Goal: Information Seeking & Learning: Learn about a topic

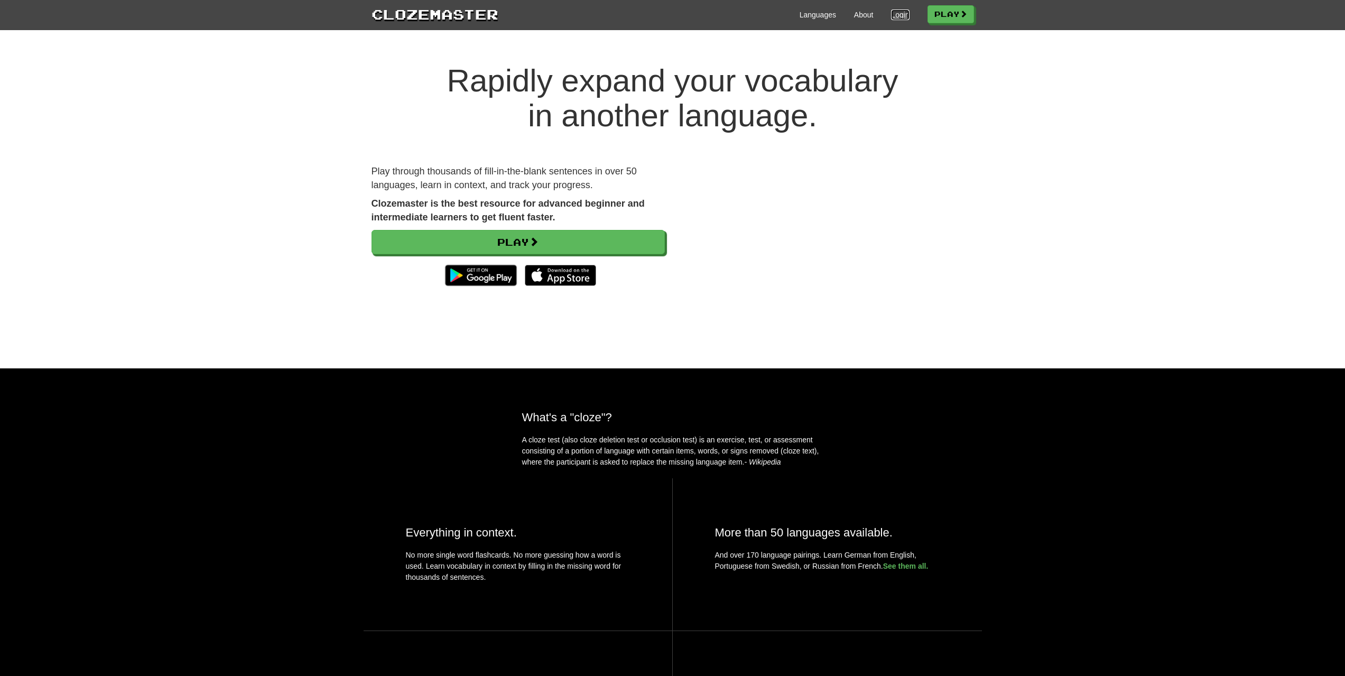
click at [891, 15] on link "Login" at bounding box center [900, 15] width 18 height 11
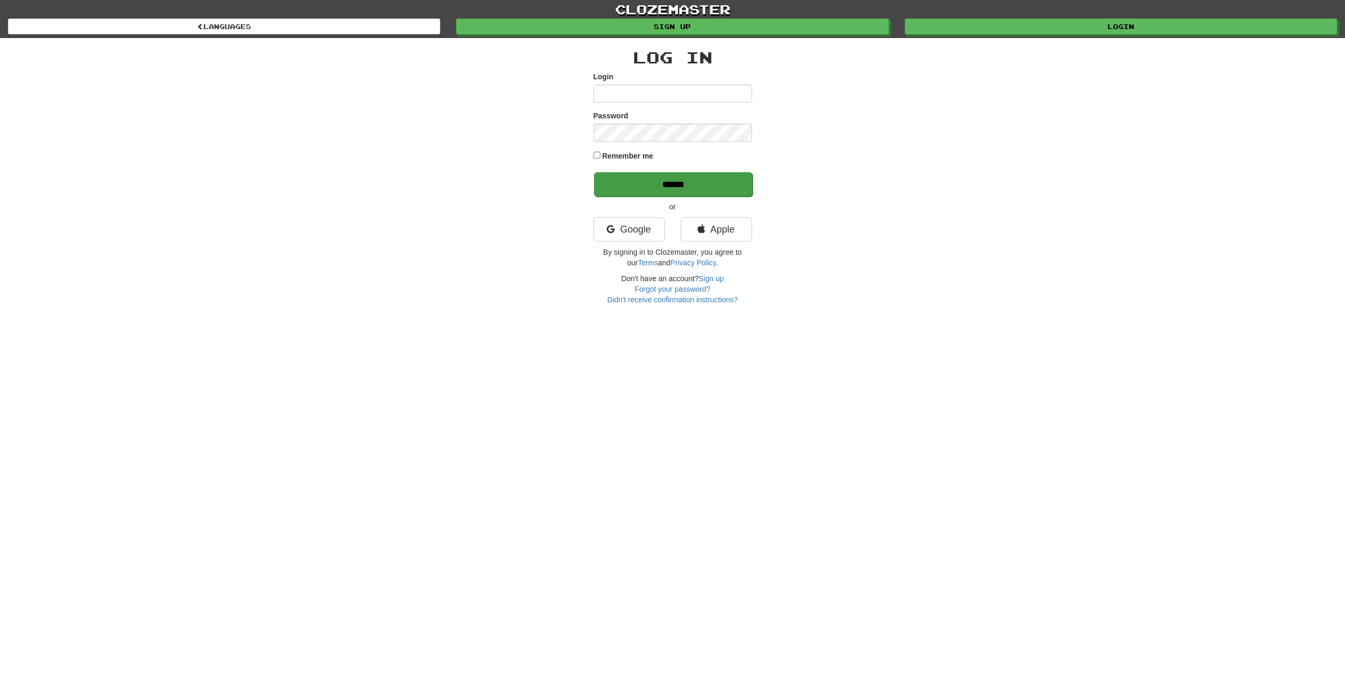
type input "**********"
click at [722, 174] on input "******" at bounding box center [673, 184] width 159 height 24
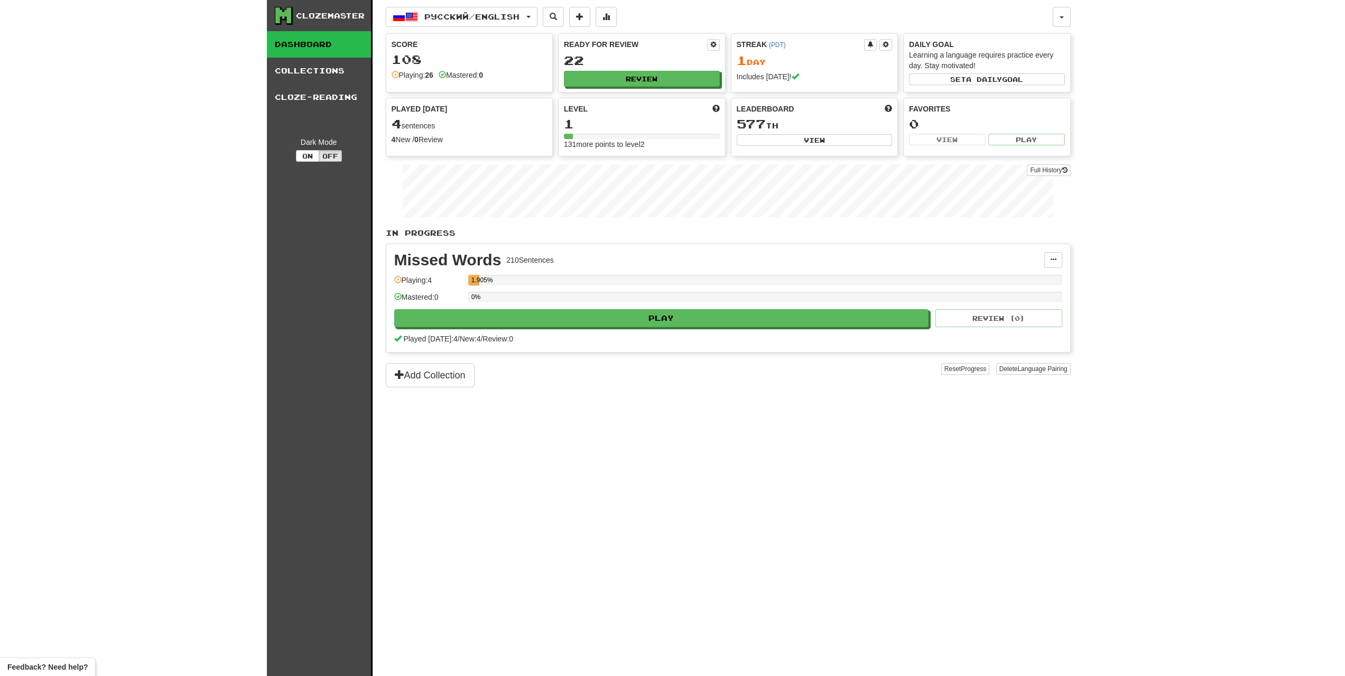
click at [757, 419] on div "Русский / English Русский / English Streak: 1 Review: 22 Points [DATE]: 16 Lang…" at bounding box center [728, 351] width 685 height 703
click at [700, 338] on div "Played today: 4 / New: 4 / Review: 0" at bounding box center [728, 339] width 668 height 11
click at [705, 316] on button "Play" at bounding box center [662, 319] width 535 height 18
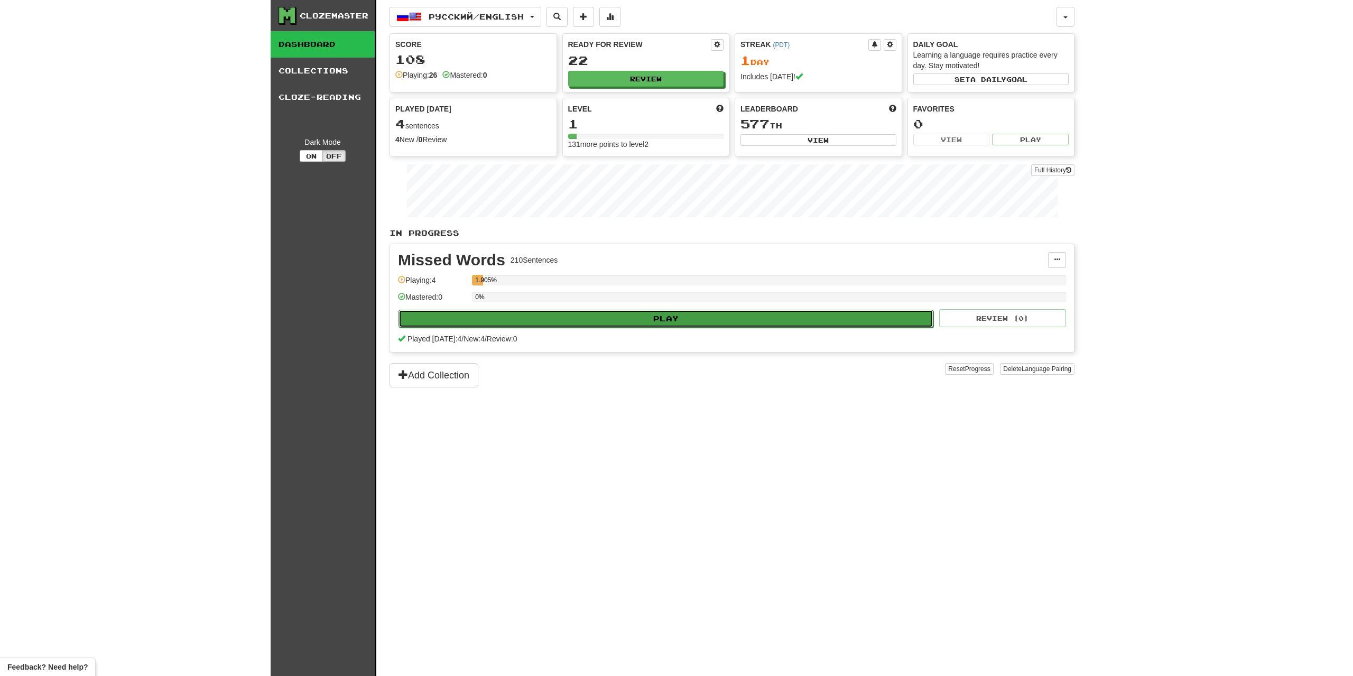
select select "**"
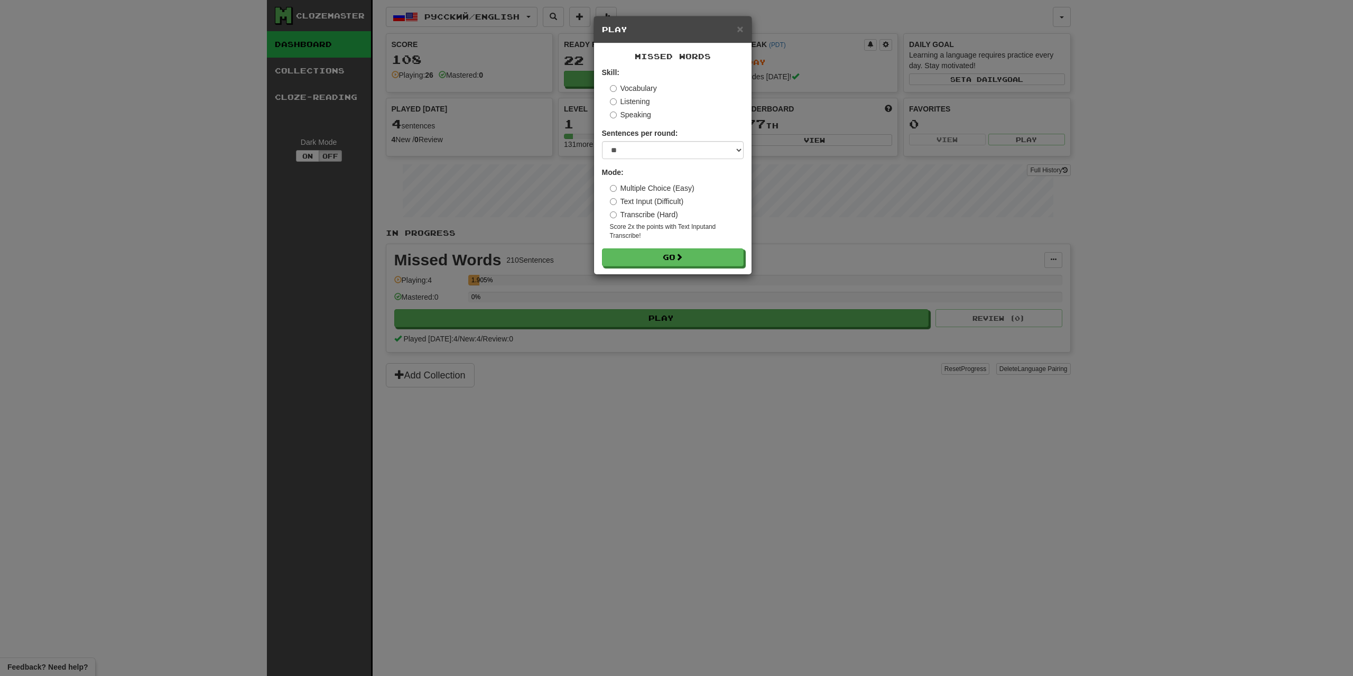
click at [770, 353] on div "× Play Missed Words Skill: Vocabulary Listening Speaking Sentences per round: *…" at bounding box center [676, 338] width 1353 height 676
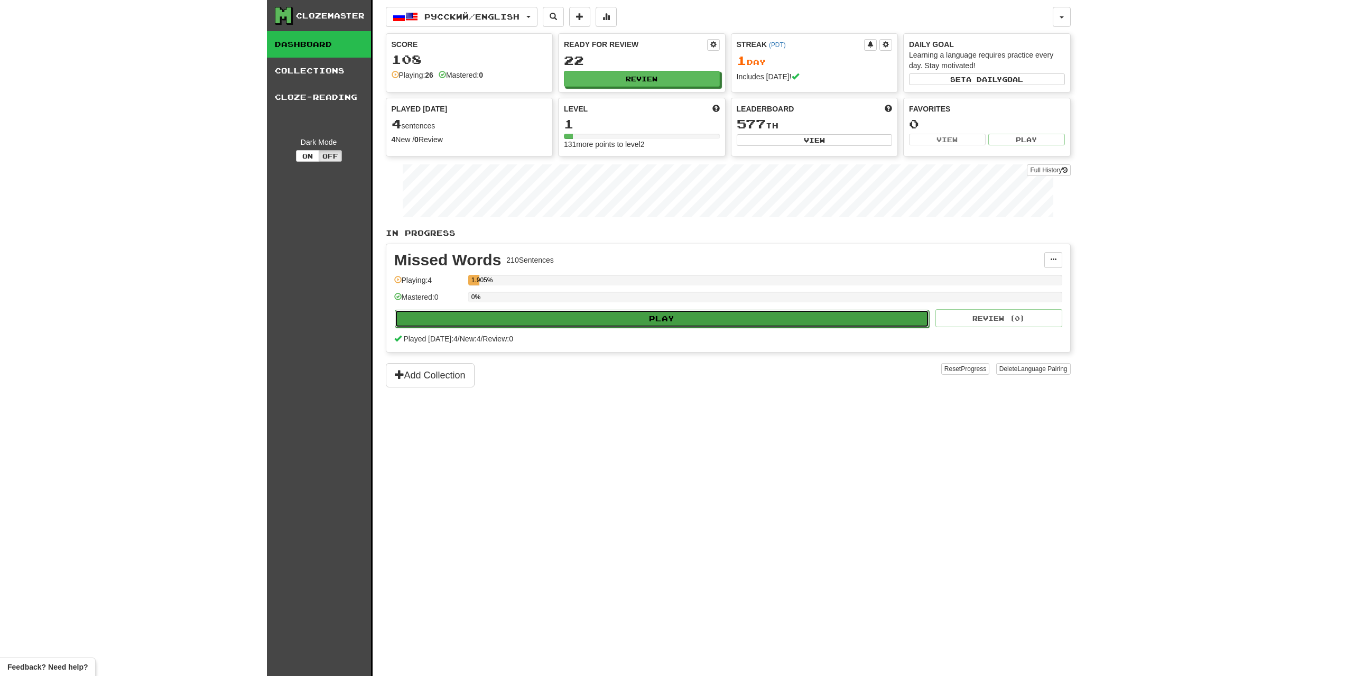
click at [662, 310] on button "Play" at bounding box center [662, 319] width 535 height 18
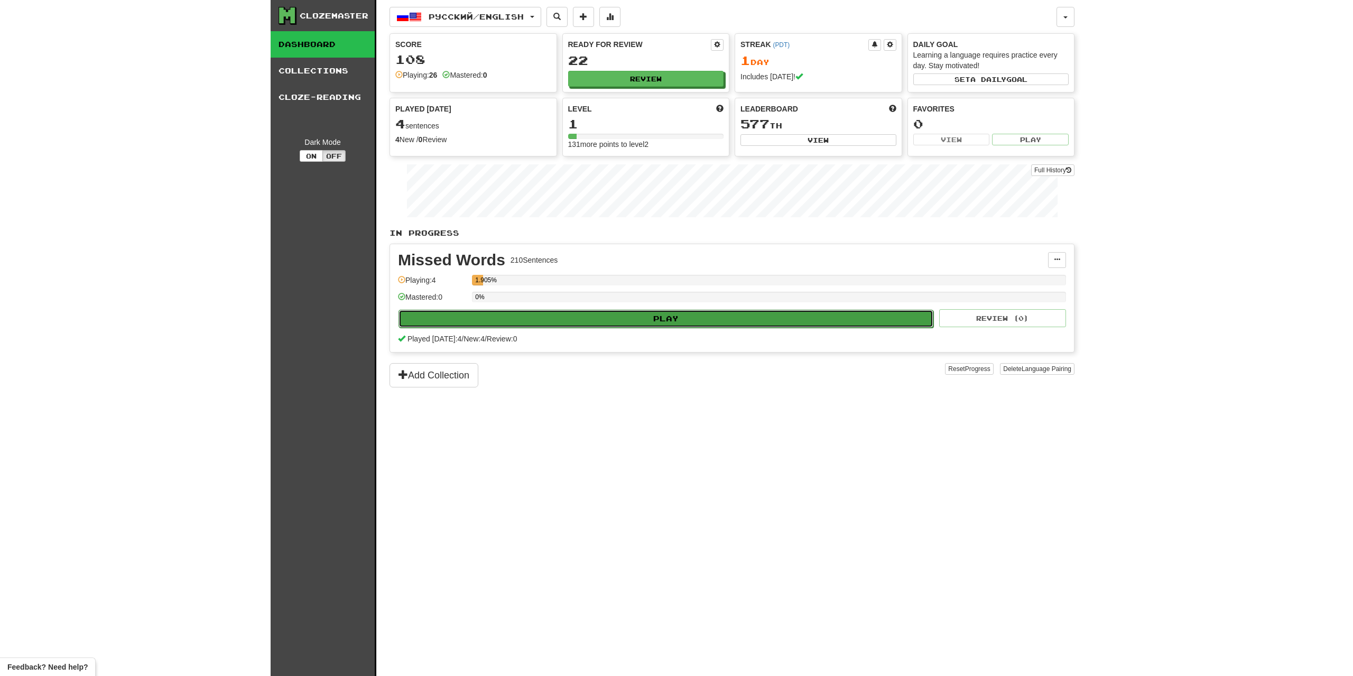
select select "**"
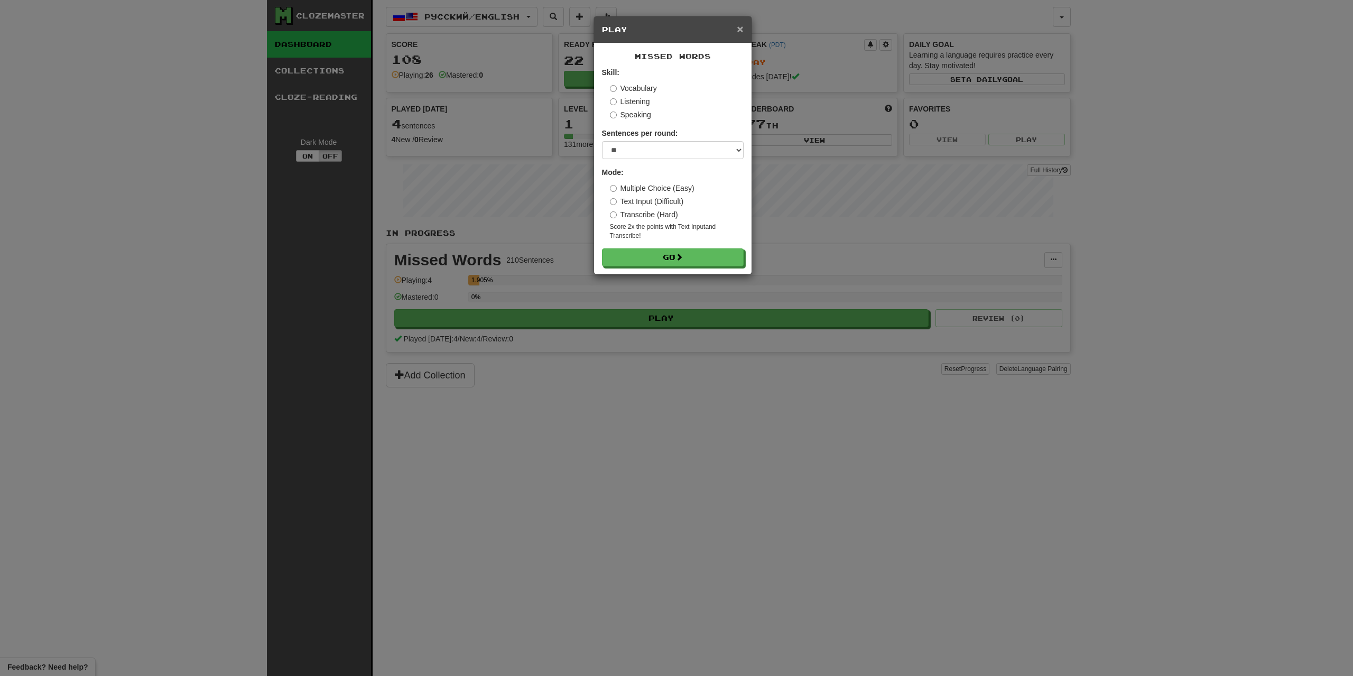
click at [742, 26] on span "×" at bounding box center [740, 29] width 6 height 12
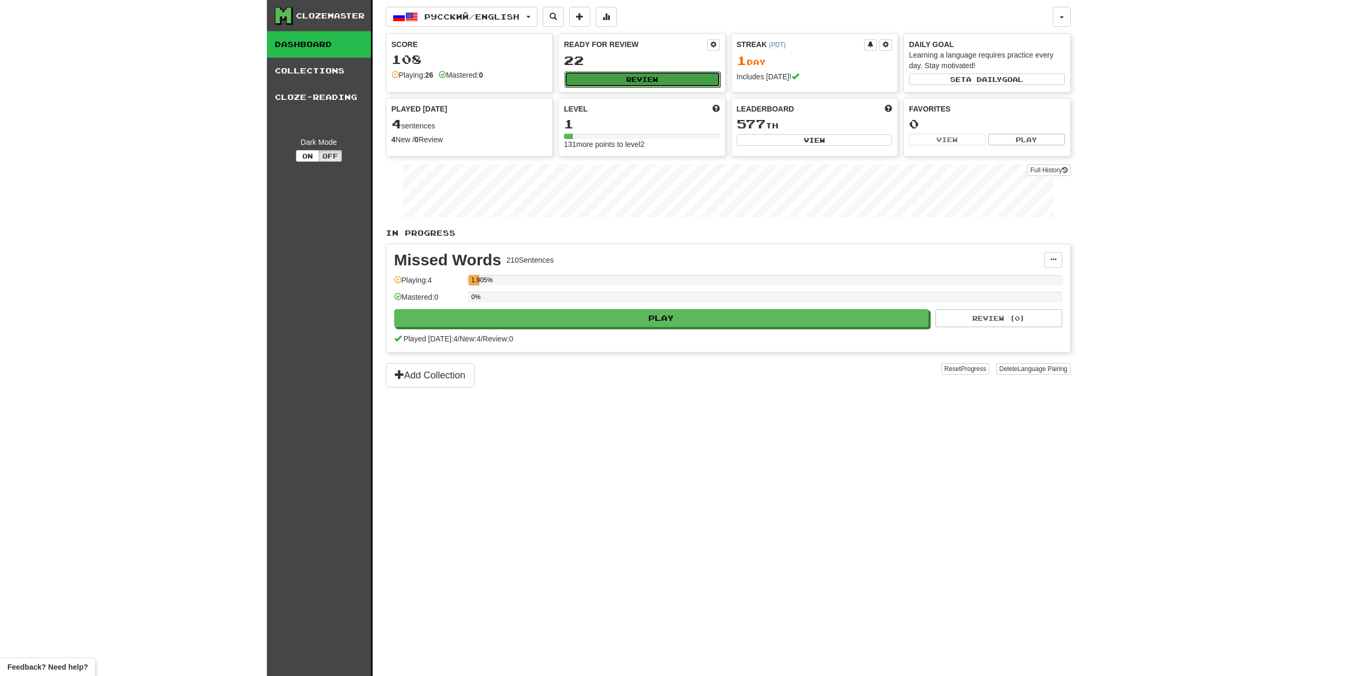
click at [642, 80] on button "Review" at bounding box center [643, 79] width 156 height 16
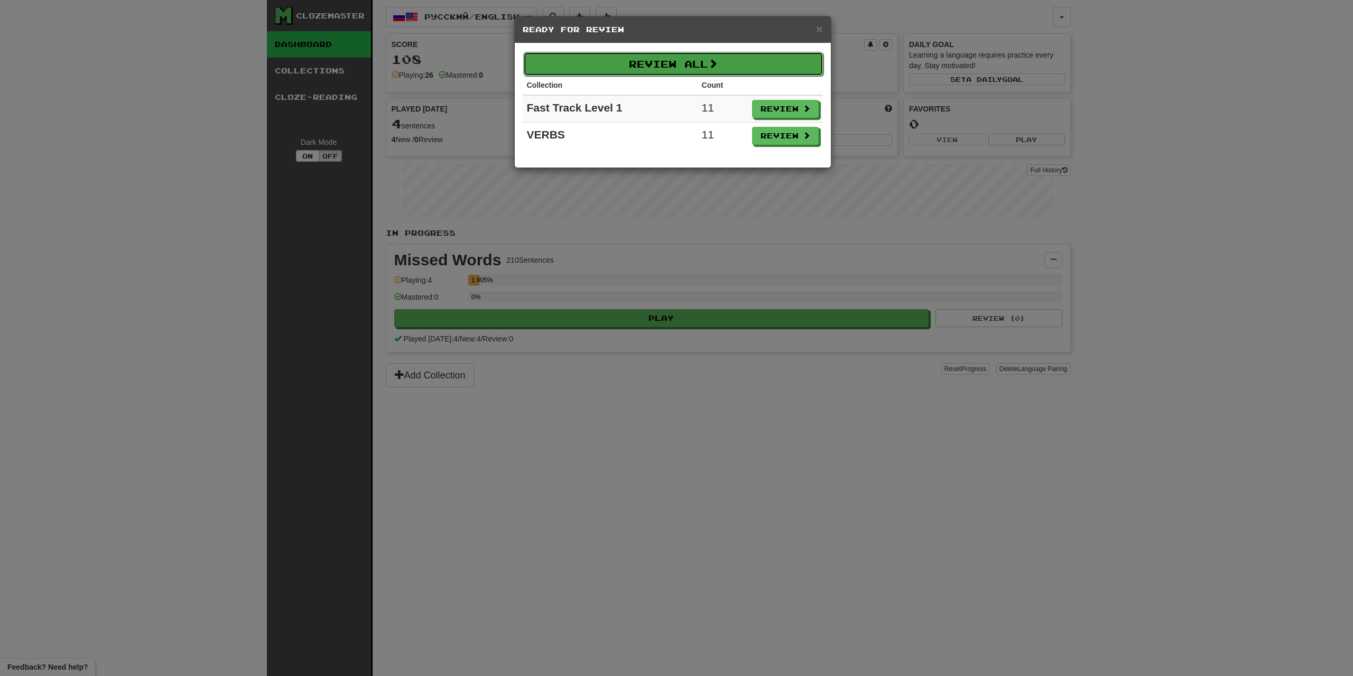
click at [637, 54] on button "Review All" at bounding box center [673, 64] width 300 height 24
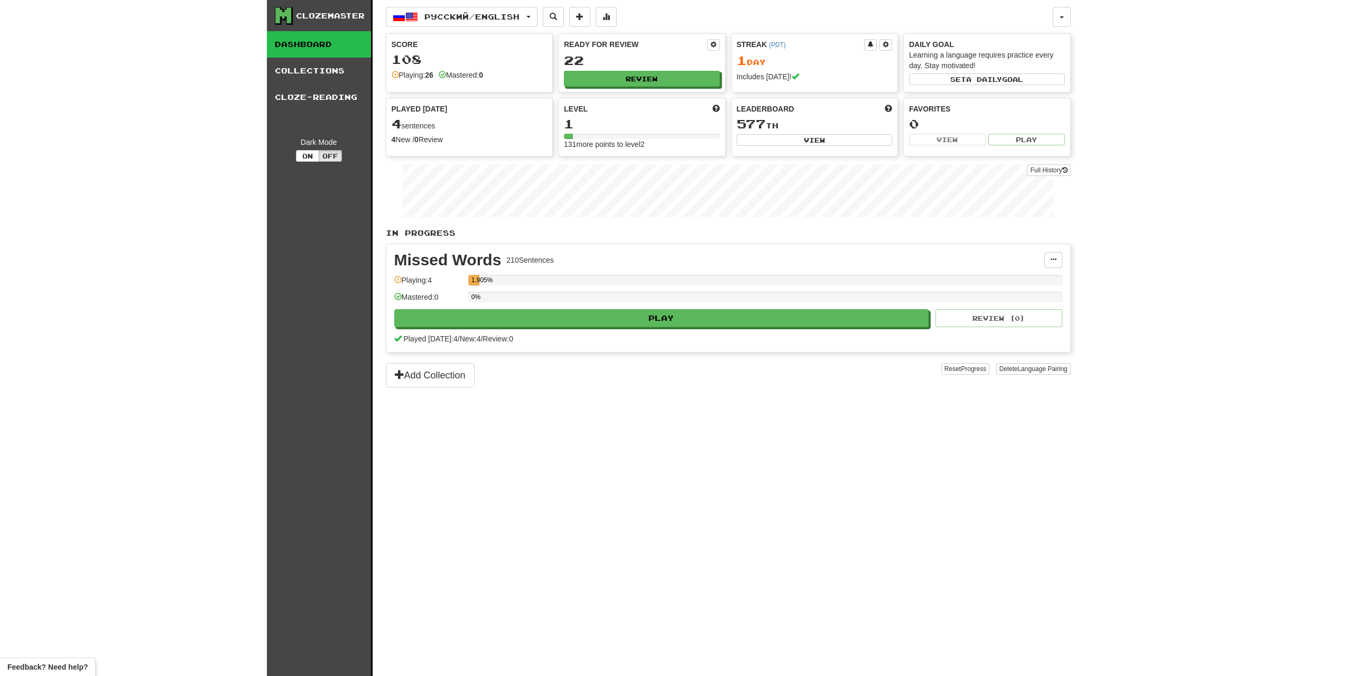
select select "**"
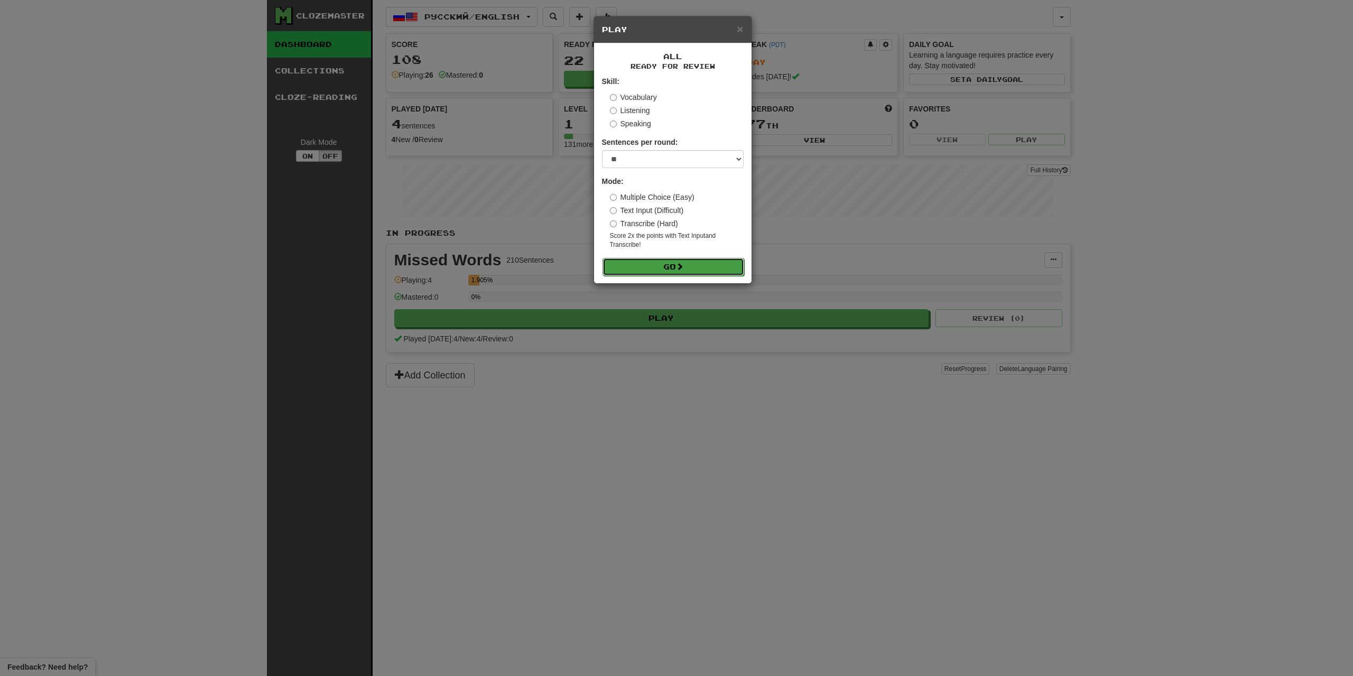
click at [693, 266] on button "Go" at bounding box center [674, 267] width 142 height 18
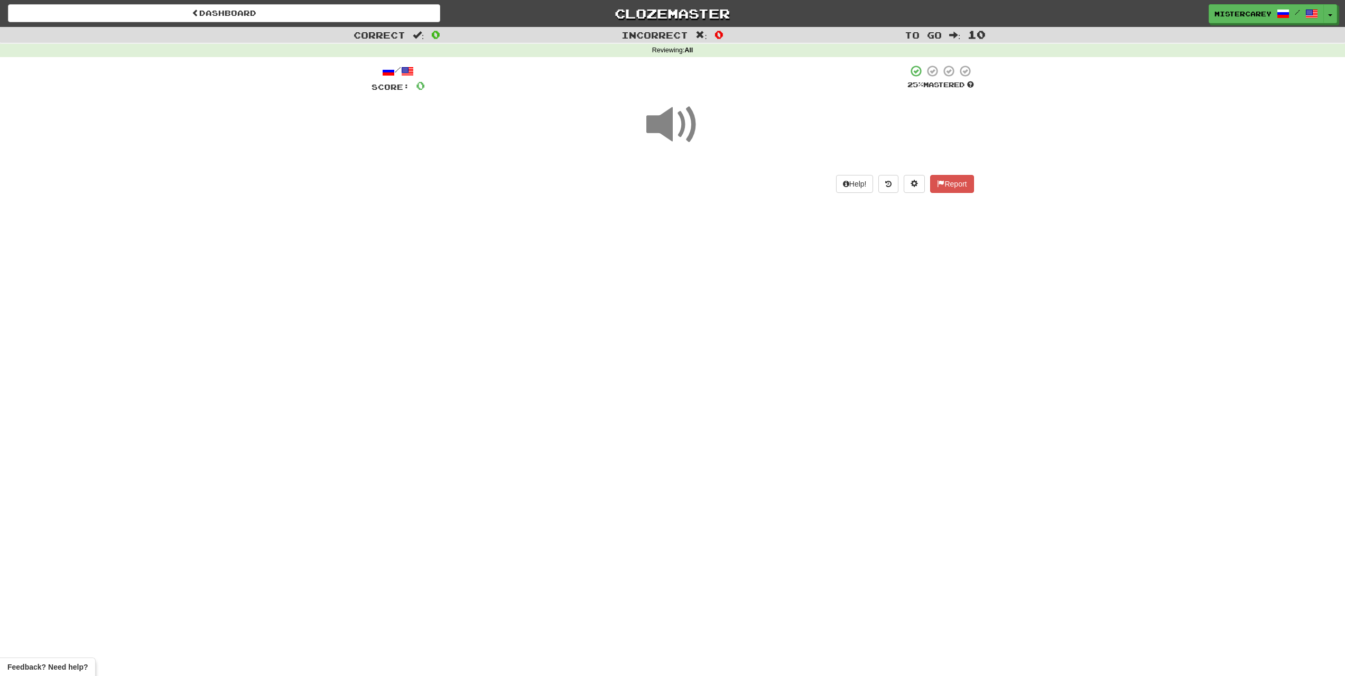
click at [692, 132] on span at bounding box center [673, 124] width 53 height 53
click at [661, 128] on span at bounding box center [673, 124] width 53 height 53
click at [698, 185] on button "show sentence" at bounding box center [707, 184] width 63 height 29
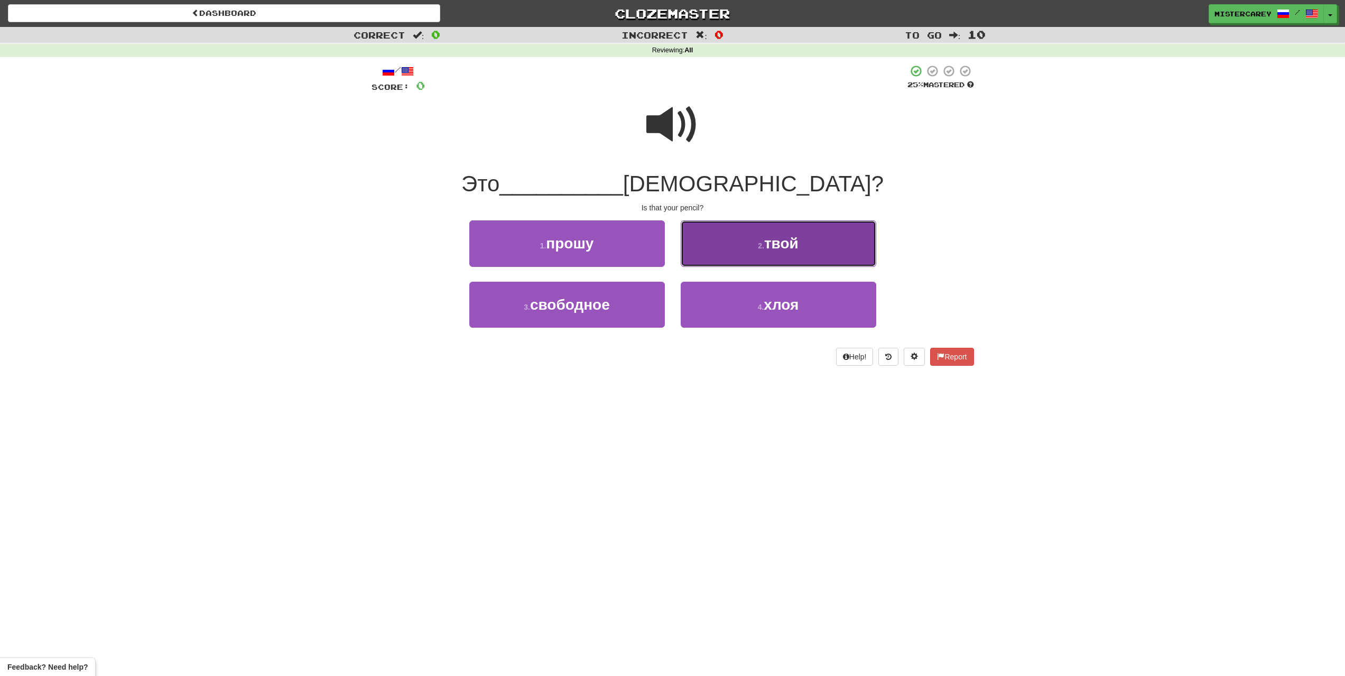
click at [729, 229] on button "2 . твой" at bounding box center [779, 243] width 196 height 46
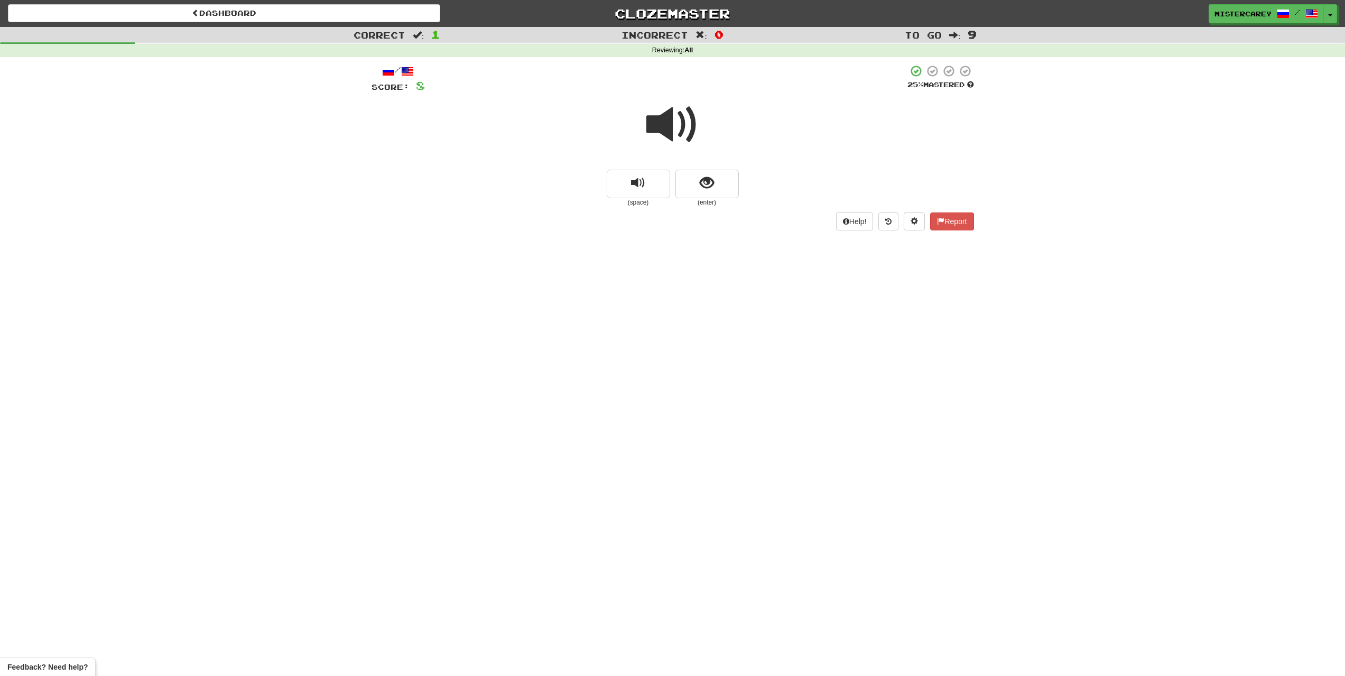
click at [903, 344] on div "Dashboard Clozemaster mistercarey / Toggle Dropdown Dashboard Leaderboard Activ…" at bounding box center [672, 338] width 1345 height 676
click at [696, 132] on span at bounding box center [673, 124] width 53 height 53
click at [679, 128] on span at bounding box center [673, 124] width 53 height 53
click at [678, 128] on span at bounding box center [673, 124] width 53 height 53
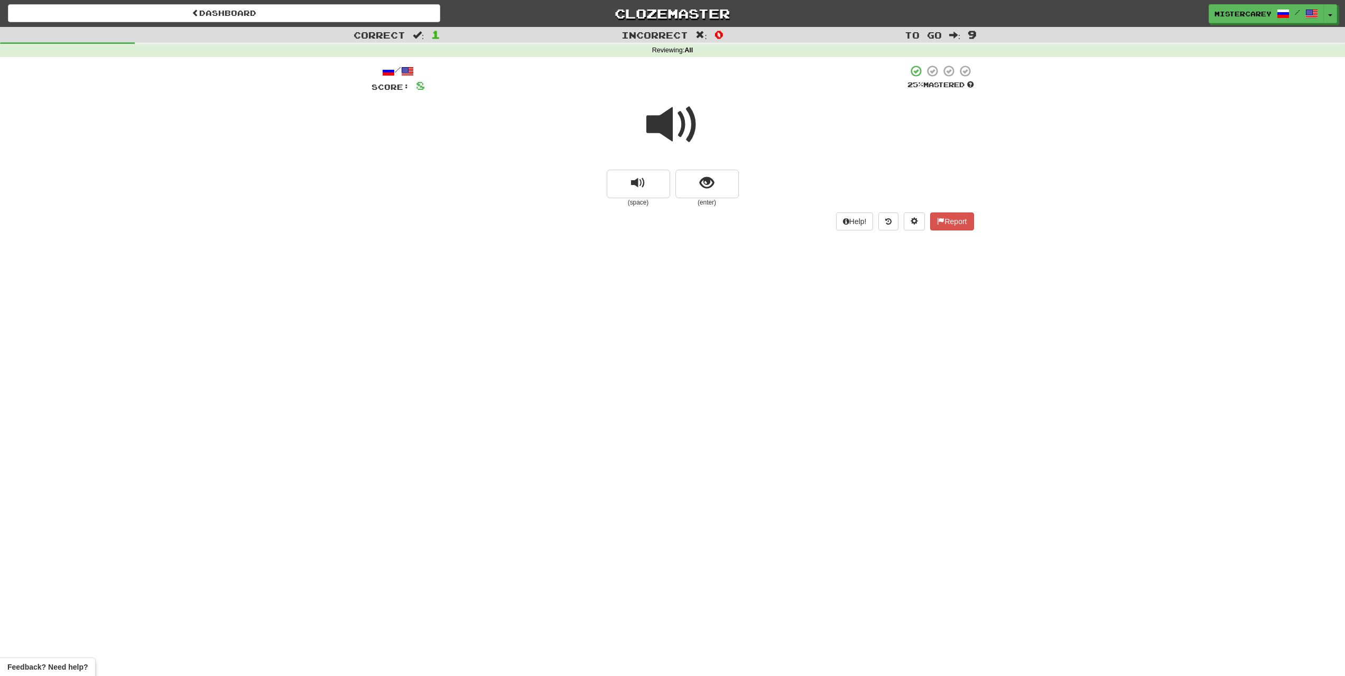
click at [675, 125] on span at bounding box center [673, 124] width 53 height 53
click at [705, 202] on small "(enter)" at bounding box center [707, 202] width 63 height 9
click at [708, 192] on button "show sentence" at bounding box center [707, 184] width 63 height 29
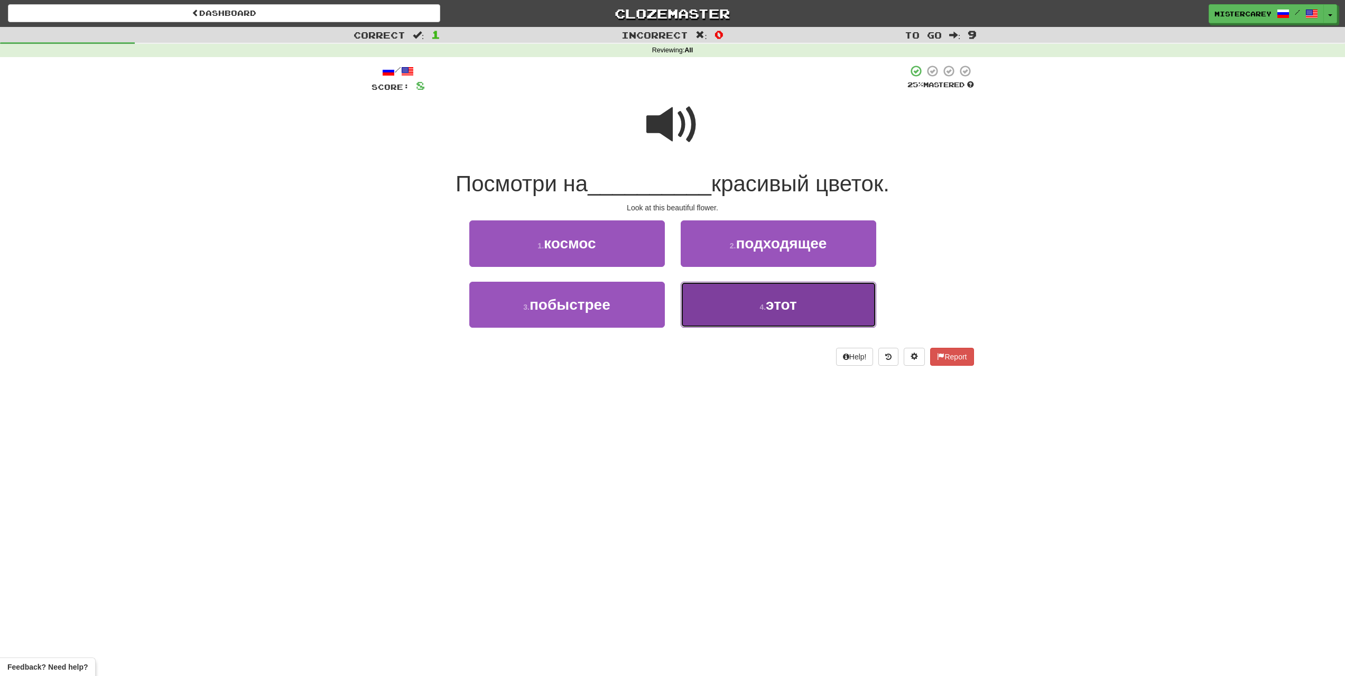
click at [755, 320] on button "4 . этот" at bounding box center [779, 305] width 196 height 46
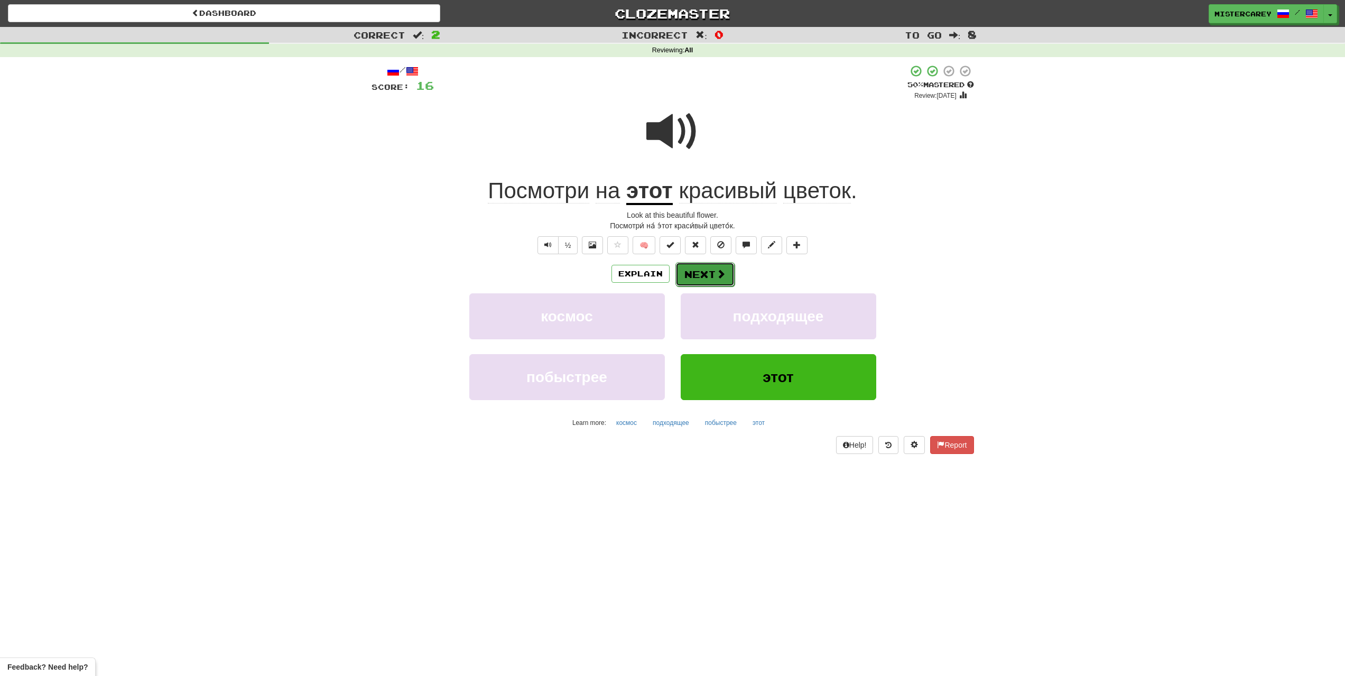
click at [696, 277] on button "Next" at bounding box center [705, 274] width 59 height 24
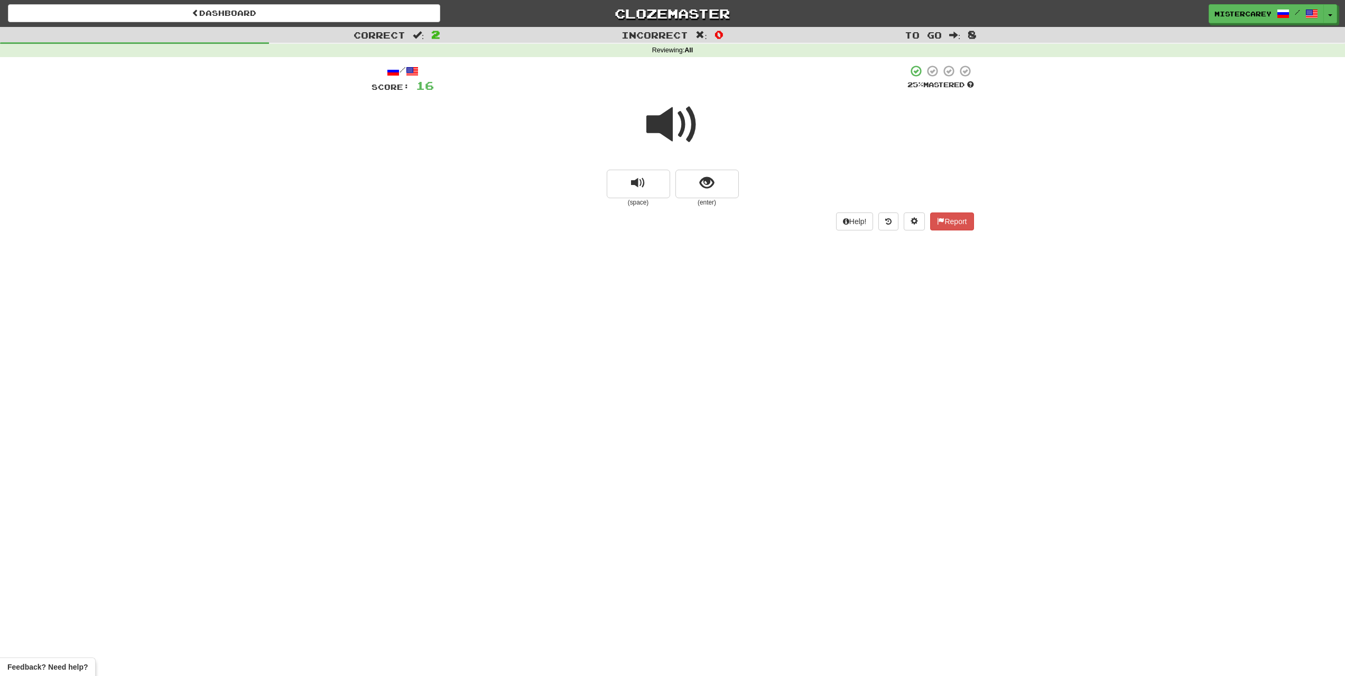
click at [663, 114] on span at bounding box center [673, 124] width 53 height 53
click at [644, 112] on div at bounding box center [673, 132] width 603 height 76
click at [633, 103] on div at bounding box center [673, 132] width 603 height 76
click at [654, 104] on span at bounding box center [673, 124] width 53 height 53
click at [679, 133] on span at bounding box center [673, 124] width 53 height 53
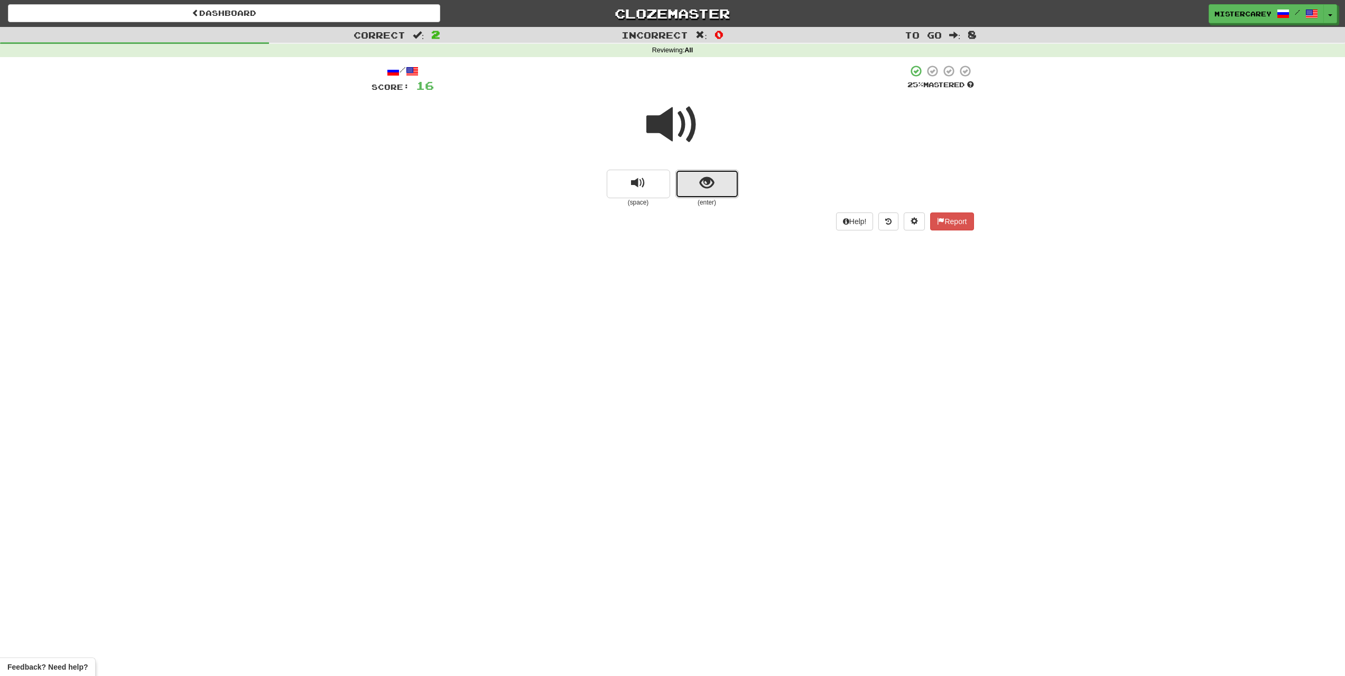
click at [723, 193] on button "show sentence" at bounding box center [707, 184] width 63 height 29
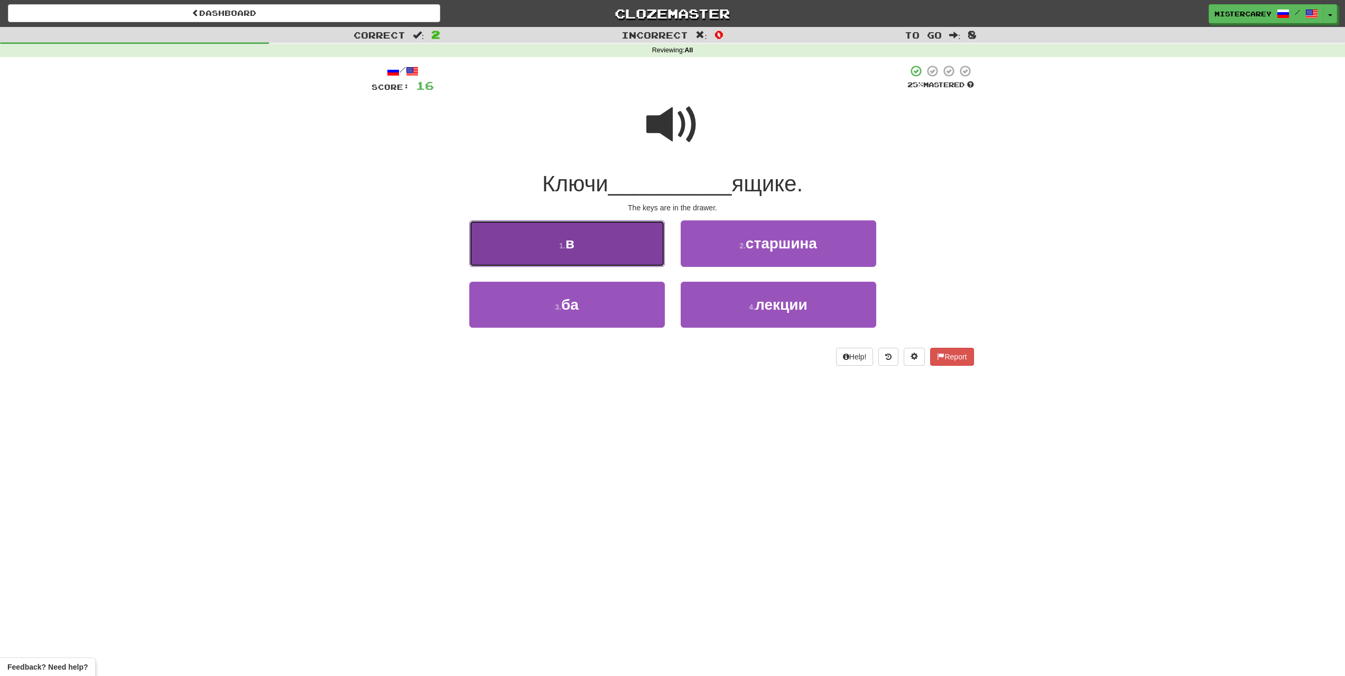
click at [583, 244] on button "1 . в" at bounding box center [567, 243] width 196 height 46
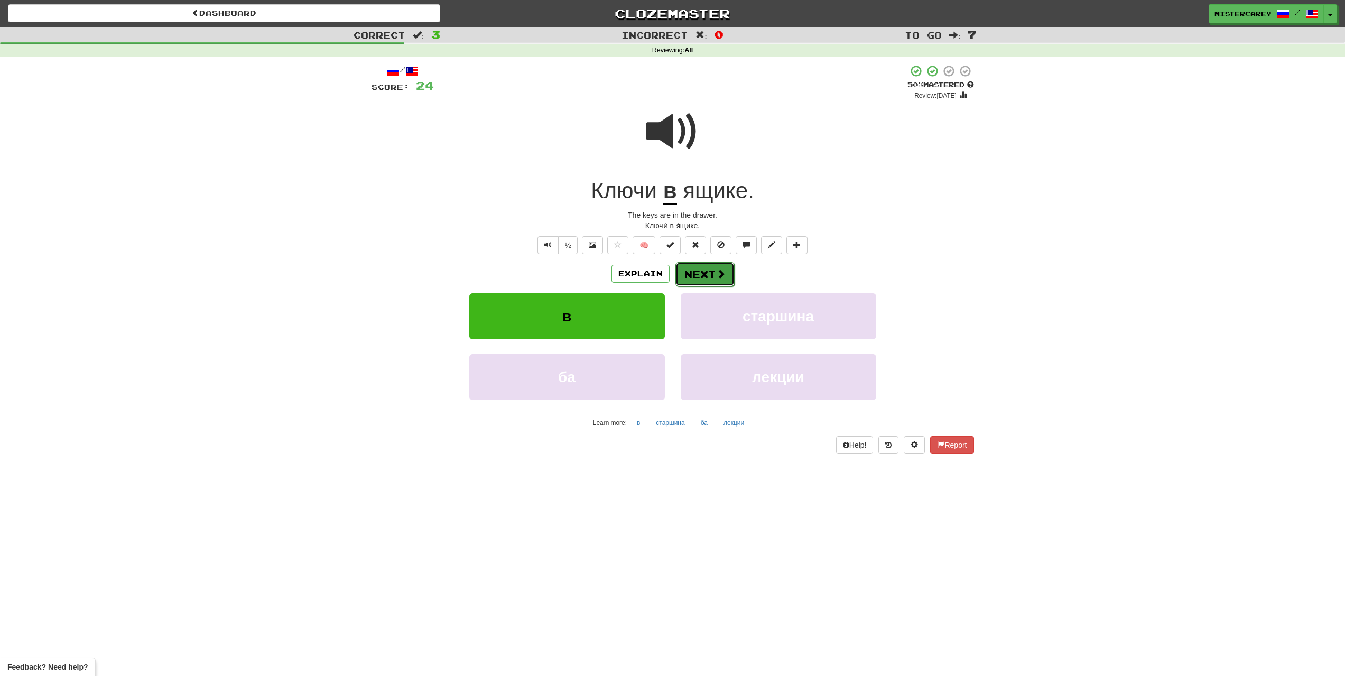
click at [703, 270] on button "Next" at bounding box center [705, 274] width 59 height 24
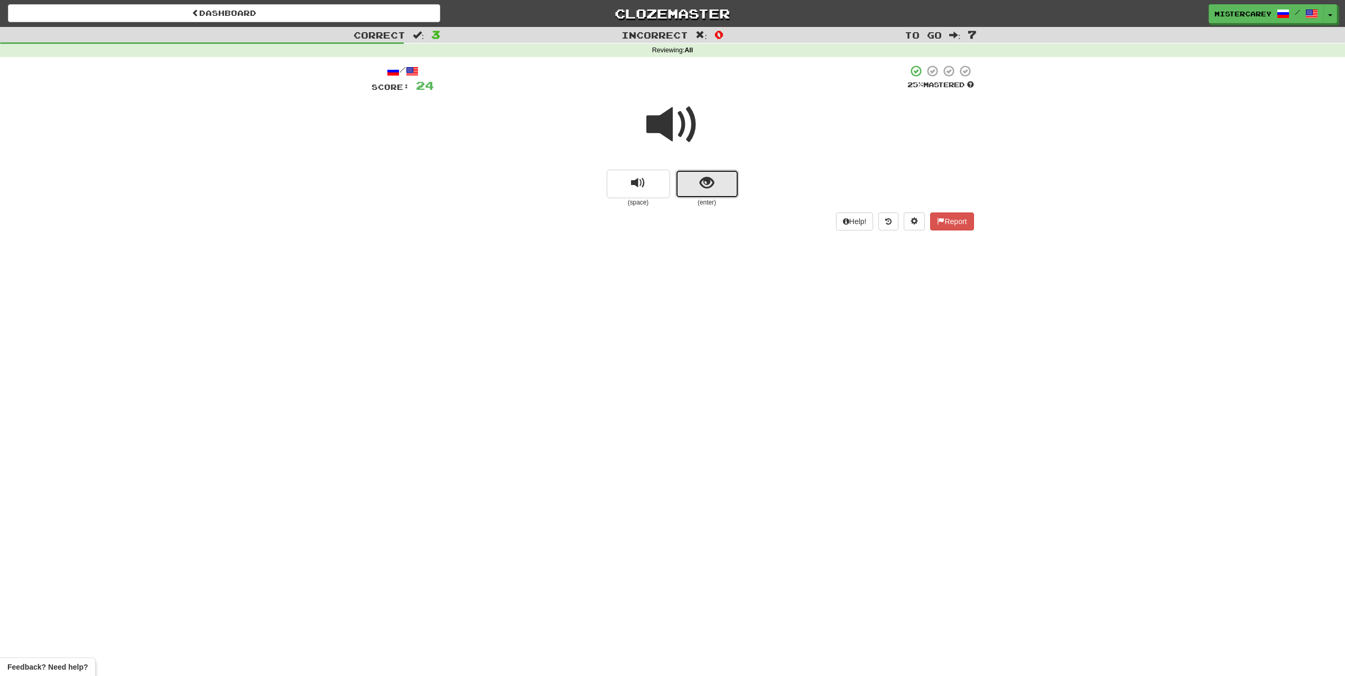
click at [701, 182] on span "show sentence" at bounding box center [707, 183] width 14 height 14
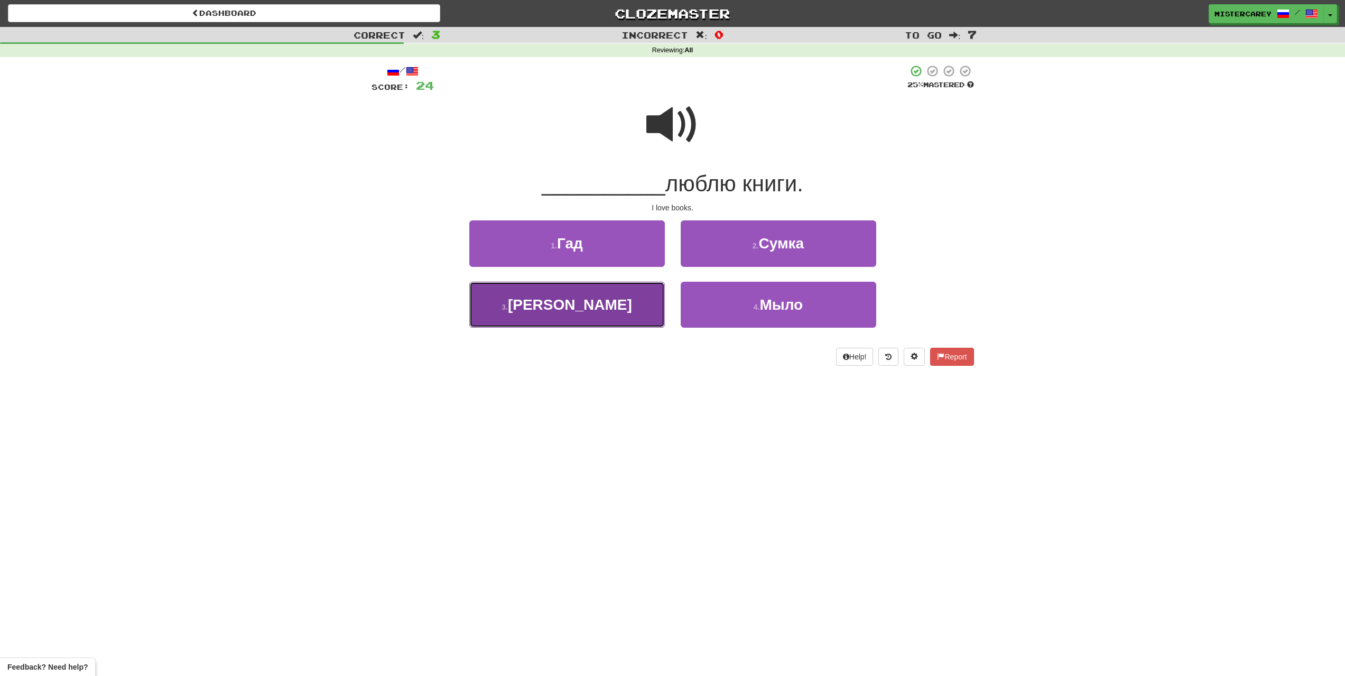
click at [593, 310] on button "3 . Я" at bounding box center [567, 305] width 196 height 46
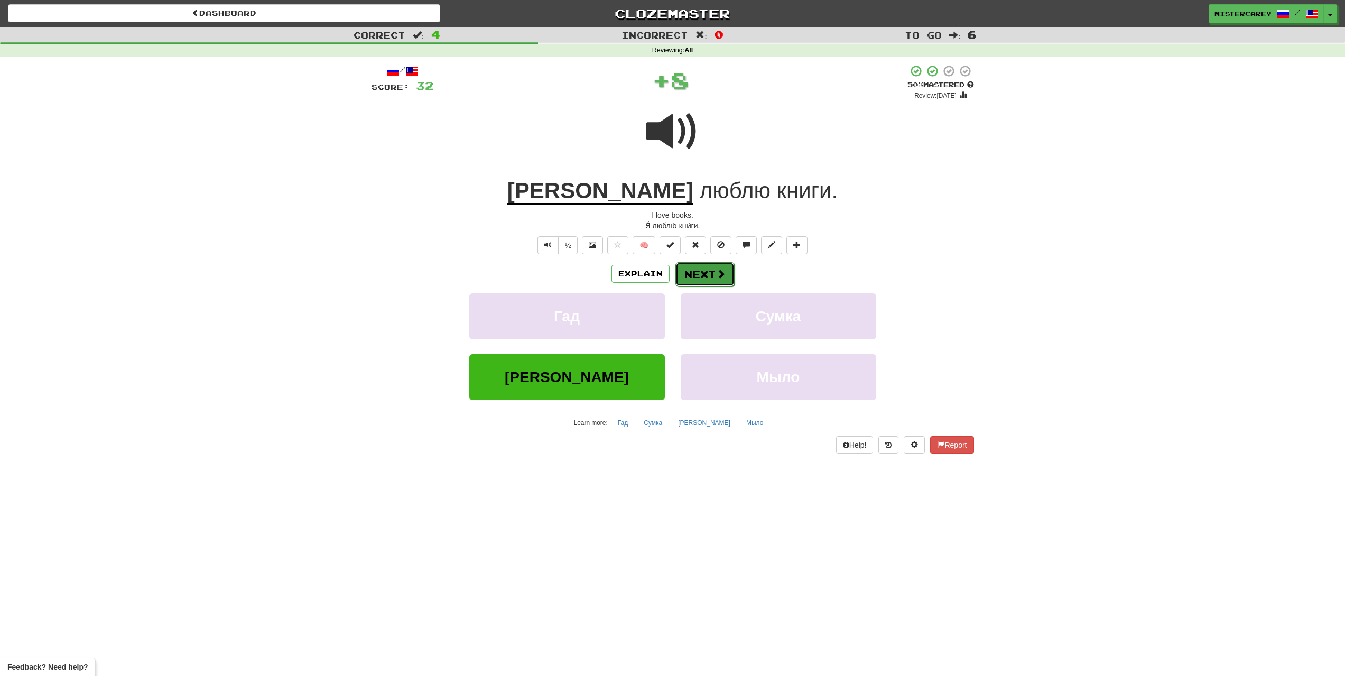
click at [720, 274] on span at bounding box center [721, 274] width 10 height 10
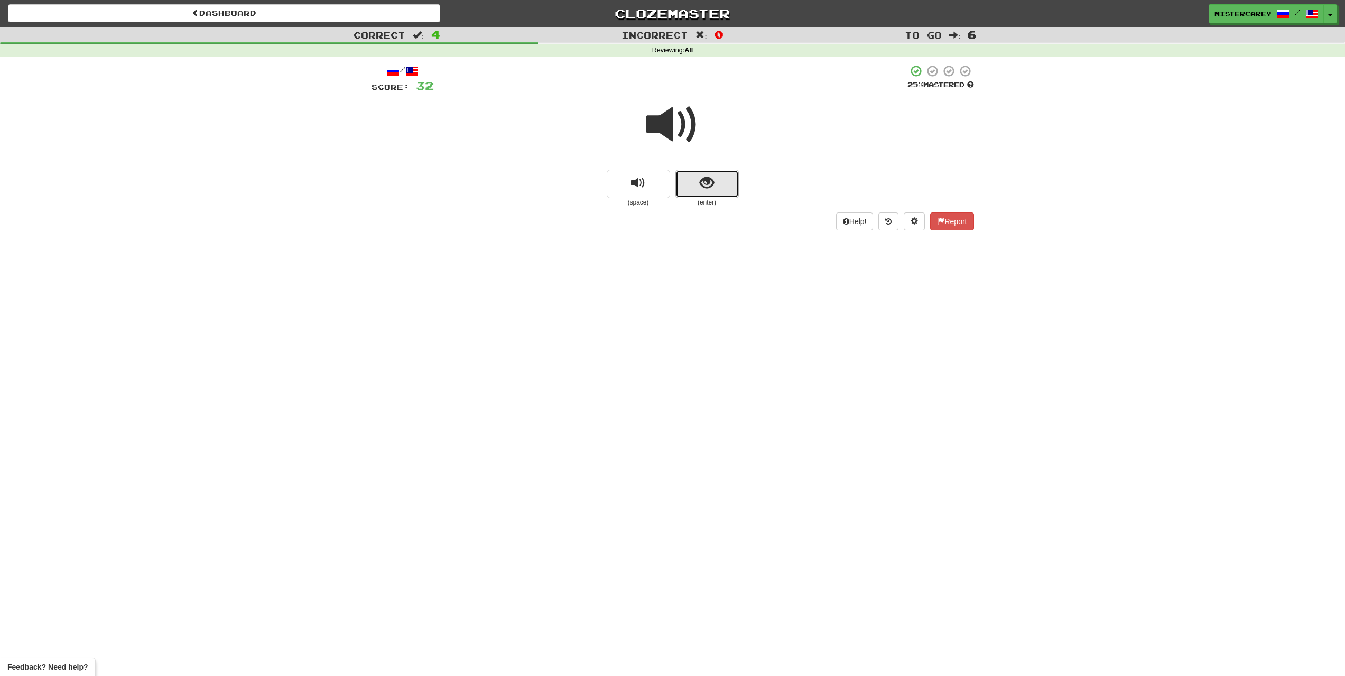
click at [707, 186] on span "show sentence" at bounding box center [707, 183] width 14 height 14
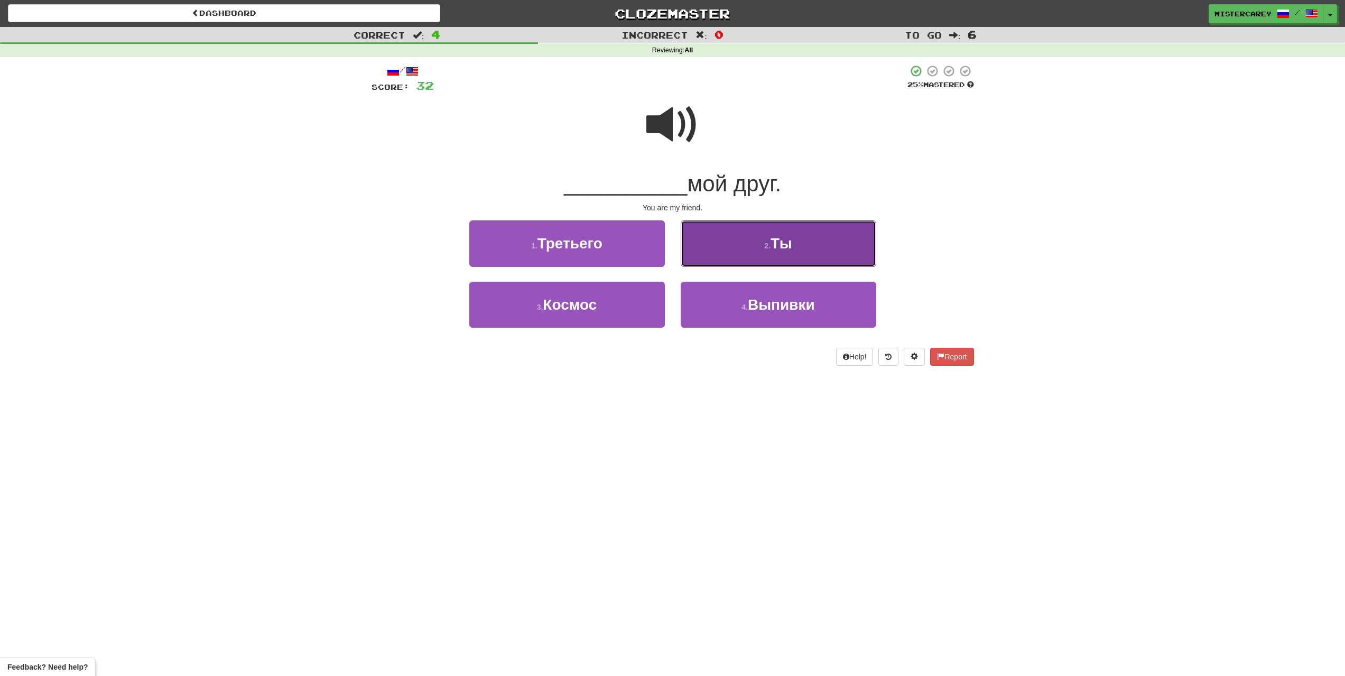
click at [738, 228] on button "2 . Ты" at bounding box center [779, 243] width 196 height 46
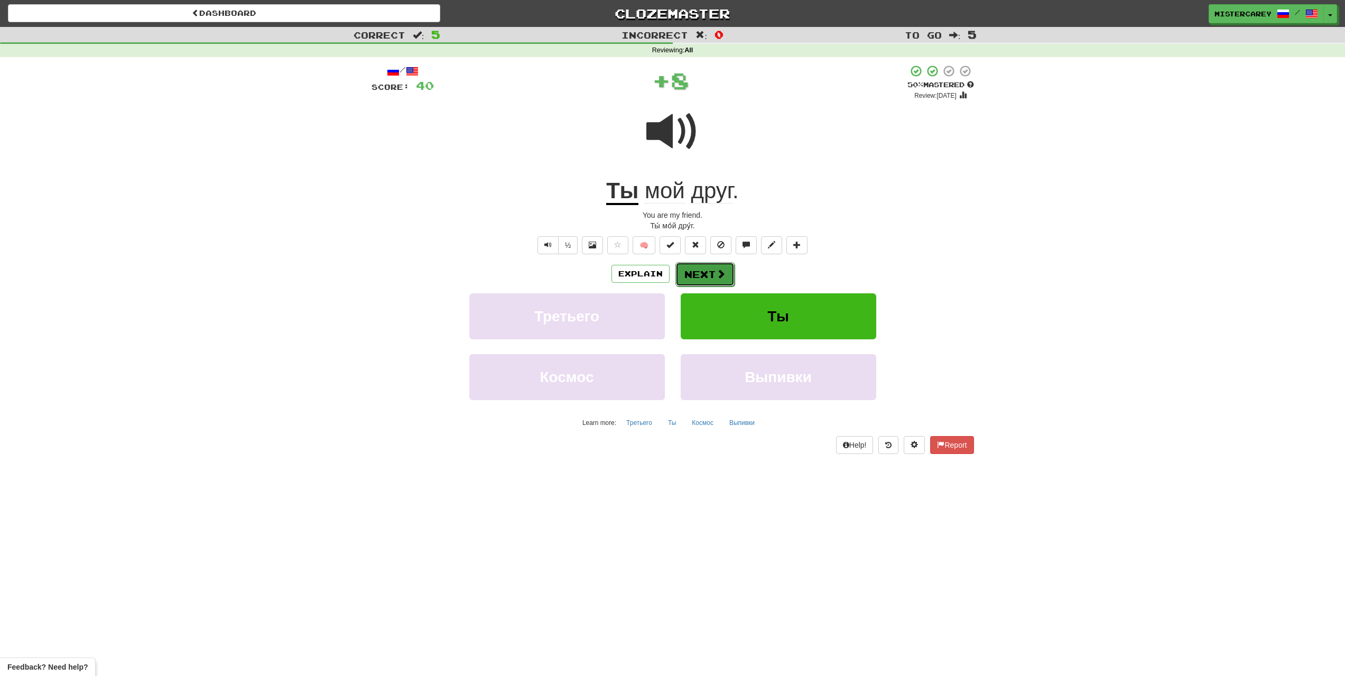
click at [712, 278] on button "Next" at bounding box center [705, 274] width 59 height 24
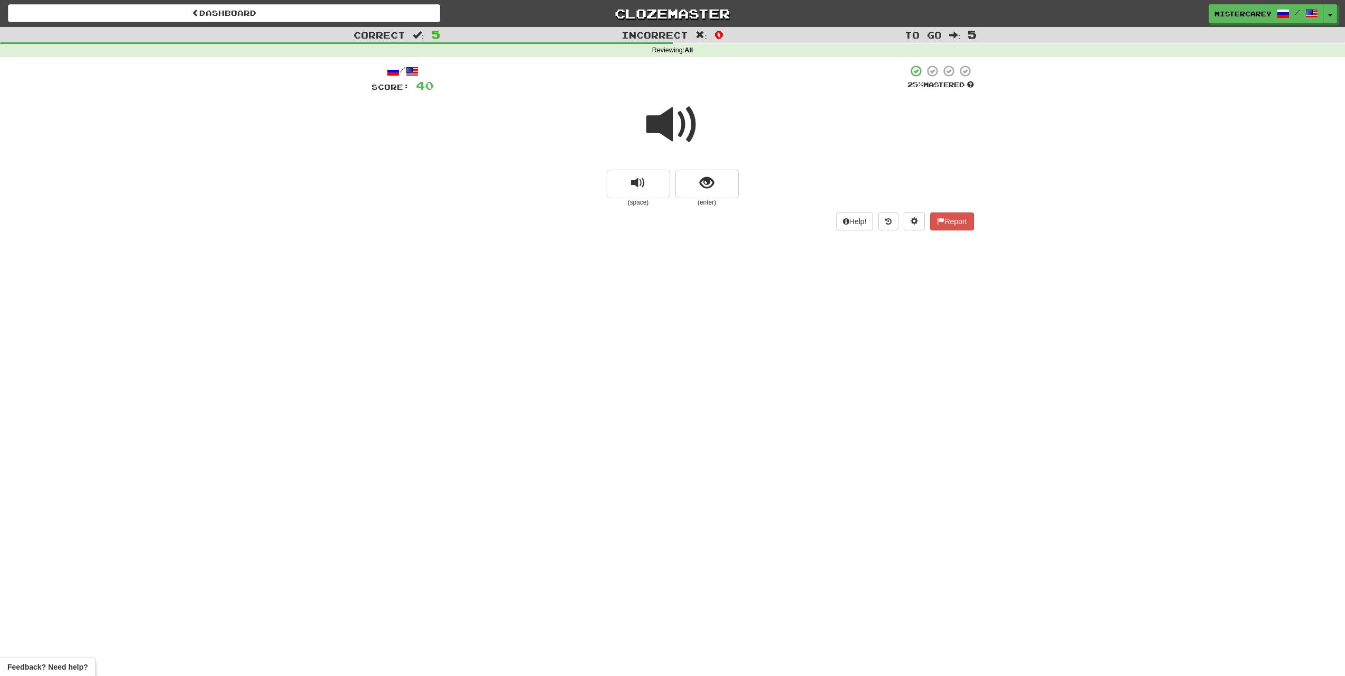
click at [664, 136] on span at bounding box center [673, 124] width 53 height 53
click at [729, 182] on button "show sentence" at bounding box center [707, 184] width 63 height 29
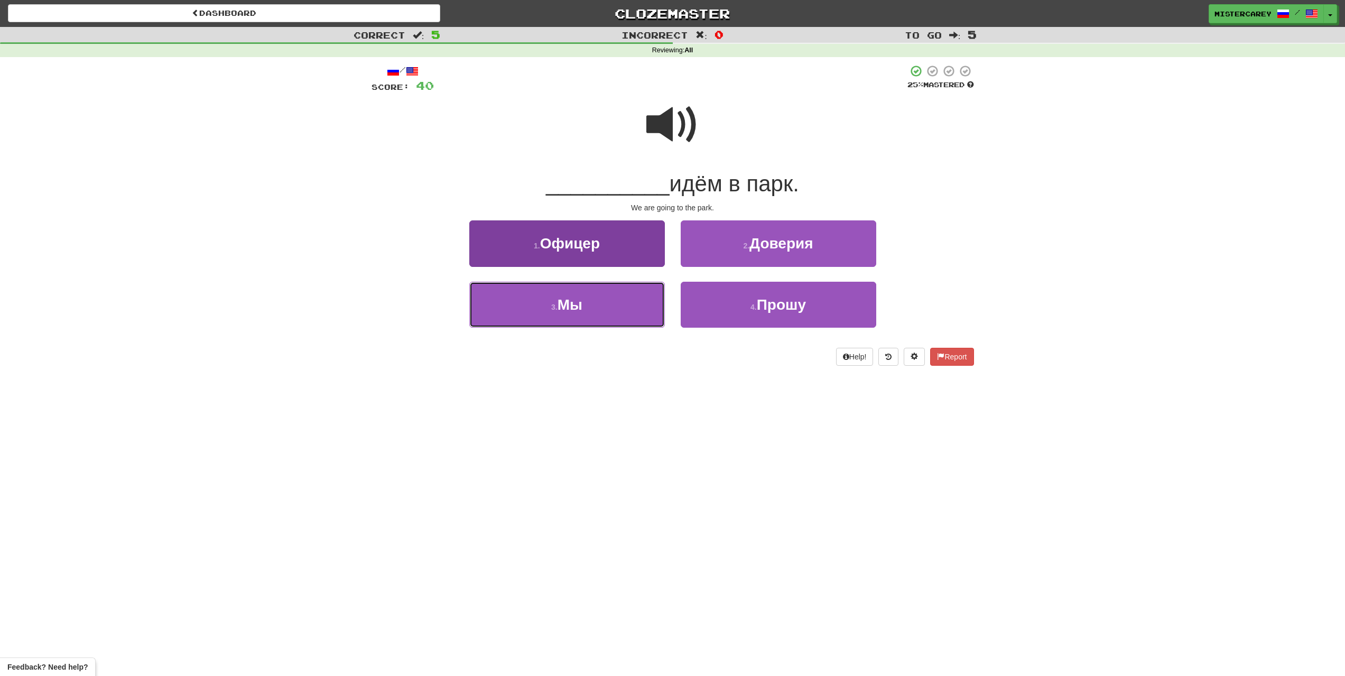
click at [619, 307] on button "3 . Мы" at bounding box center [567, 305] width 196 height 46
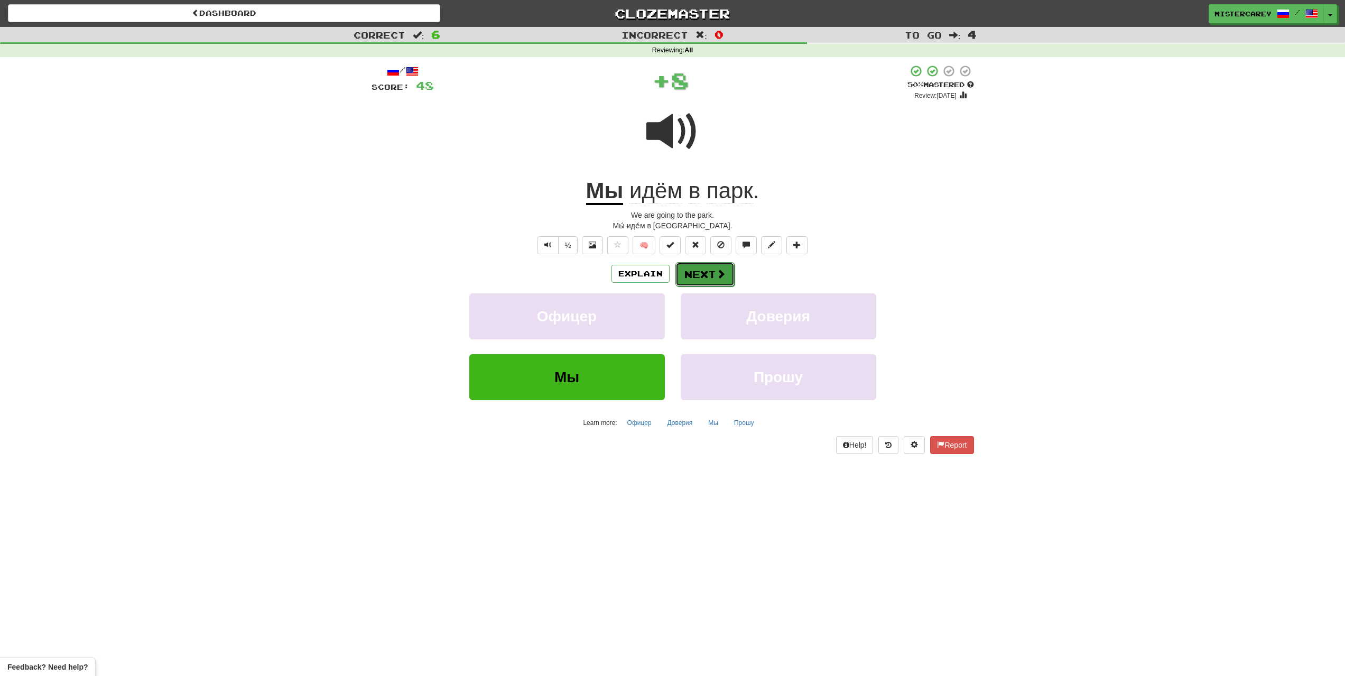
click at [719, 274] on span at bounding box center [721, 274] width 10 height 10
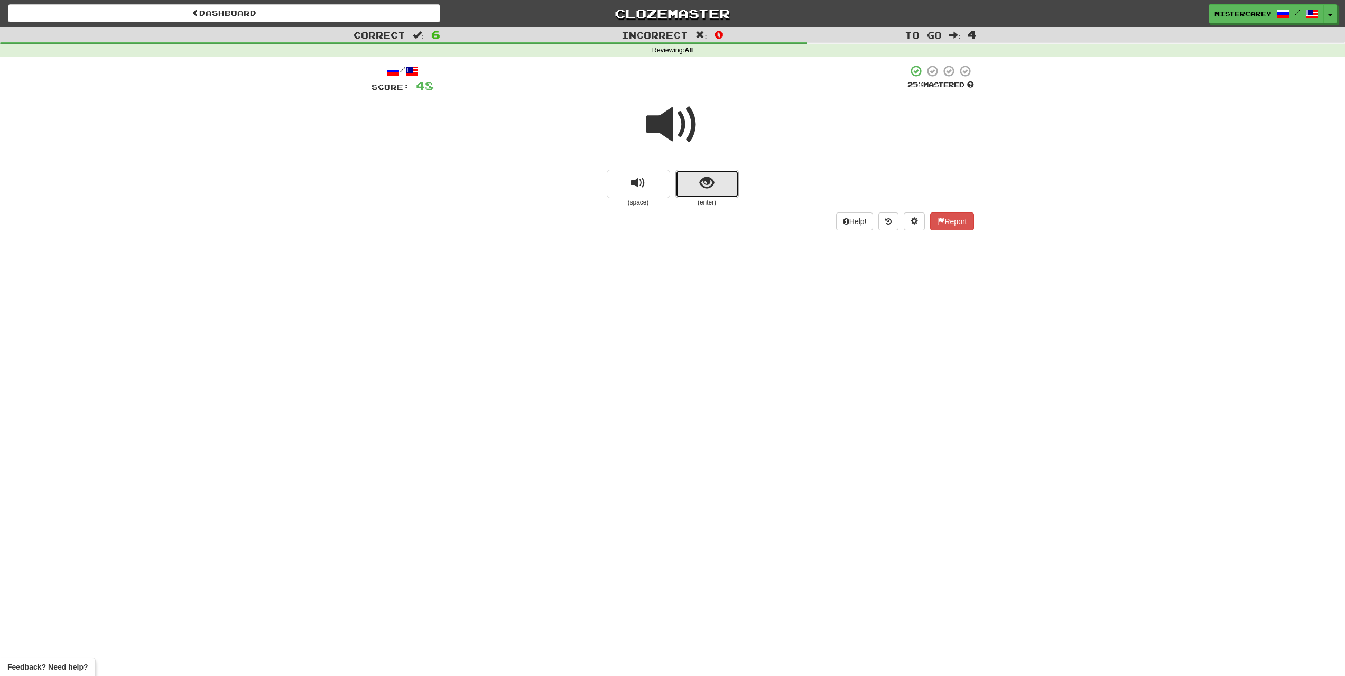
click at [710, 196] on button "show sentence" at bounding box center [707, 184] width 63 height 29
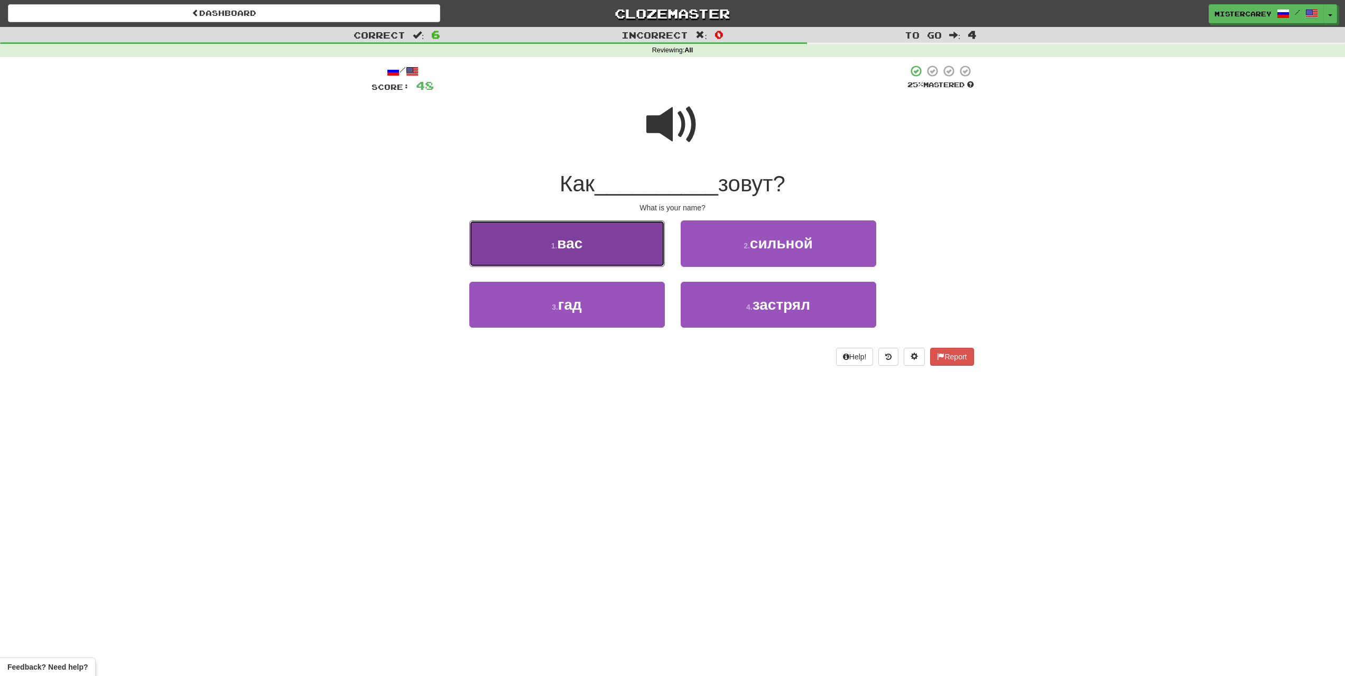
click at [614, 247] on button "1 . вас" at bounding box center [567, 243] width 196 height 46
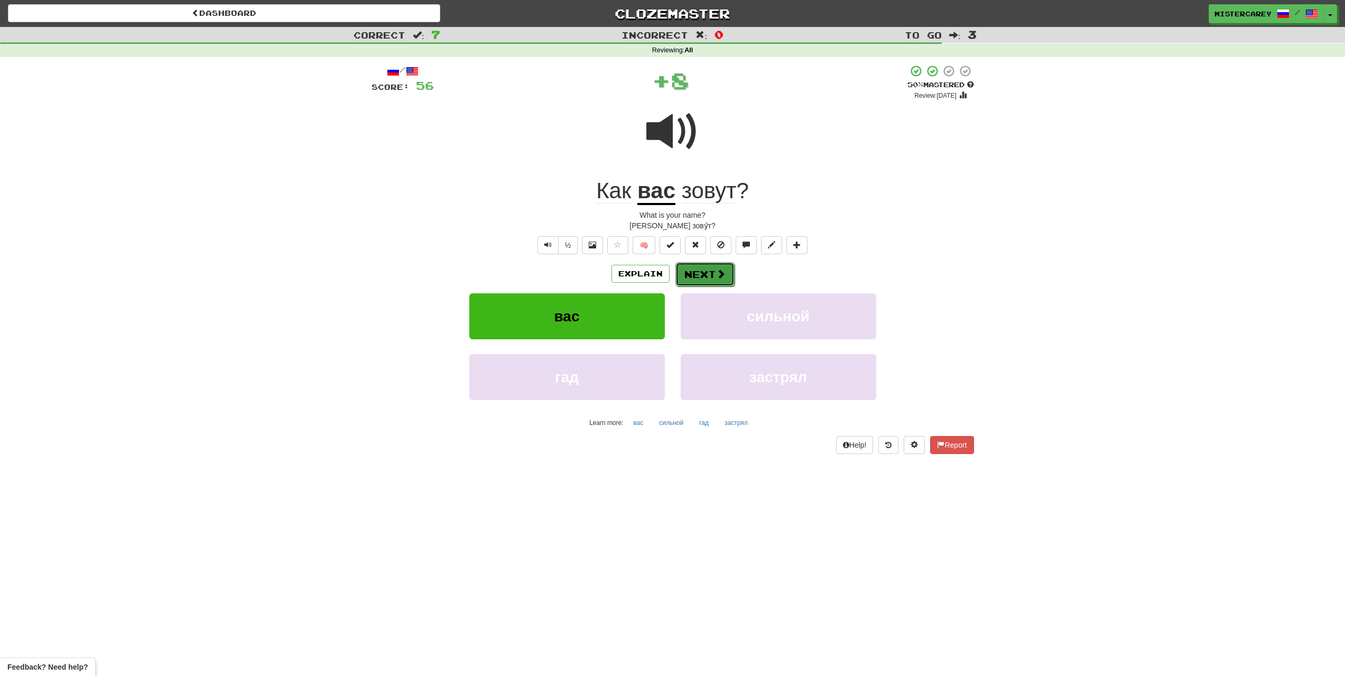
click at [701, 278] on button "Next" at bounding box center [705, 274] width 59 height 24
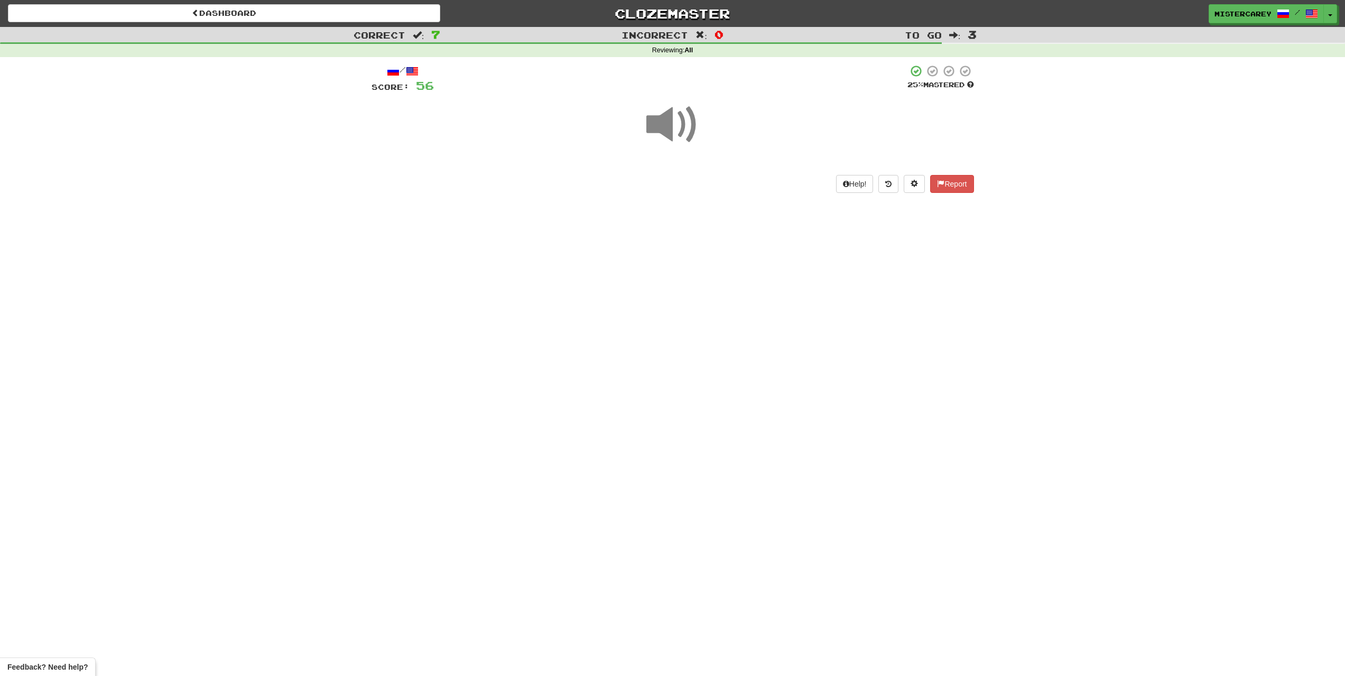
click at [676, 135] on span at bounding box center [673, 124] width 53 height 53
click at [694, 188] on button "show sentence" at bounding box center [707, 184] width 63 height 29
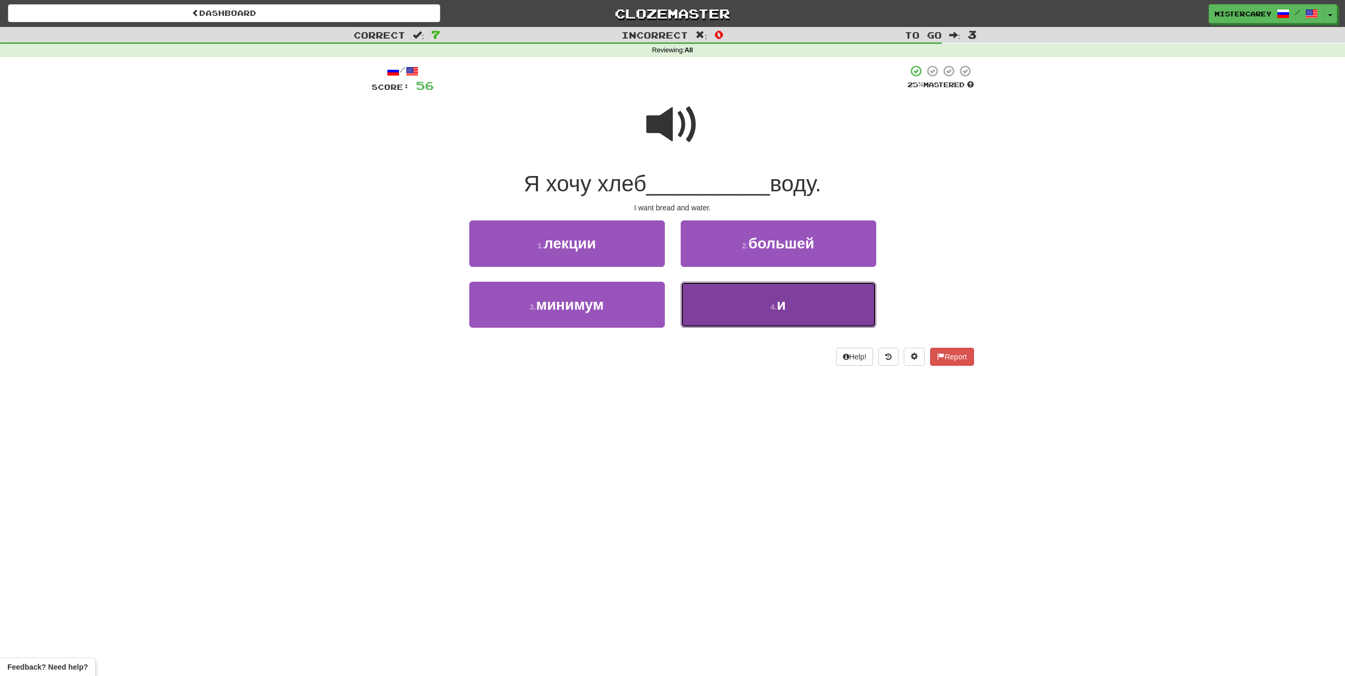
click at [776, 310] on small "4 ." at bounding box center [774, 307] width 6 height 8
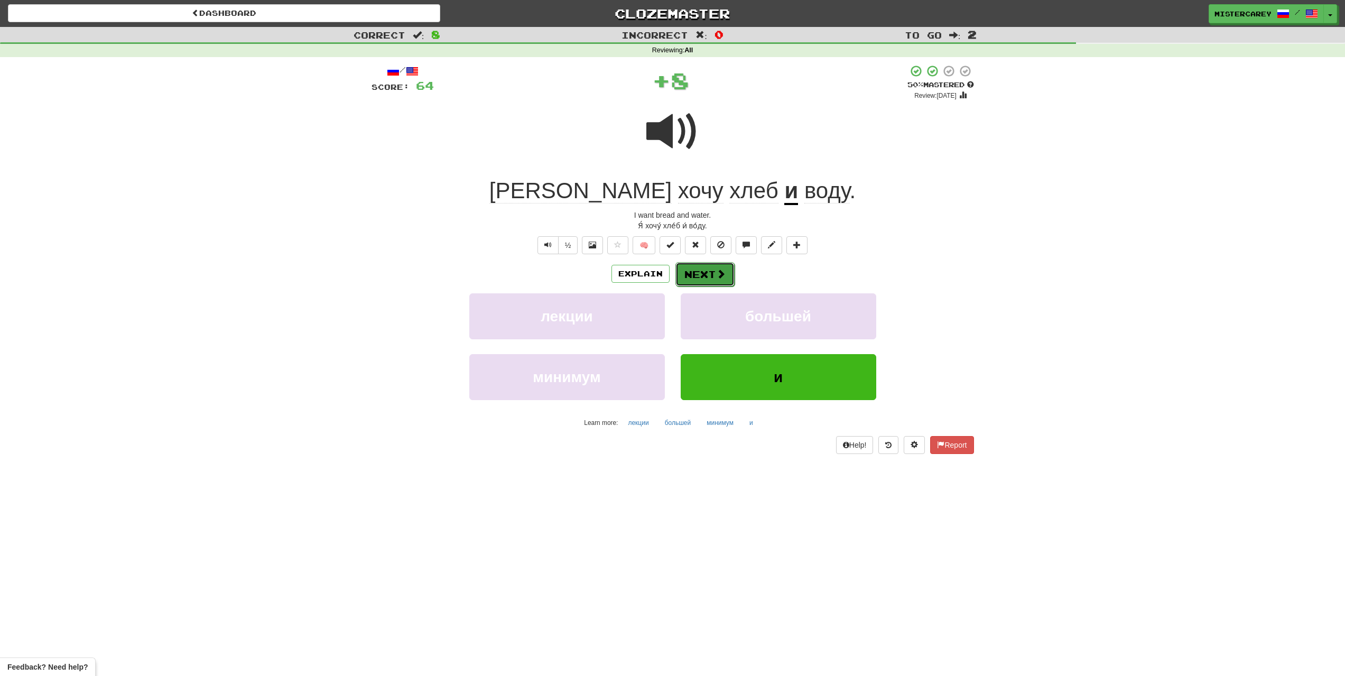
click at [731, 273] on button "Next" at bounding box center [705, 274] width 59 height 24
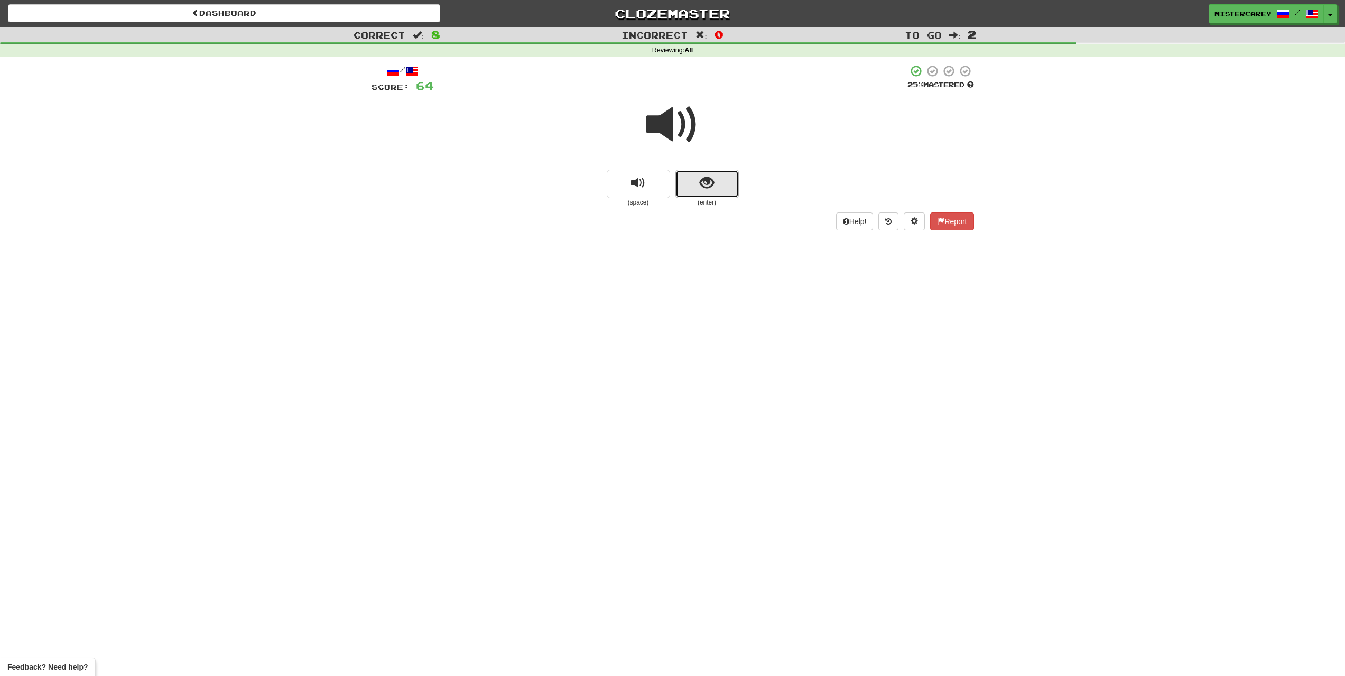
click at [711, 179] on span "show sentence" at bounding box center [707, 183] width 14 height 14
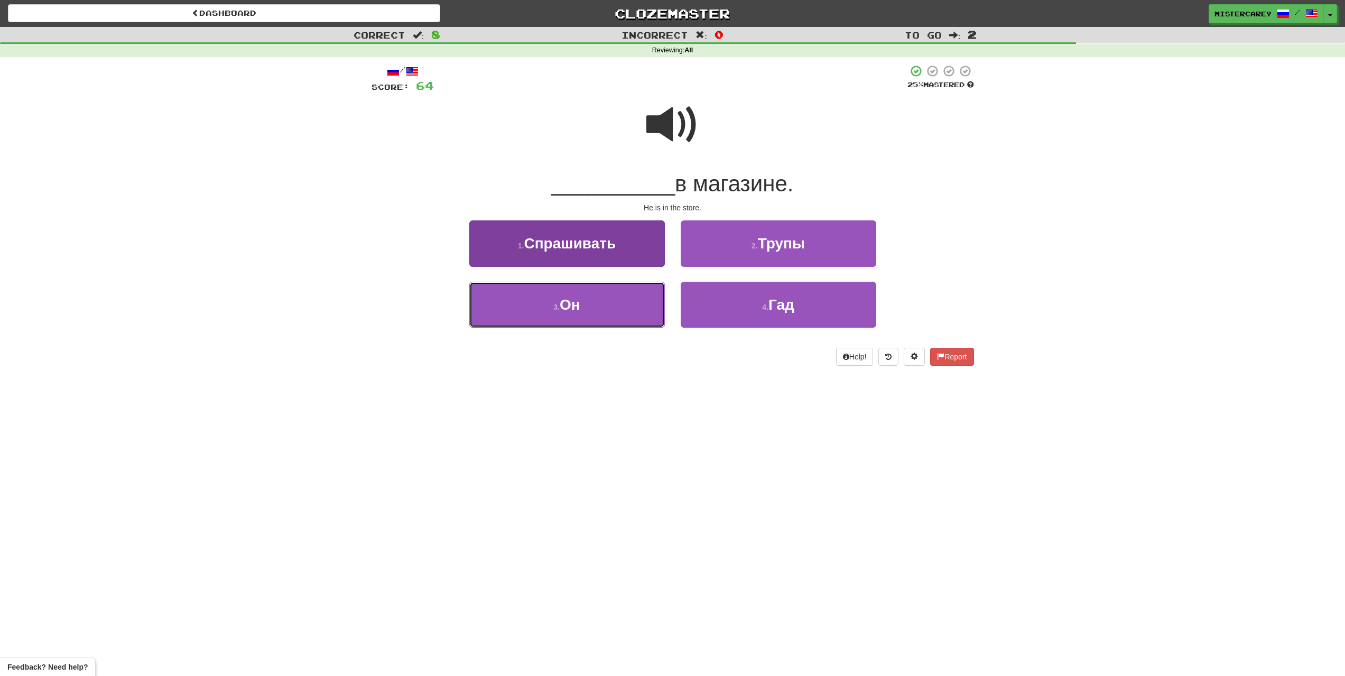
click at [644, 305] on button "3 . Он" at bounding box center [567, 305] width 196 height 46
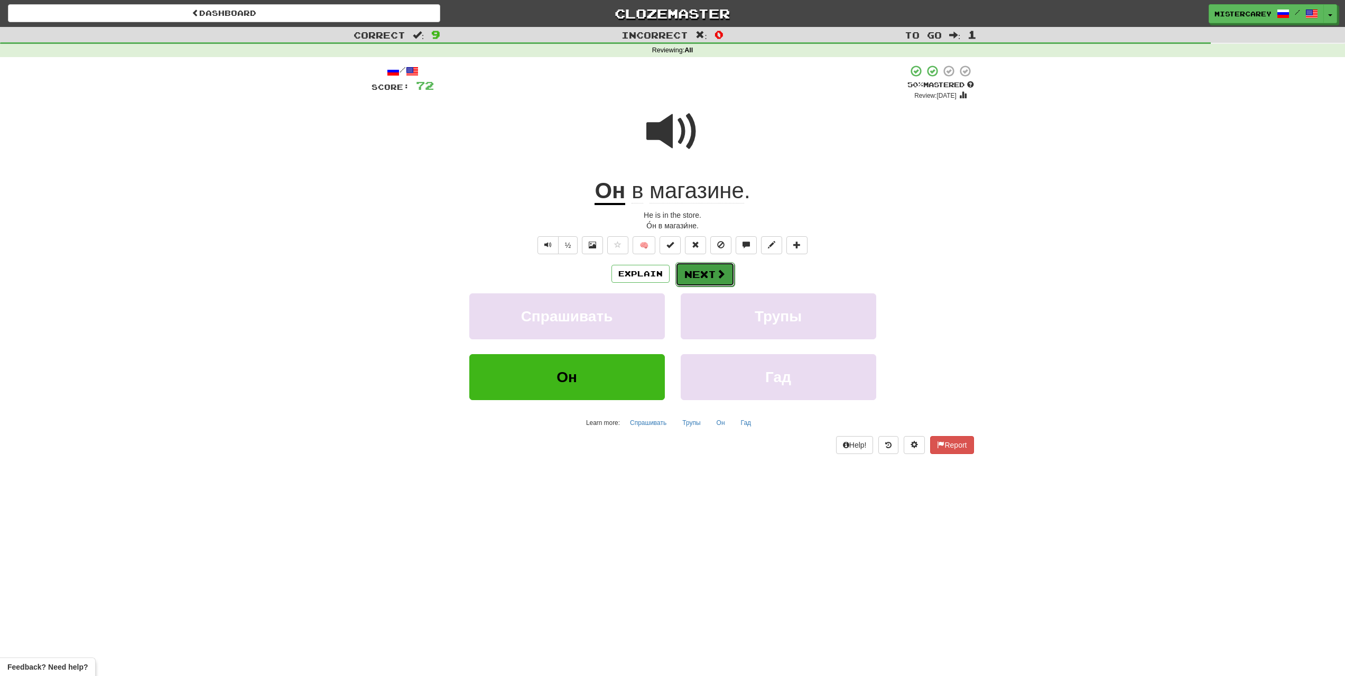
click at [704, 271] on button "Next" at bounding box center [705, 274] width 59 height 24
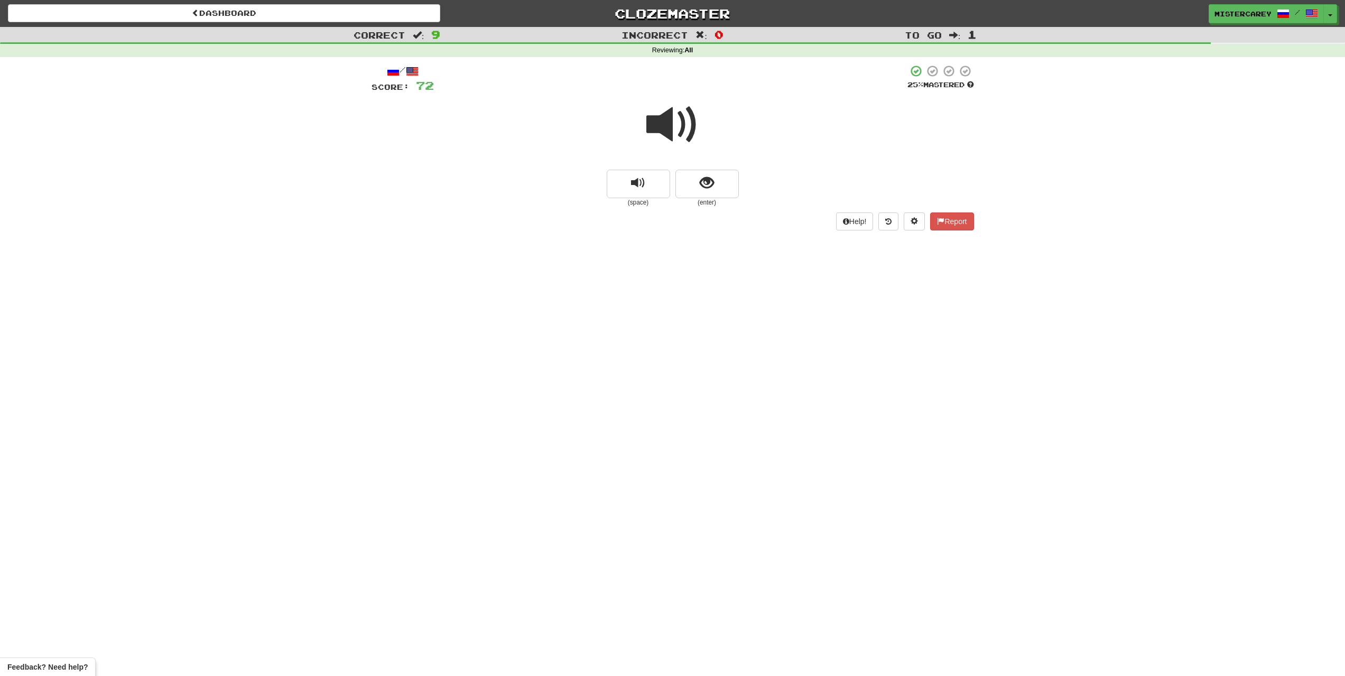
click at [684, 202] on small "(enter)" at bounding box center [707, 202] width 63 height 9
click at [690, 175] on button "show sentence" at bounding box center [707, 184] width 63 height 29
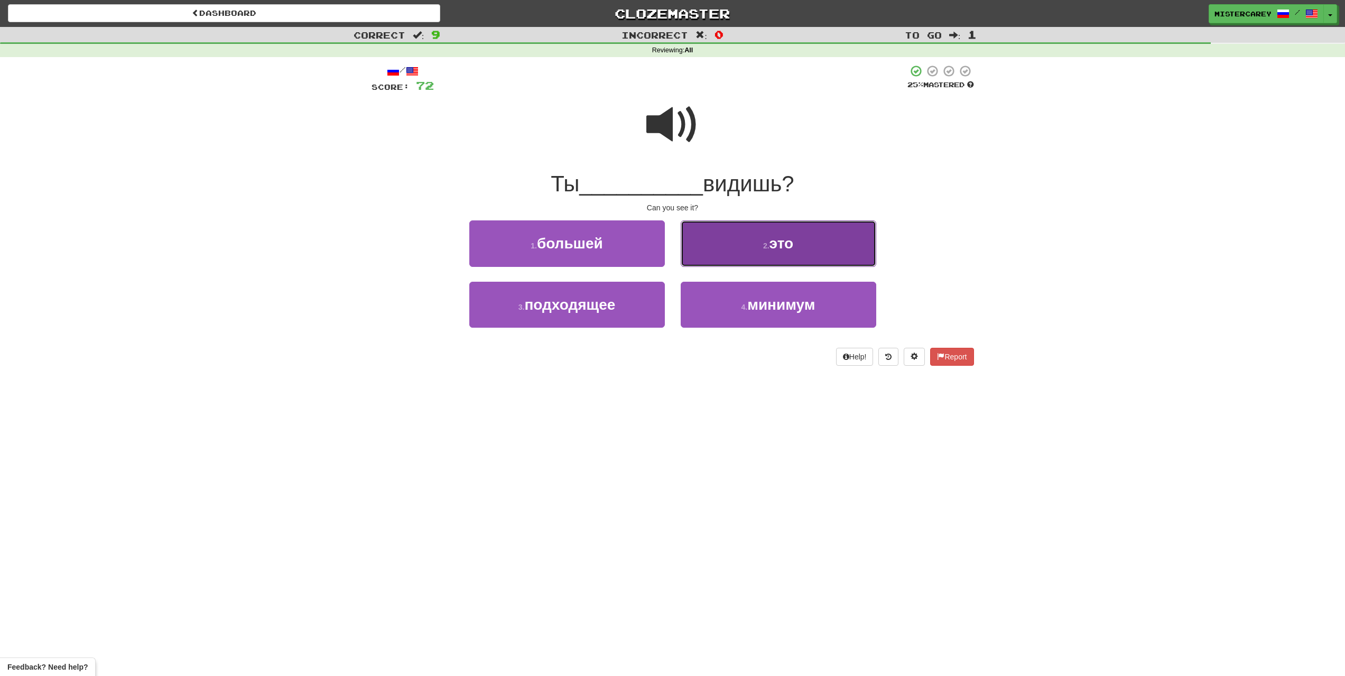
click at [737, 245] on button "2 . это" at bounding box center [779, 243] width 196 height 46
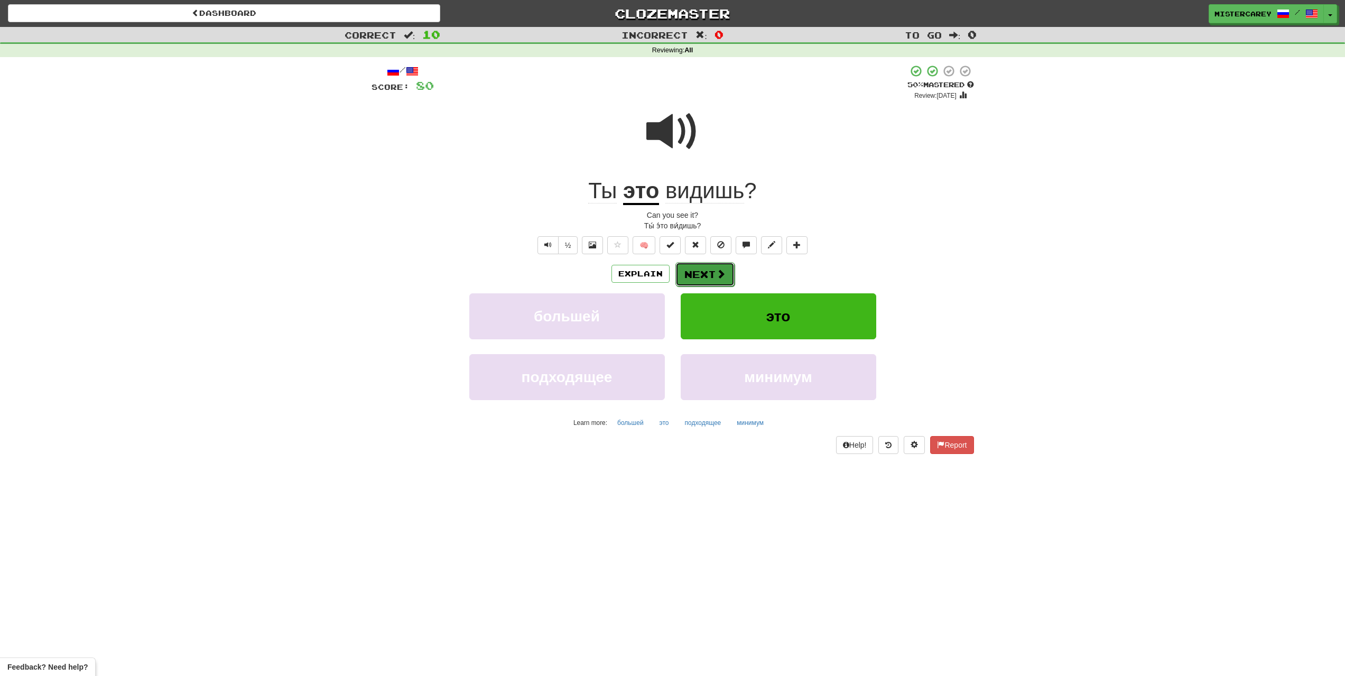
click at [708, 281] on button "Next" at bounding box center [705, 274] width 59 height 24
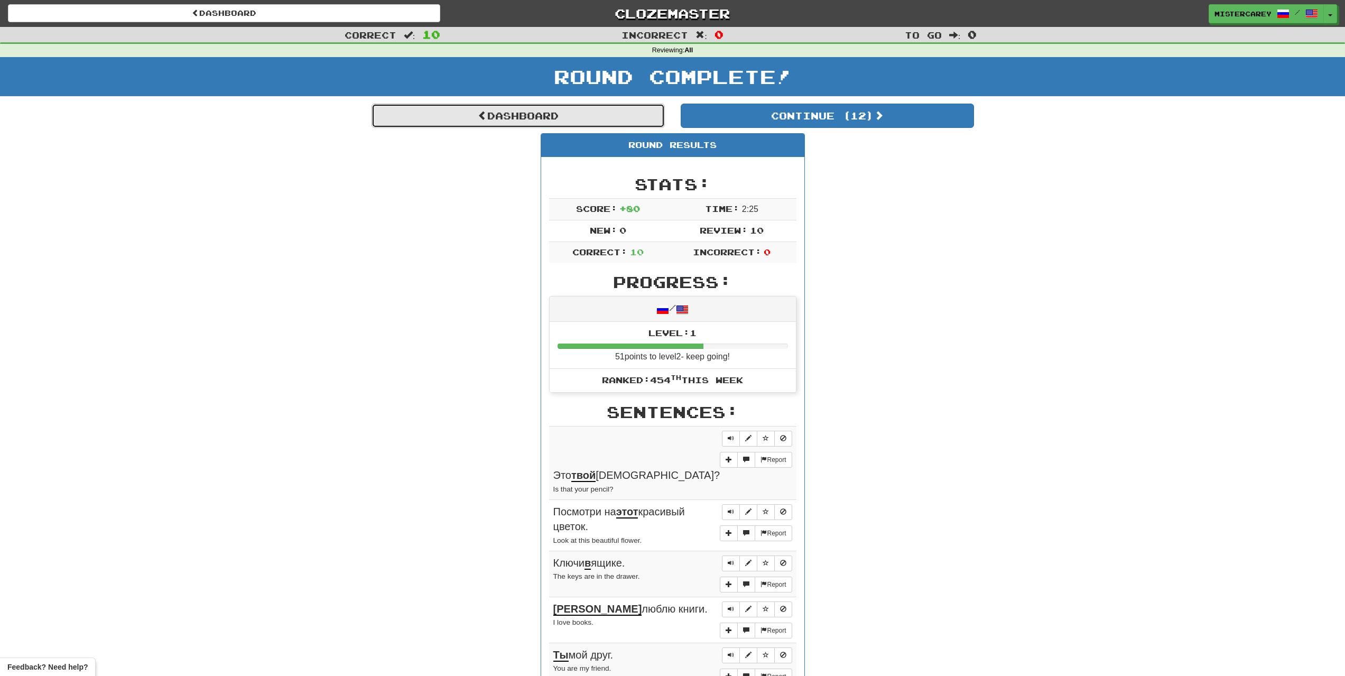
click at [574, 105] on link "Dashboard" at bounding box center [518, 116] width 293 height 24
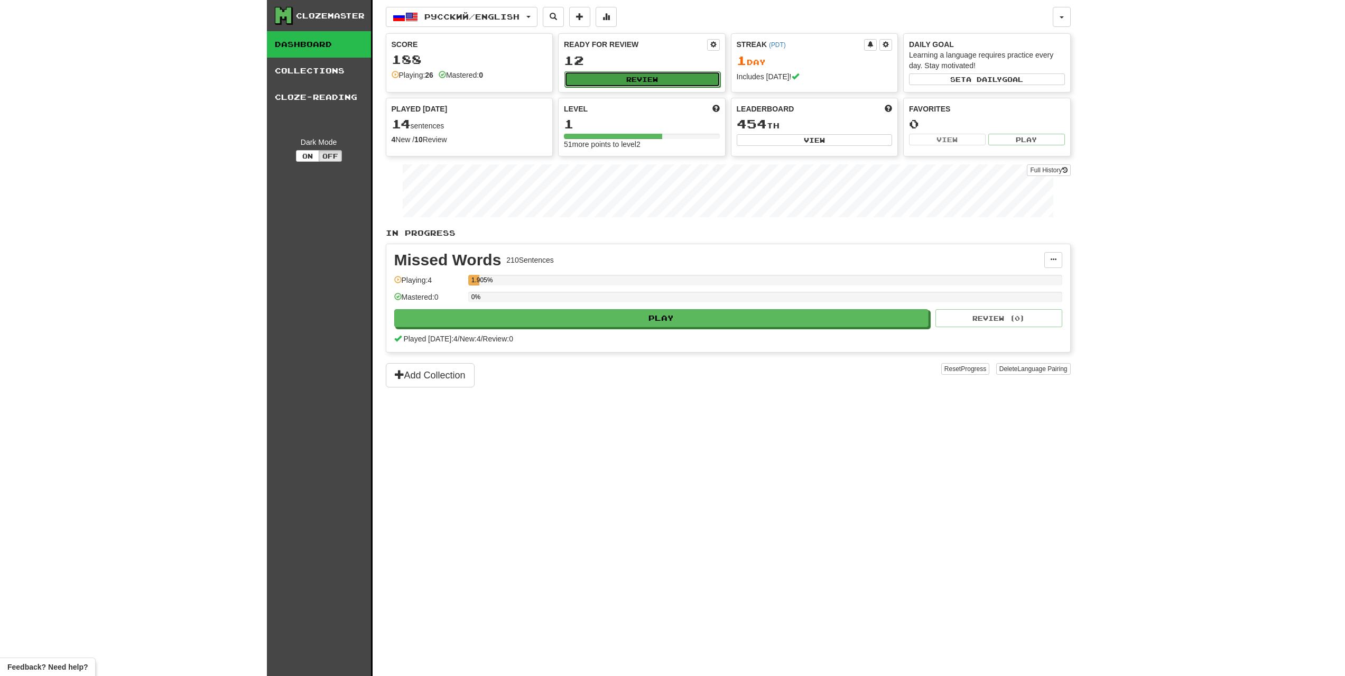
click at [634, 78] on button "Review" at bounding box center [643, 79] width 156 height 16
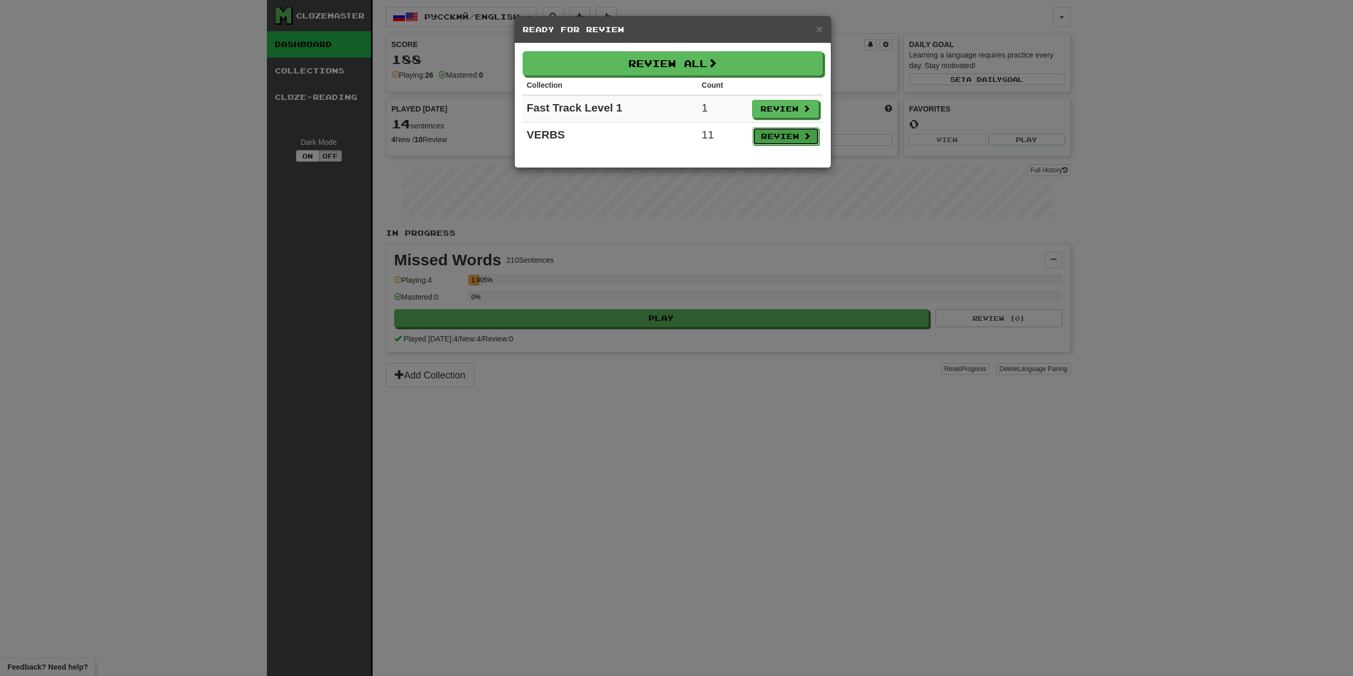
click at [784, 132] on button "Review" at bounding box center [786, 136] width 67 height 18
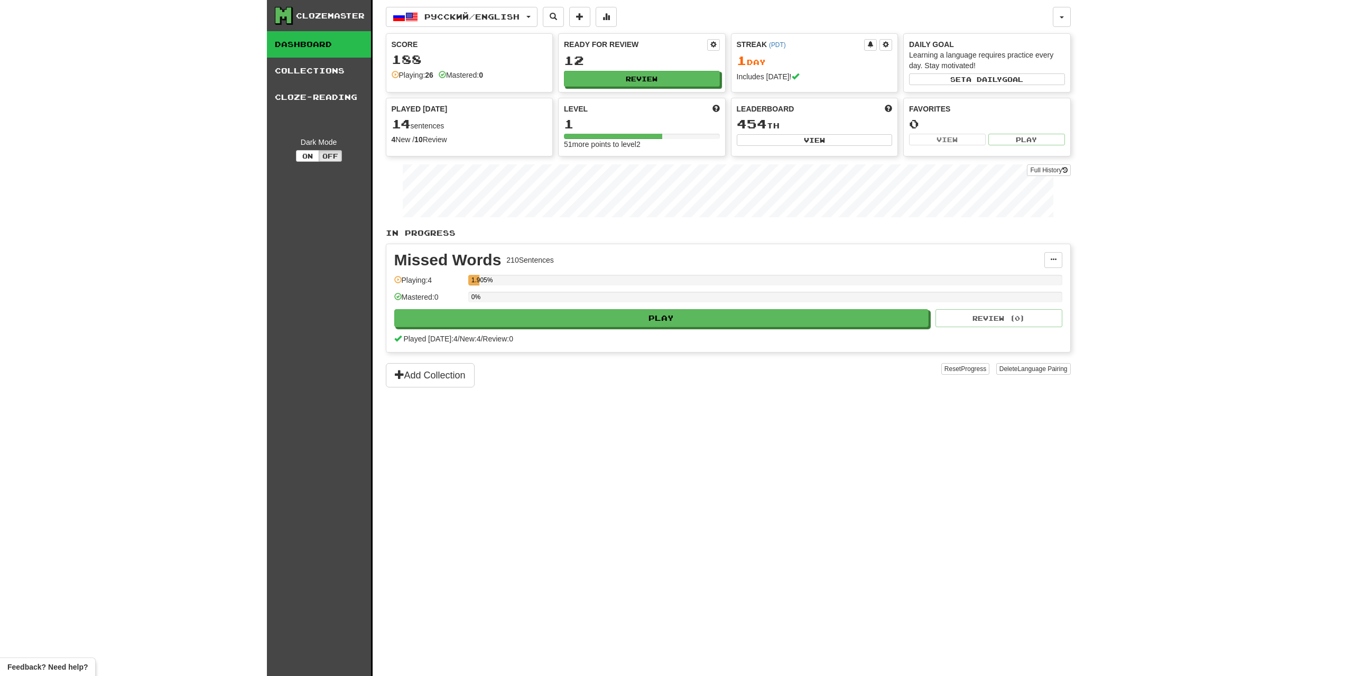
select select "**"
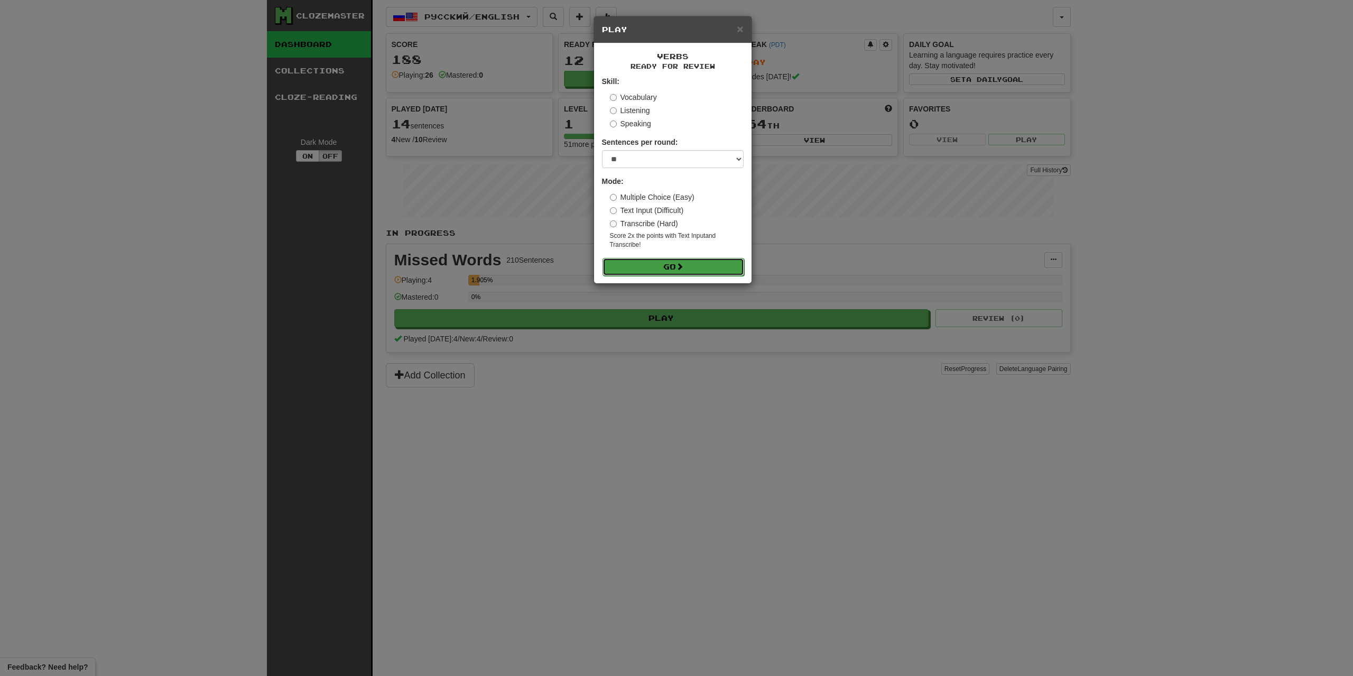
click at [724, 259] on button "Go" at bounding box center [674, 267] width 142 height 18
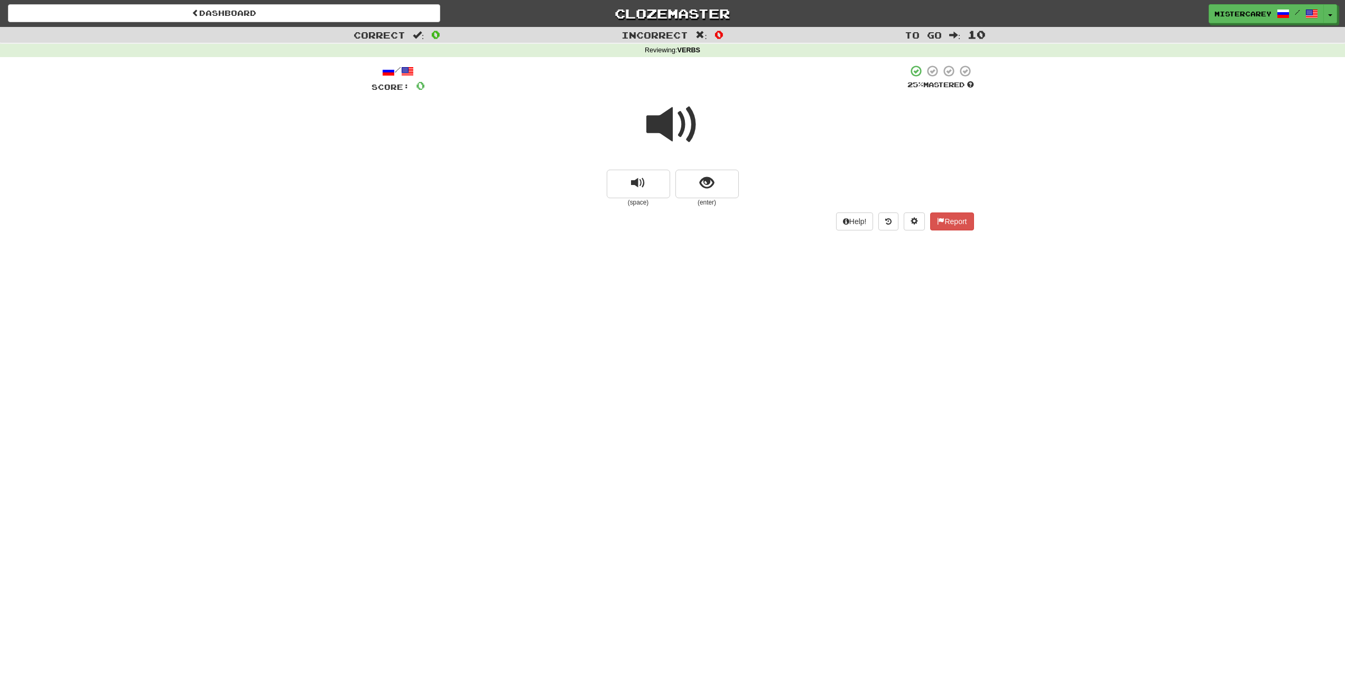
drag, startPoint x: 361, startPoint y: 519, endPoint x: 880, endPoint y: 522, distance: 519.2
click at [877, 536] on div "Dashboard Clozemaster mistercarey / Toggle Dropdown Dashboard Leaderboard Activ…" at bounding box center [672, 338] width 1345 height 676
click at [296, 251] on div "Dashboard Clozemaster mistercarey / Toggle Dropdown Dashboard Leaderboard Activ…" at bounding box center [672, 338] width 1345 height 676
click at [678, 126] on span at bounding box center [673, 124] width 53 height 53
click at [675, 132] on span at bounding box center [673, 124] width 53 height 53
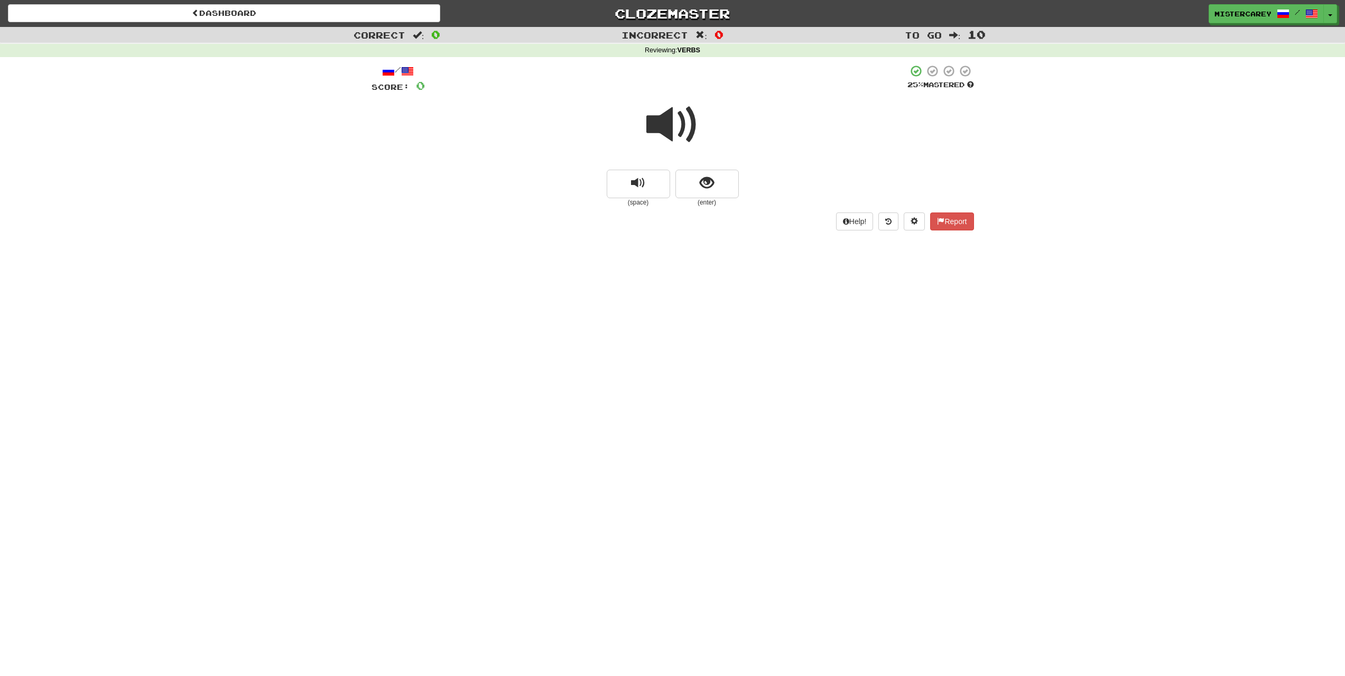
click at [675, 132] on span at bounding box center [673, 124] width 53 height 53
click at [708, 188] on span "show sentence" at bounding box center [707, 183] width 14 height 14
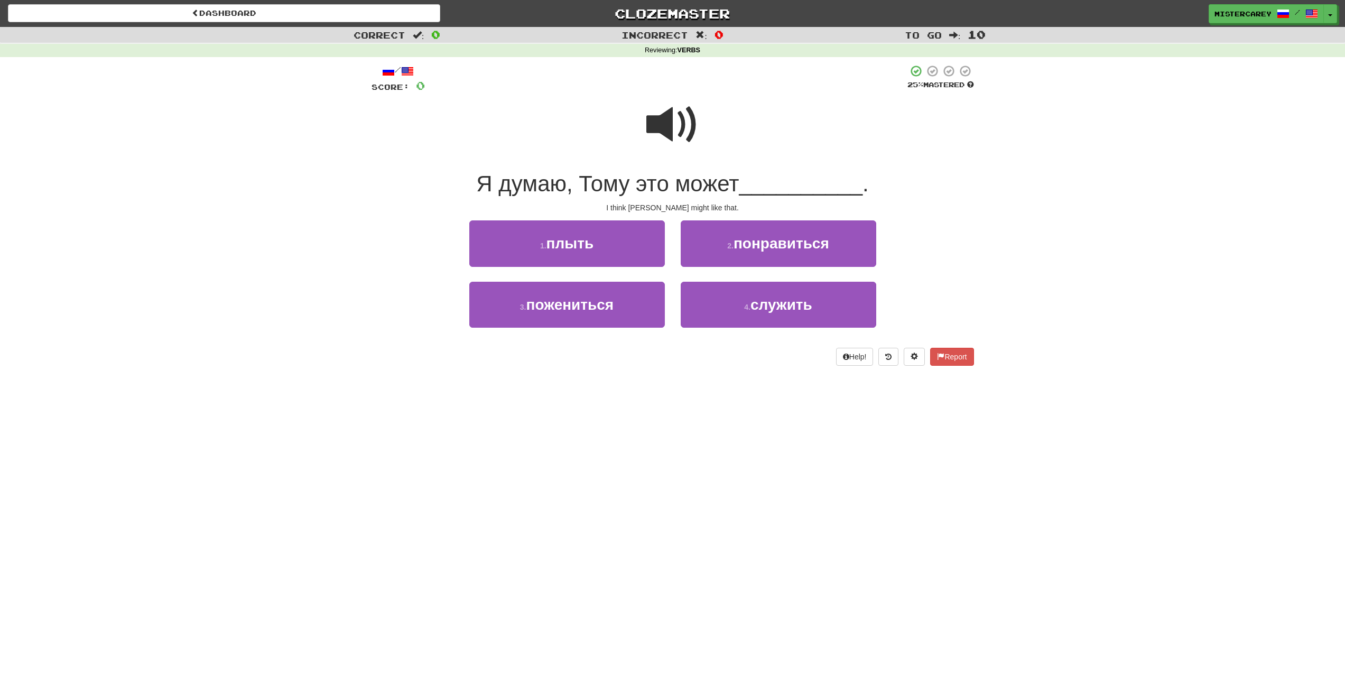
click at [837, 270] on div "2 . понравиться" at bounding box center [778, 250] width 211 height 61
click at [832, 245] on button "2 . понравиться" at bounding box center [779, 243] width 196 height 46
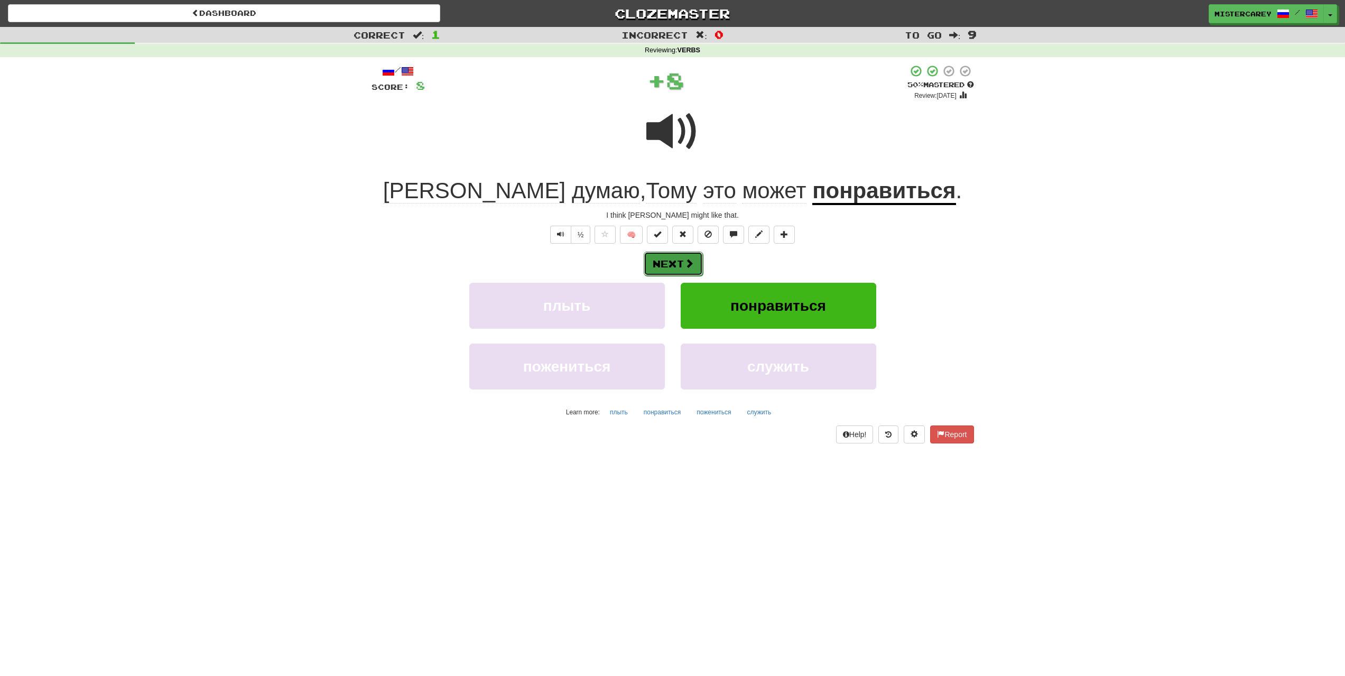
click at [661, 269] on button "Next" at bounding box center [673, 264] width 59 height 24
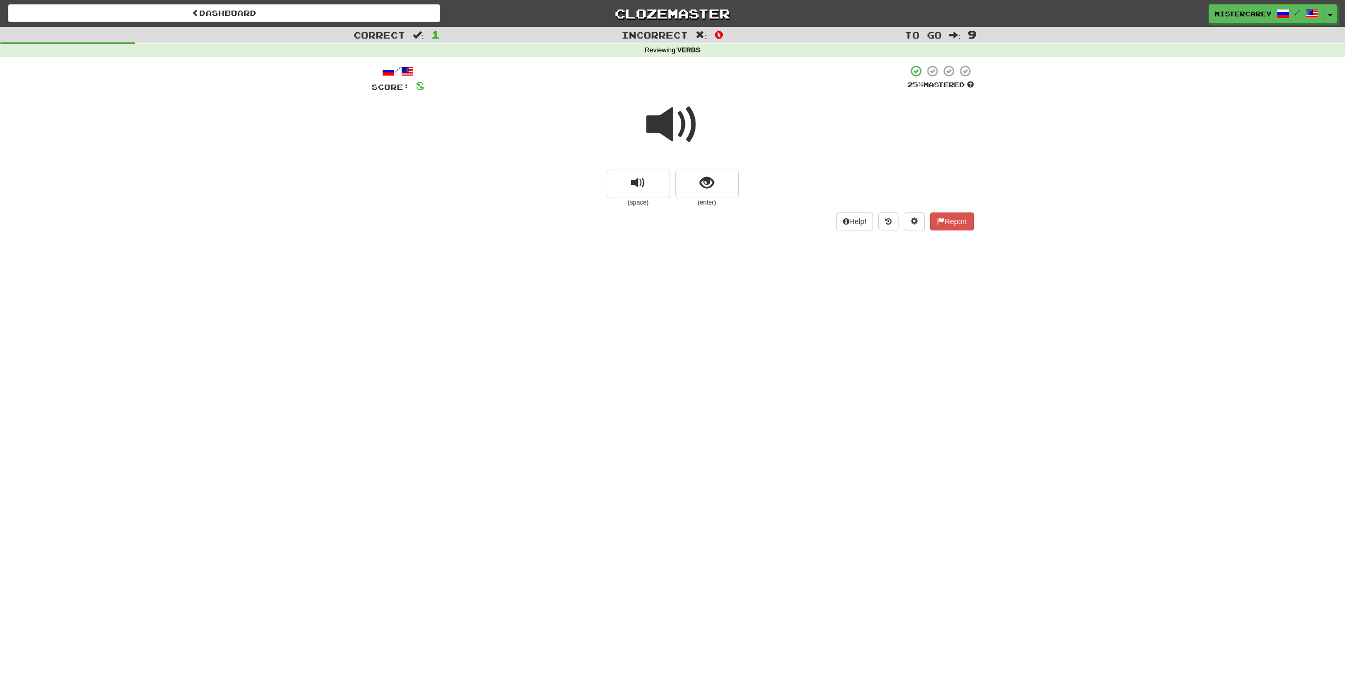
click at [659, 119] on span at bounding box center [673, 124] width 53 height 53
click at [663, 107] on span at bounding box center [673, 124] width 53 height 53
click at [716, 183] on button "show sentence" at bounding box center [707, 184] width 63 height 29
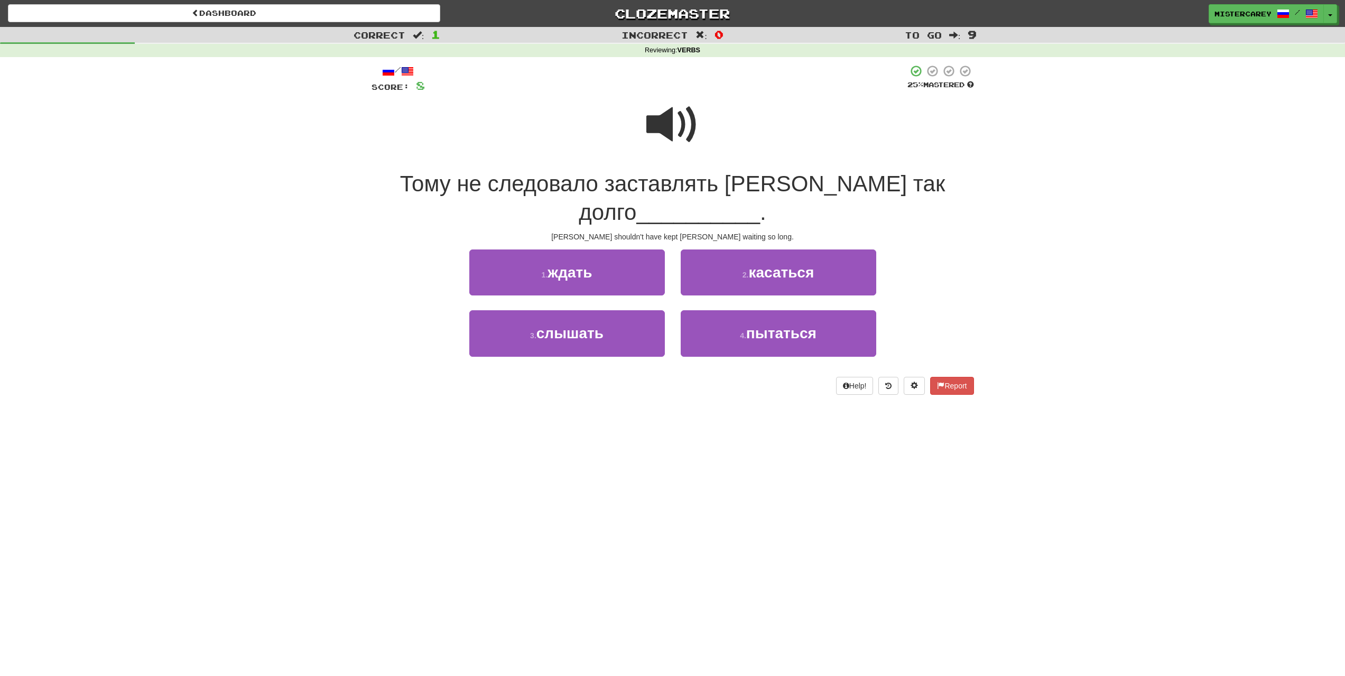
click at [679, 124] on span at bounding box center [673, 124] width 53 height 53
click at [591, 276] on span "ждать" at bounding box center [570, 272] width 44 height 16
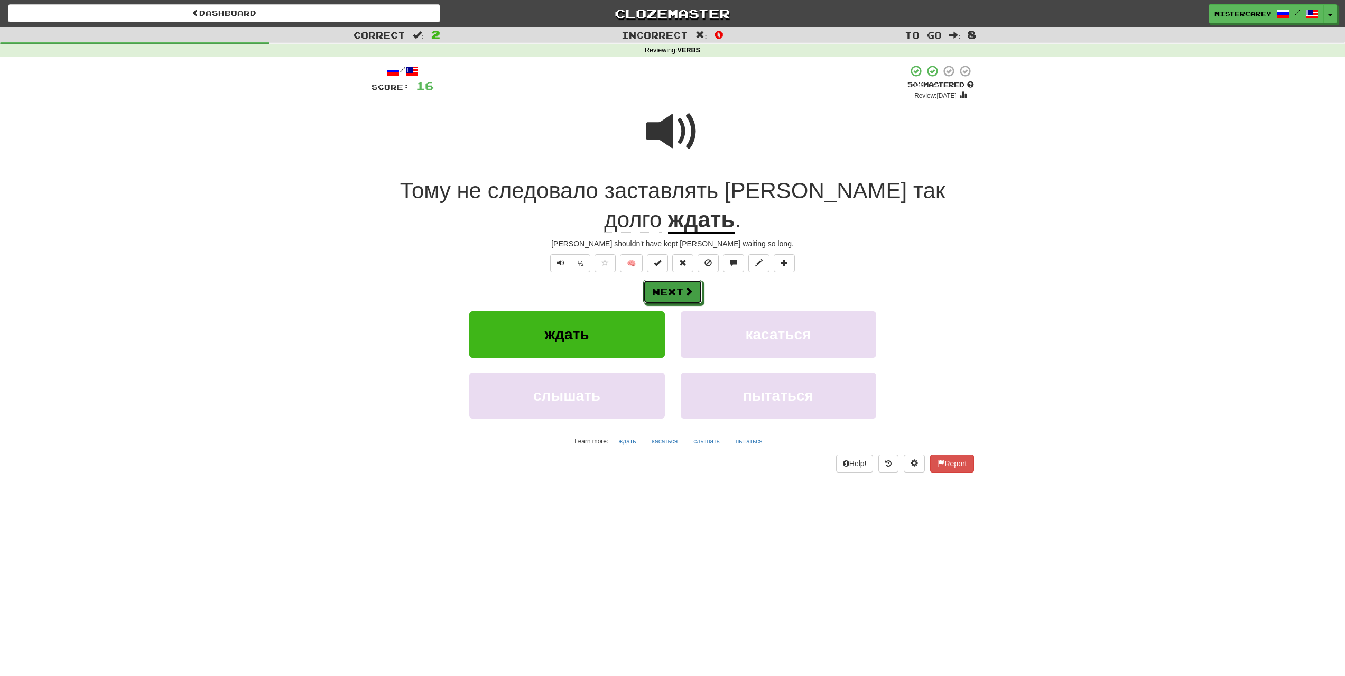
drag, startPoint x: 673, startPoint y: 271, endPoint x: 672, endPoint y: 260, distance: 11.2
click at [672, 280] on button "Next" at bounding box center [672, 292] width 59 height 24
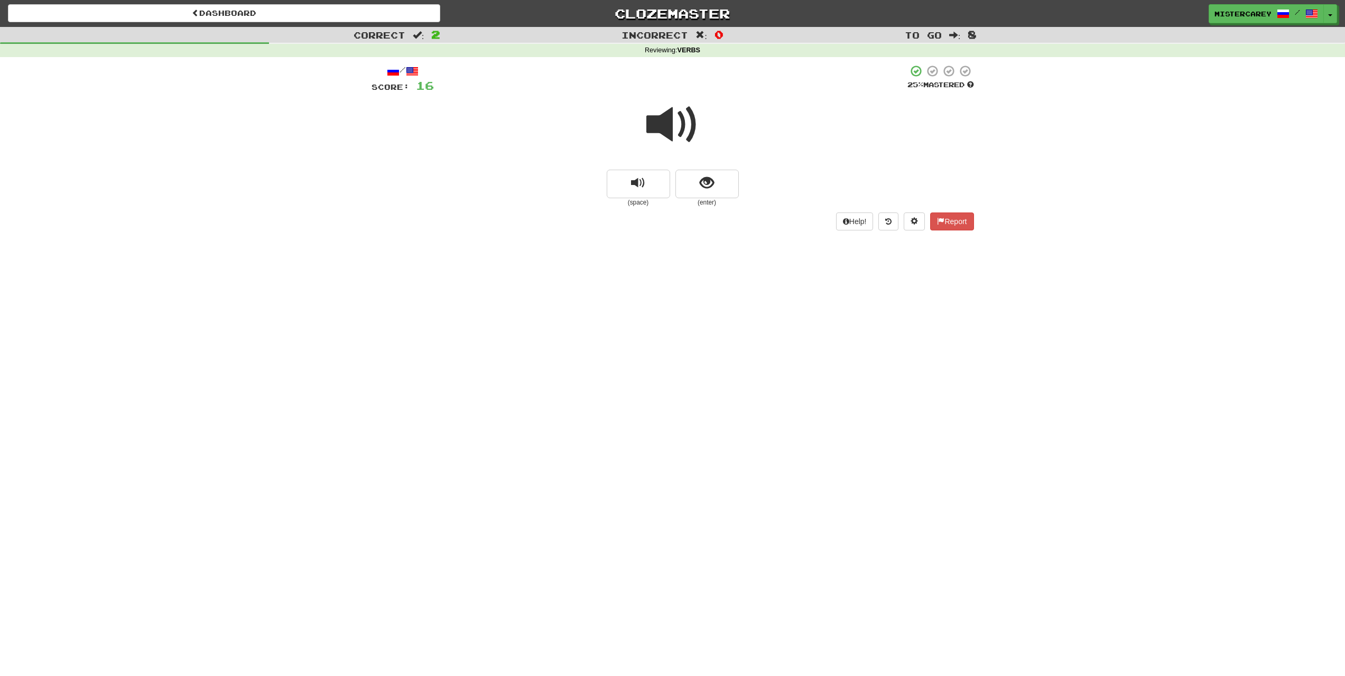
click at [695, 126] on span at bounding box center [673, 124] width 53 height 53
click at [690, 112] on span at bounding box center [673, 124] width 53 height 53
click at [695, 188] on button "show sentence" at bounding box center [707, 184] width 63 height 29
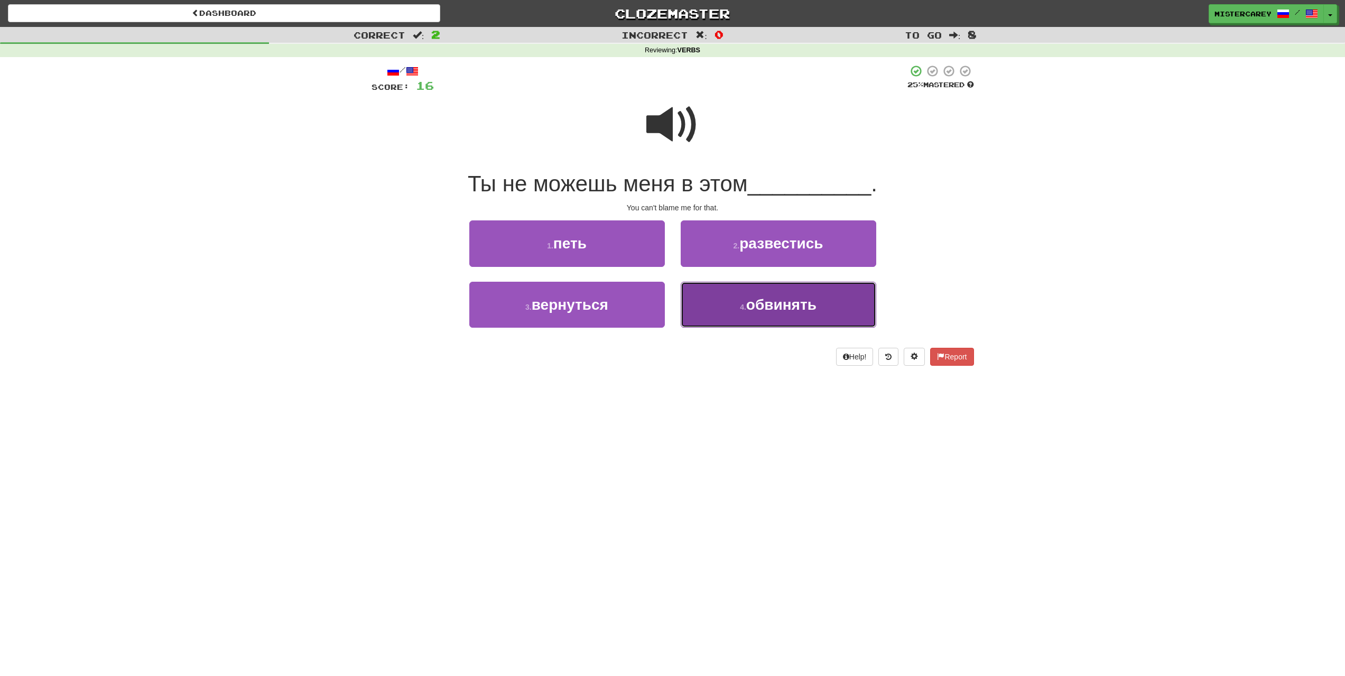
click at [788, 312] on span "обвинять" at bounding box center [781, 305] width 70 height 16
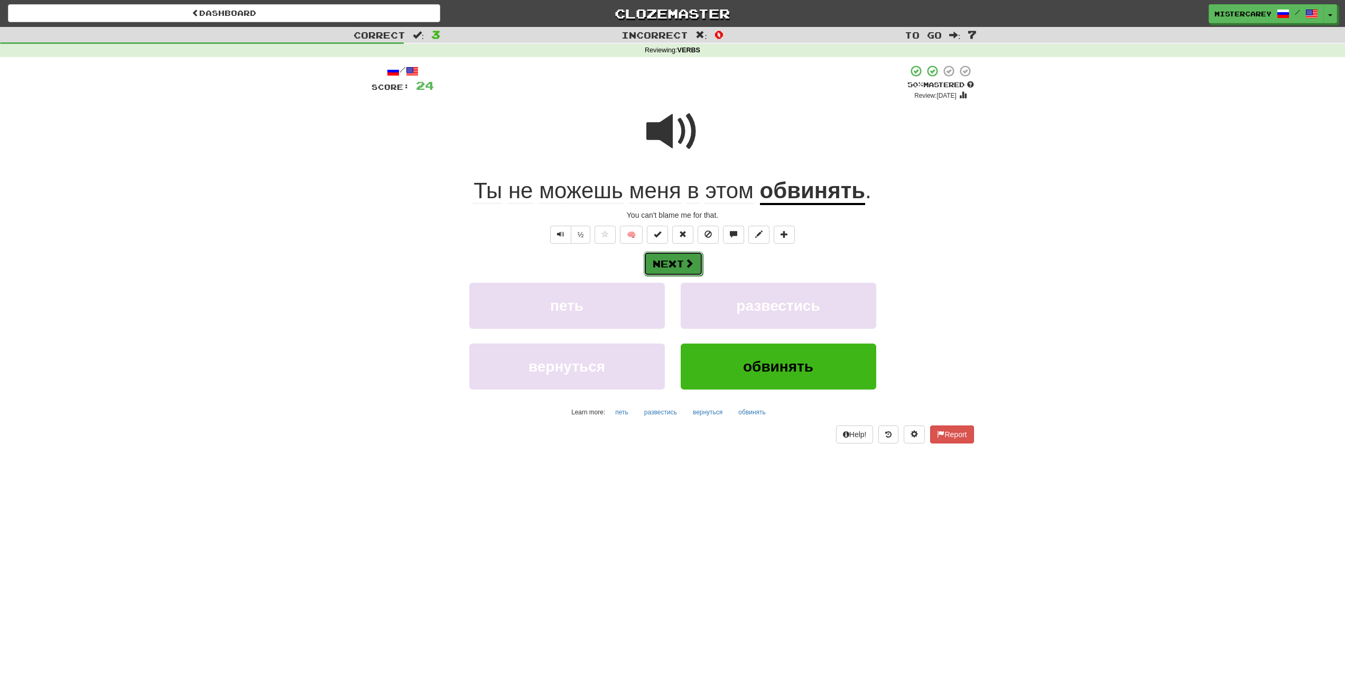
click at [685, 261] on span at bounding box center [690, 264] width 10 height 10
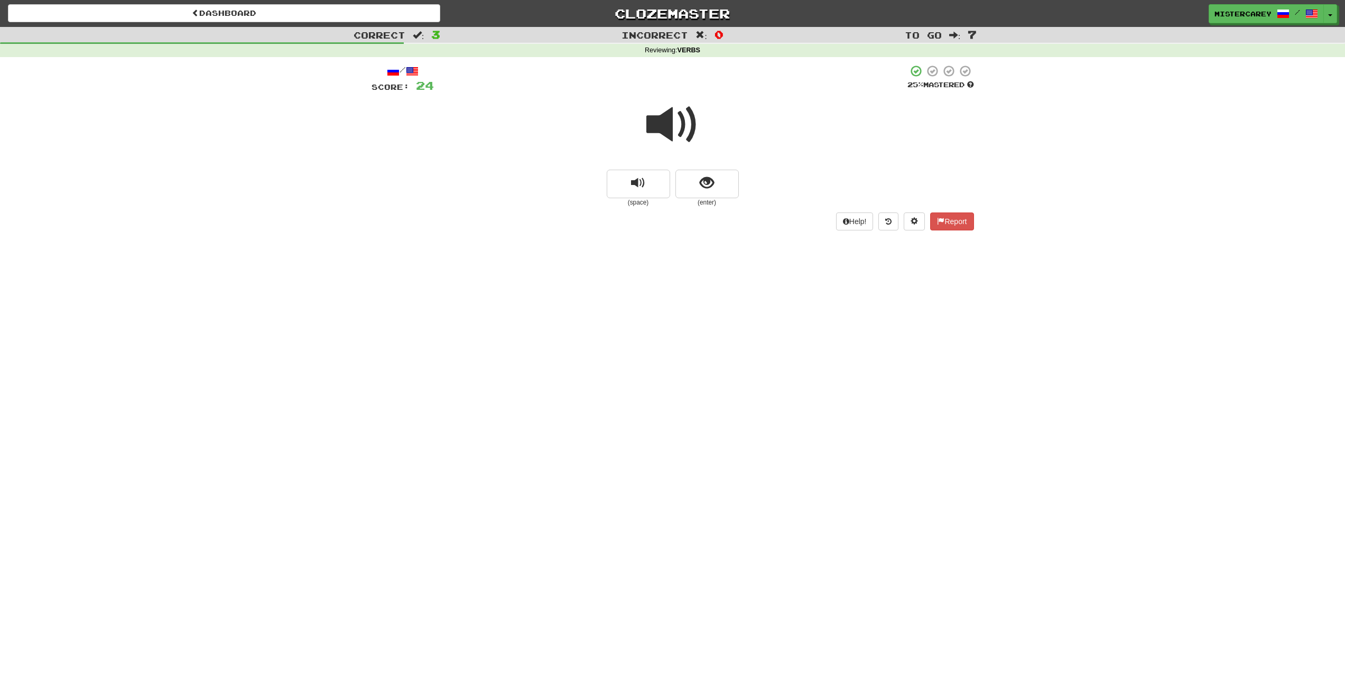
click at [679, 113] on span at bounding box center [673, 124] width 53 height 53
click at [657, 136] on span at bounding box center [673, 124] width 53 height 53
click at [654, 137] on span at bounding box center [673, 124] width 53 height 53
click at [734, 192] on button "show sentence" at bounding box center [707, 184] width 63 height 29
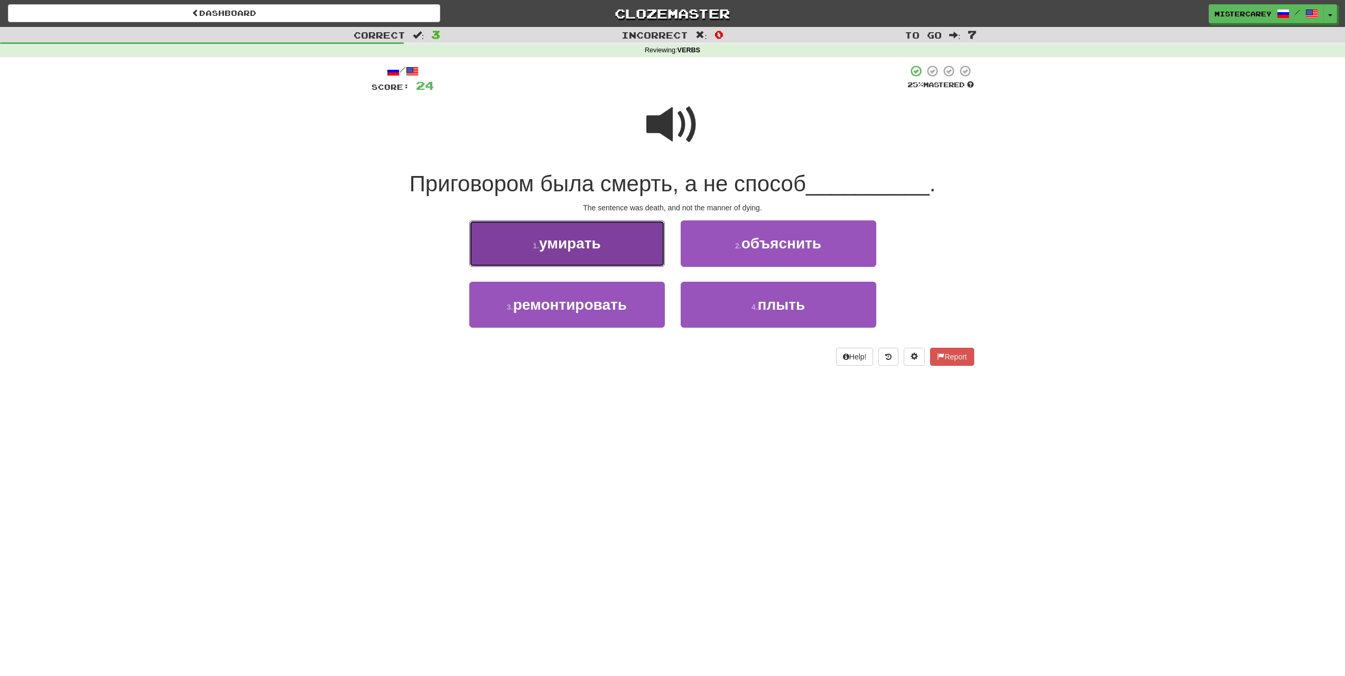
click at [600, 238] on span "умирать" at bounding box center [570, 243] width 62 height 16
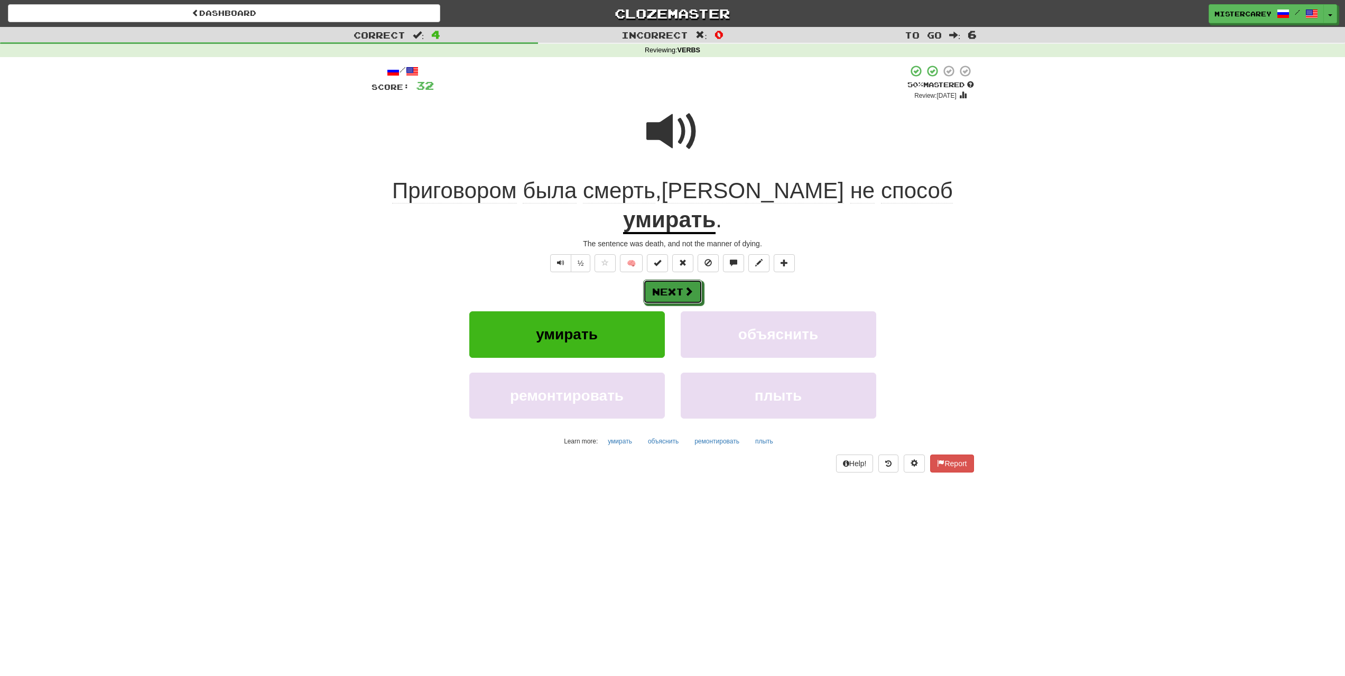
click at [658, 280] on button "Next" at bounding box center [672, 292] width 59 height 24
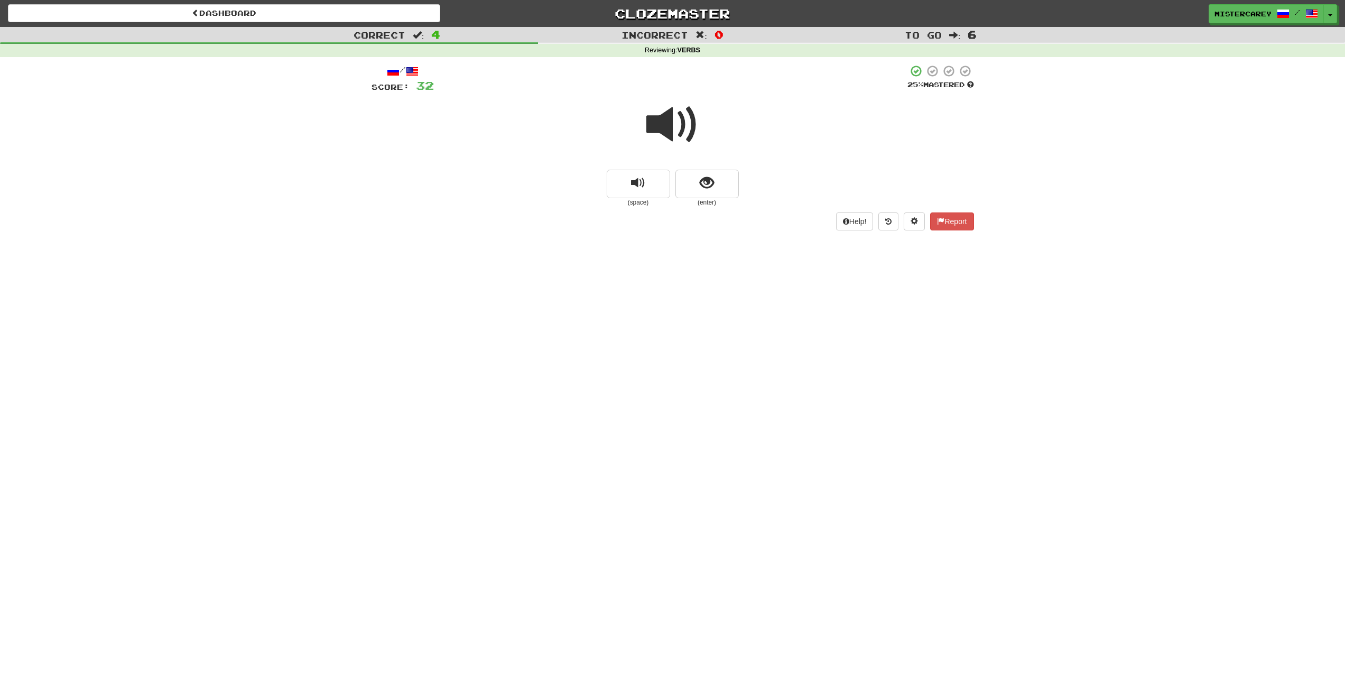
click at [662, 124] on span at bounding box center [673, 124] width 53 height 53
click at [654, 113] on span at bounding box center [673, 124] width 53 height 53
click at [650, 110] on span at bounding box center [673, 124] width 53 height 53
click at [627, 107] on div at bounding box center [673, 132] width 603 height 76
click at [644, 125] on div at bounding box center [673, 132] width 603 height 76
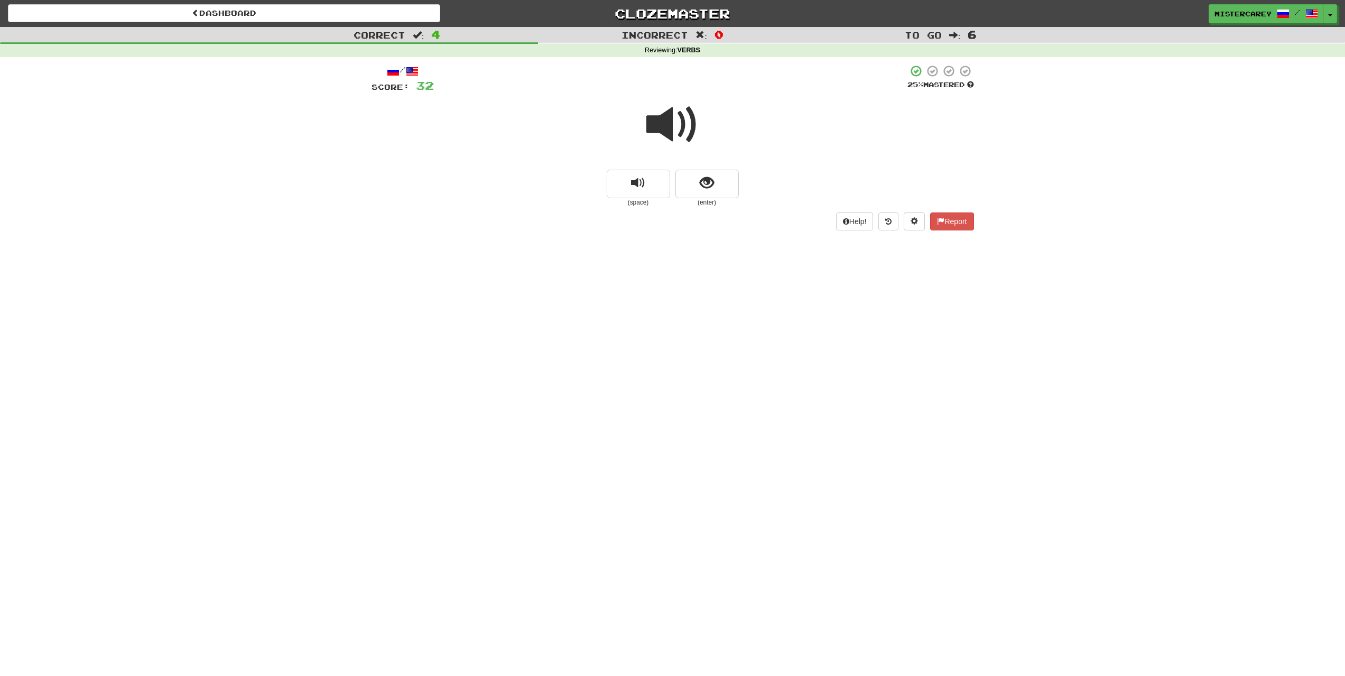
click at [634, 124] on div at bounding box center [673, 132] width 603 height 76
click at [637, 118] on div at bounding box center [673, 132] width 603 height 76
click at [654, 123] on span at bounding box center [673, 124] width 53 height 53
click at [659, 111] on span at bounding box center [673, 124] width 53 height 53
click at [635, 119] on div at bounding box center [673, 132] width 603 height 76
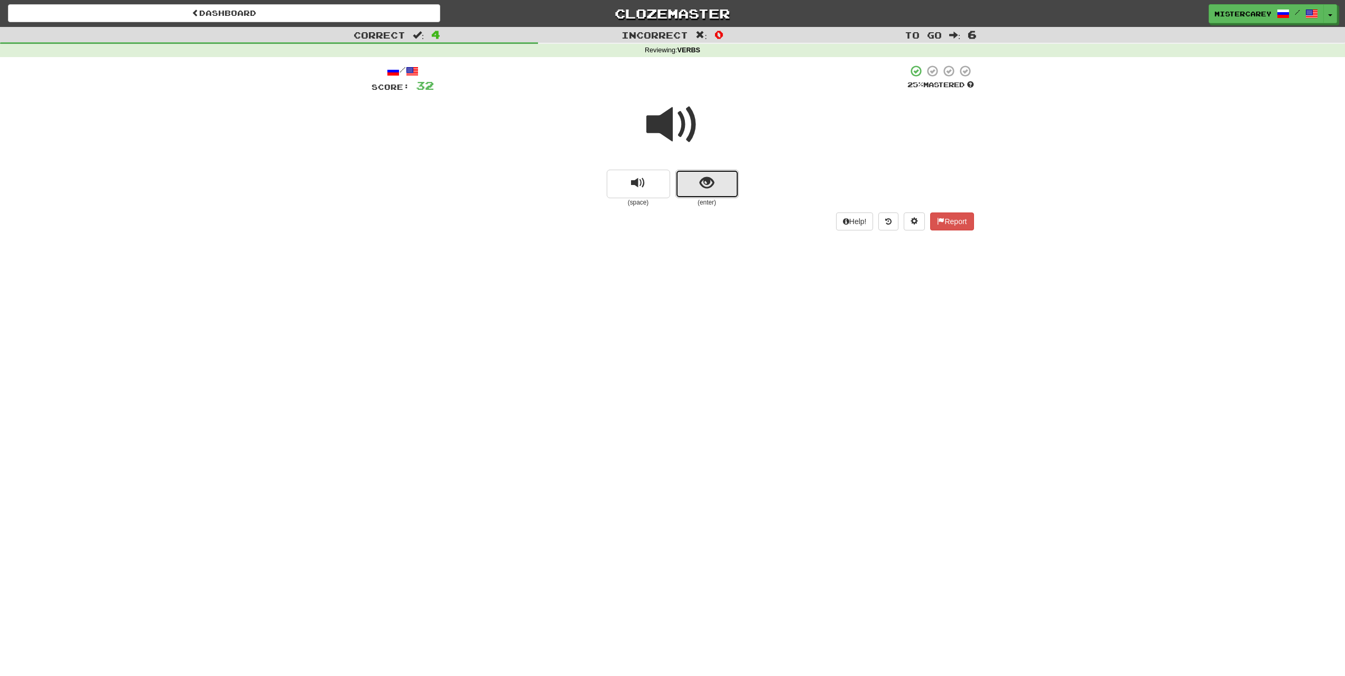
click at [726, 177] on button "show sentence" at bounding box center [707, 184] width 63 height 29
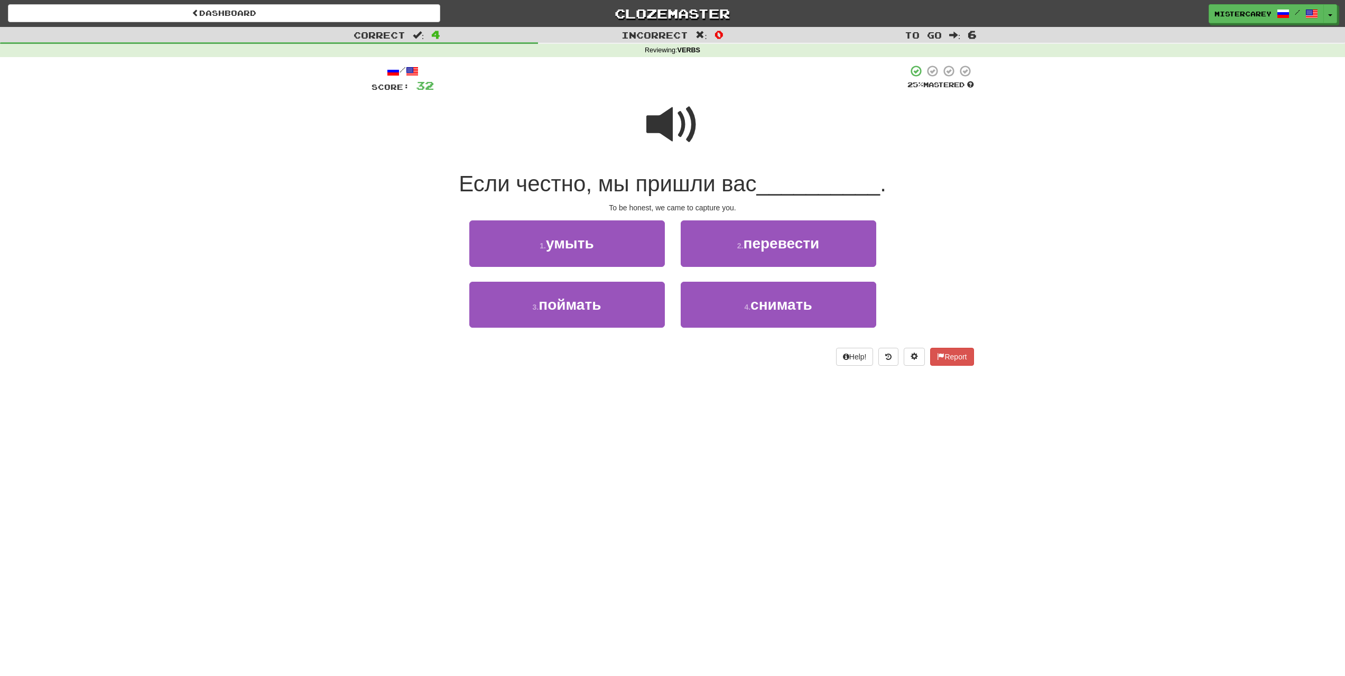
click at [684, 72] on div at bounding box center [671, 78] width 474 height 29
click at [671, 117] on span at bounding box center [673, 124] width 53 height 53
click at [605, 320] on button "3 . поймать" at bounding box center [567, 305] width 196 height 46
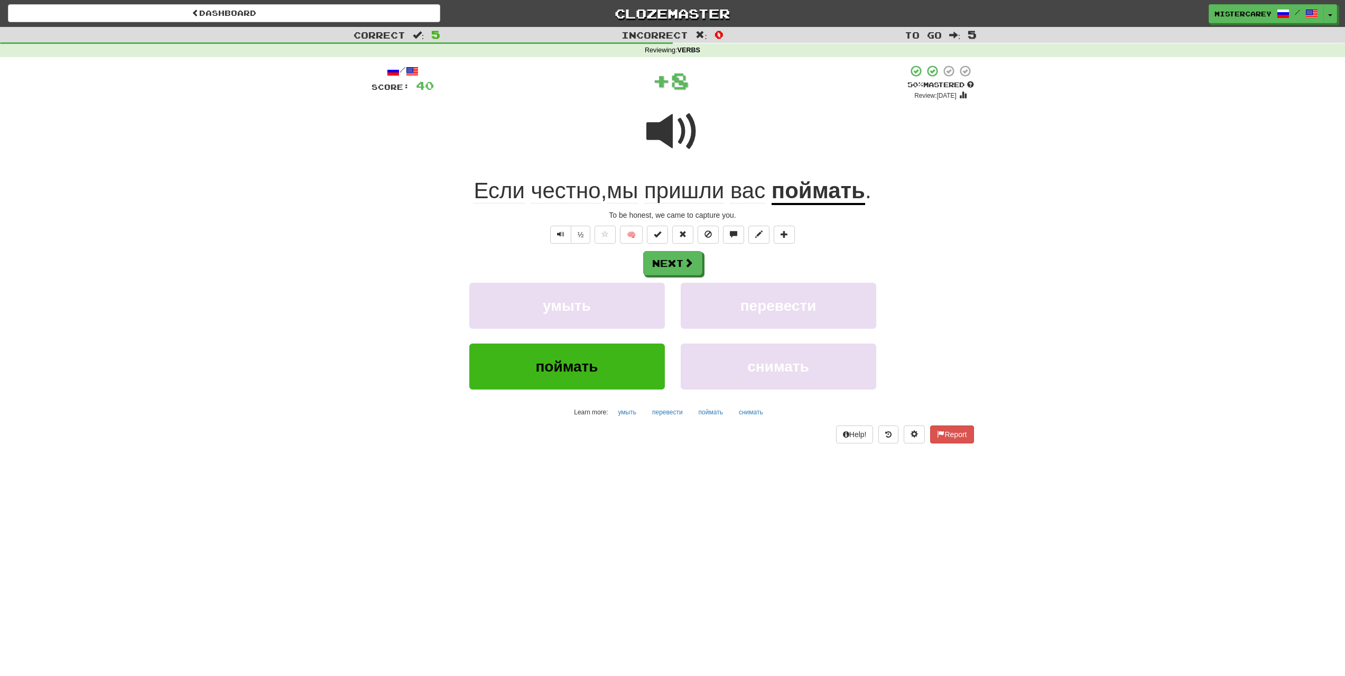
click at [829, 178] on u "поймать" at bounding box center [819, 191] width 94 height 27
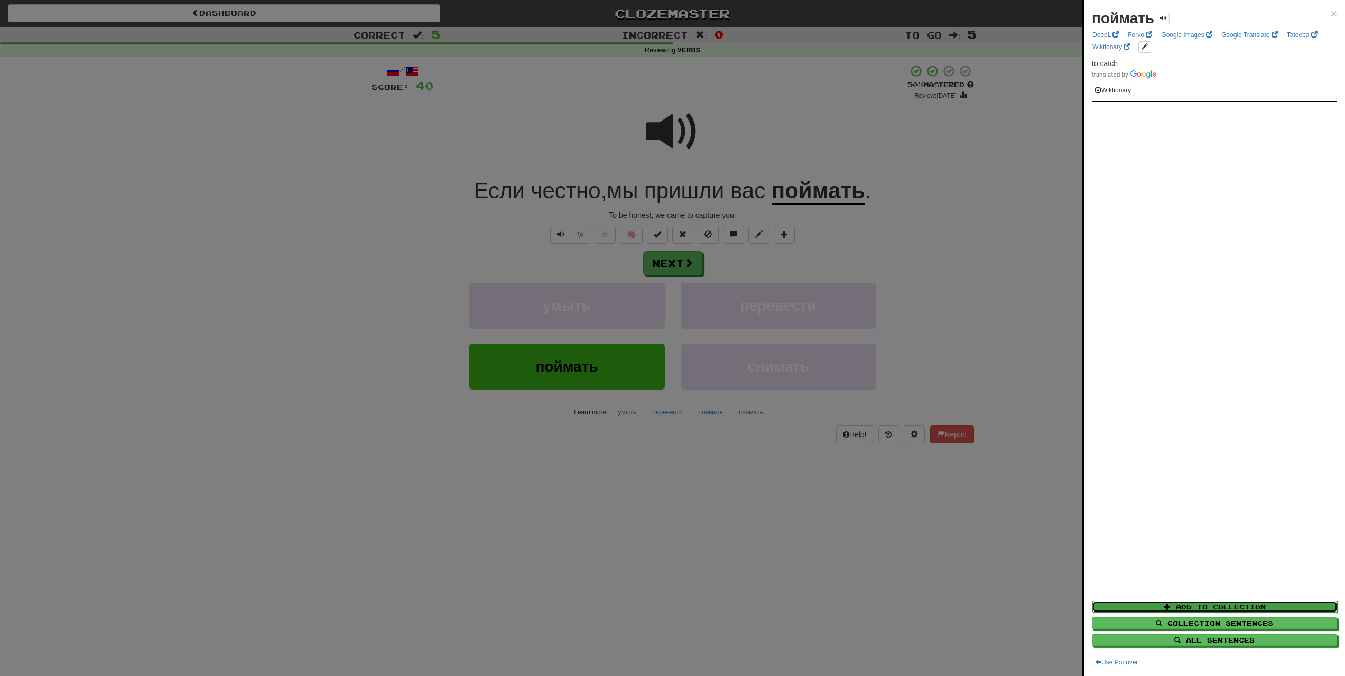
click at [1200, 611] on button "Add to Collection" at bounding box center [1215, 607] width 245 height 12
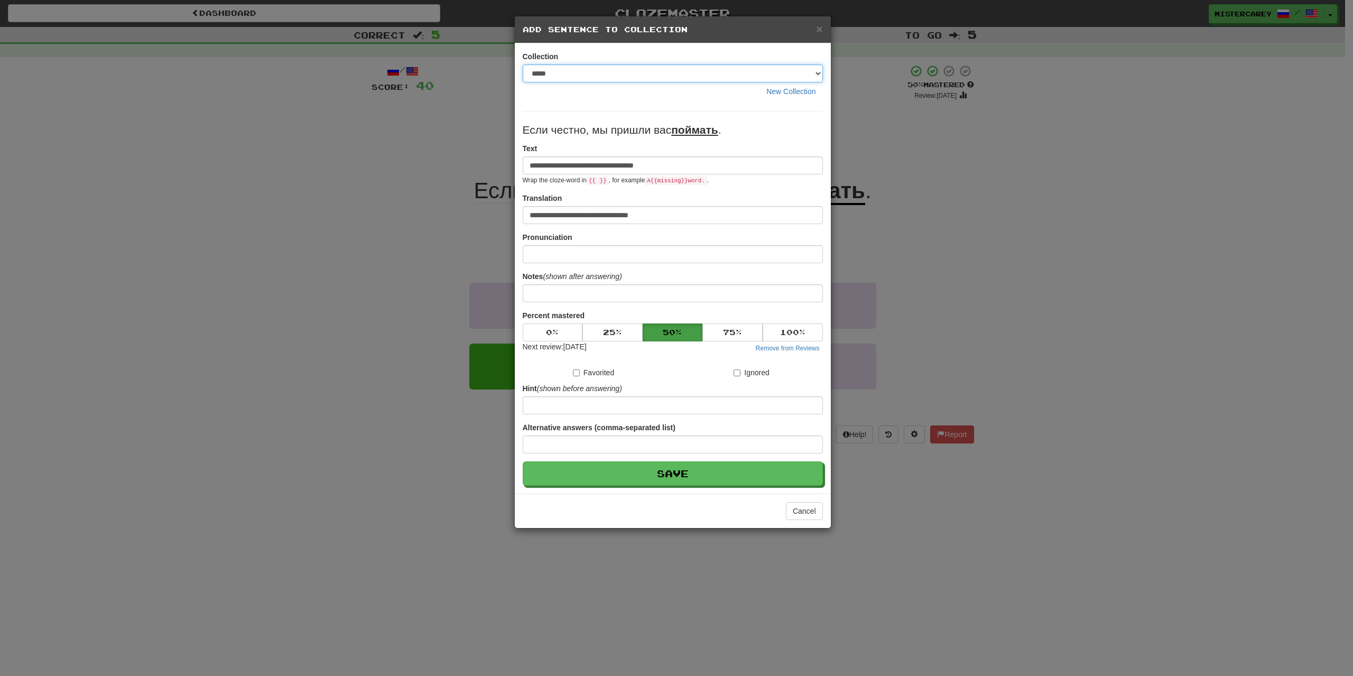
click at [704, 73] on select "**********" at bounding box center [673, 73] width 300 height 18
select select "*****"
click at [523, 64] on select "**********" at bounding box center [673, 73] width 300 height 18
click at [550, 321] on div "Percent mastered 0 % 25 % 50 % 75 % 100 % Next review: [DATE] Remove from Revie…" at bounding box center [673, 332] width 300 height 44
click at [548, 335] on button "0 %" at bounding box center [553, 333] width 60 height 18
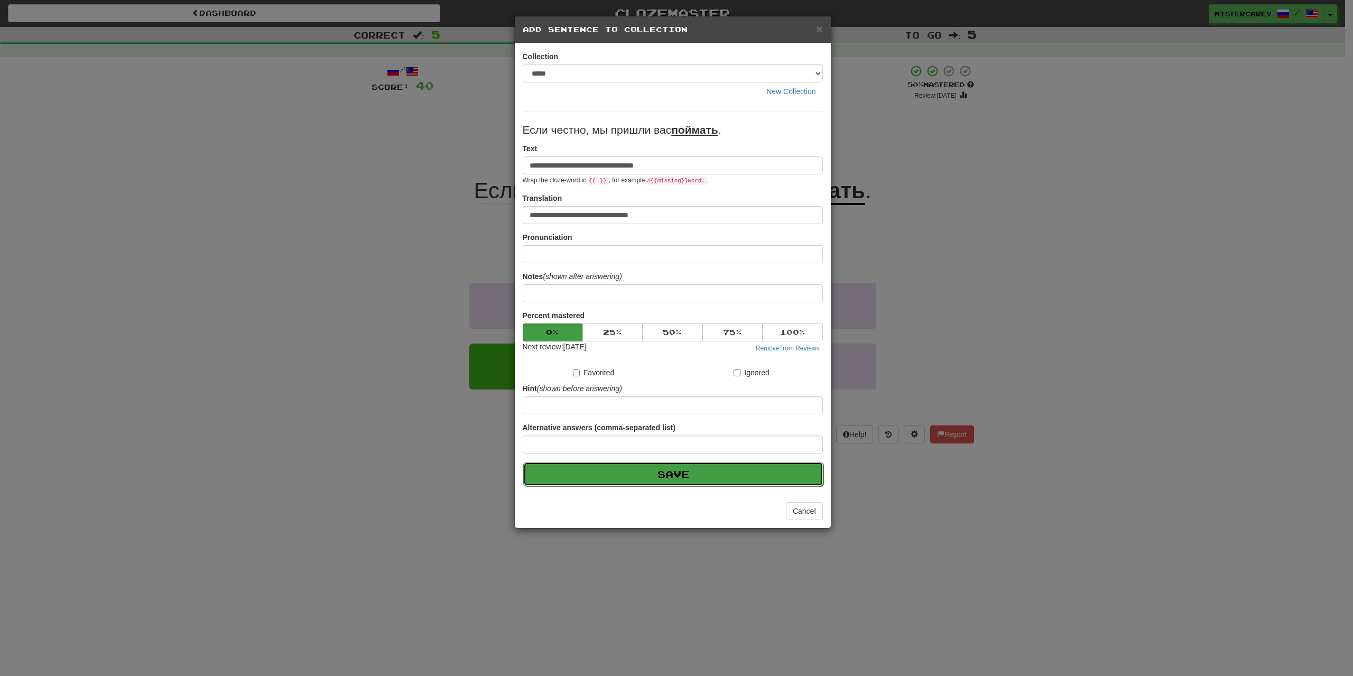
click at [591, 482] on button "Save" at bounding box center [673, 474] width 300 height 24
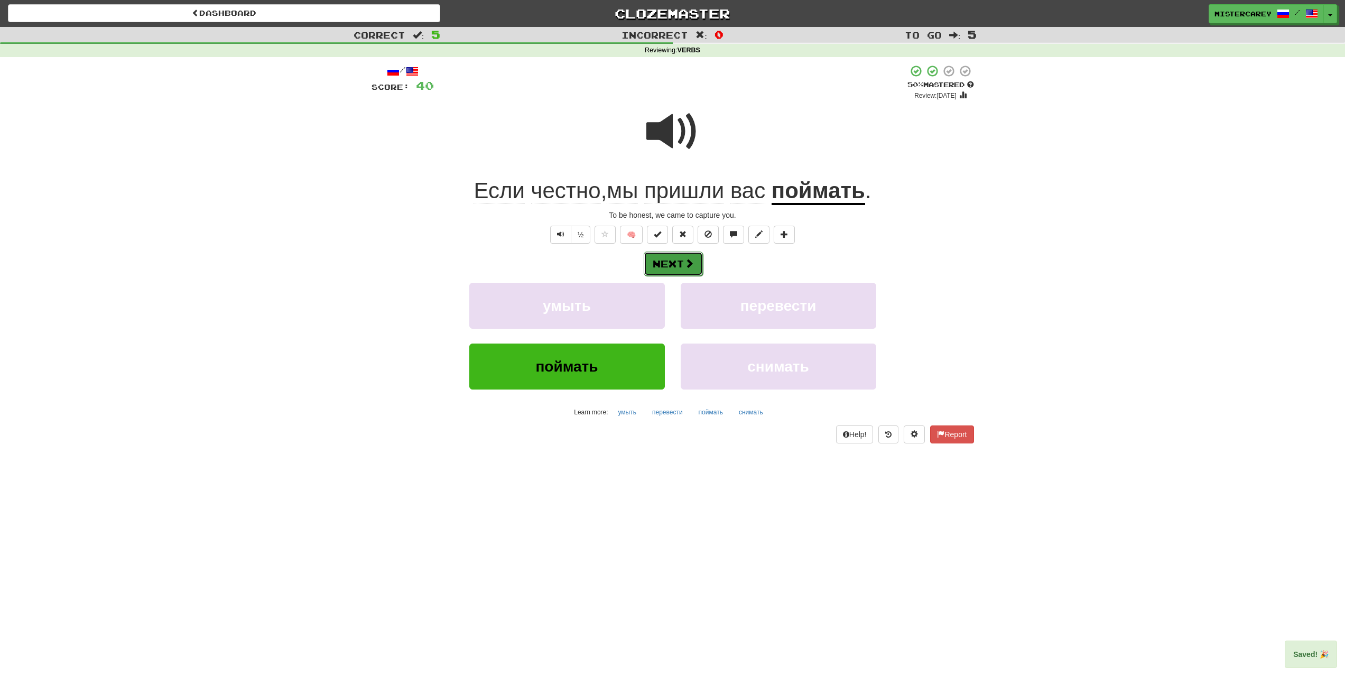
click at [696, 255] on button "Next" at bounding box center [673, 264] width 59 height 24
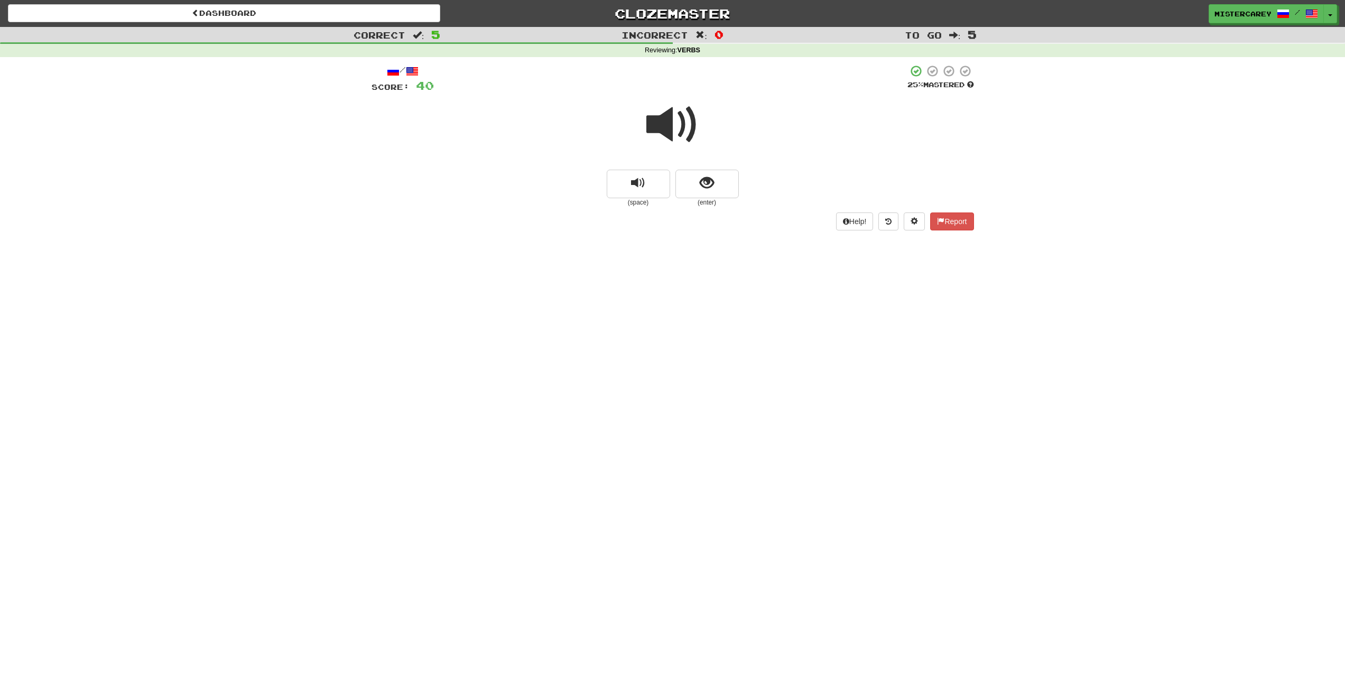
click at [674, 141] on span at bounding box center [673, 124] width 53 height 53
click at [665, 125] on span at bounding box center [673, 124] width 53 height 53
click at [656, 121] on span at bounding box center [673, 124] width 53 height 53
click at [647, 126] on span at bounding box center [673, 124] width 53 height 53
click at [643, 115] on div at bounding box center [673, 132] width 603 height 76
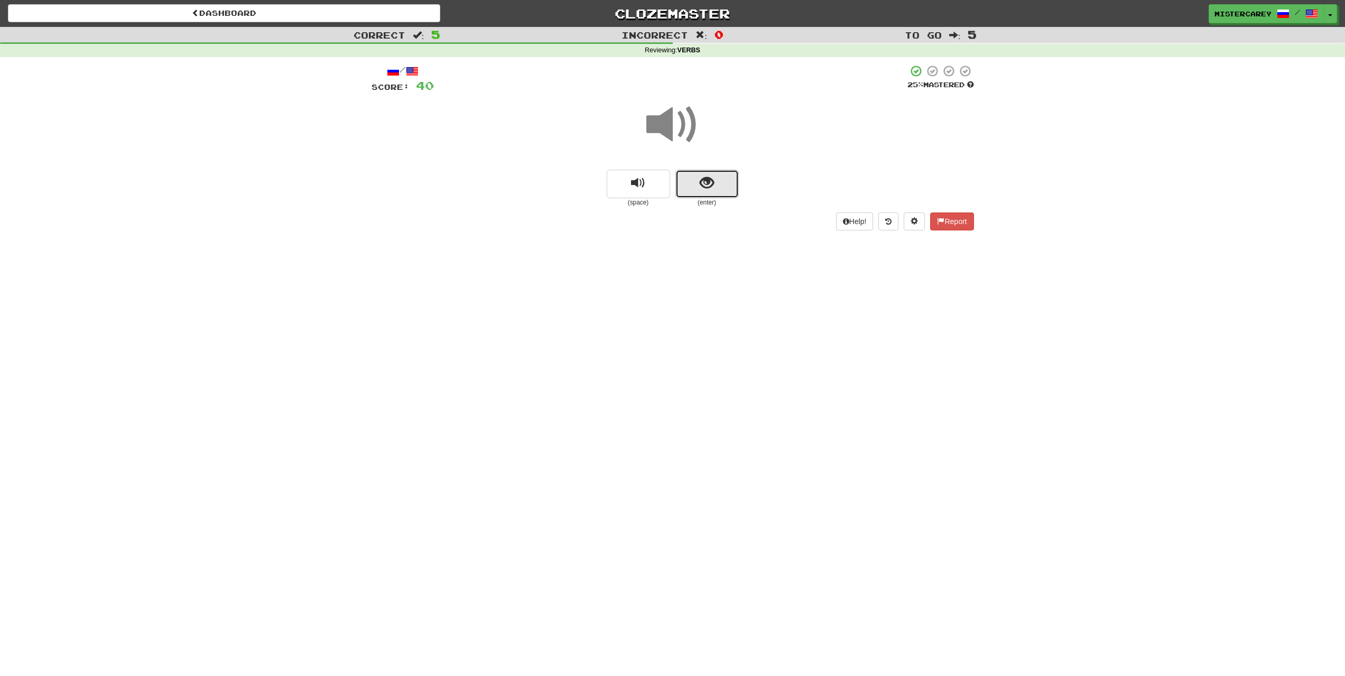
click at [714, 182] on span "show sentence" at bounding box center [707, 183] width 14 height 14
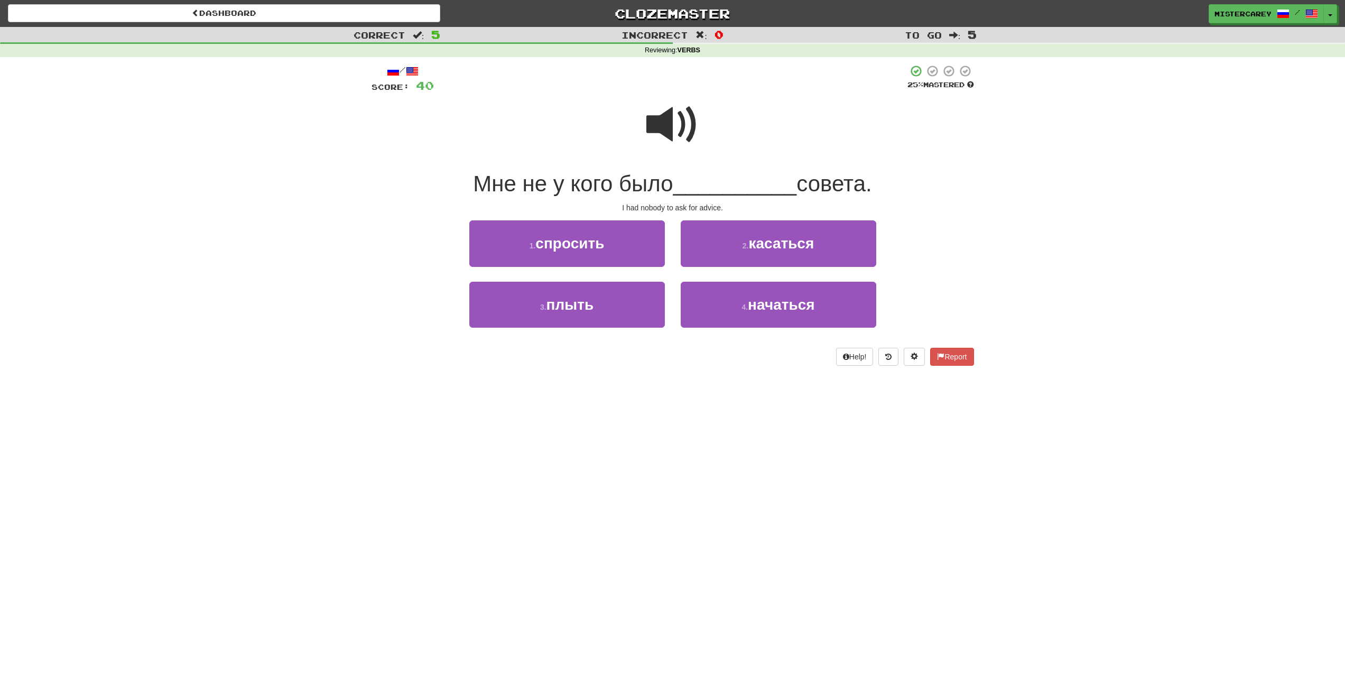
click at [681, 114] on span at bounding box center [673, 124] width 53 height 53
click at [534, 251] on button "1 . спросить" at bounding box center [567, 243] width 196 height 46
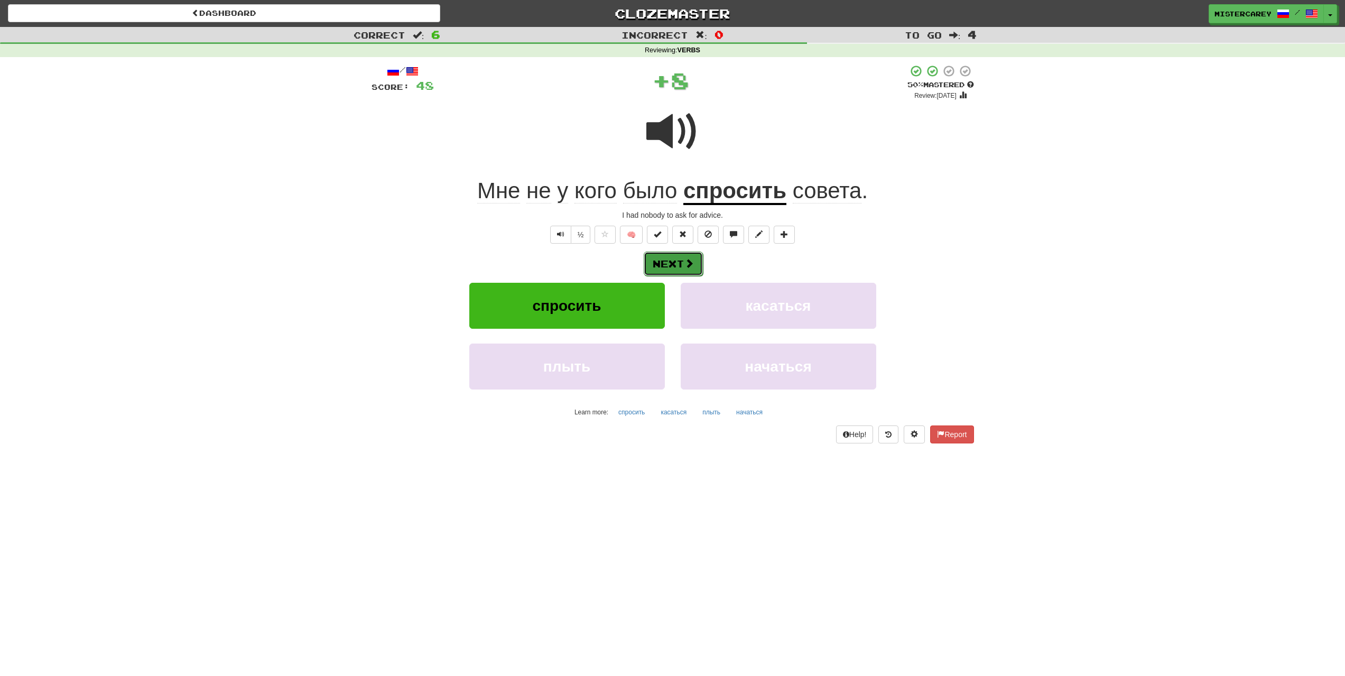
click at [701, 266] on button "Next" at bounding box center [673, 264] width 59 height 24
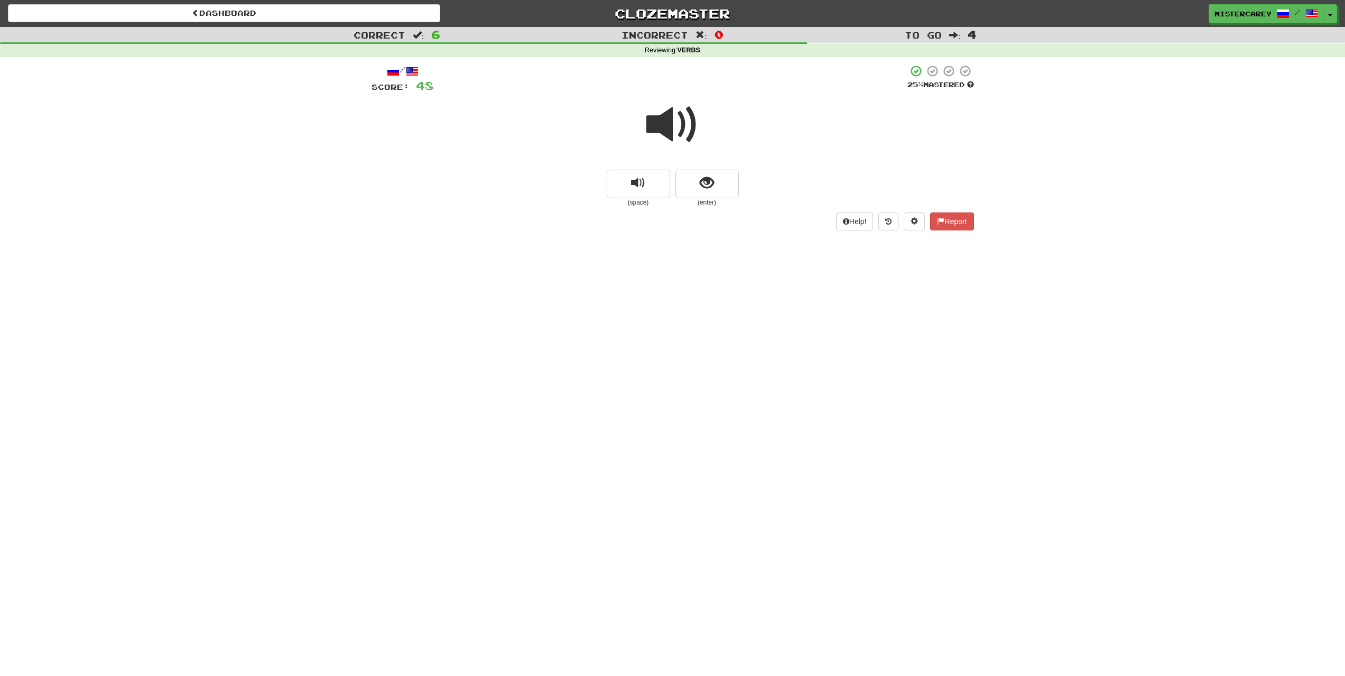
click at [663, 132] on span at bounding box center [673, 124] width 53 height 53
click at [647, 127] on span at bounding box center [673, 124] width 53 height 53
click at [648, 124] on span at bounding box center [673, 124] width 53 height 53
click at [645, 129] on div at bounding box center [673, 132] width 603 height 76
click at [668, 113] on span at bounding box center [673, 124] width 53 height 53
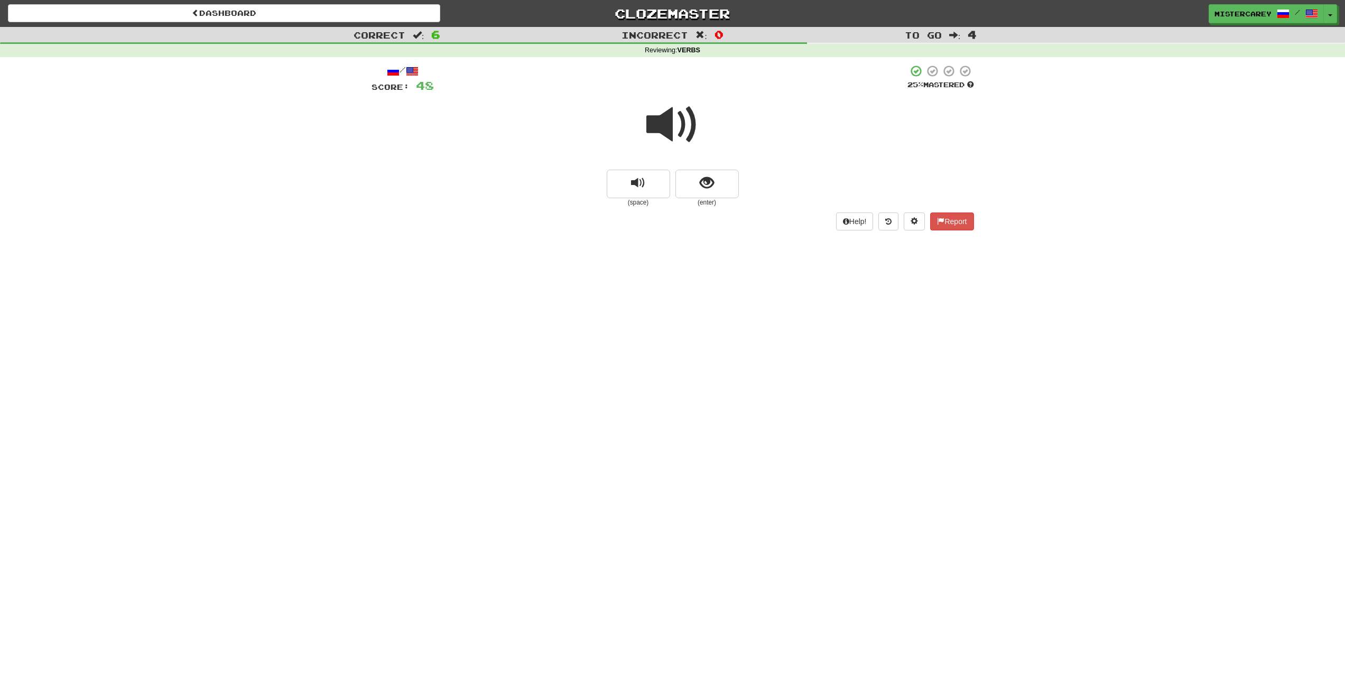
click at [668, 113] on span at bounding box center [673, 124] width 53 height 53
click at [935, 375] on div "Dashboard Clozemaster mistercarey / Toggle Dropdown Dashboard Leaderboard Activ…" at bounding box center [672, 338] width 1345 height 676
click at [693, 128] on span at bounding box center [673, 124] width 53 height 53
click at [687, 193] on button "show sentence" at bounding box center [707, 184] width 63 height 29
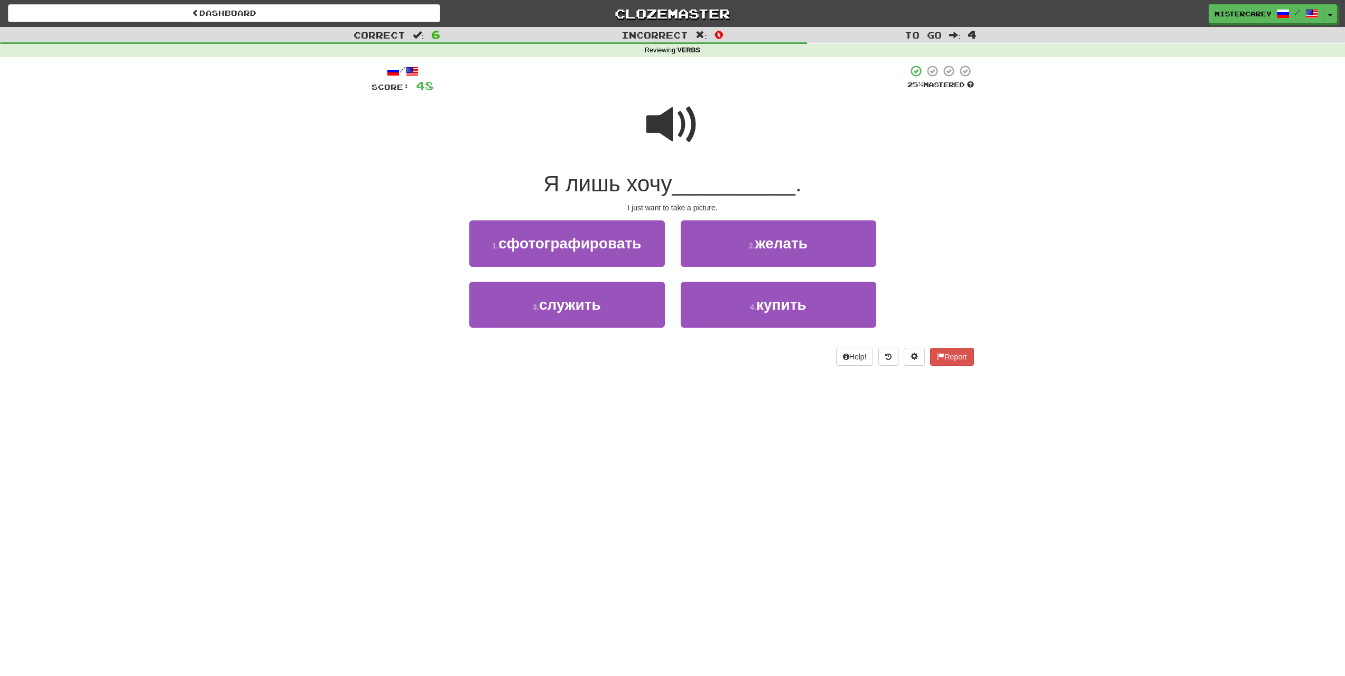
click at [662, 140] on span at bounding box center [673, 124] width 53 height 53
click at [596, 254] on button "1 . сфотографировать" at bounding box center [567, 243] width 196 height 46
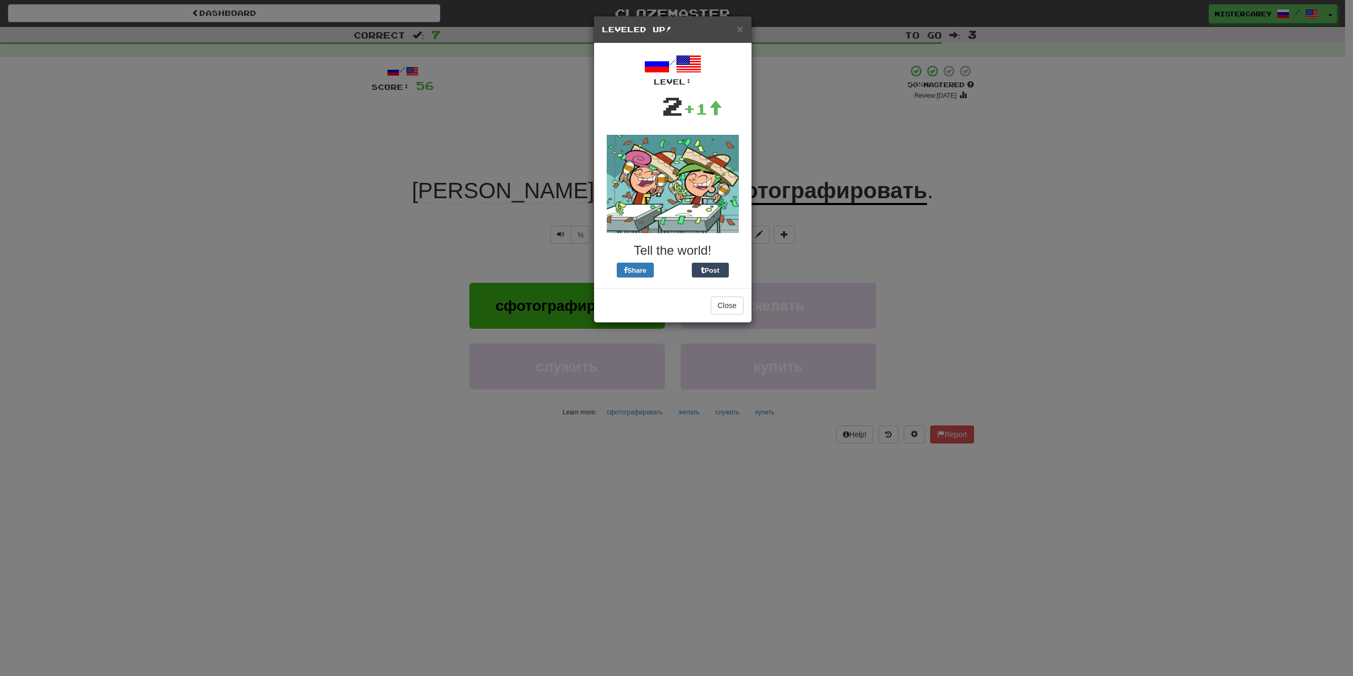
click at [728, 296] on div "Close" at bounding box center [673, 305] width 158 height 34
click at [732, 310] on button "Close" at bounding box center [727, 306] width 33 height 18
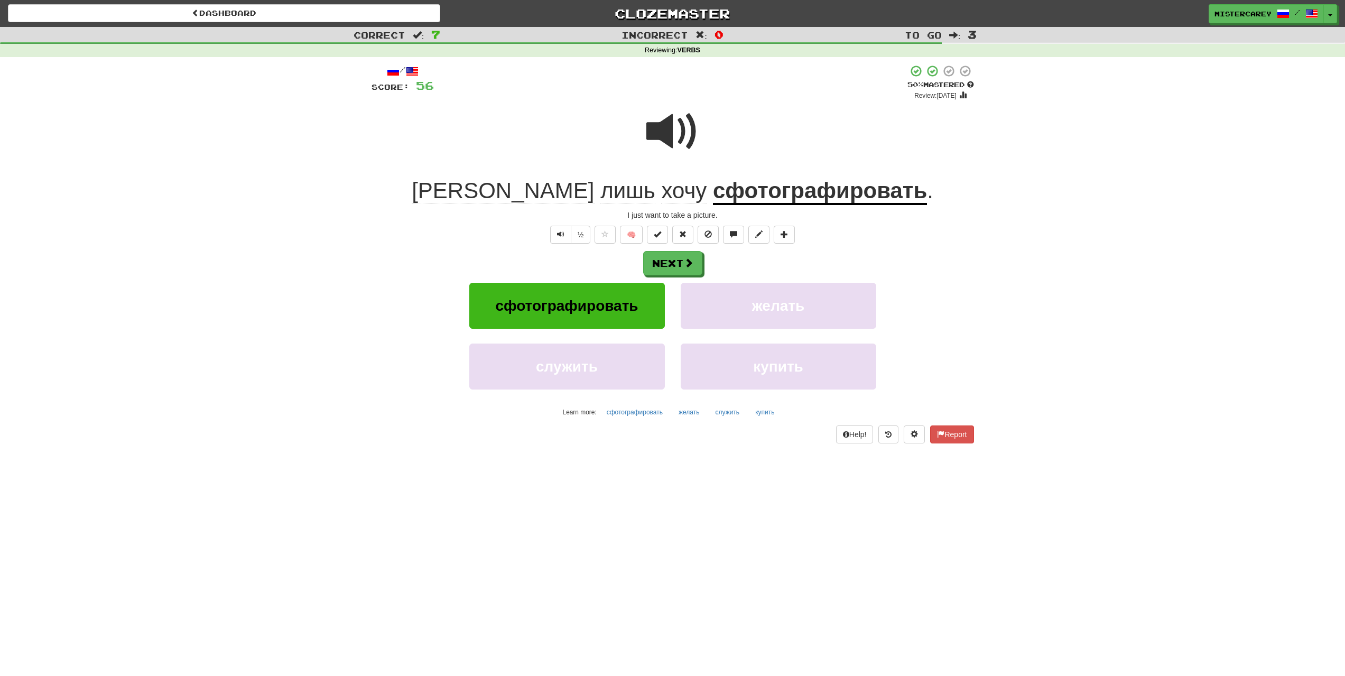
click at [683, 249] on div "/ Score: 56 + 8 50 % Mastered Review: [DATE] Я лишь хочу сфотографировать . I j…" at bounding box center [673, 253] width 603 height 379
drag, startPoint x: 679, startPoint y: 258, endPoint x: 683, endPoint y: 250, distance: 8.8
click at [680, 254] on button "Next" at bounding box center [672, 263] width 59 height 24
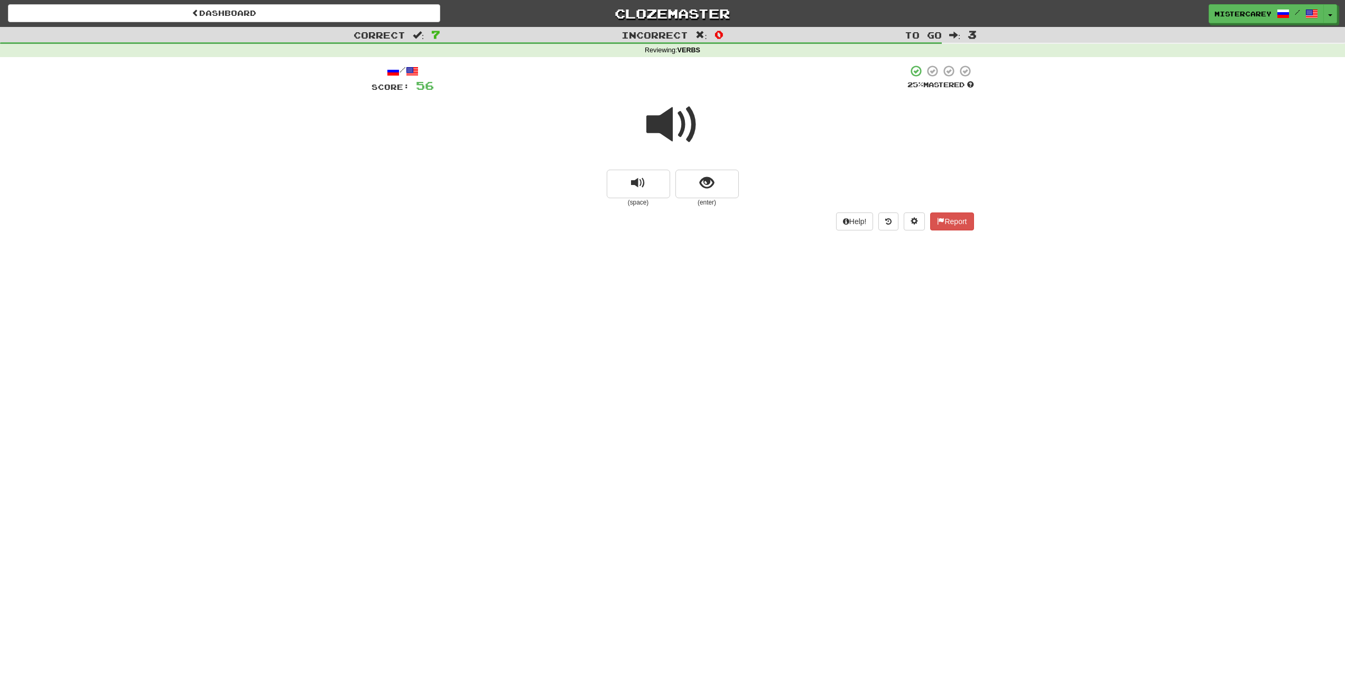
click at [668, 125] on span at bounding box center [673, 124] width 53 height 53
click at [667, 125] on span at bounding box center [673, 124] width 53 height 53
click at [667, 124] on span at bounding box center [673, 124] width 53 height 53
click at [661, 123] on span at bounding box center [673, 124] width 53 height 53
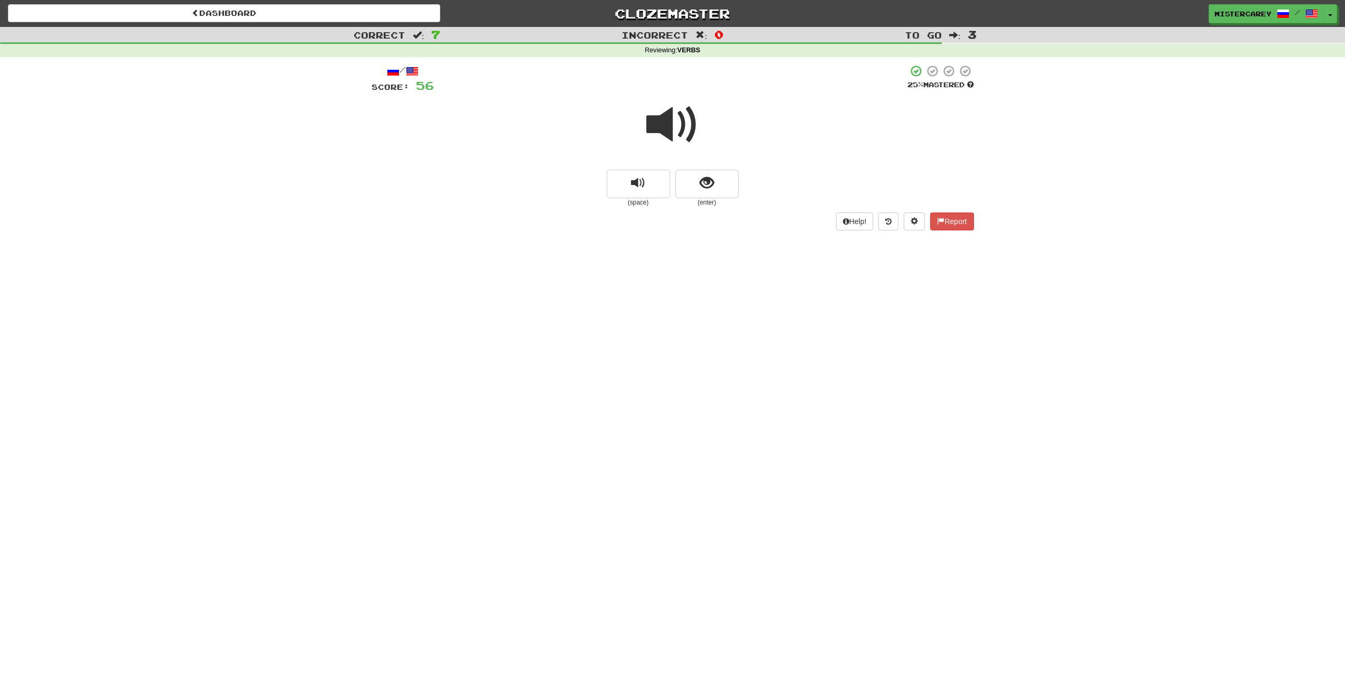
click at [668, 103] on span at bounding box center [673, 124] width 53 height 53
click at [738, 174] on button "show sentence" at bounding box center [707, 184] width 63 height 29
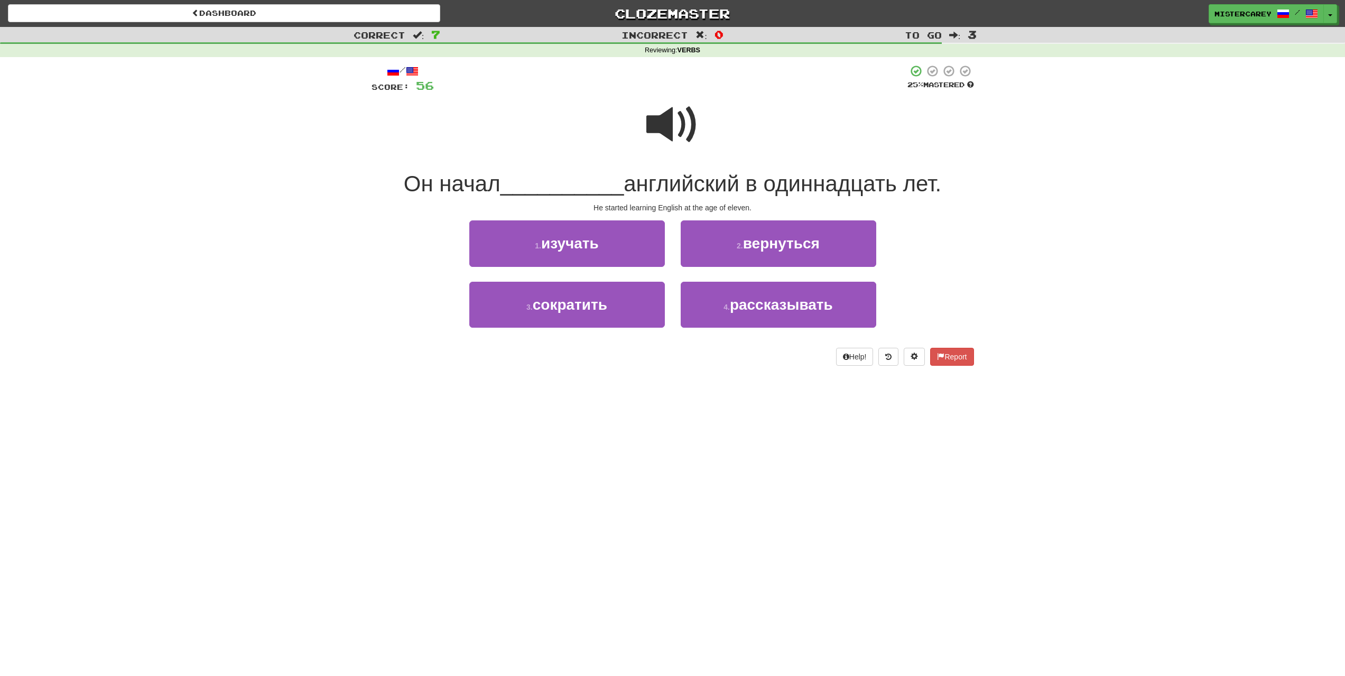
click at [656, 101] on span at bounding box center [673, 124] width 53 height 53
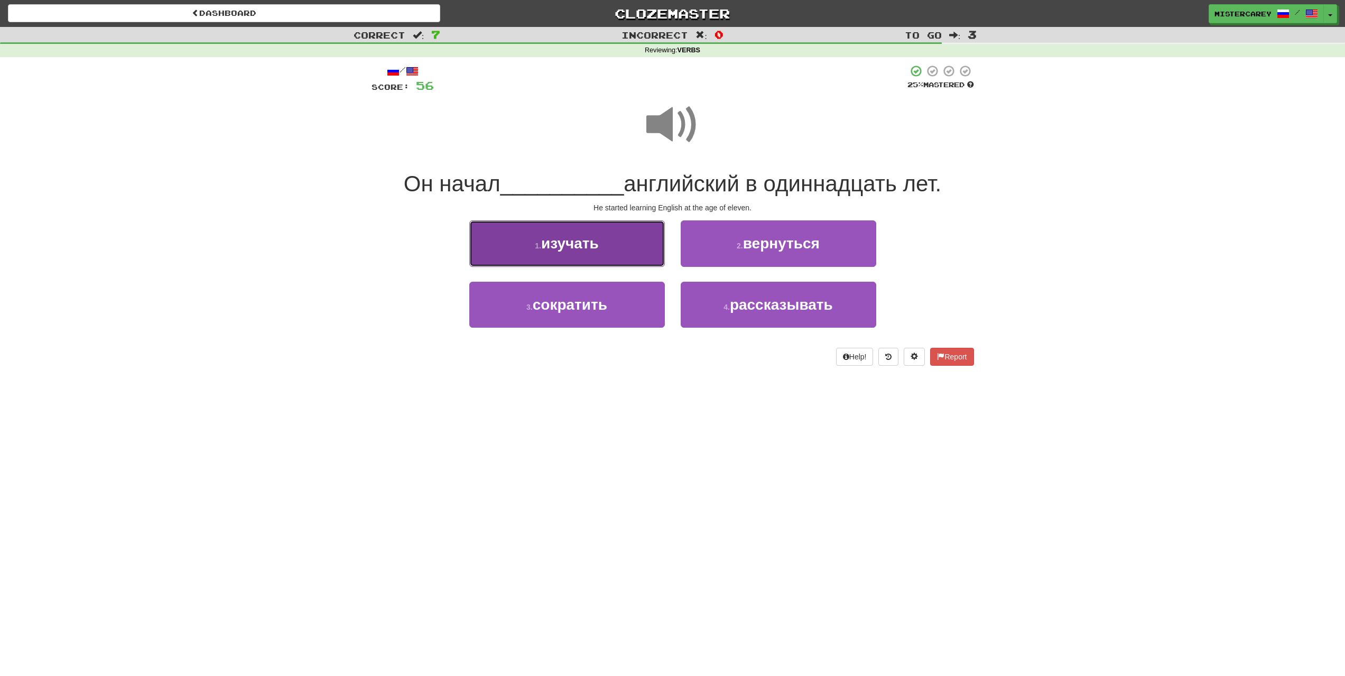
click at [616, 246] on button "1 . изучать" at bounding box center [567, 243] width 196 height 46
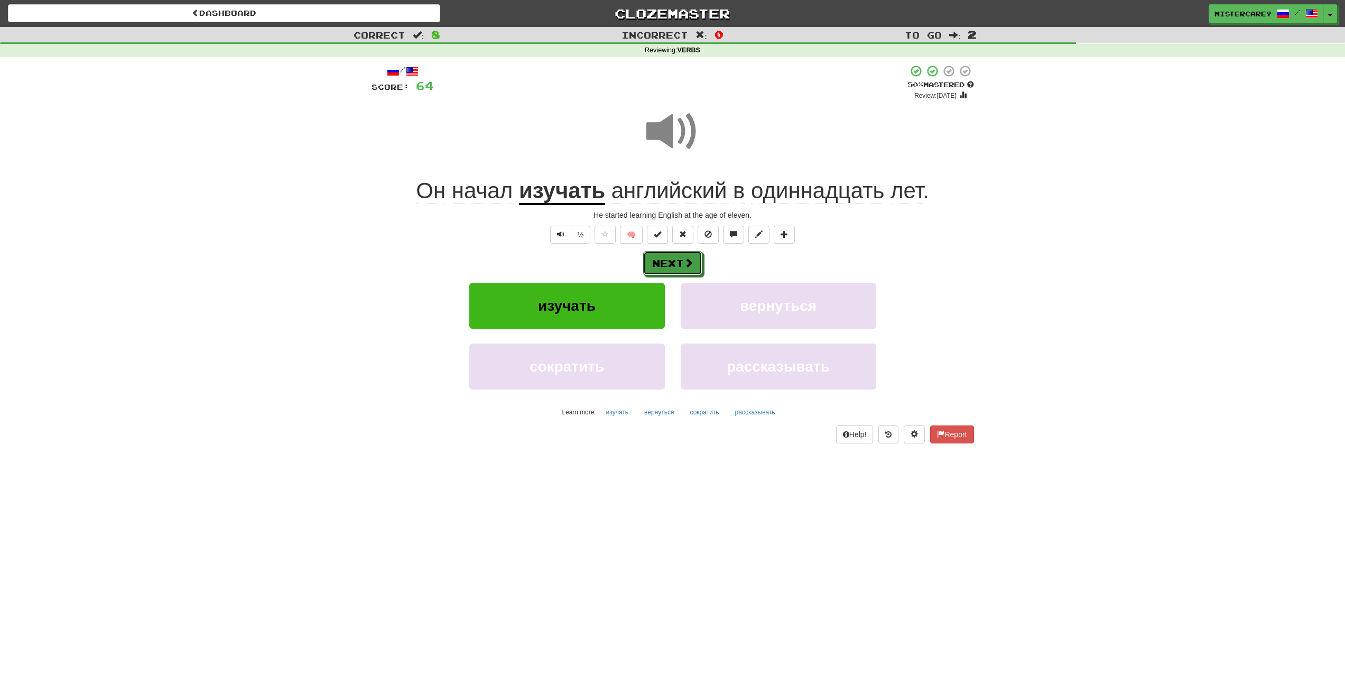
click at [677, 264] on button "Next" at bounding box center [672, 263] width 59 height 24
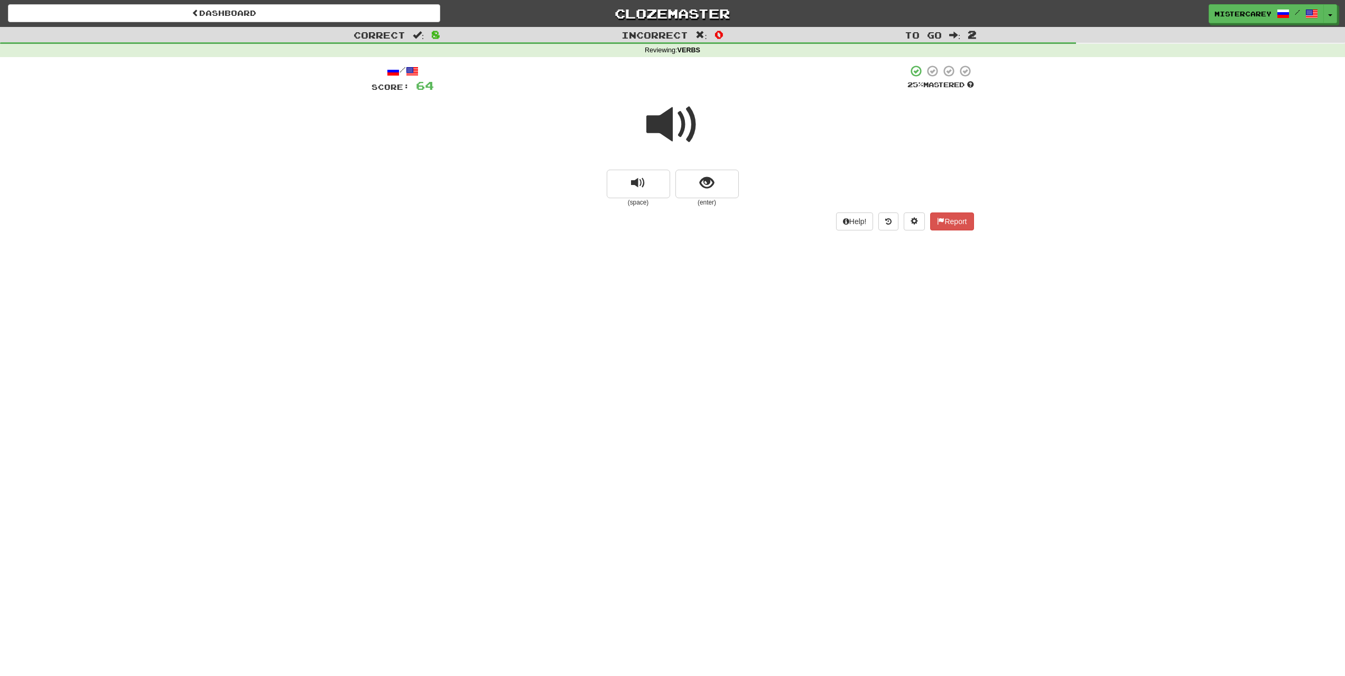
click at [696, 125] on span at bounding box center [673, 124] width 53 height 53
click at [690, 142] on span at bounding box center [673, 124] width 53 height 53
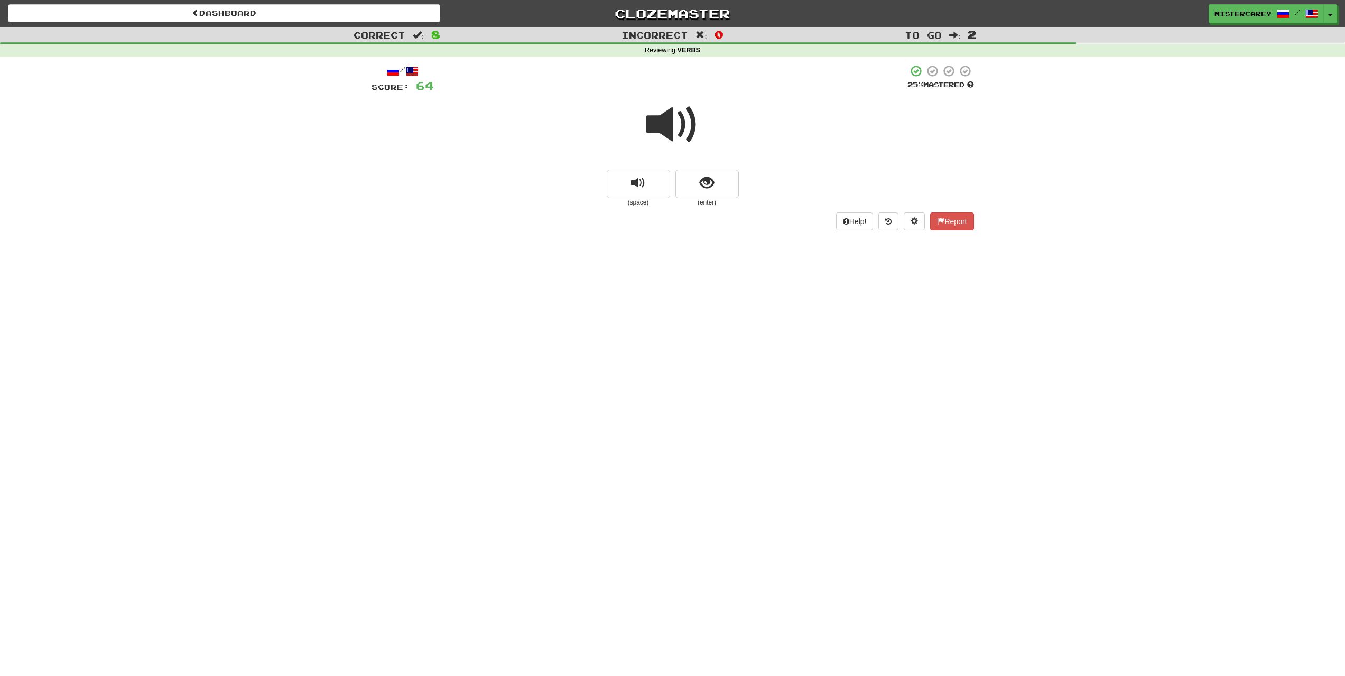
click at [690, 142] on span at bounding box center [673, 124] width 53 height 53
click at [741, 170] on div "(space) (enter)" at bounding box center [673, 189] width 603 height 38
click at [736, 177] on button "show sentence" at bounding box center [707, 184] width 63 height 29
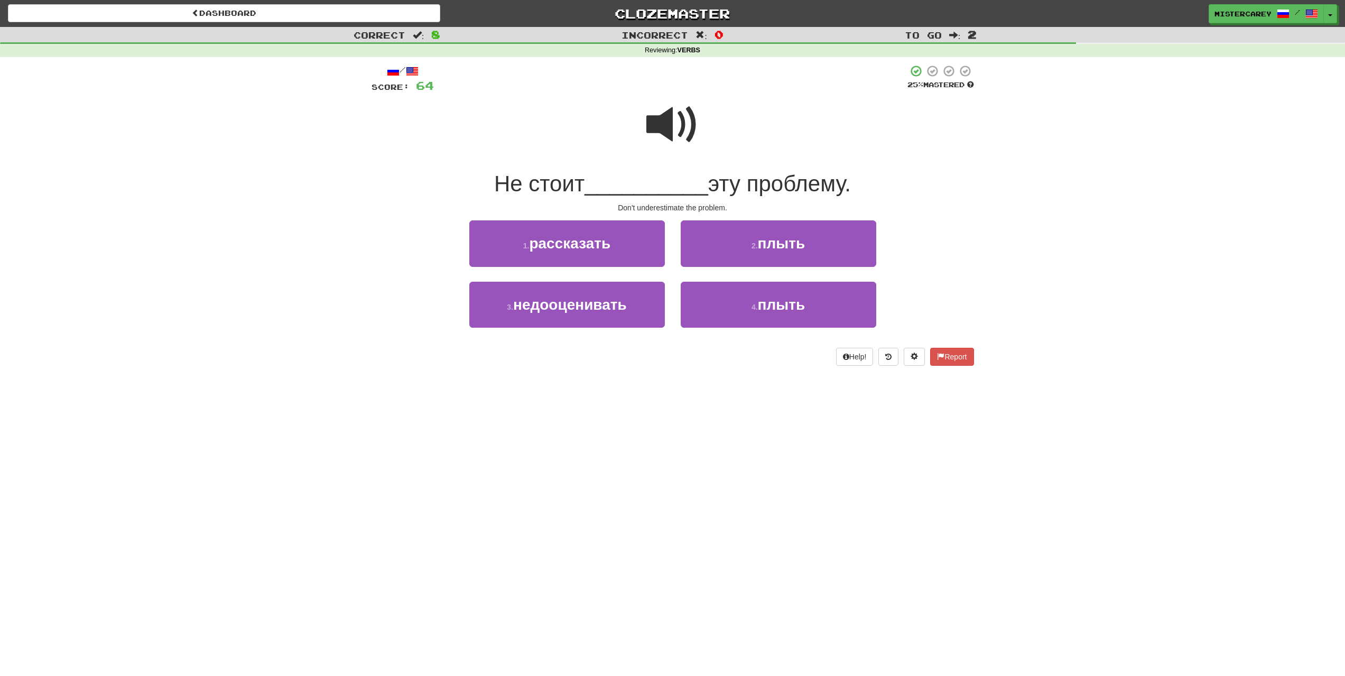
click at [698, 133] on span at bounding box center [673, 124] width 53 height 53
click at [565, 317] on button "3 . недооценивать" at bounding box center [567, 305] width 196 height 46
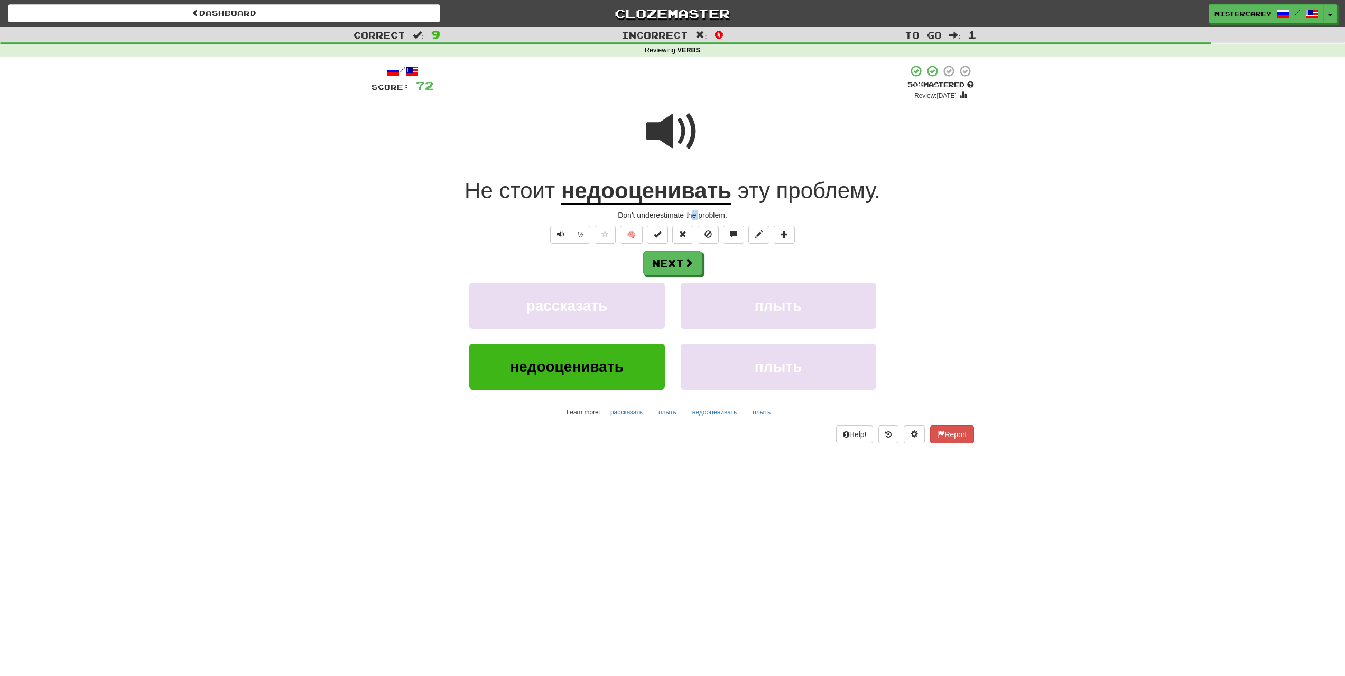
click at [694, 211] on div "/ Score: 72 + 8 50 % Mastered Review: [DATE] Не стоит недооценивать эту проблем…" at bounding box center [673, 253] width 603 height 379
click at [690, 170] on div at bounding box center [673, 139] width 603 height 76
click at [686, 191] on u "недооценивать" at bounding box center [646, 191] width 170 height 27
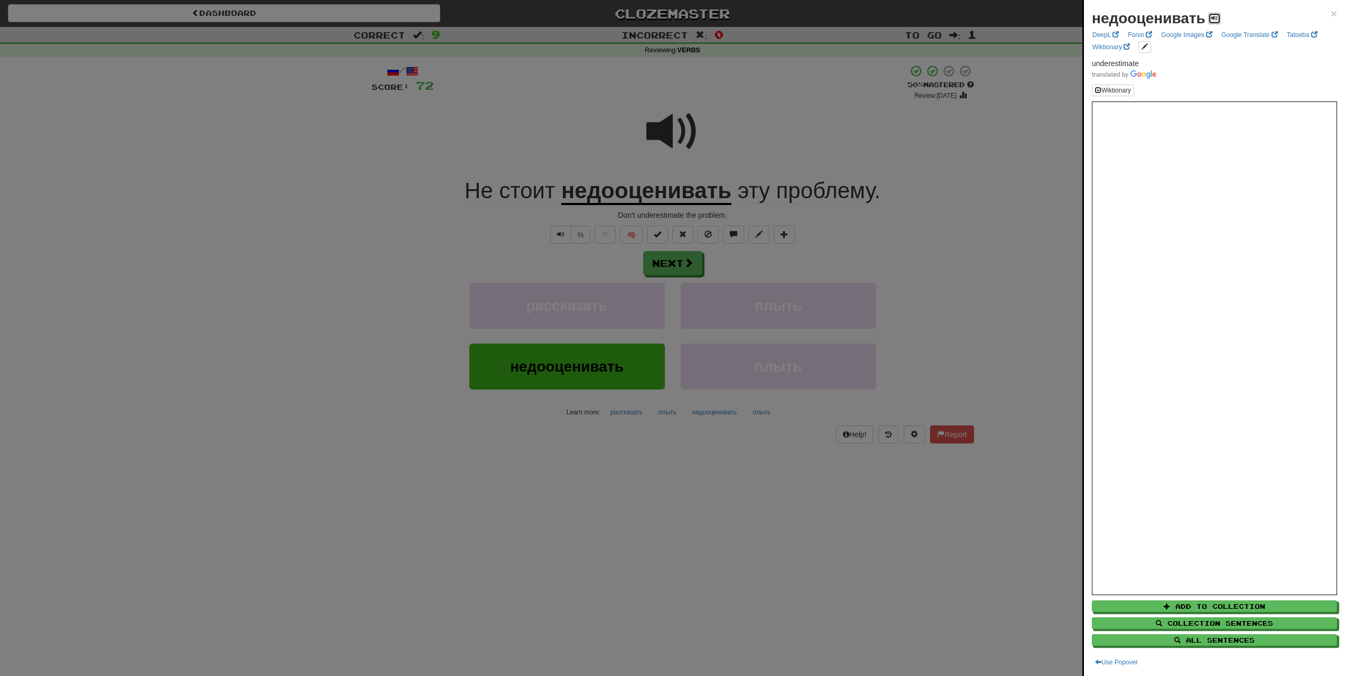
click at [1214, 18] on span at bounding box center [1215, 18] width 6 height 6
click at [1331, 15] on span "×" at bounding box center [1334, 13] width 6 height 12
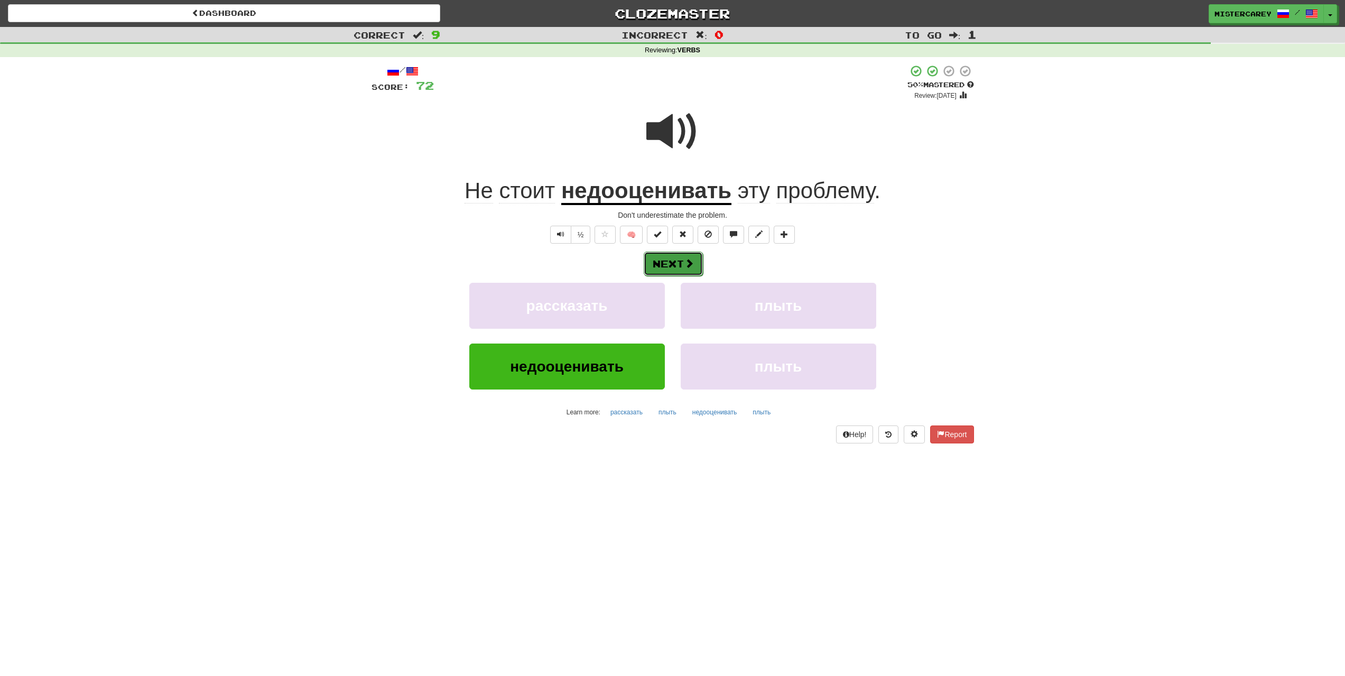
click at [660, 261] on button "Next" at bounding box center [673, 264] width 59 height 24
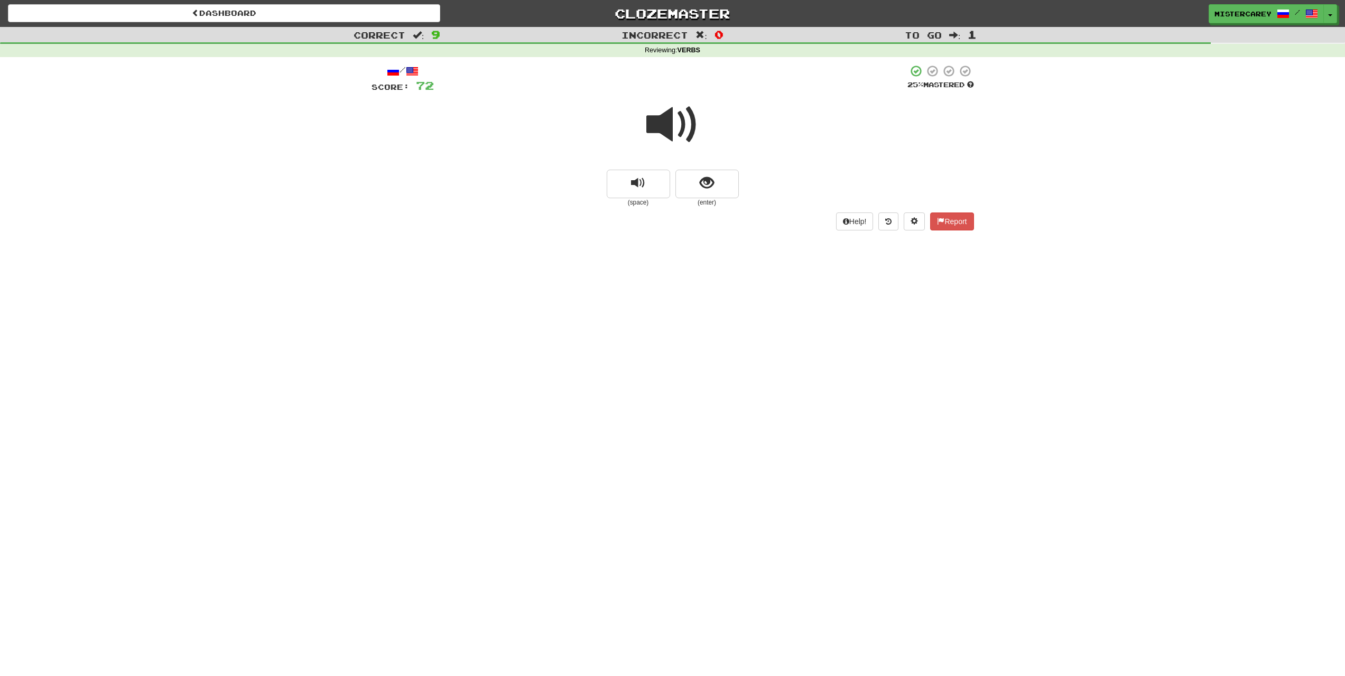
click at [666, 124] on span at bounding box center [673, 124] width 53 height 53
click at [664, 126] on span at bounding box center [673, 124] width 53 height 53
click at [663, 125] on span at bounding box center [673, 124] width 53 height 53
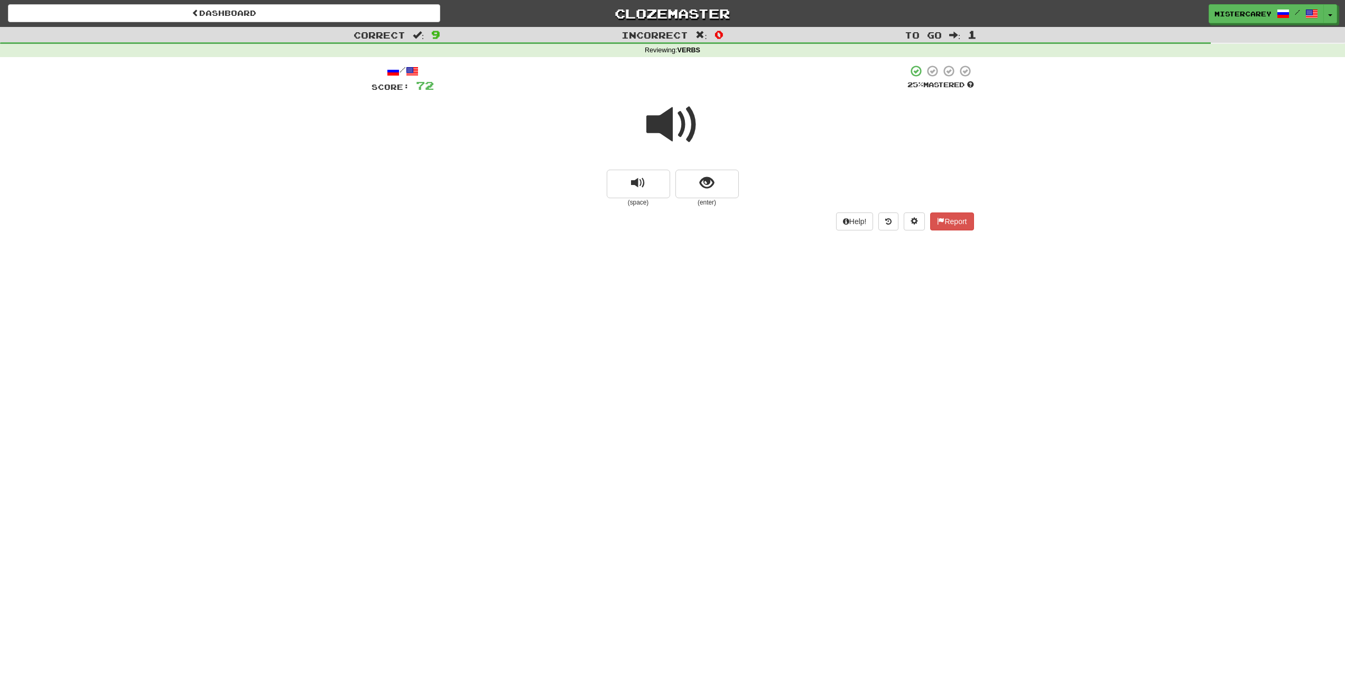
click at [657, 128] on span at bounding box center [673, 124] width 53 height 53
click at [722, 197] on button "show sentence" at bounding box center [707, 184] width 63 height 29
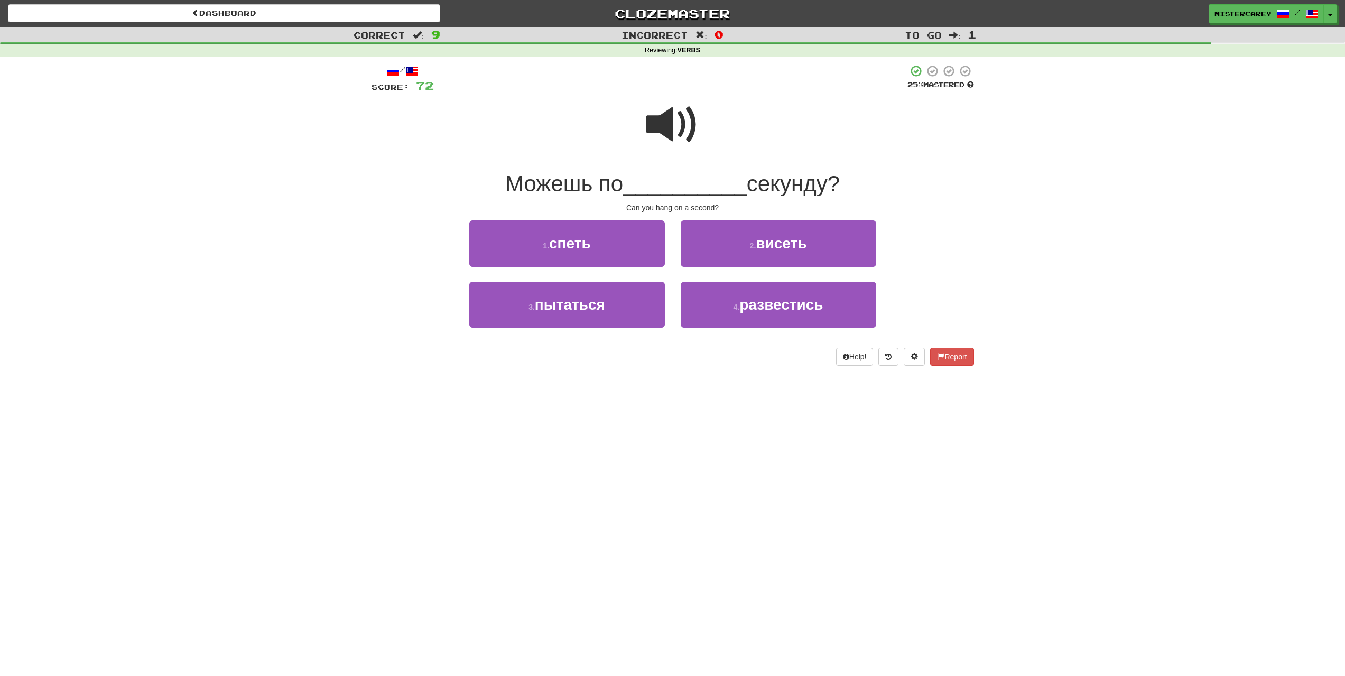
click at [706, 142] on div at bounding box center [673, 132] width 603 height 76
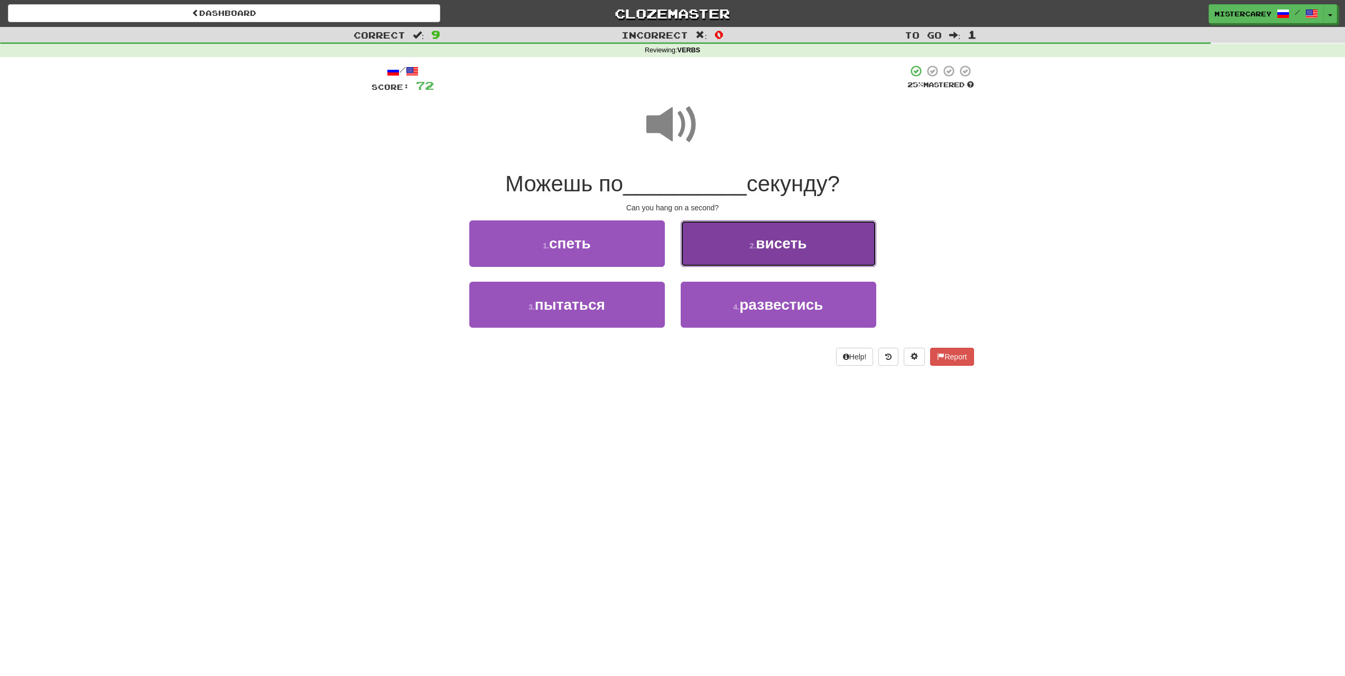
click at [766, 254] on button "2 . [GEOGRAPHIC_DATA]" at bounding box center [779, 243] width 196 height 46
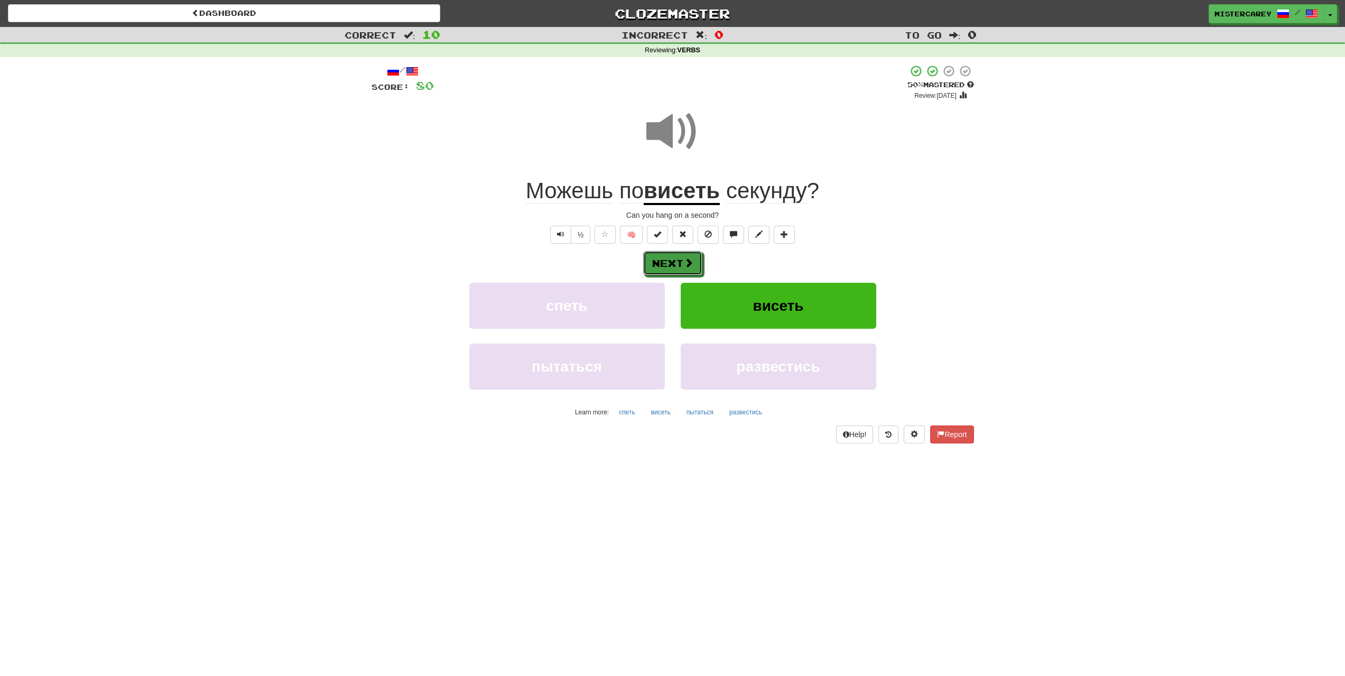
click at [666, 256] on button "Next" at bounding box center [672, 263] width 59 height 24
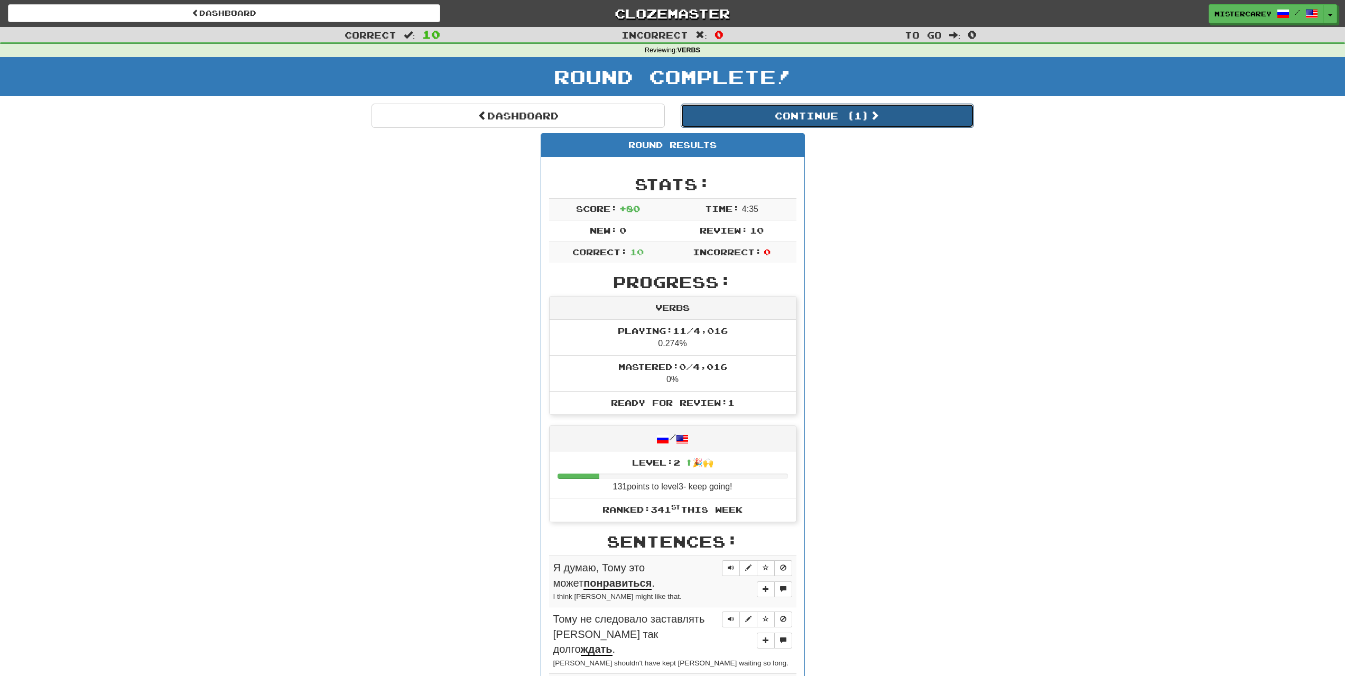
click at [739, 117] on button "Continue ( 1 )" at bounding box center [827, 116] width 293 height 24
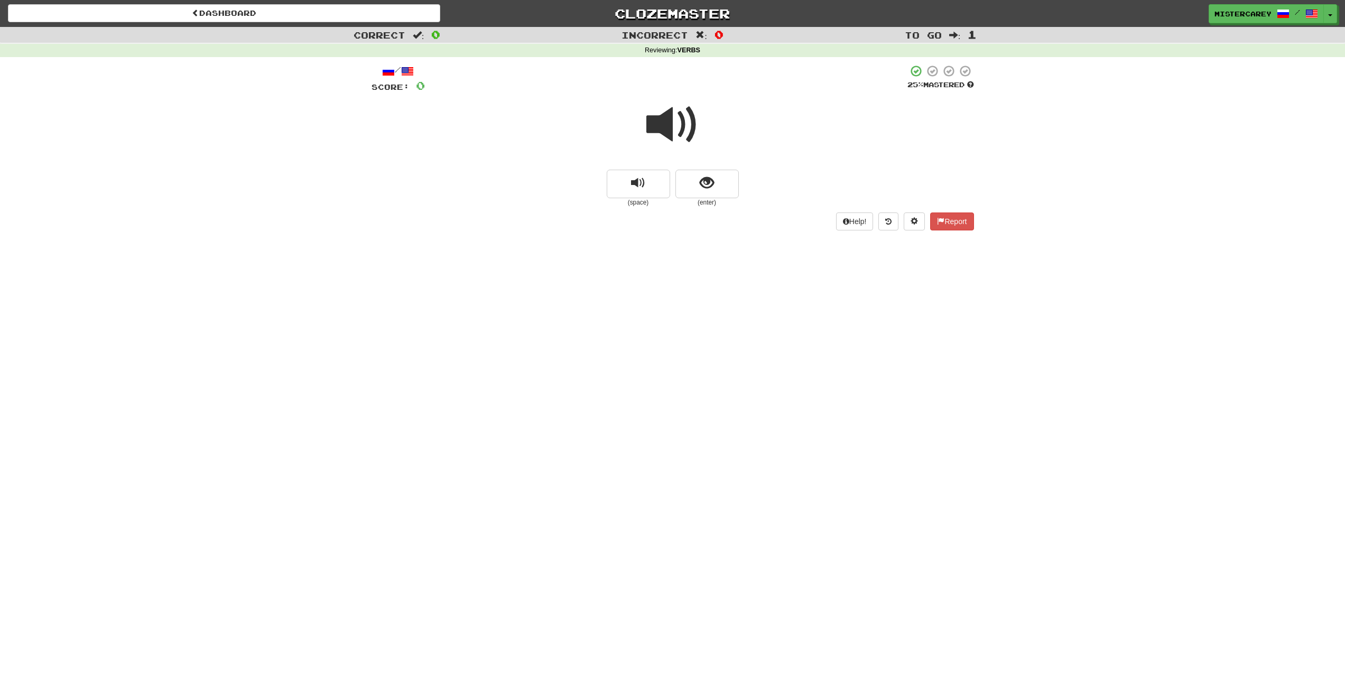
click at [679, 124] on span at bounding box center [673, 124] width 53 height 53
click at [679, 125] on span at bounding box center [673, 124] width 53 height 53
click at [725, 179] on button "show sentence" at bounding box center [707, 184] width 63 height 29
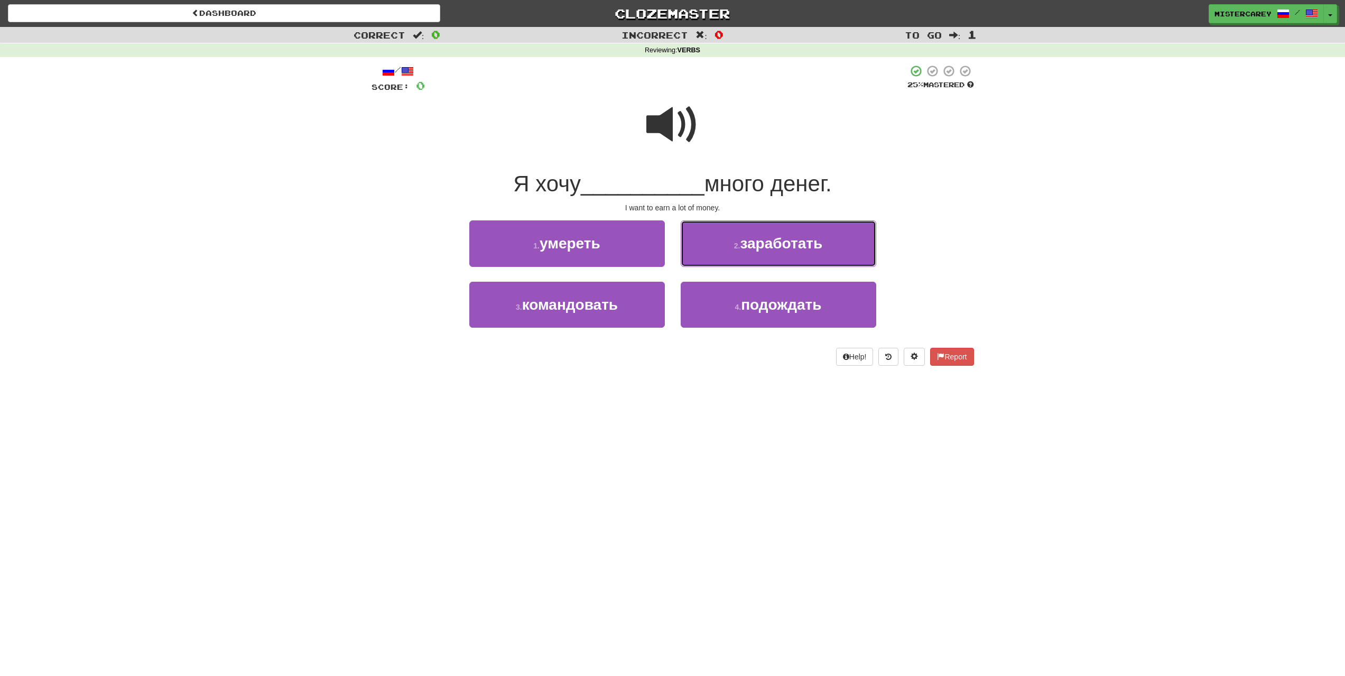
click at [722, 240] on button "2 . заработать" at bounding box center [779, 243] width 196 height 46
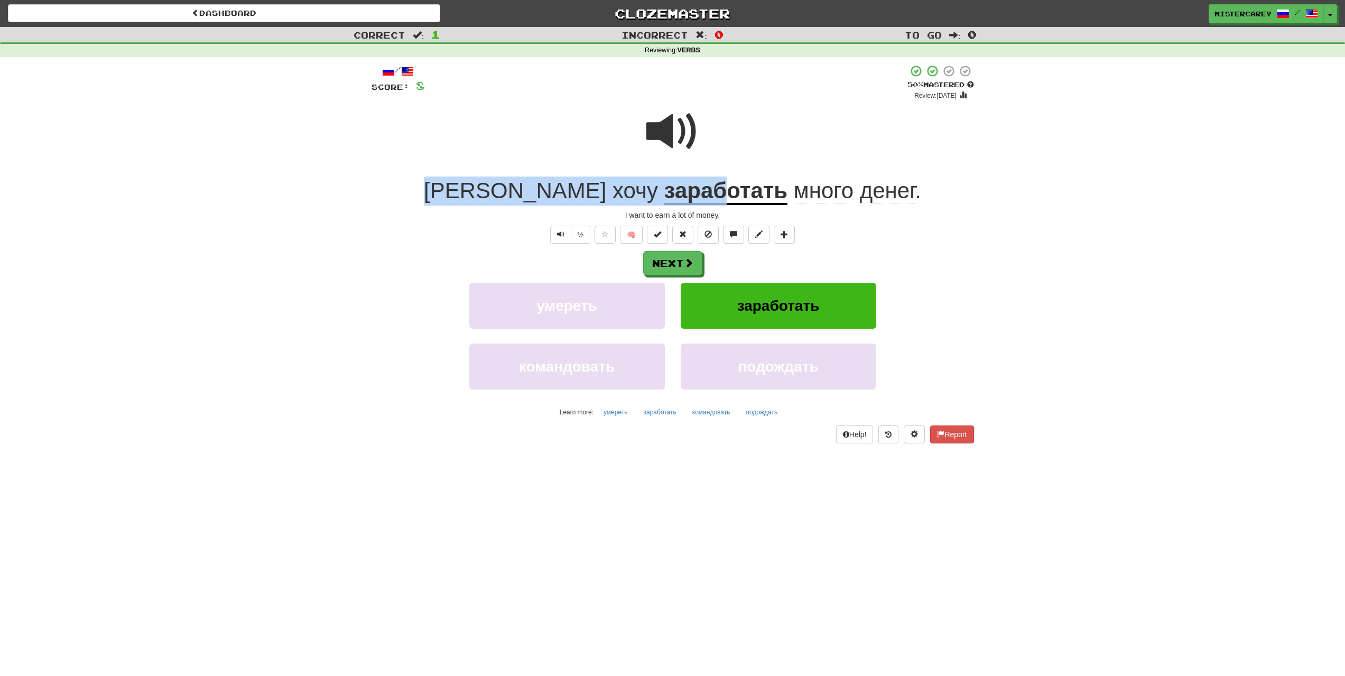
drag, startPoint x: 578, startPoint y: 176, endPoint x: 640, endPoint y: 162, distance: 63.0
click at [640, 186] on div "/ Score: 8 + 8 50 % Mastered Review: [DATE] Я хочу заработать много денег . I w…" at bounding box center [673, 253] width 603 height 379
click at [697, 182] on u "заработать" at bounding box center [727, 191] width 124 height 27
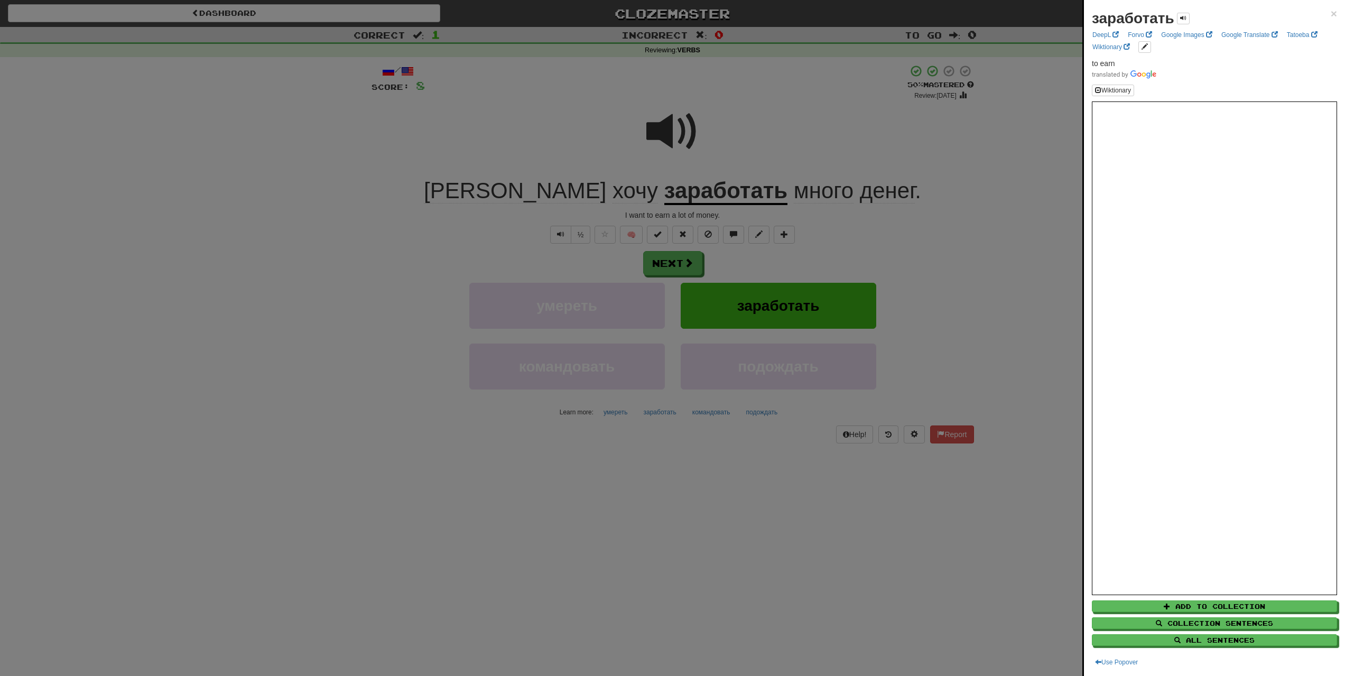
click at [1325, 6] on div "заработать × DeepL Forvo Google Images Google Translate Tatoeba Wiktionary to e…" at bounding box center [1214, 338] width 261 height 676
drag, startPoint x: 652, startPoint y: 279, endPoint x: 656, endPoint y: 263, distance: 16.4
click at [652, 281] on div at bounding box center [672, 338] width 1345 height 676
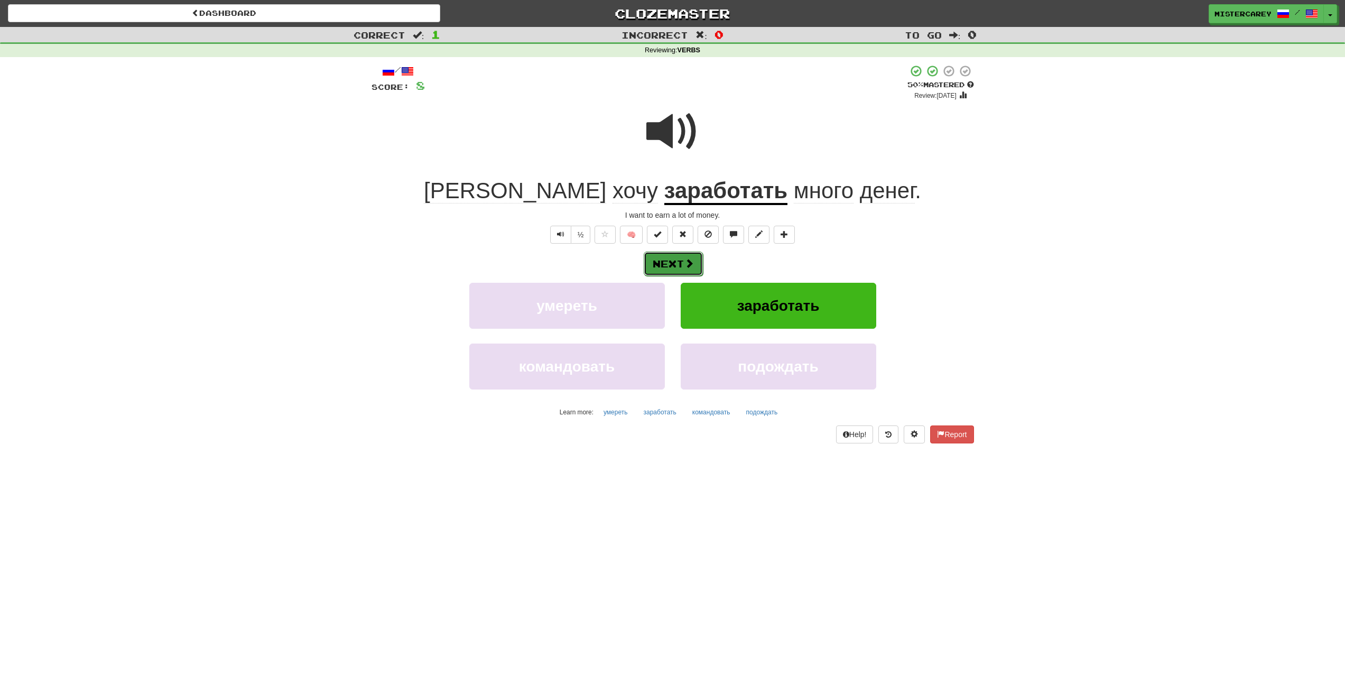
click at [671, 263] on button "Next" at bounding box center [673, 264] width 59 height 24
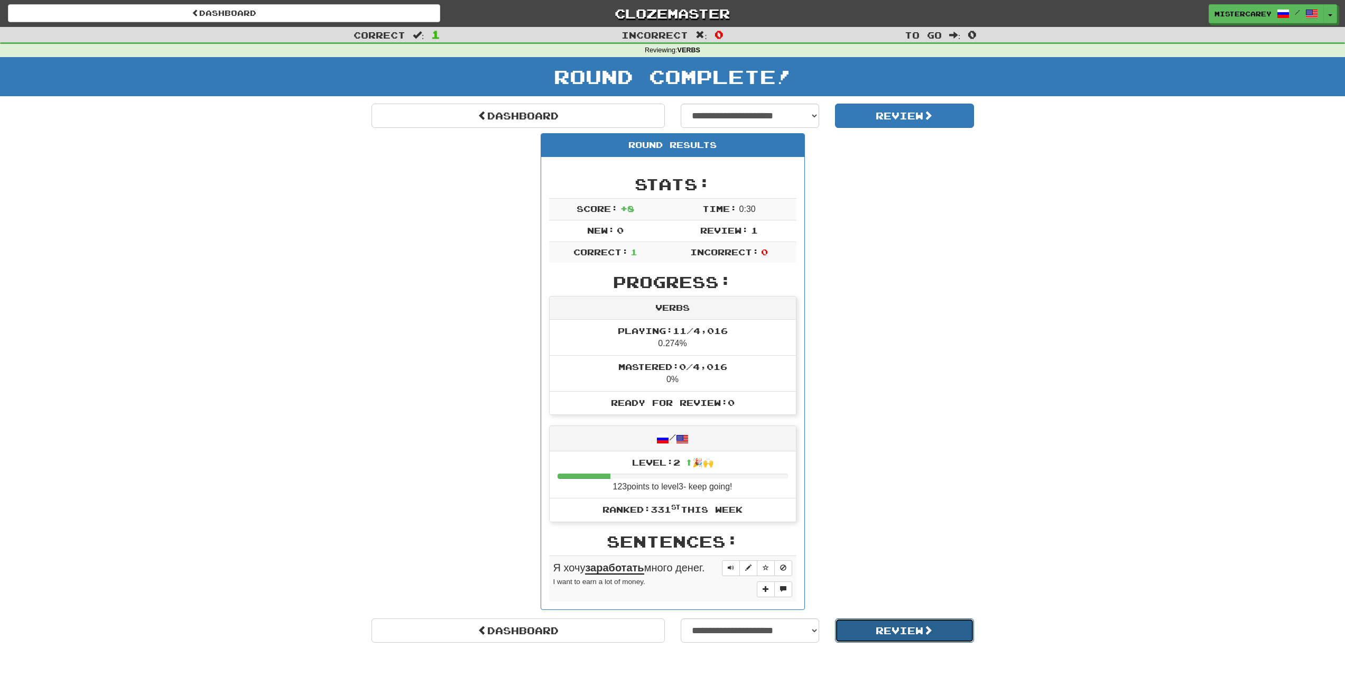
click at [899, 635] on button "Review" at bounding box center [904, 631] width 139 height 24
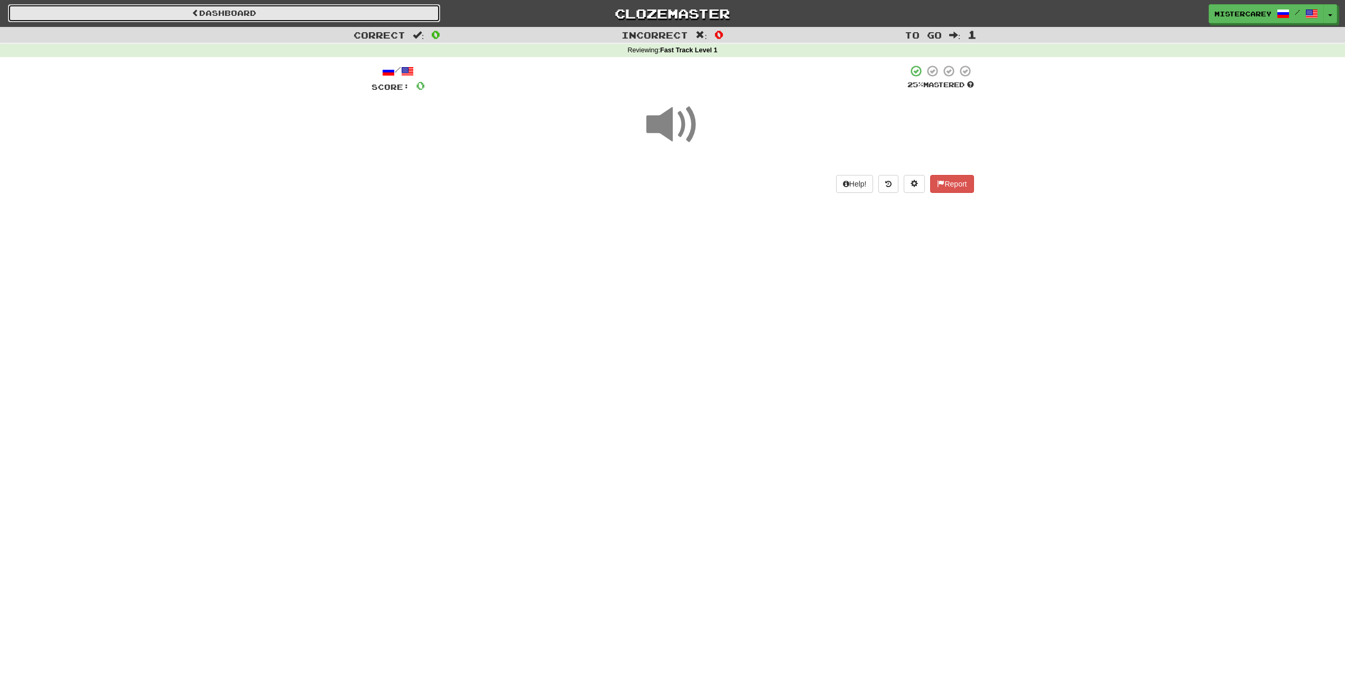
click at [377, 7] on link "Dashboard" at bounding box center [224, 13] width 432 height 18
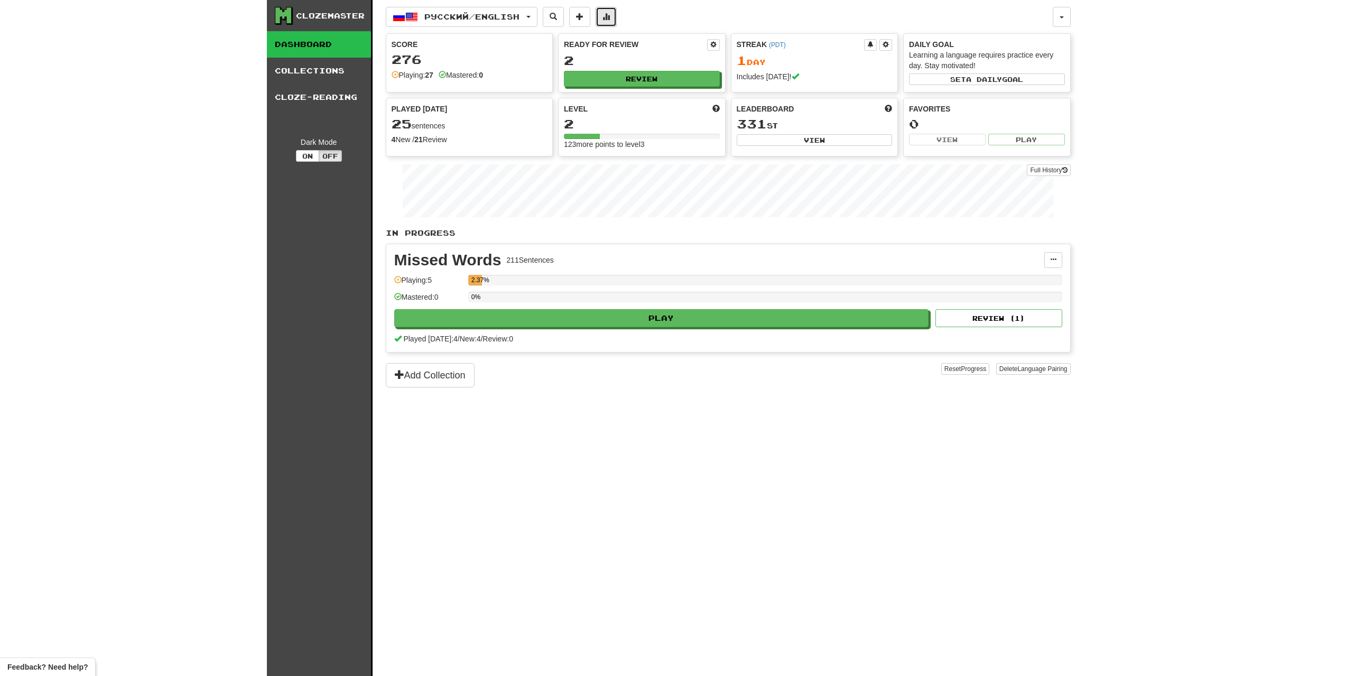
click at [614, 22] on button at bounding box center [606, 17] width 21 height 20
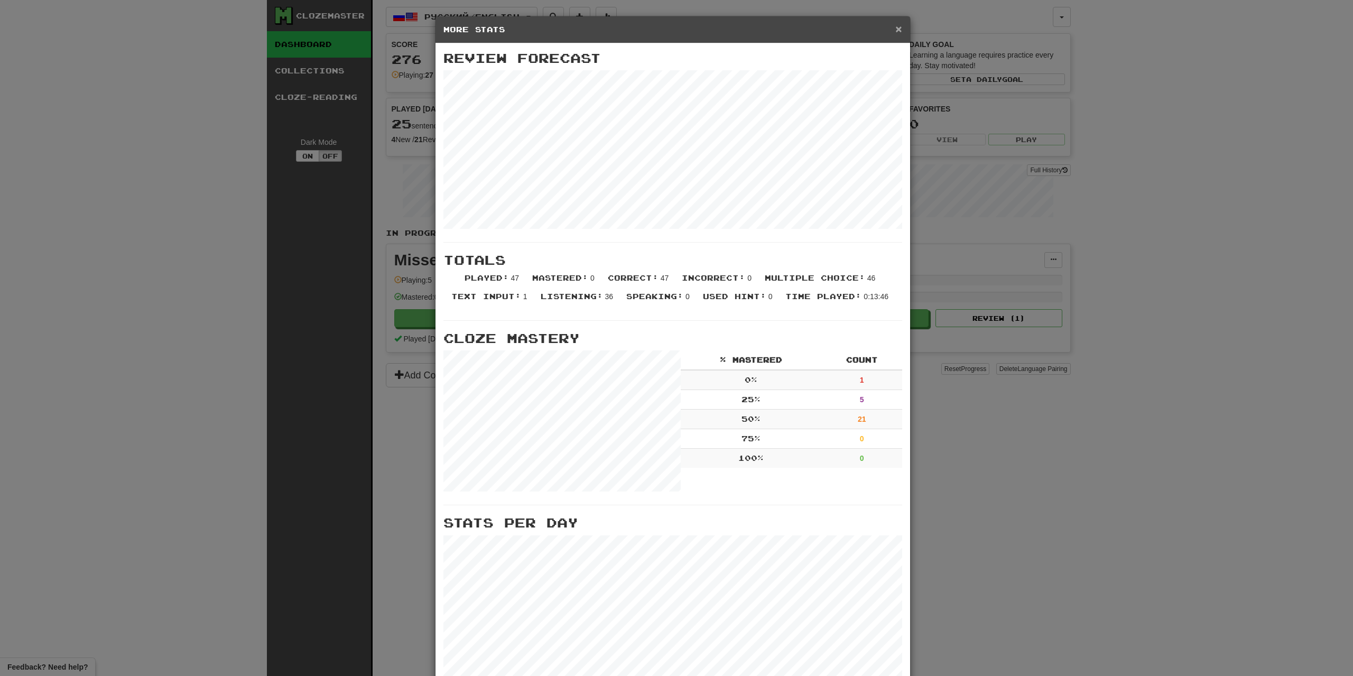
click at [896, 30] on span "×" at bounding box center [899, 29] width 6 height 12
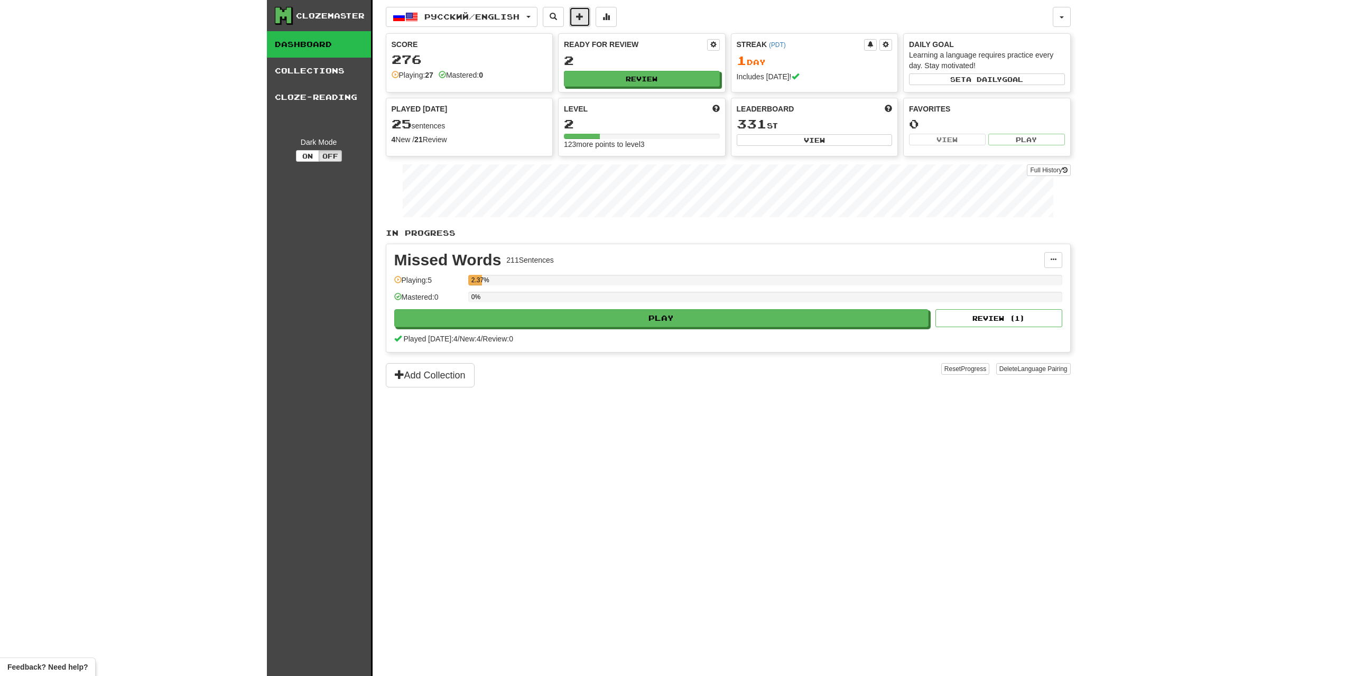
click at [584, 11] on button at bounding box center [579, 17] width 21 height 20
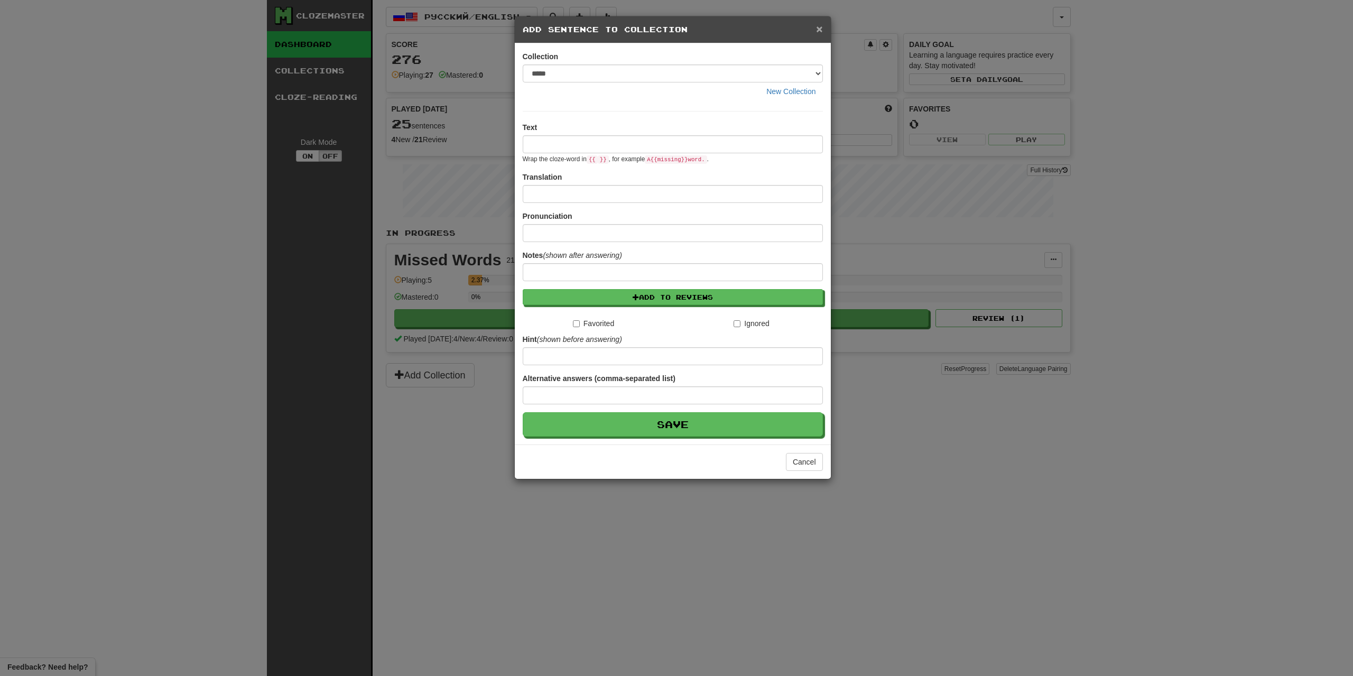
click at [822, 30] on span "×" at bounding box center [819, 29] width 6 height 12
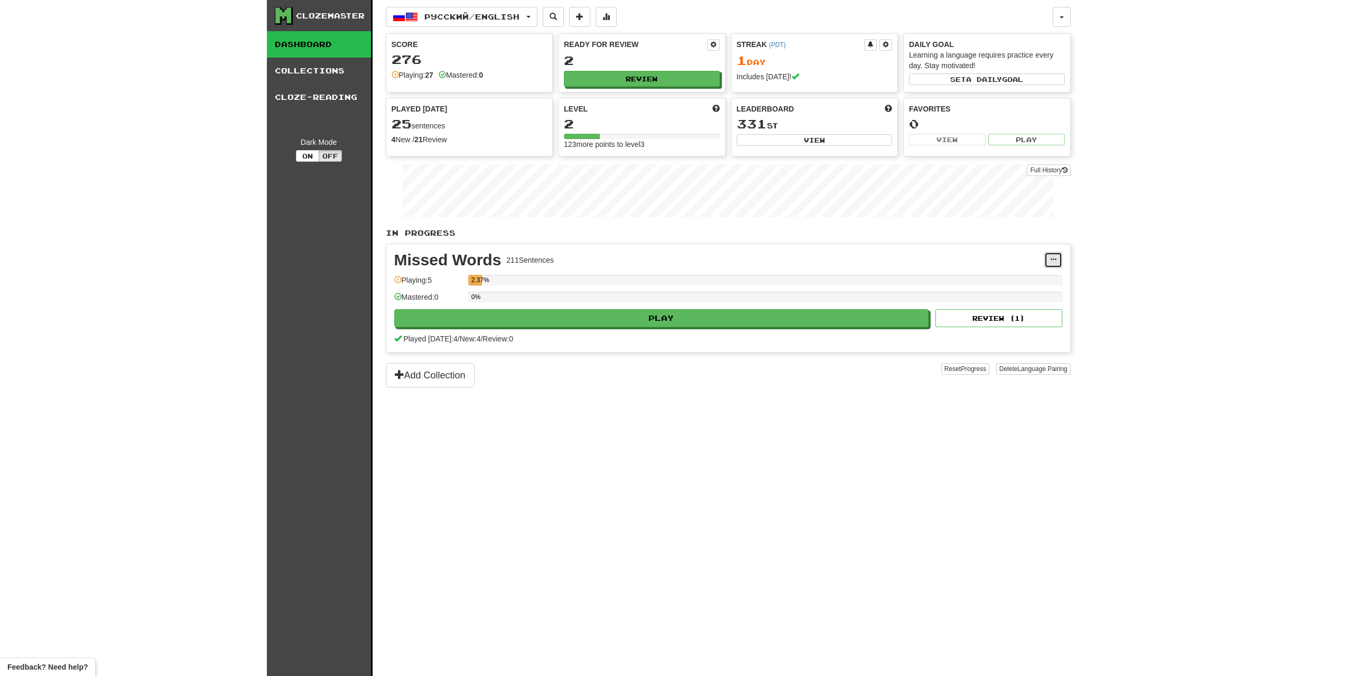
click at [1059, 256] on button at bounding box center [1054, 260] width 18 height 16
click at [999, 287] on ul "Add Sentences Manage Sentences Edit Collection Unpin from Dashboard" at bounding box center [1007, 304] width 110 height 71
click at [1048, 261] on button at bounding box center [1054, 260] width 18 height 16
click at [1014, 288] on link "Manage Sentences" at bounding box center [1006, 293] width 109 height 14
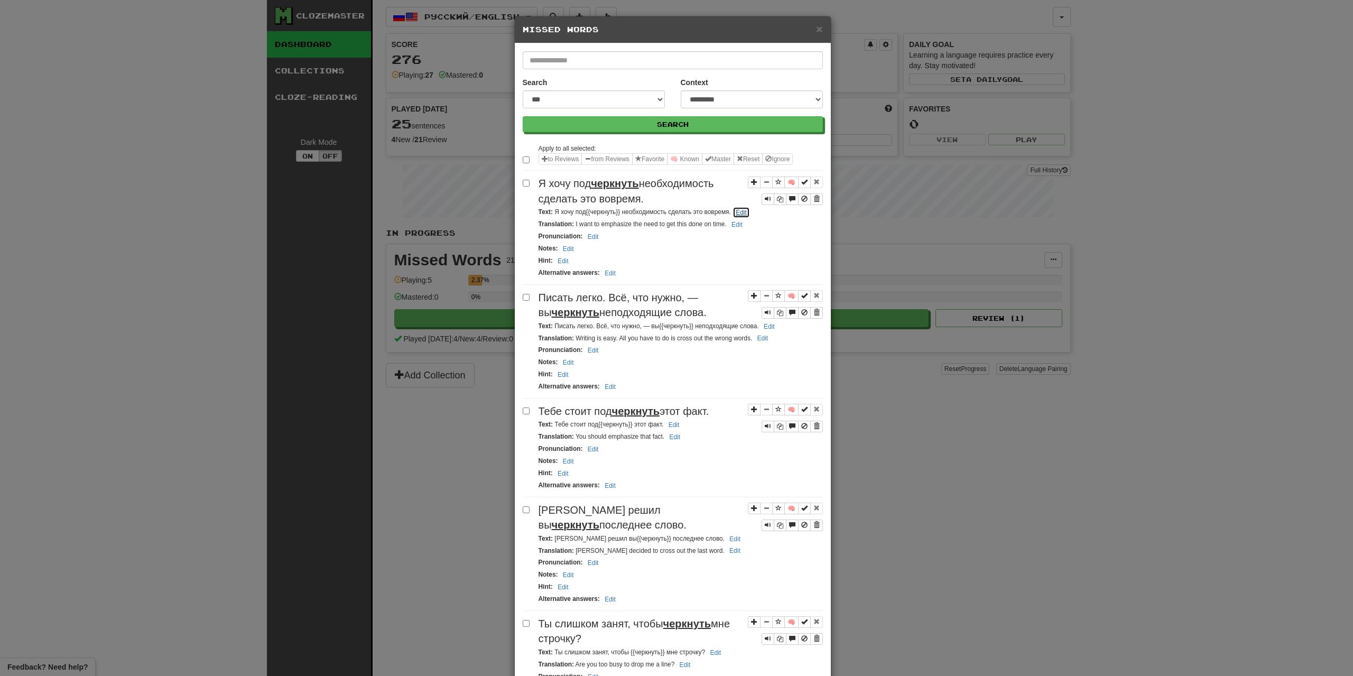
click at [734, 213] on button "Edit" at bounding box center [741, 213] width 17 height 12
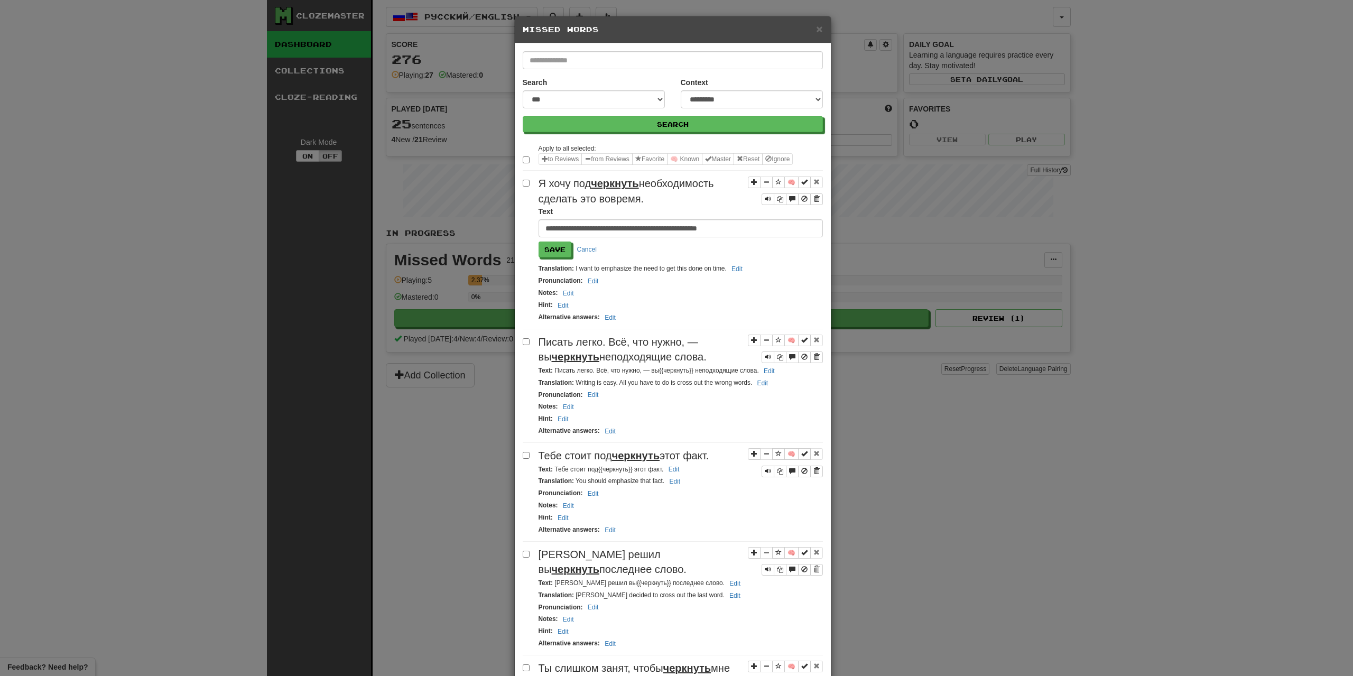
click at [579, 232] on input "**********" at bounding box center [681, 228] width 284 height 18
click at [565, 229] on input "**********" at bounding box center [681, 228] width 284 height 18
type input "**********"
click at [670, 292] on div "Notes : Edit" at bounding box center [681, 293] width 284 height 12
click at [543, 251] on button "Save" at bounding box center [555, 250] width 33 height 16
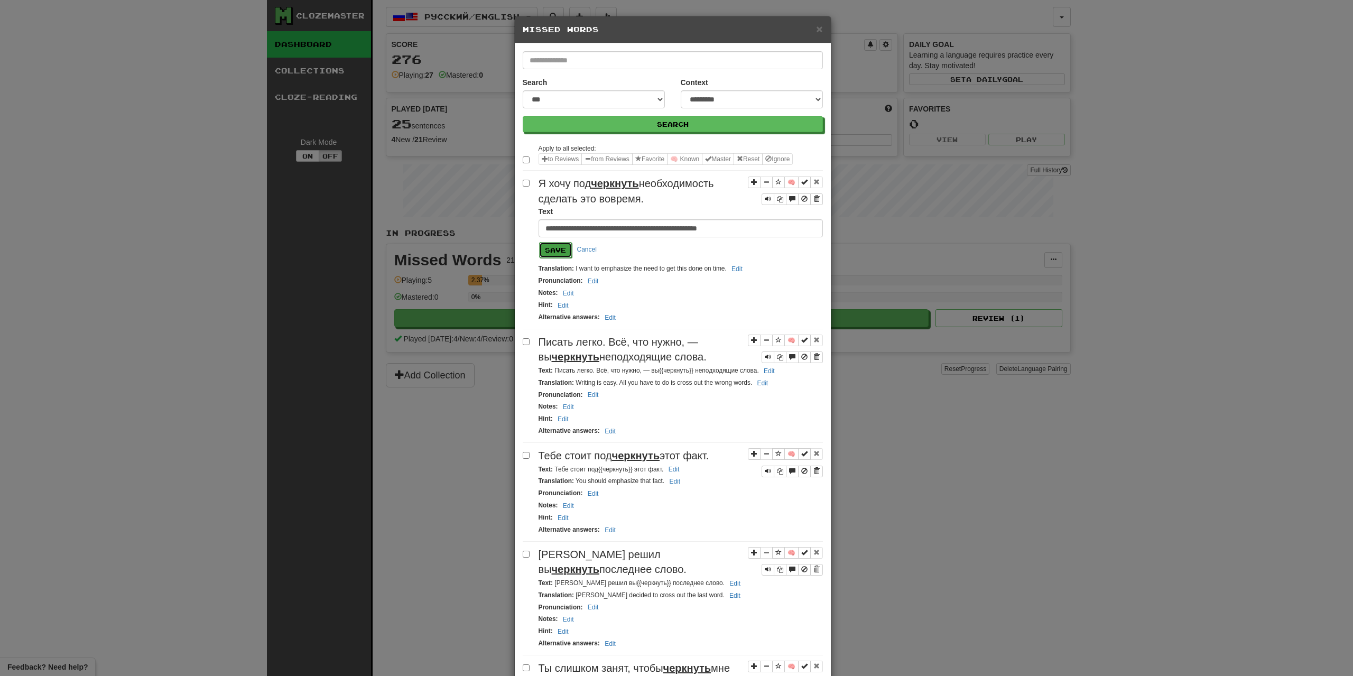
click at [557, 256] on button "Save" at bounding box center [555, 250] width 33 height 16
click at [587, 254] on button "Cancel" at bounding box center [586, 250] width 31 height 16
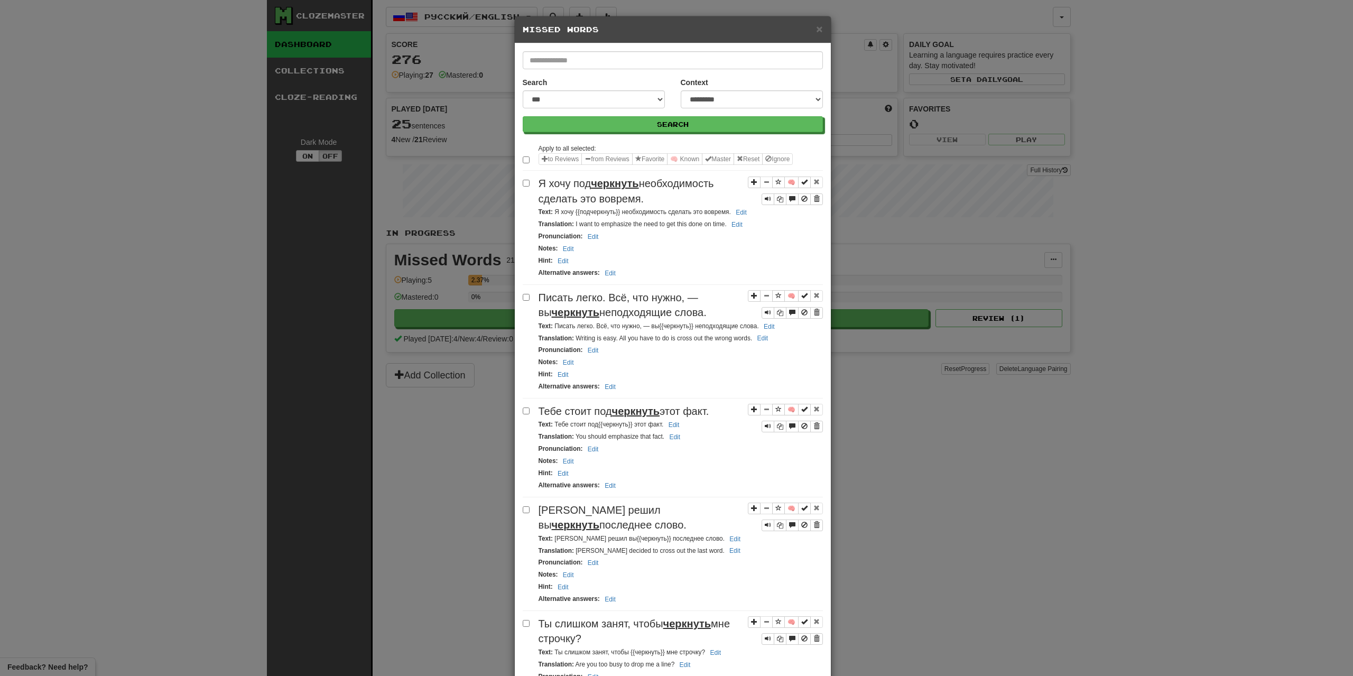
click at [811, 26] on h5 "Missed Words" at bounding box center [673, 29] width 300 height 11
click at [816, 25] on span "×" at bounding box center [819, 29] width 6 height 12
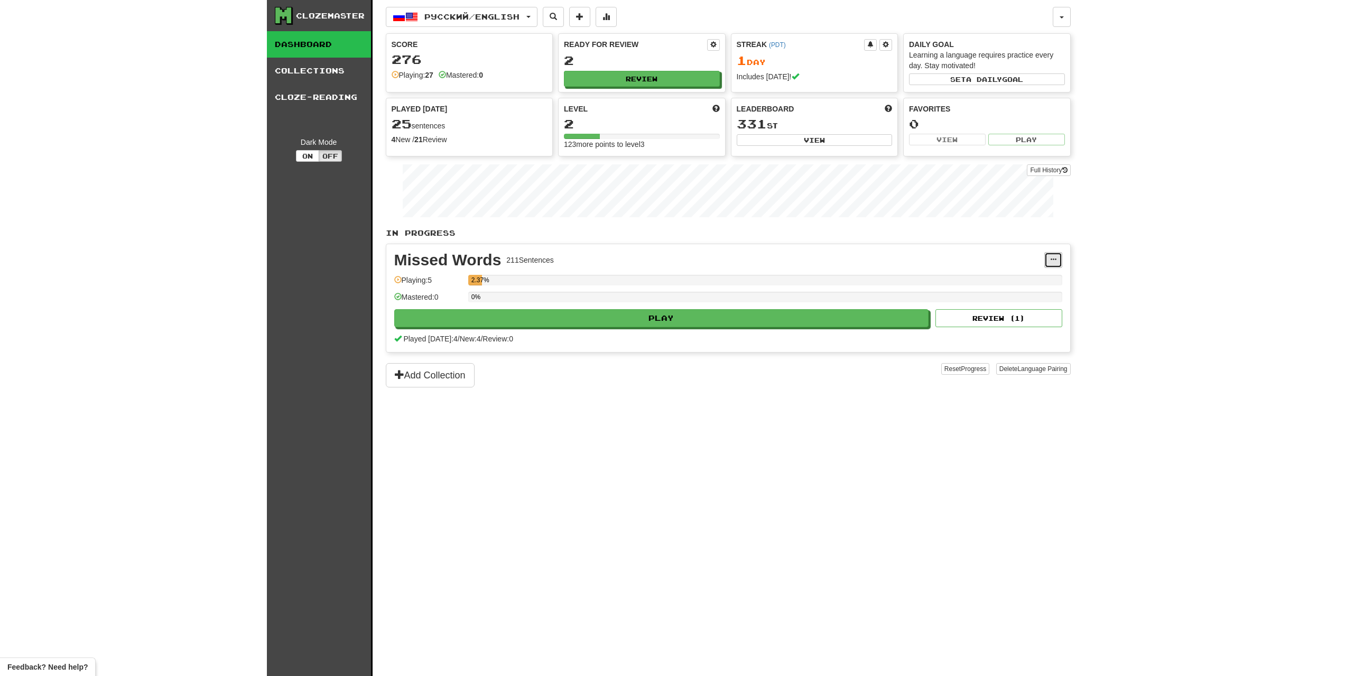
click at [1057, 262] on button at bounding box center [1054, 260] width 18 height 16
click at [997, 292] on span "Manage Sentences" at bounding box center [1009, 293] width 64 height 8
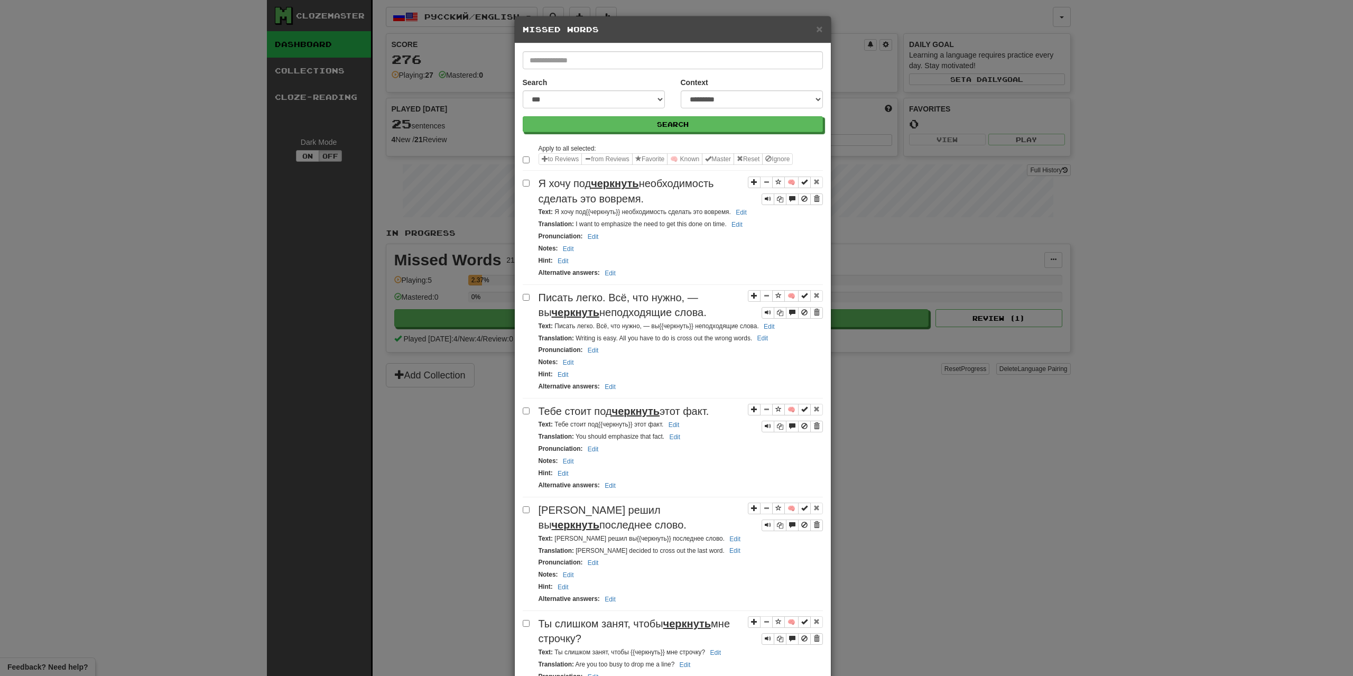
click at [1075, 521] on div "**********" at bounding box center [676, 338] width 1353 height 676
click at [812, 24] on h5 "Missed Words" at bounding box center [673, 29] width 300 height 11
click at [816, 29] on span "×" at bounding box center [819, 29] width 6 height 12
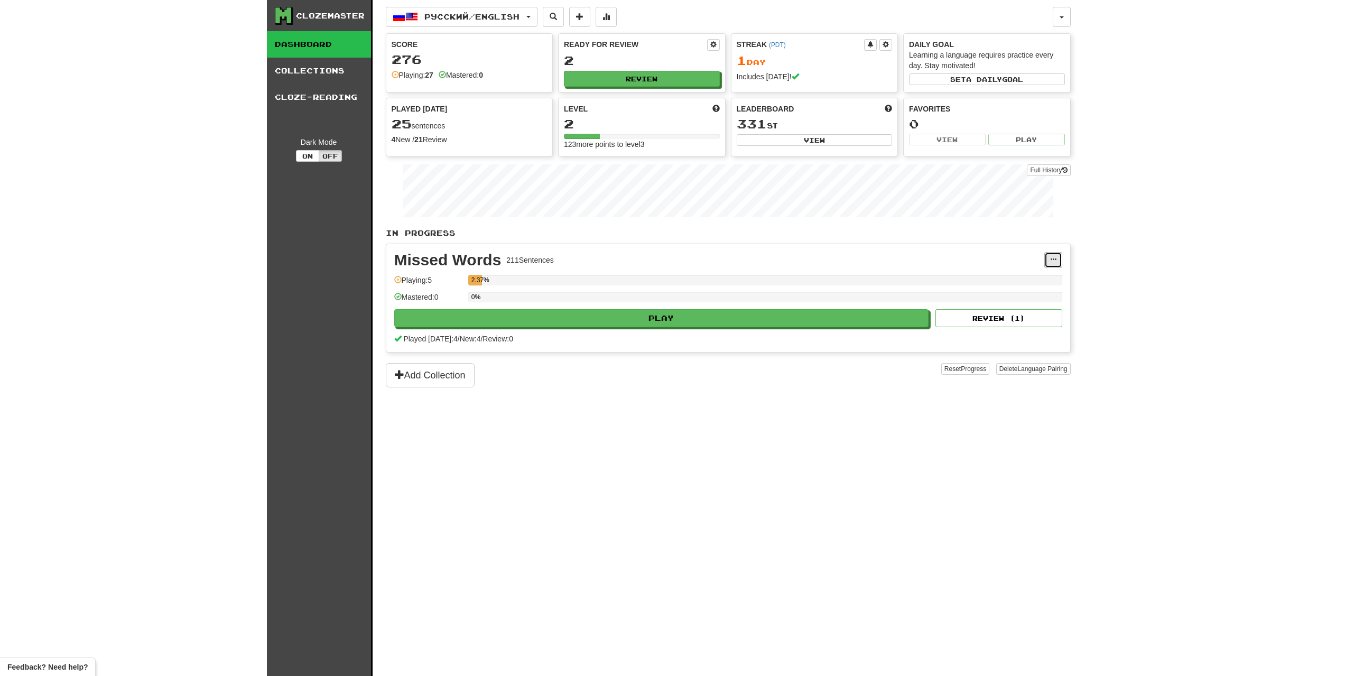
click at [1059, 268] on button at bounding box center [1054, 260] width 18 height 16
click at [1041, 306] on link "Edit Collection" at bounding box center [1006, 307] width 109 height 14
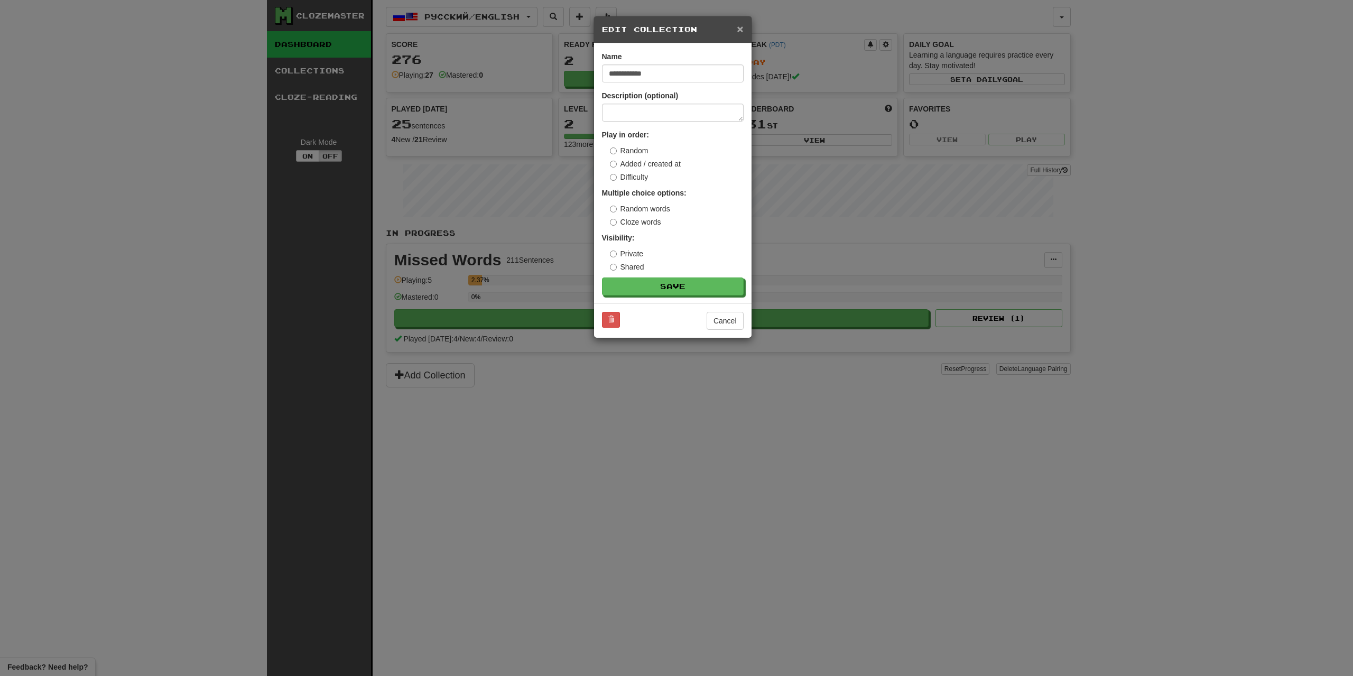
click at [739, 30] on span "×" at bounding box center [740, 29] width 6 height 12
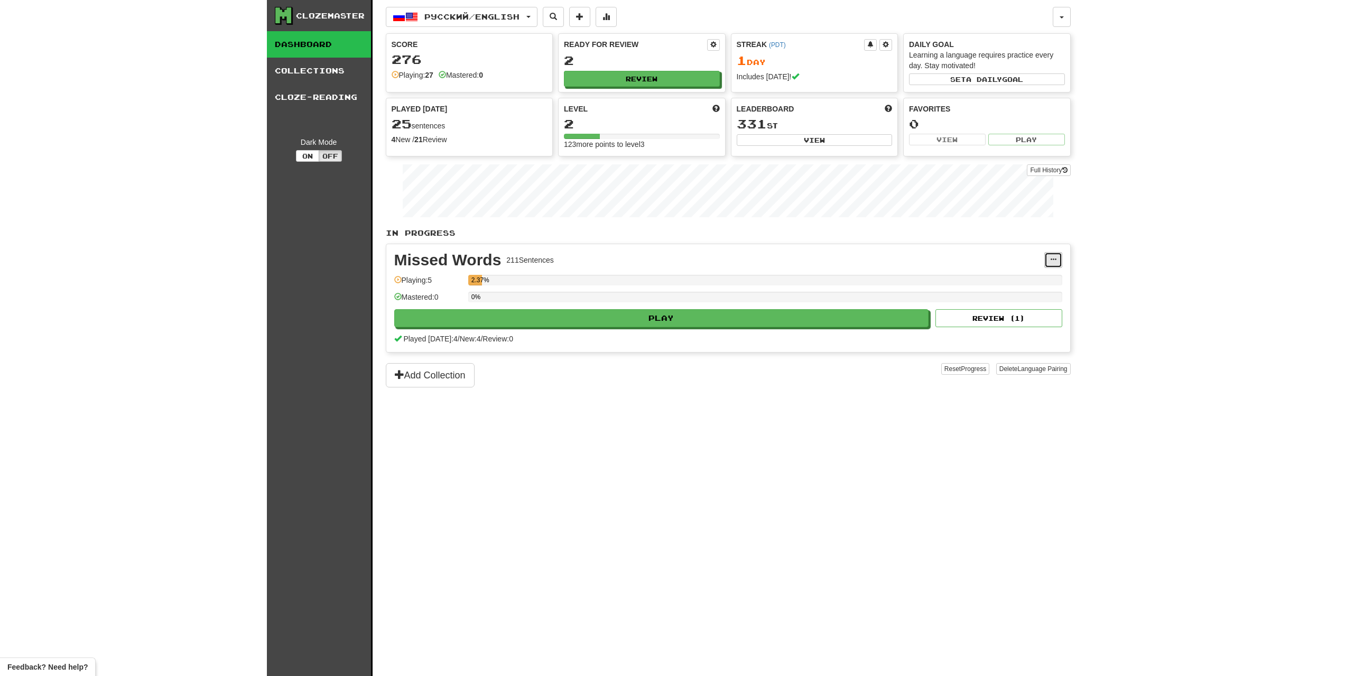
click at [1062, 262] on button at bounding box center [1054, 260] width 18 height 16
click at [1037, 297] on span "Manage Sentences" at bounding box center [1009, 293] width 64 height 8
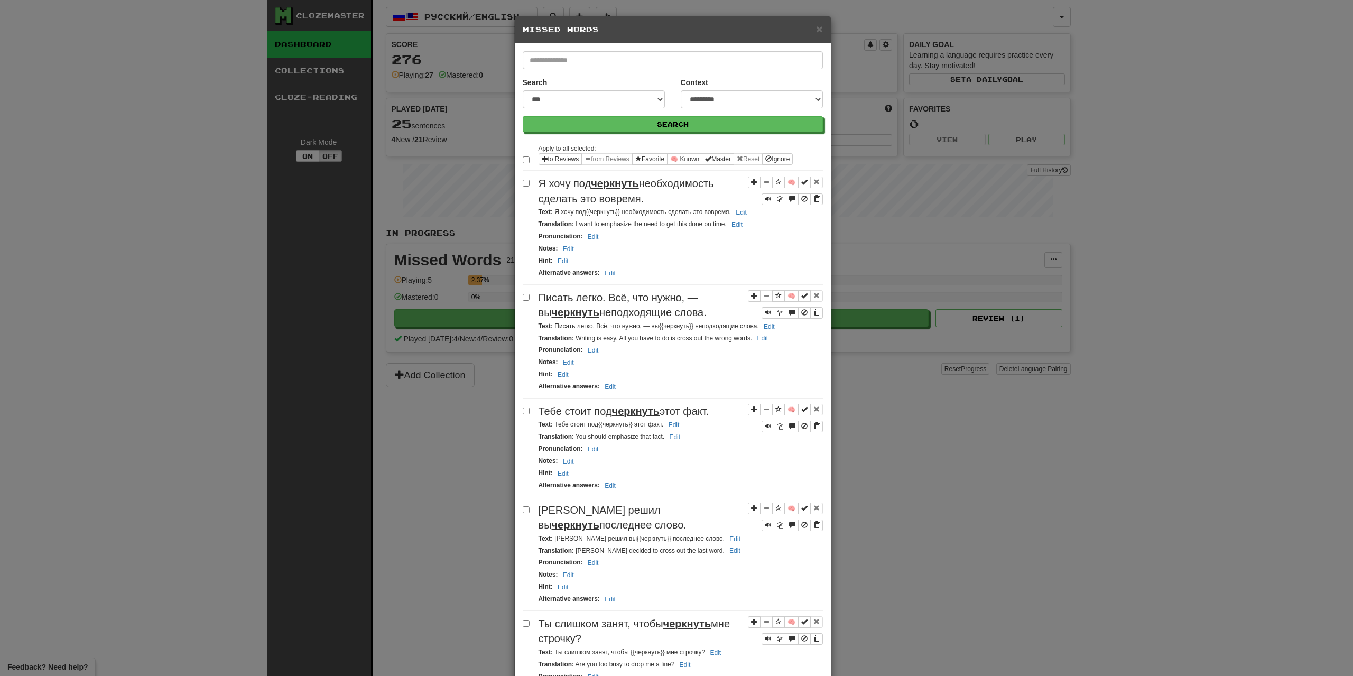
click at [819, 30] on div "× Missed Words" at bounding box center [673, 29] width 316 height 27
click at [816, 29] on span "×" at bounding box center [819, 29] width 6 height 12
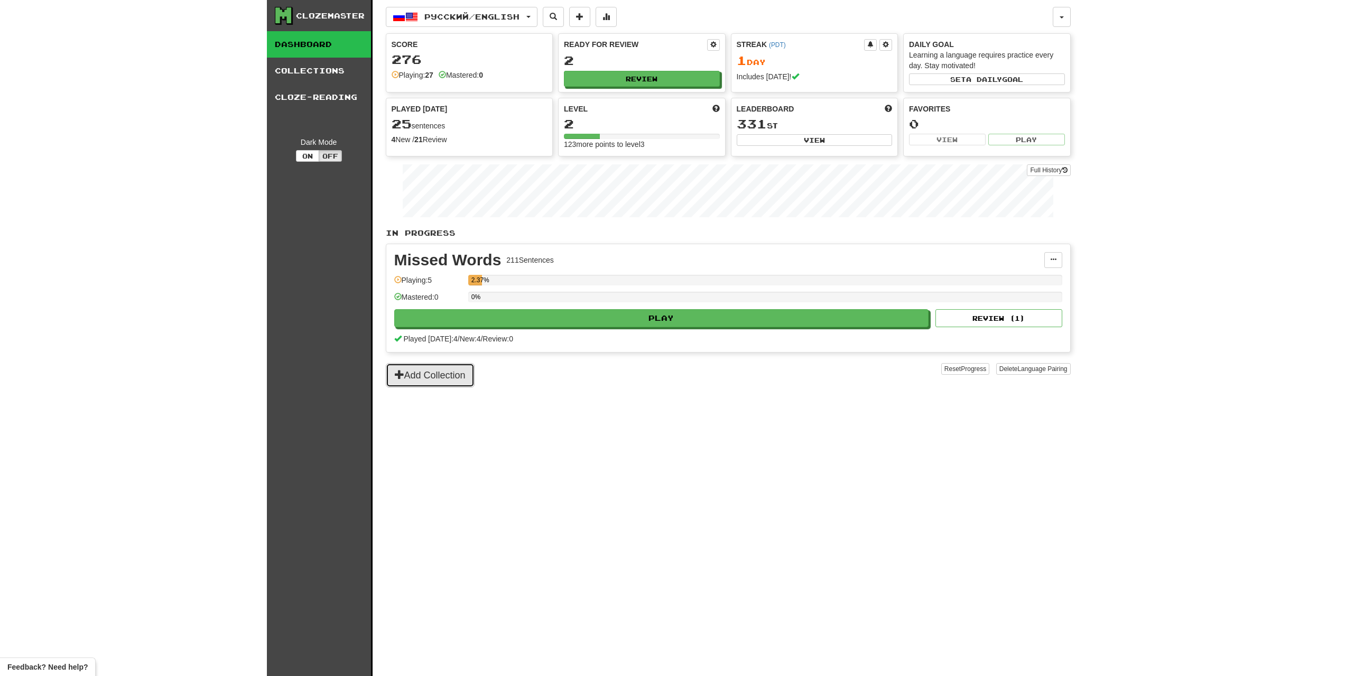
click at [407, 377] on button "Add Collection" at bounding box center [430, 375] width 89 height 24
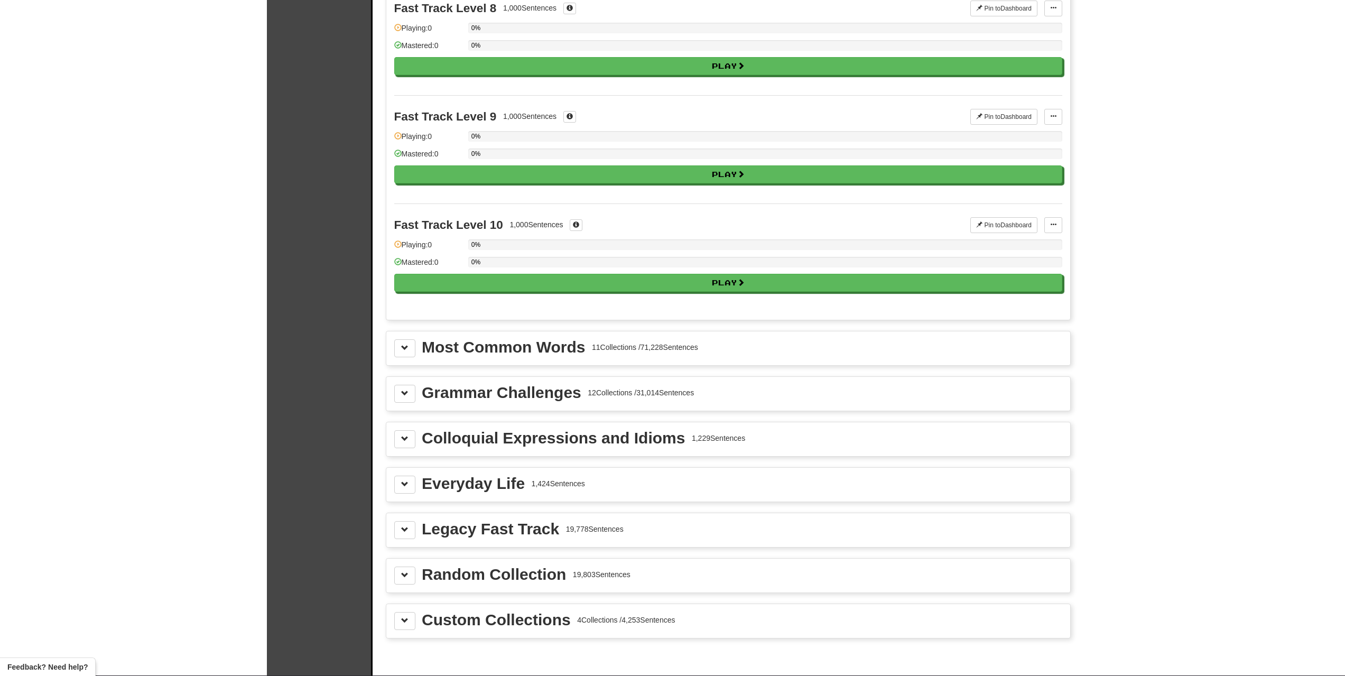
scroll to position [899, 0]
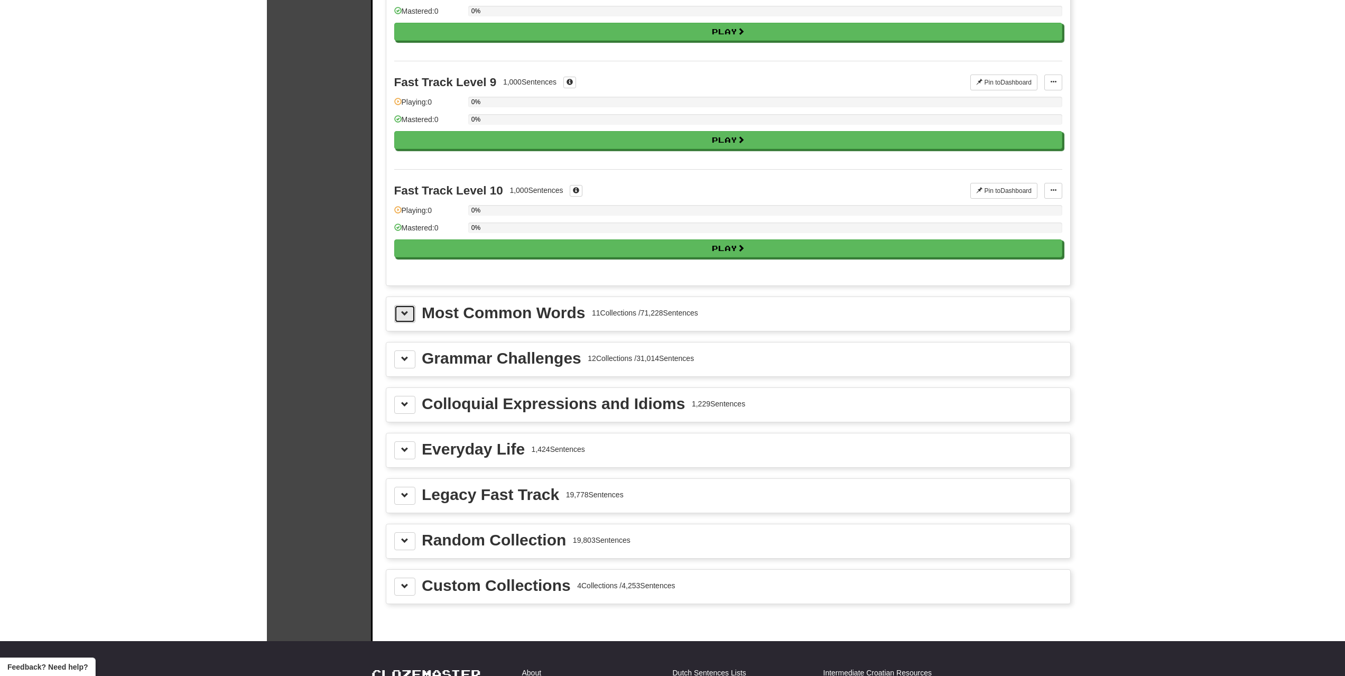
click at [401, 319] on button at bounding box center [404, 314] width 21 height 18
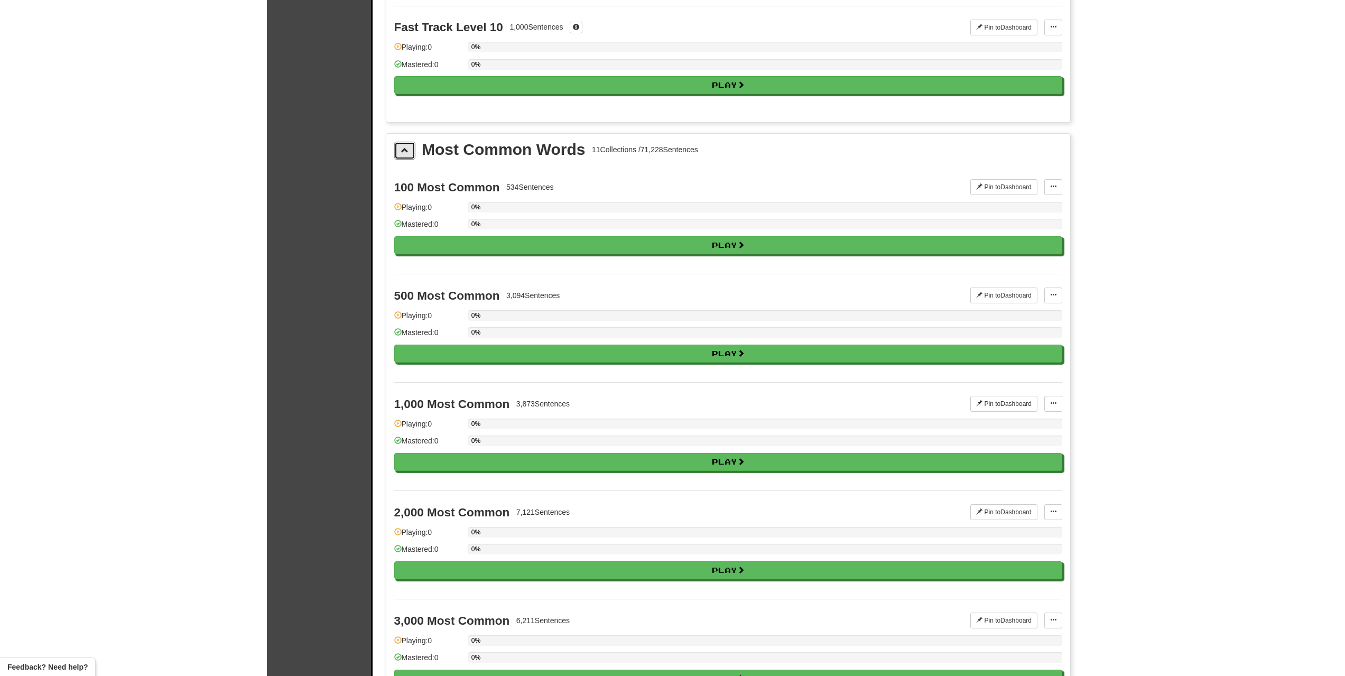
scroll to position [1057, 0]
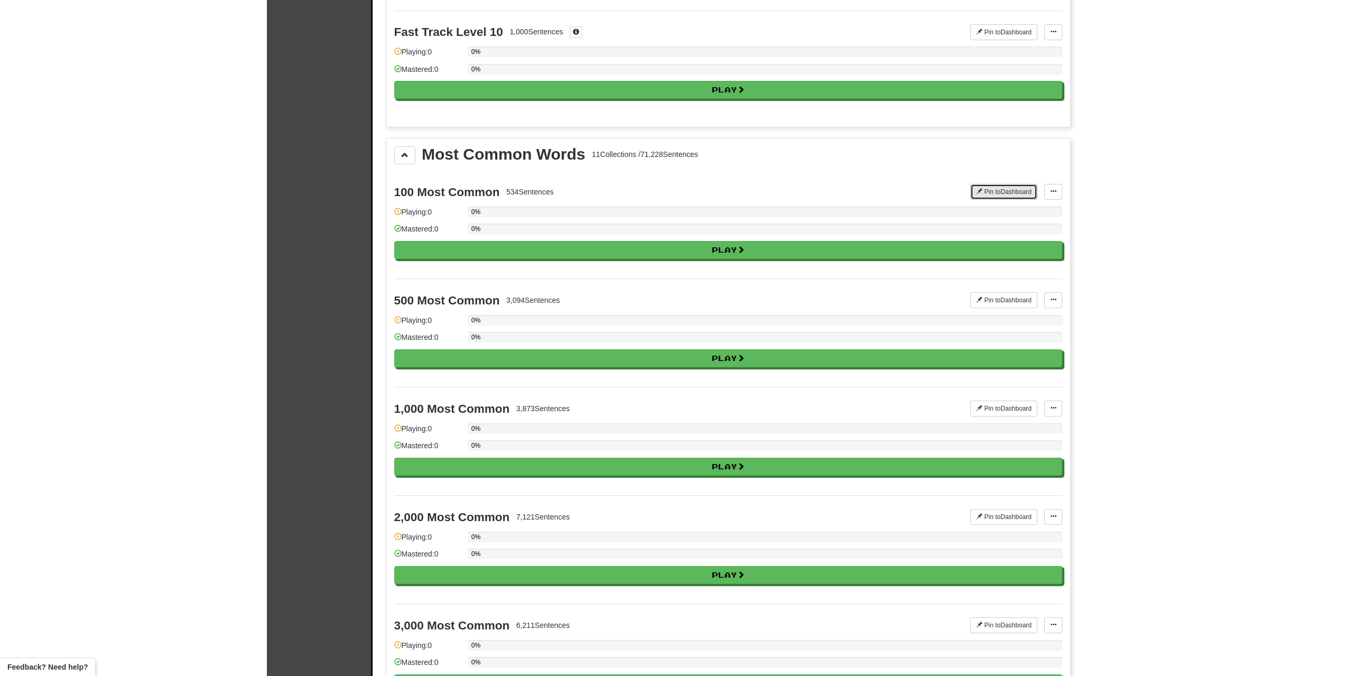
click at [990, 191] on button "Pin to Dashboard" at bounding box center [1004, 192] width 67 height 16
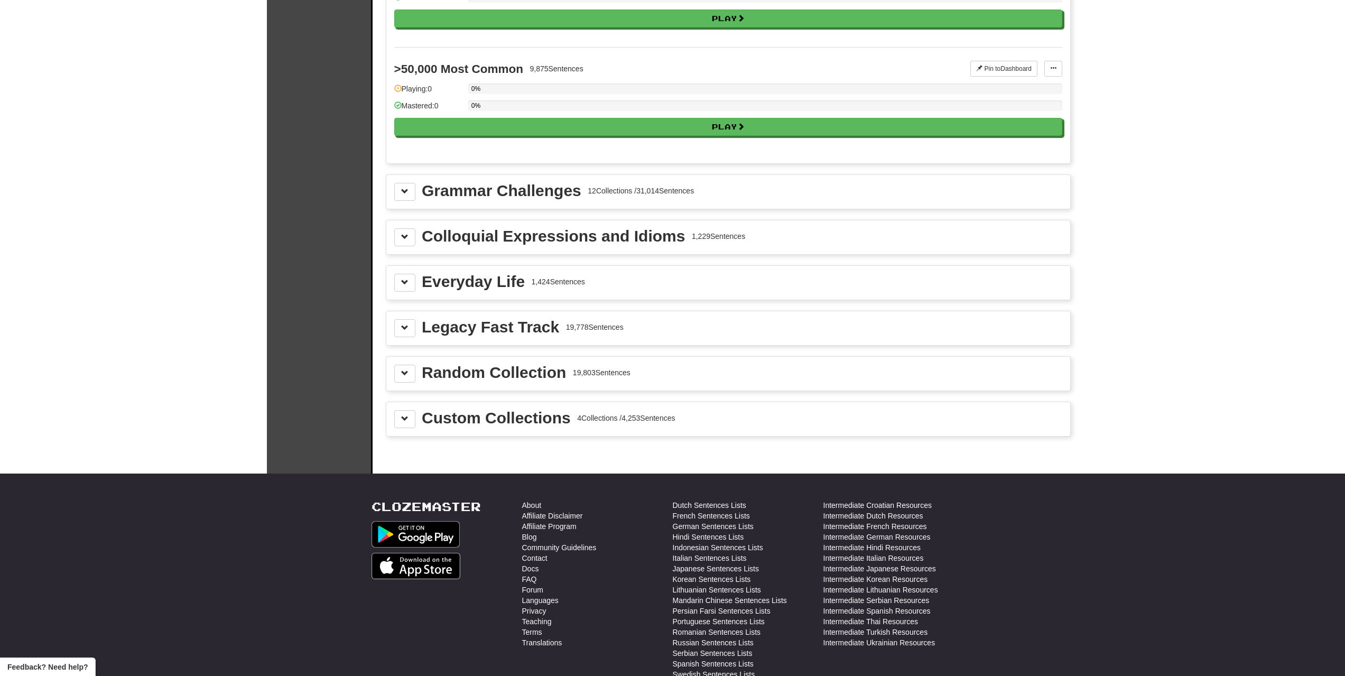
scroll to position [2411, 0]
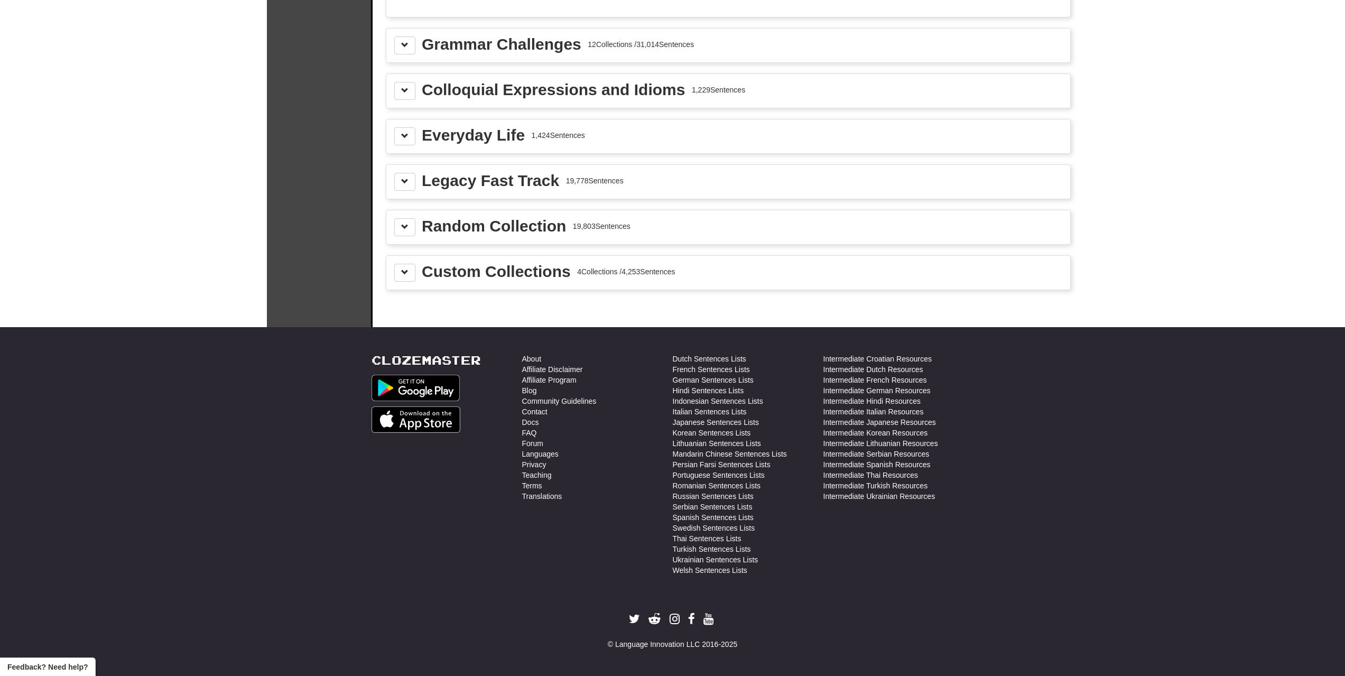
click at [501, 282] on div "Custom Collections 4 Collections / 4,253 Sentences" at bounding box center [728, 273] width 684 height 34
click at [398, 273] on button at bounding box center [404, 273] width 21 height 18
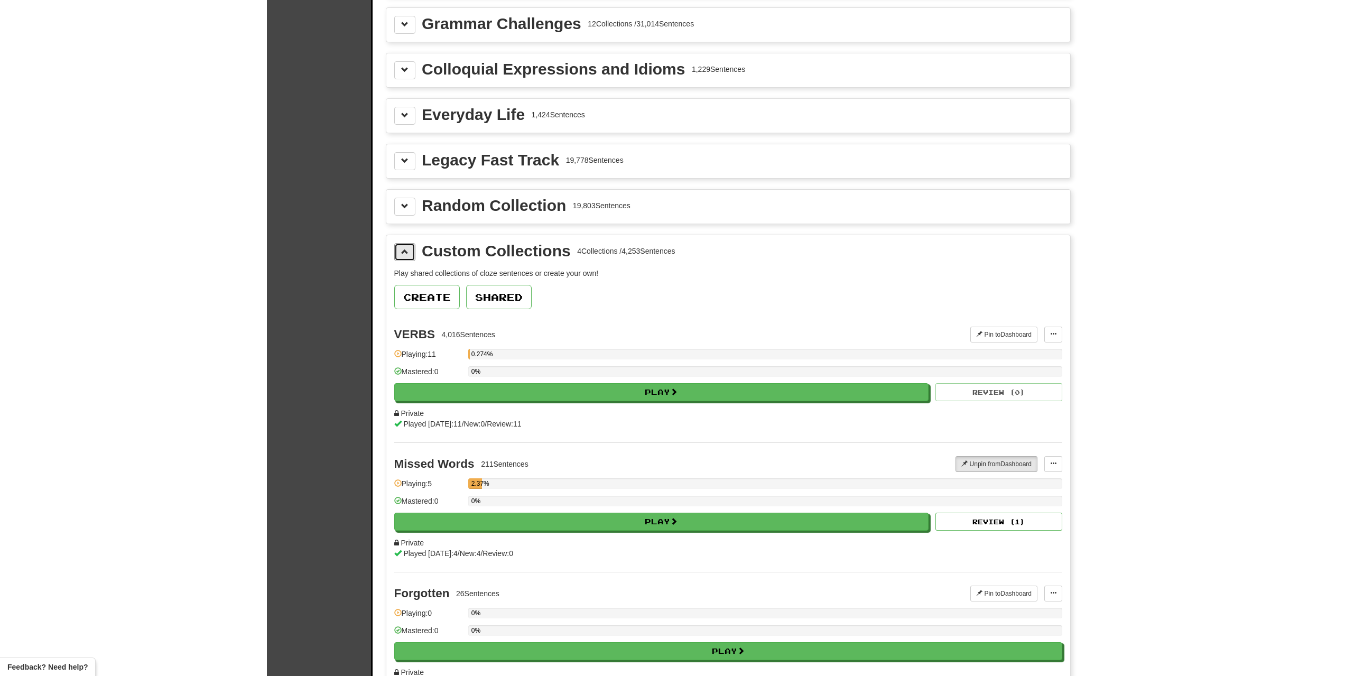
scroll to position [2516, 0]
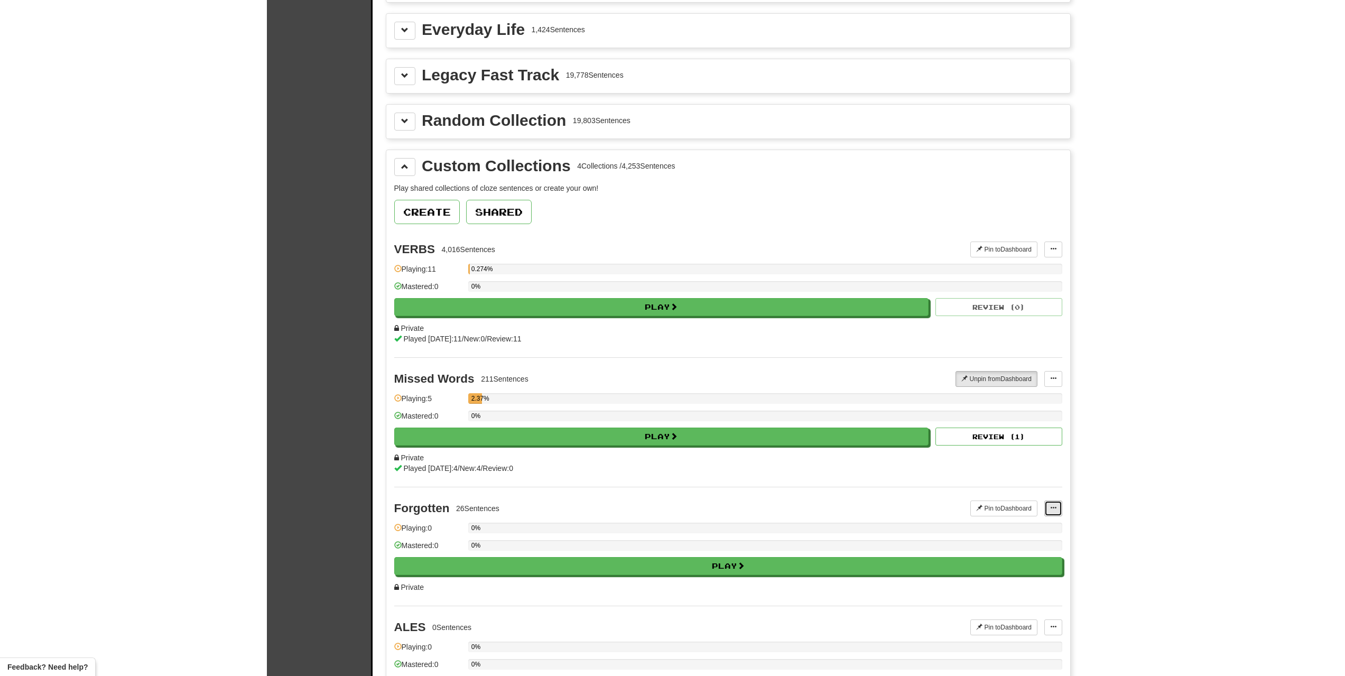
click at [1057, 509] on button at bounding box center [1054, 509] width 18 height 16
click at [1003, 541] on span "Manage Sentences" at bounding box center [1020, 541] width 64 height 8
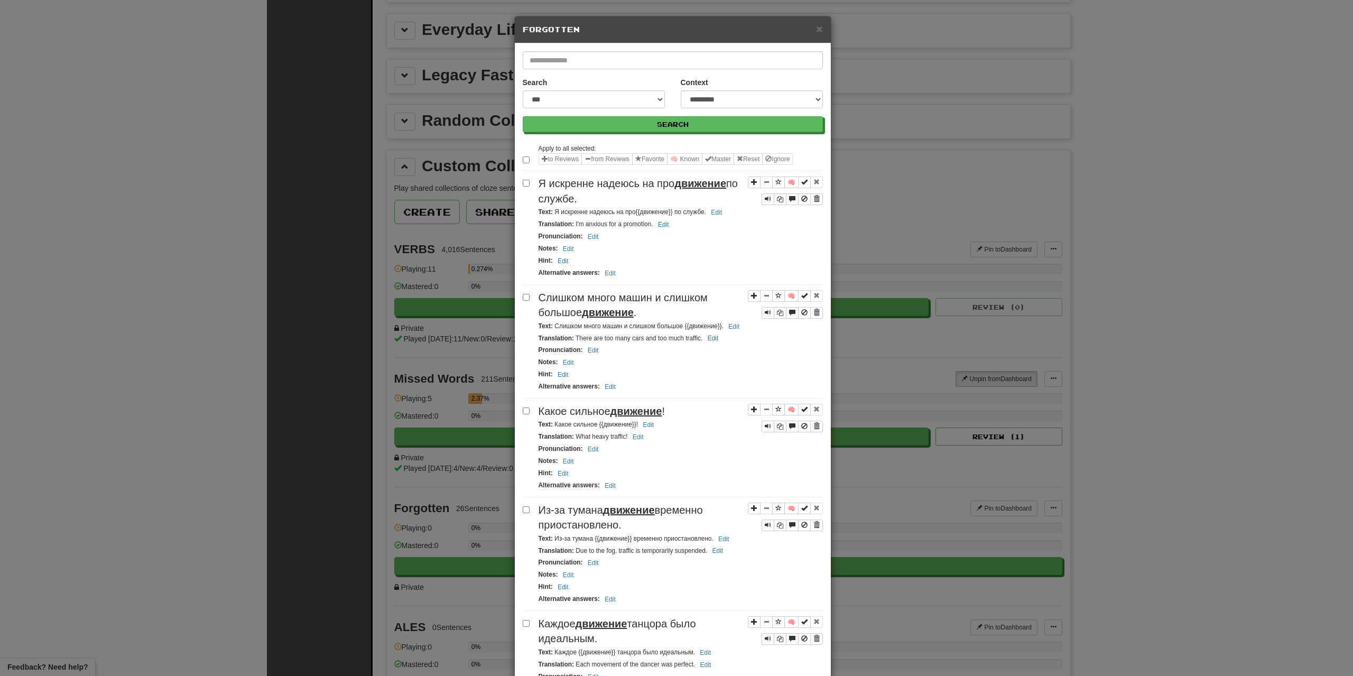
click at [527, 158] on label at bounding box center [528, 159] width 11 height 11
click at [818, 25] on span "×" at bounding box center [819, 29] width 6 height 12
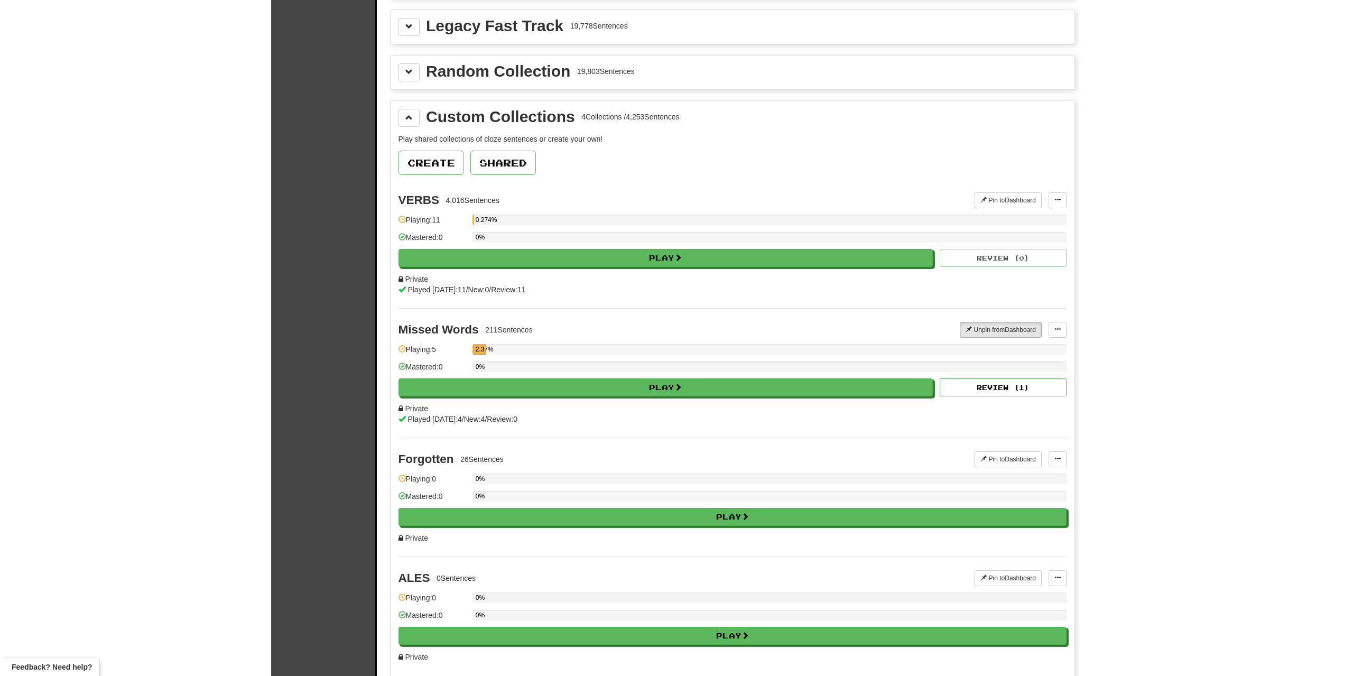
scroll to position [2569, 0]
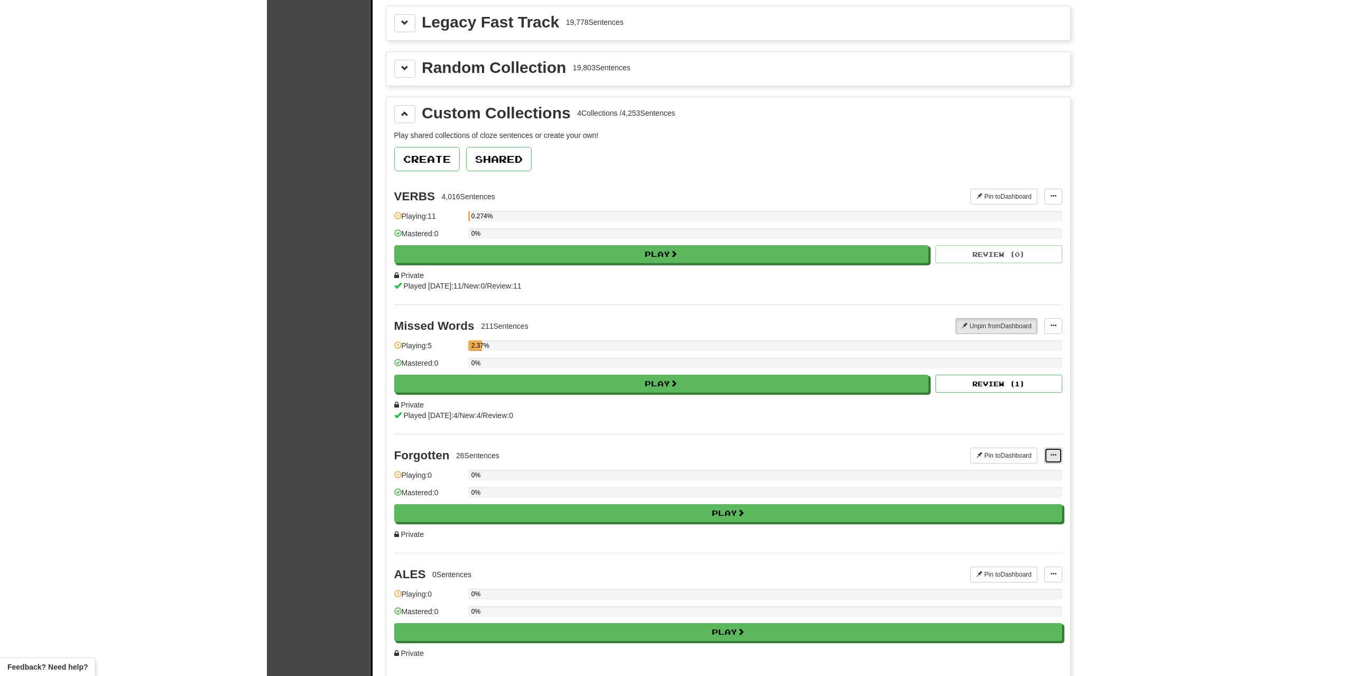
click at [1056, 452] on span at bounding box center [1053, 455] width 6 height 6
click at [1033, 501] on span "Edit Collection" at bounding box center [1012, 502] width 48 height 8
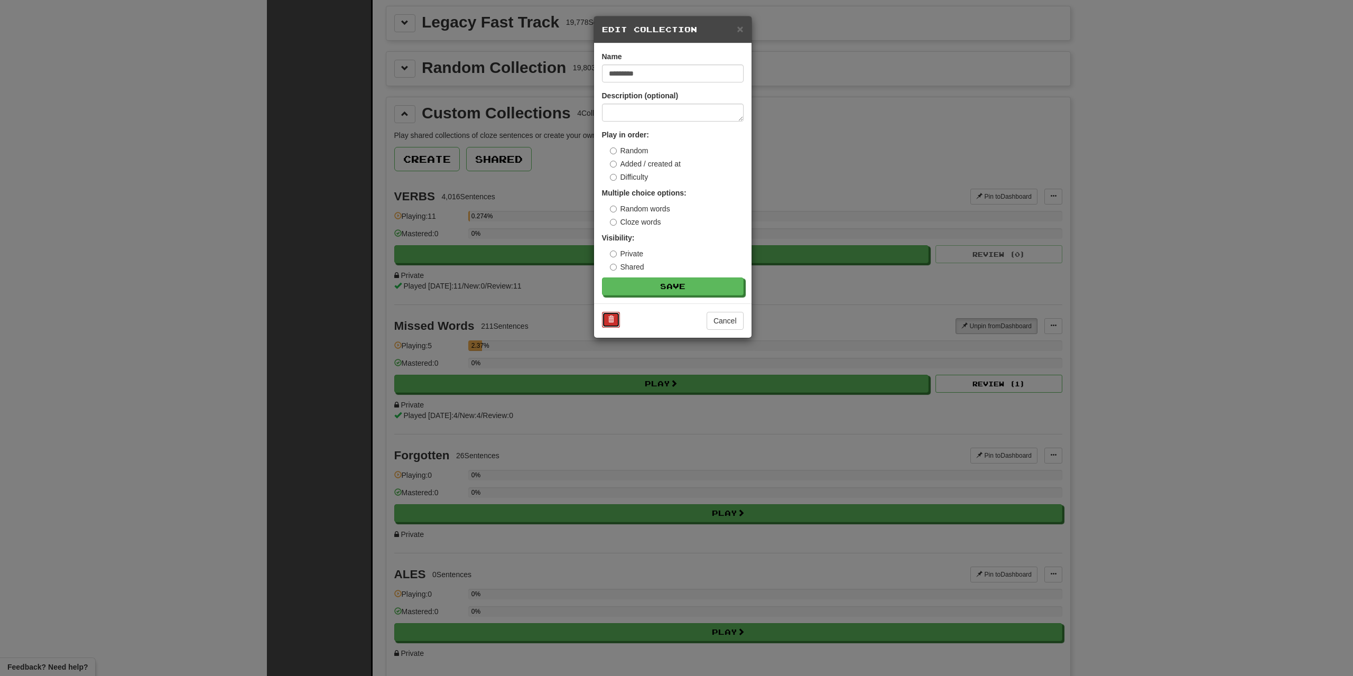
click at [616, 322] on button at bounding box center [611, 320] width 18 height 16
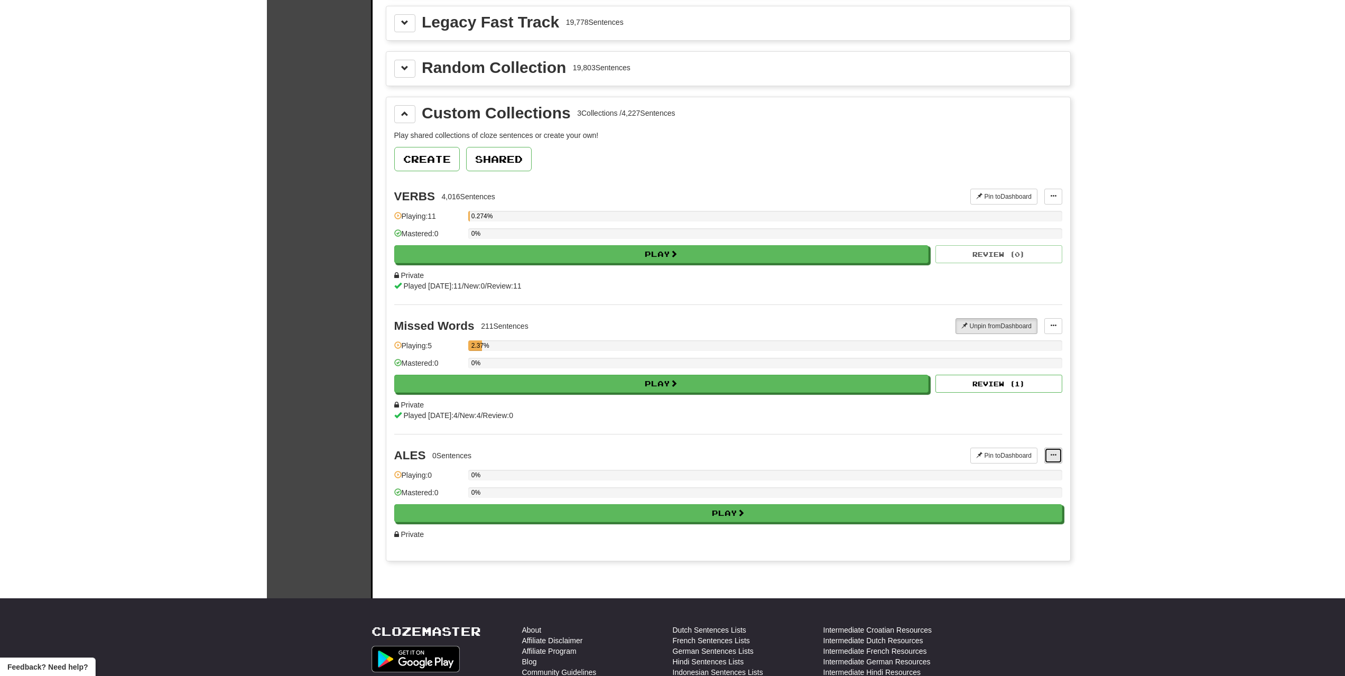
click at [1055, 451] on button at bounding box center [1054, 456] width 18 height 16
click at [1019, 501] on span "Edit Collection" at bounding box center [1012, 502] width 48 height 8
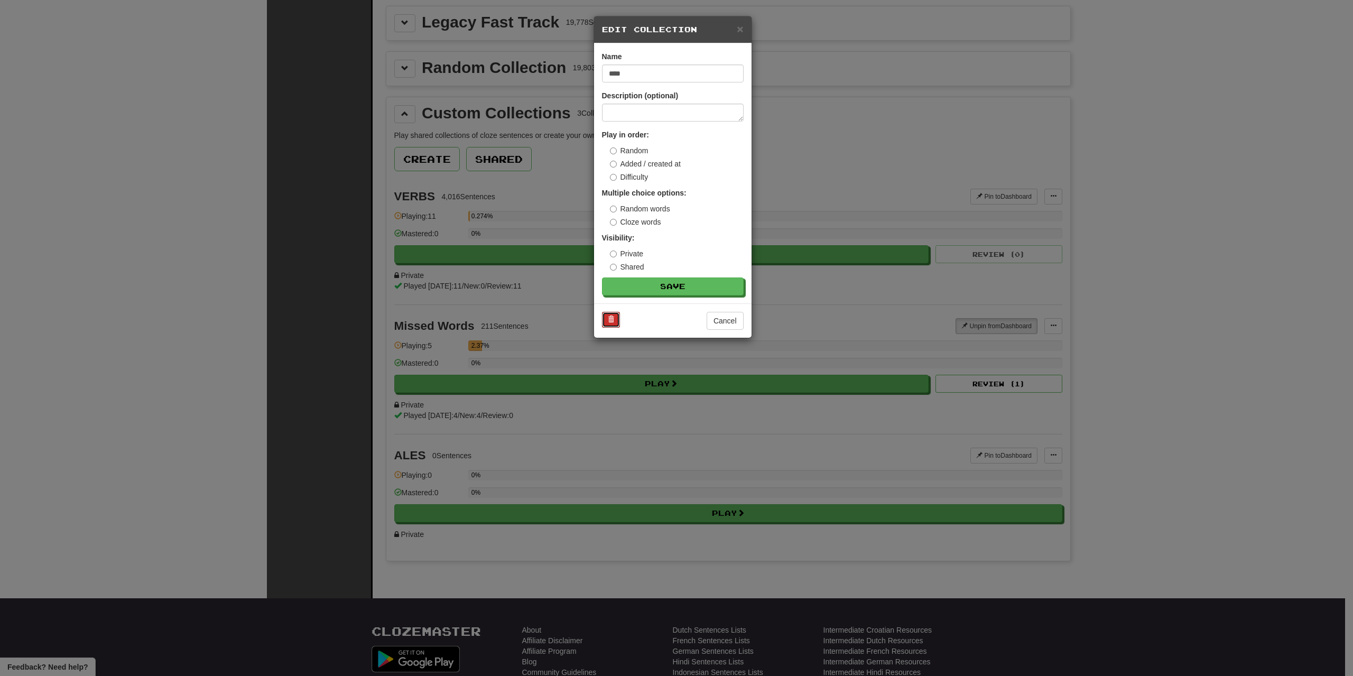
drag, startPoint x: 608, startPoint y: 312, endPoint x: 732, endPoint y: 39, distance: 300.0
click at [608, 312] on button at bounding box center [611, 320] width 18 height 16
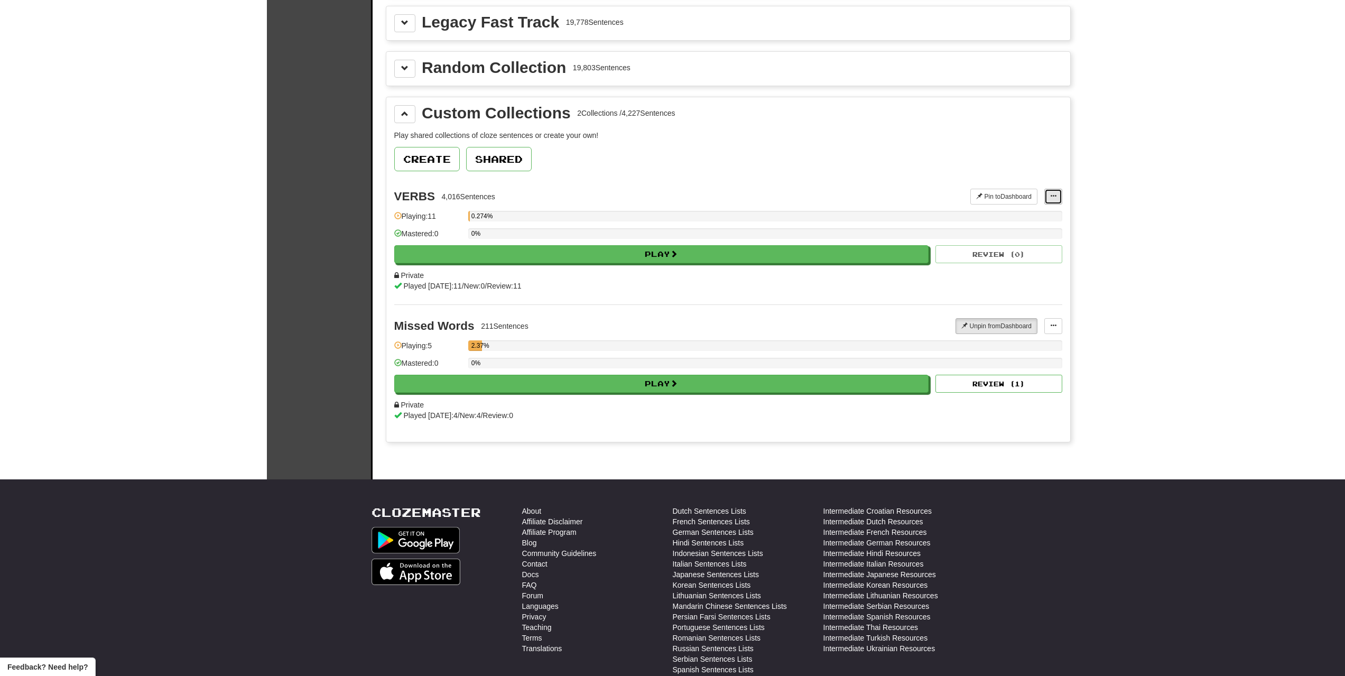
click at [1059, 200] on button at bounding box center [1054, 197] width 18 height 16
click at [1049, 236] on link "Edit Collection" at bounding box center [1012, 243] width 99 height 14
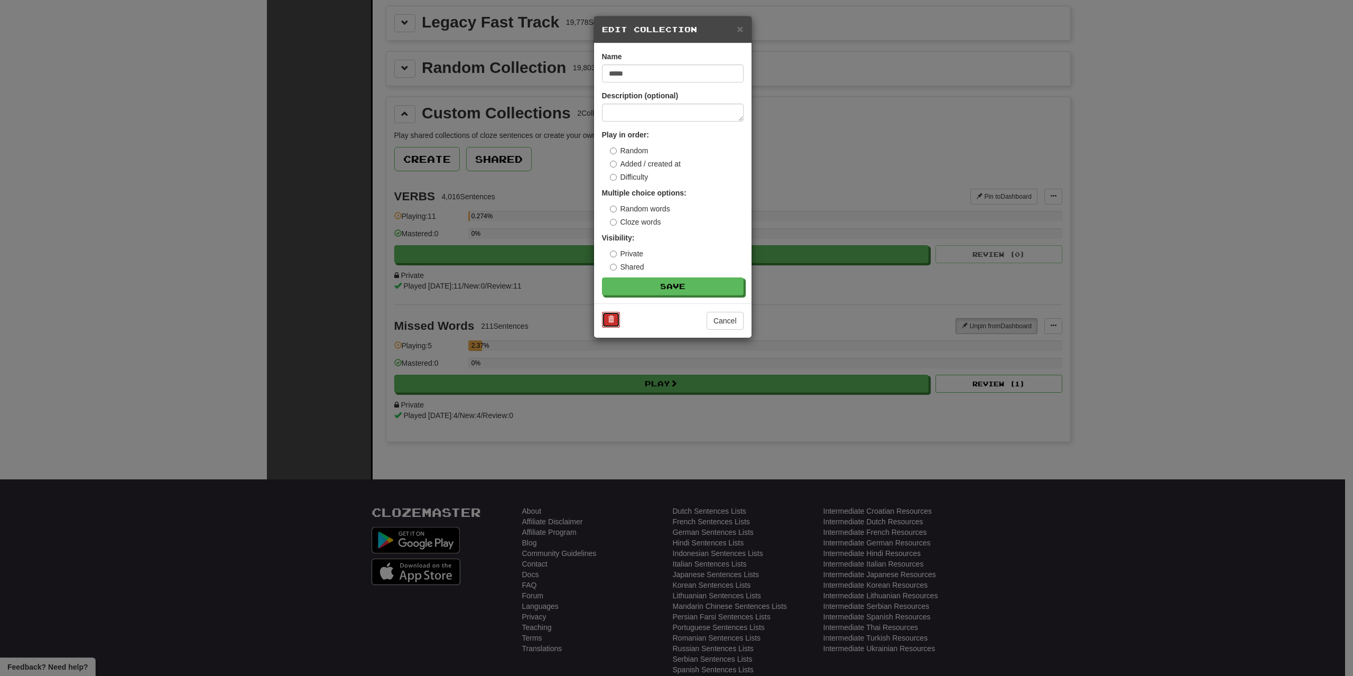
click at [609, 316] on span at bounding box center [611, 319] width 6 height 6
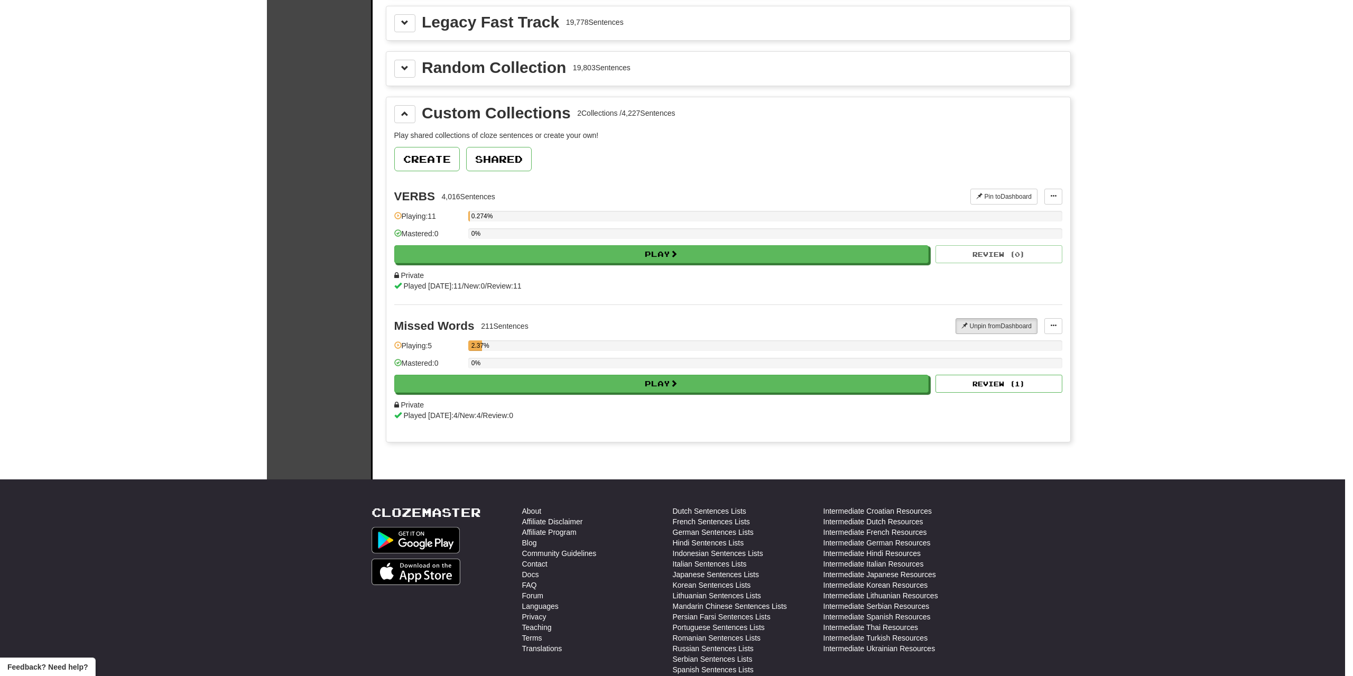
scroll to position [2566, 0]
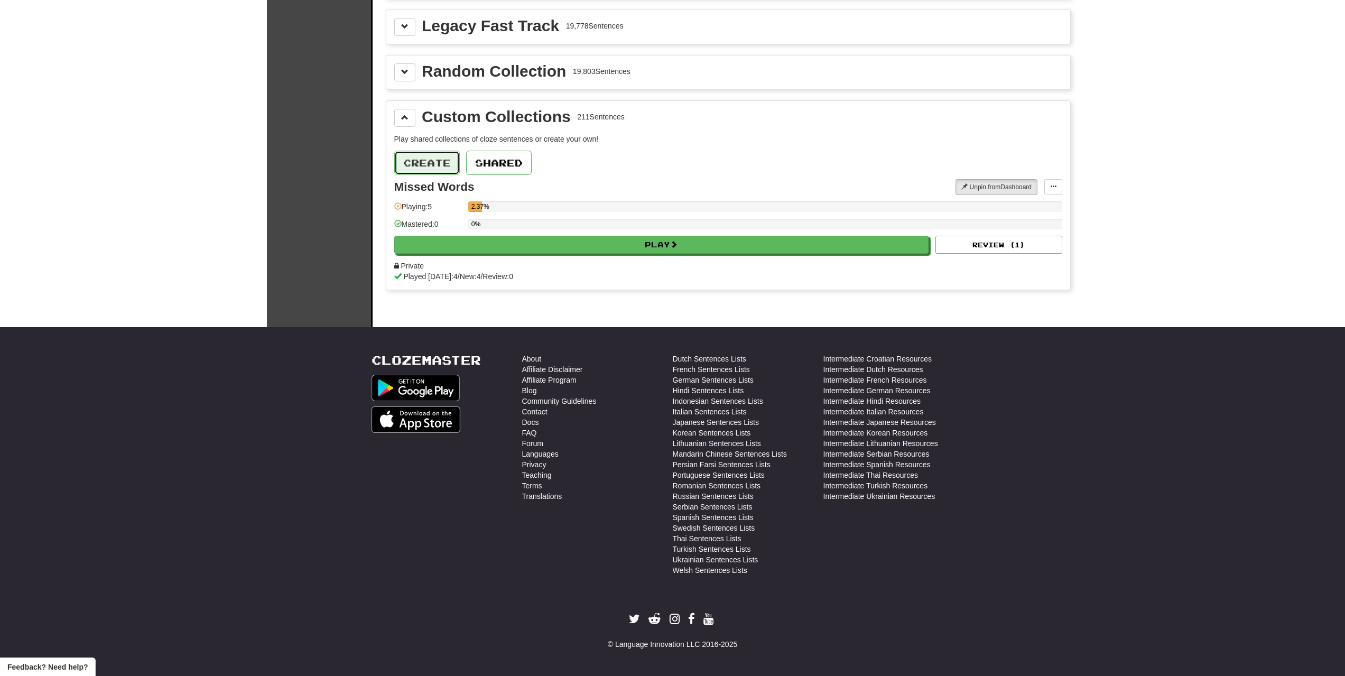
click at [444, 169] on button "Create" at bounding box center [427, 163] width 66 height 24
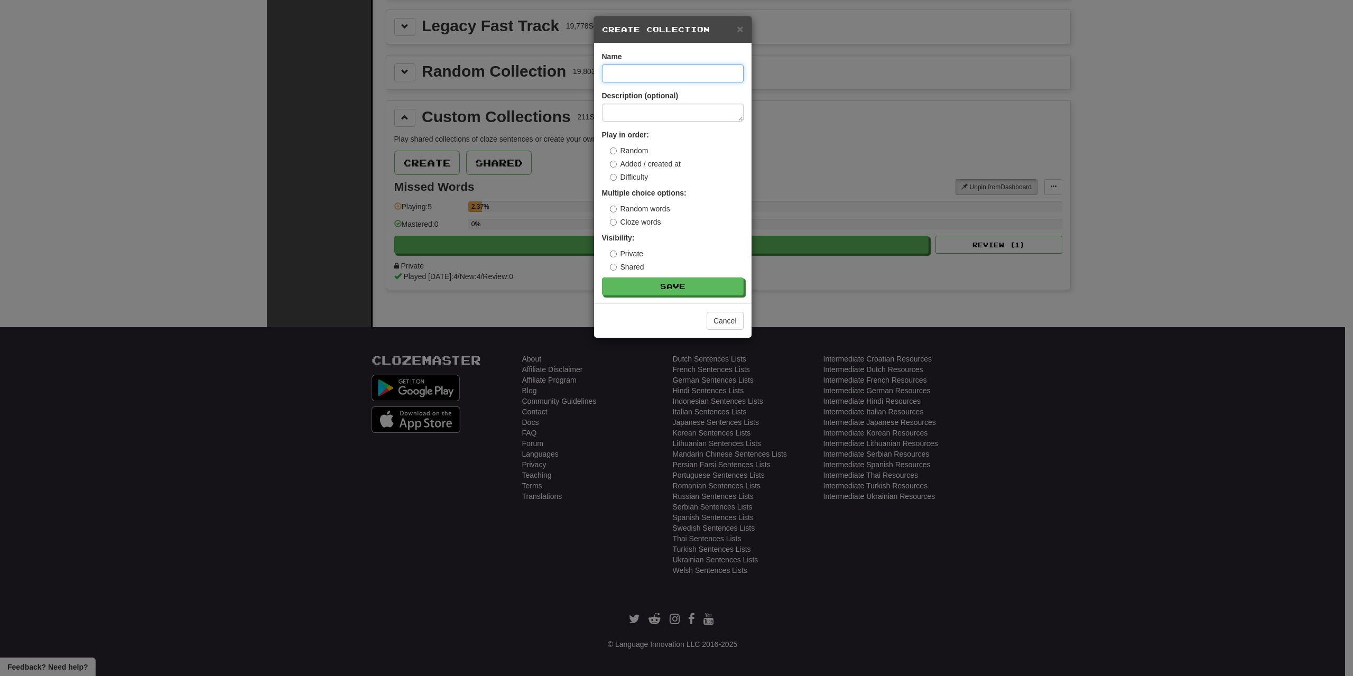
click at [617, 71] on input at bounding box center [673, 73] width 142 height 18
type input "******"
click at [686, 288] on button "Save" at bounding box center [674, 287] width 142 height 18
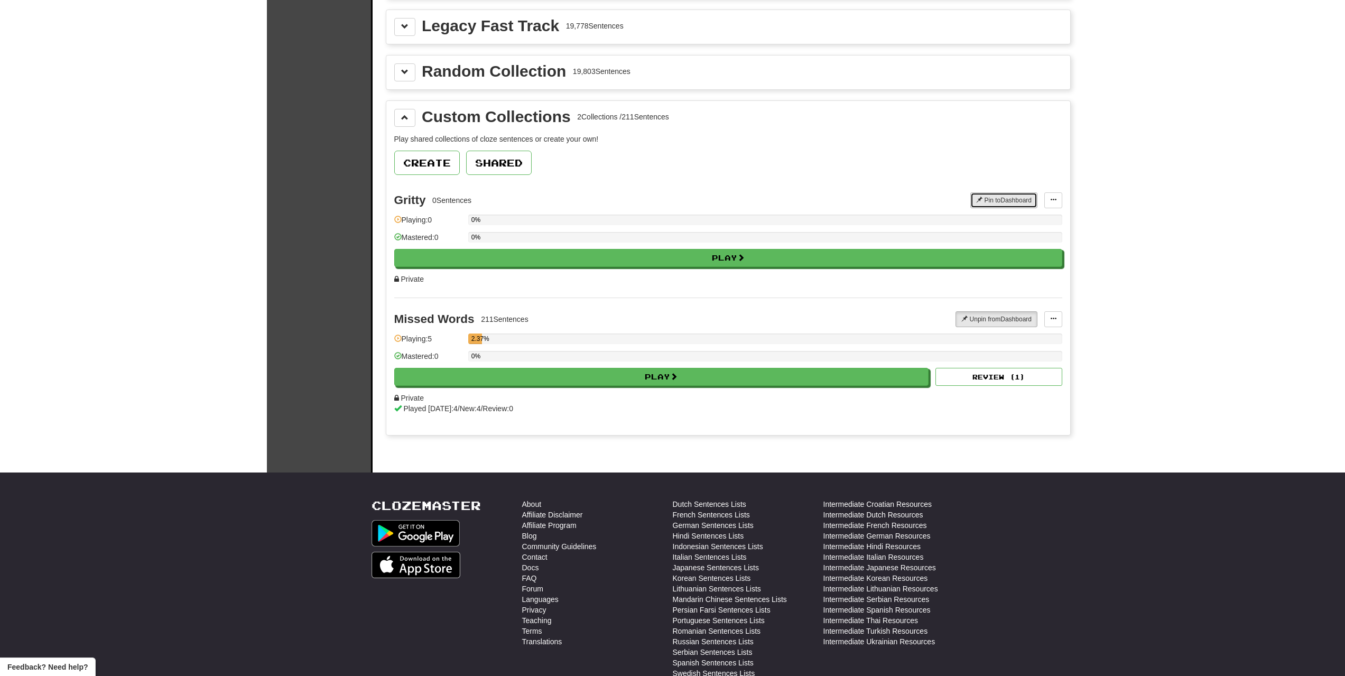
click at [1004, 197] on button "Pin to Dashboard" at bounding box center [1004, 200] width 67 height 16
click at [1055, 205] on button at bounding box center [1054, 200] width 18 height 16
click at [1035, 224] on link "Add Sentences" at bounding box center [1012, 220] width 99 height 14
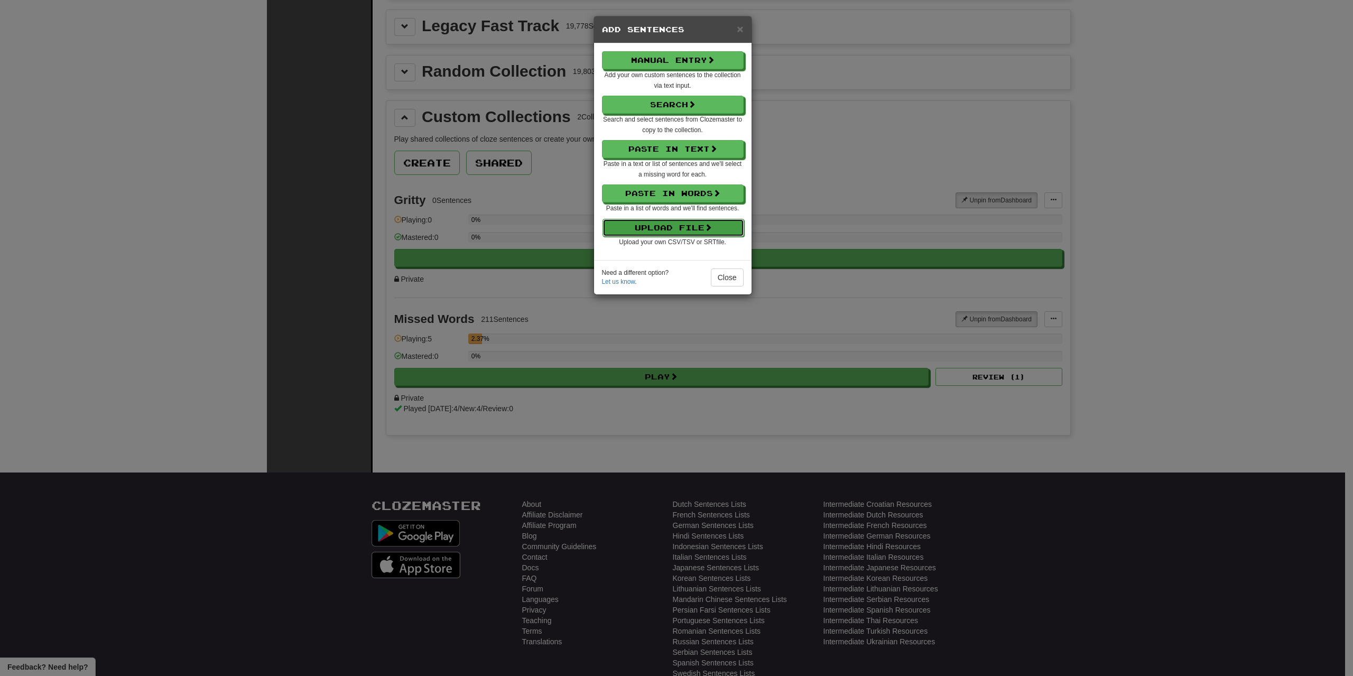
click at [694, 233] on button "Upload File" at bounding box center [674, 228] width 142 height 18
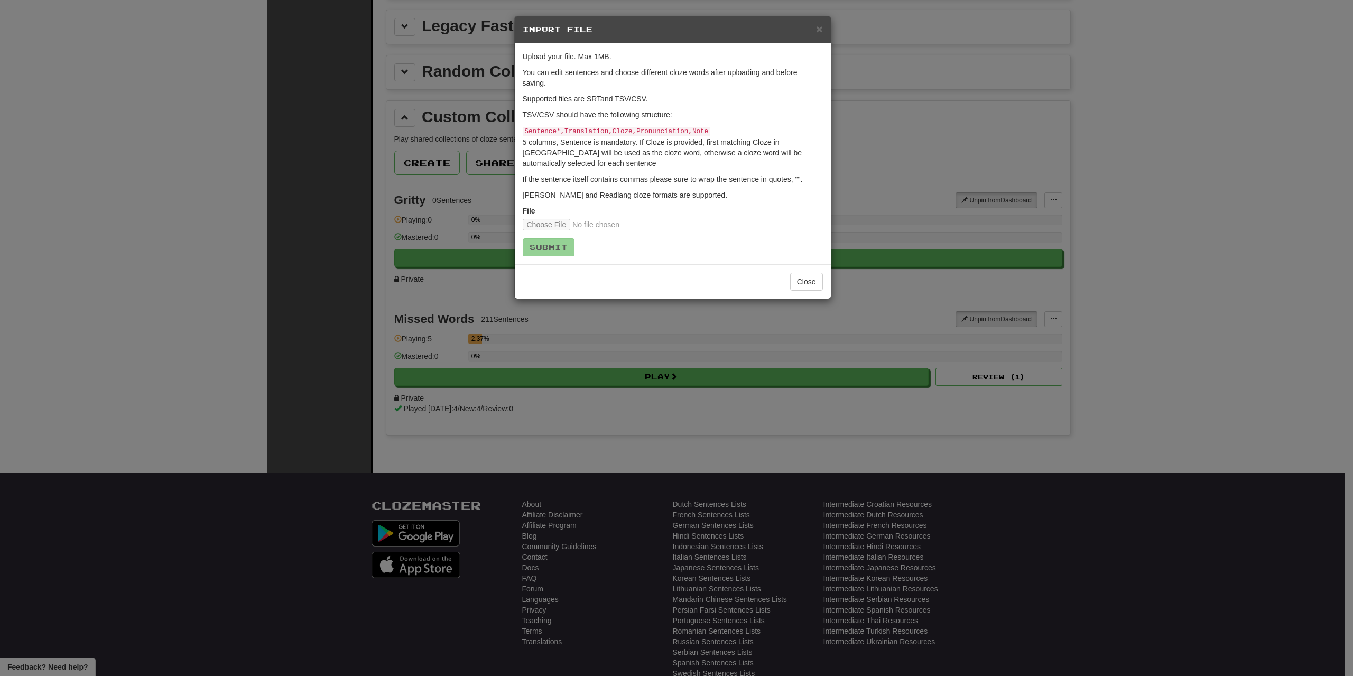
click at [1114, 623] on div "× Import File Upload your file. Max 1MB. You can edit sentences and choose diff…" at bounding box center [676, 338] width 1353 height 676
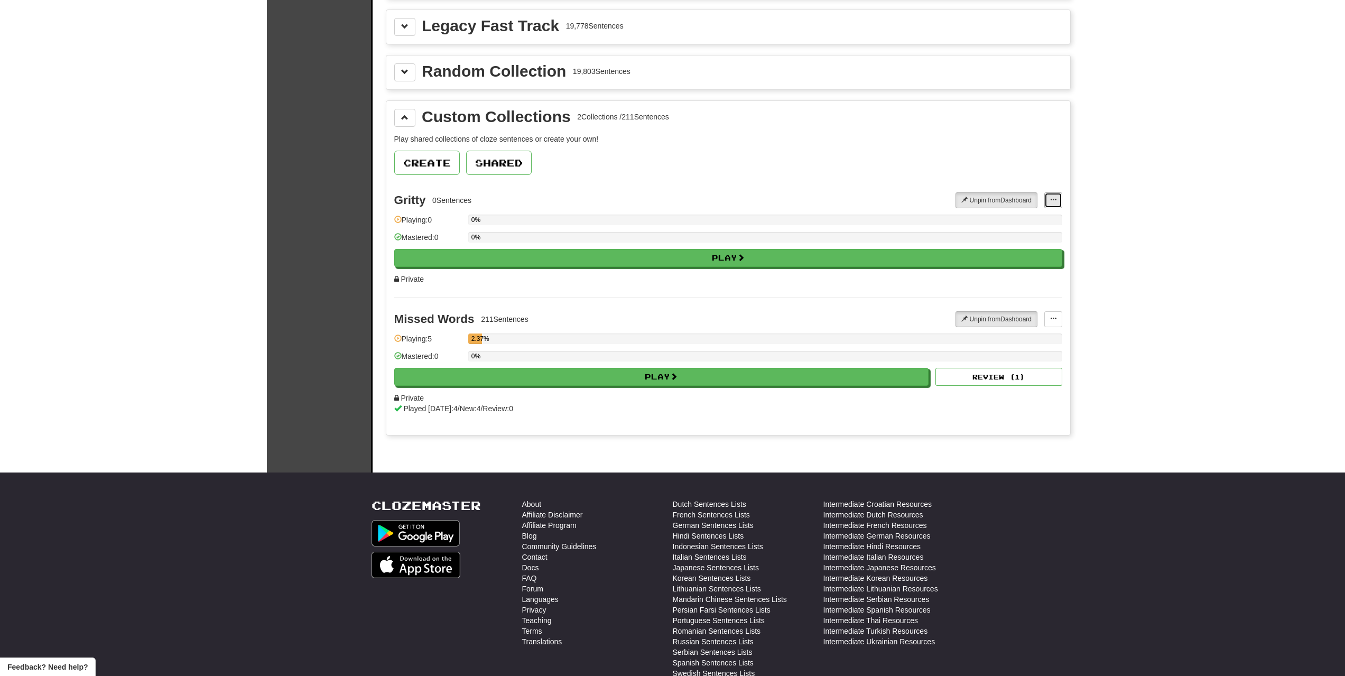
click at [1058, 206] on button at bounding box center [1054, 200] width 18 height 16
click at [992, 243] on span "Edit Collection" at bounding box center [1012, 247] width 48 height 8
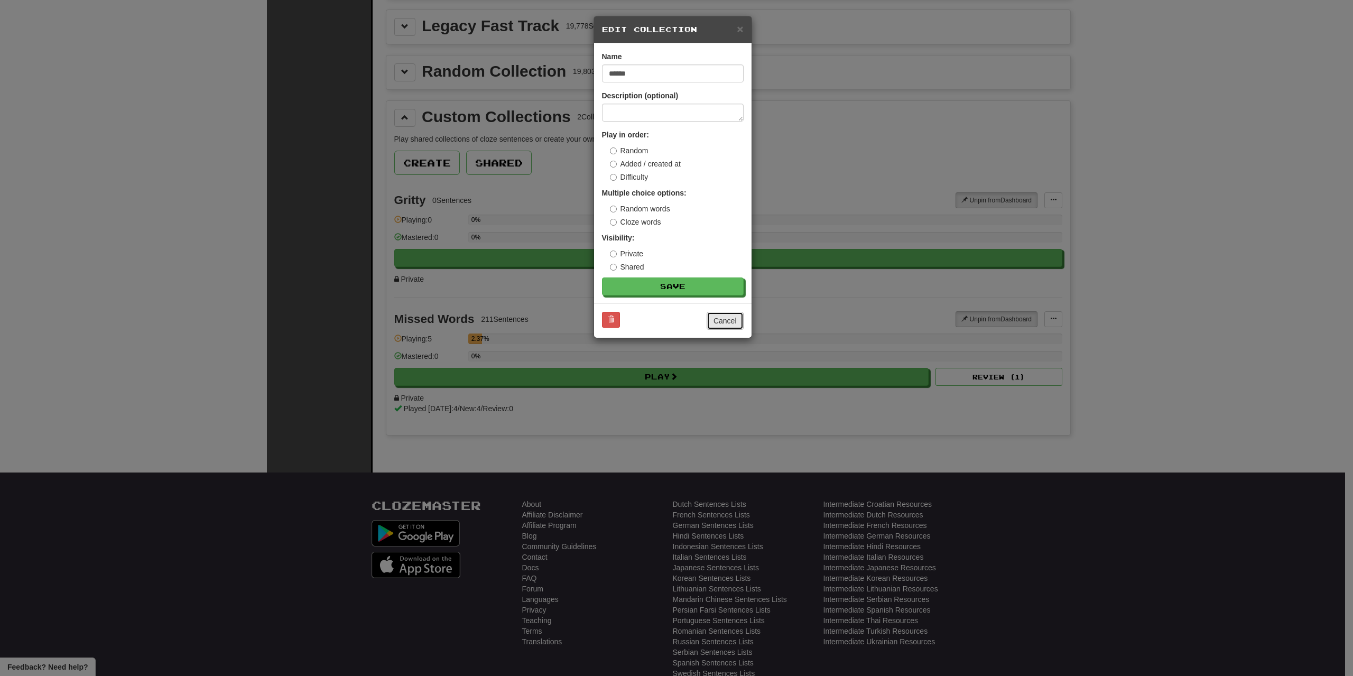
drag, startPoint x: 722, startPoint y: 319, endPoint x: 1031, endPoint y: 267, distance: 313.1
click at [723, 319] on button "Cancel" at bounding box center [725, 321] width 37 height 18
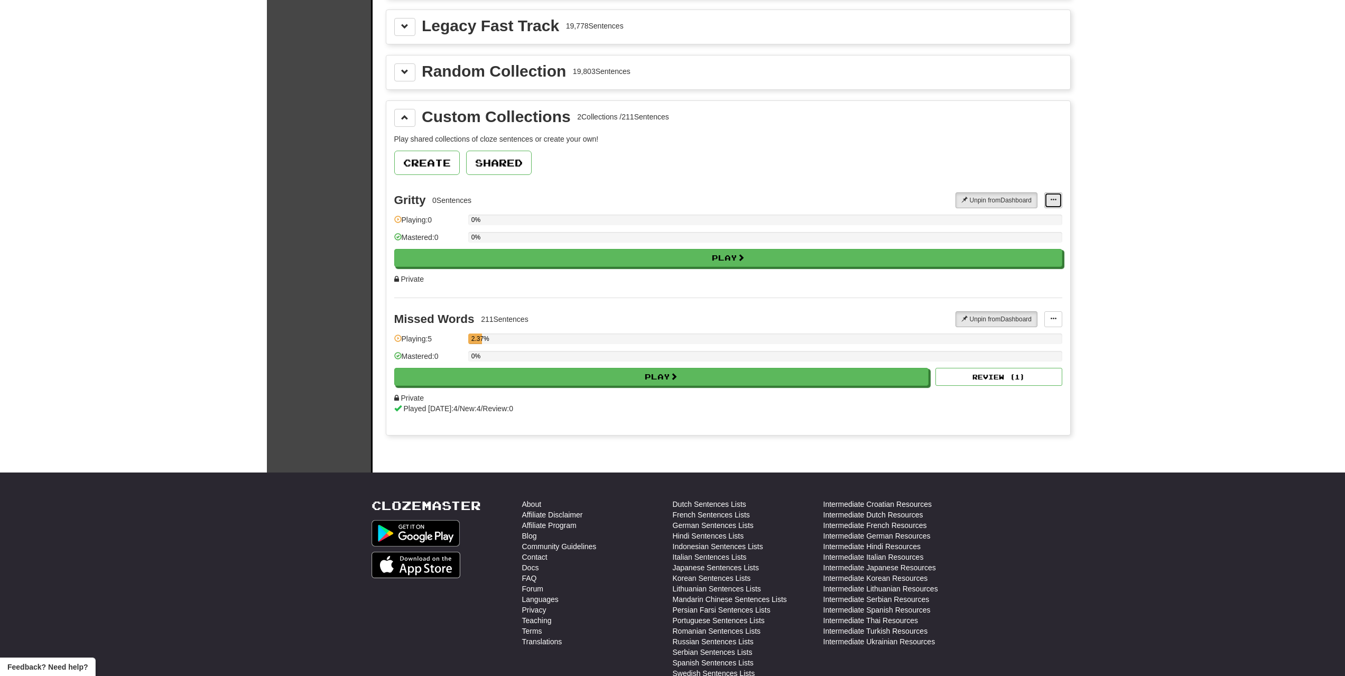
click at [1056, 201] on span at bounding box center [1053, 200] width 6 height 6
click at [1025, 220] on span "Add Sentences" at bounding box center [1013, 219] width 50 height 8
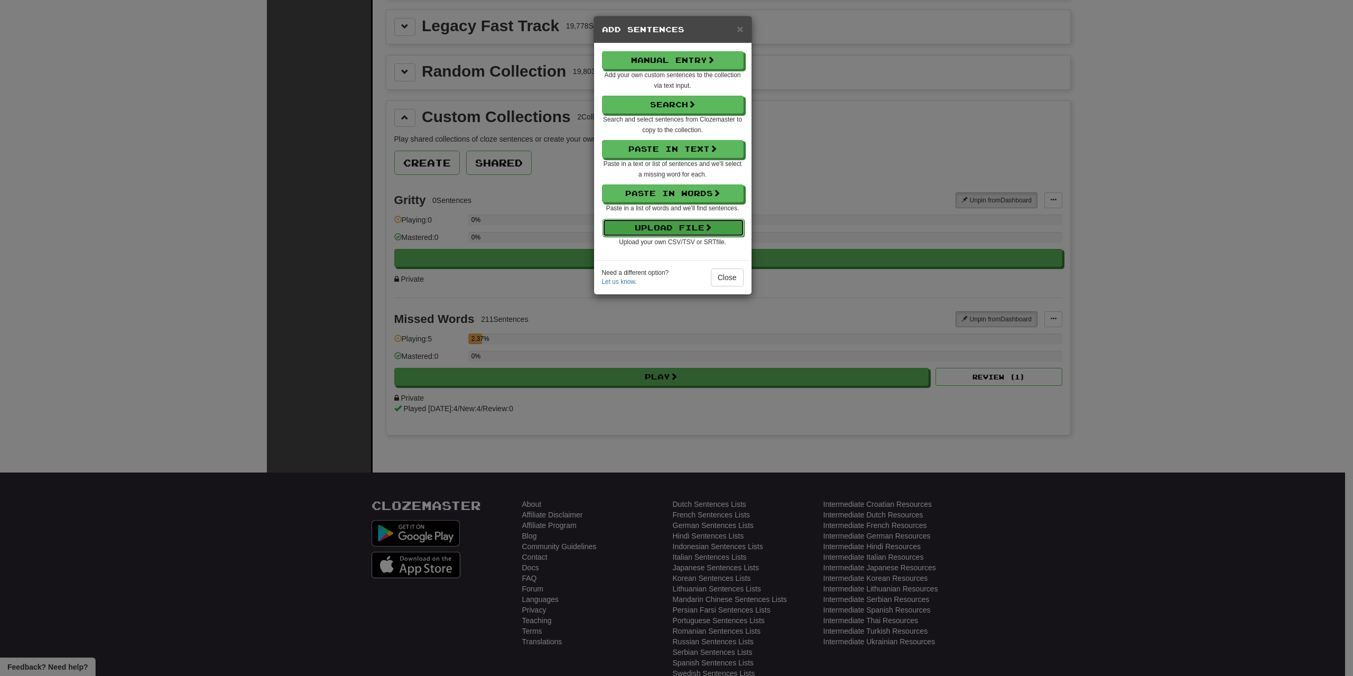
click at [724, 234] on button "Upload File" at bounding box center [674, 228] width 142 height 18
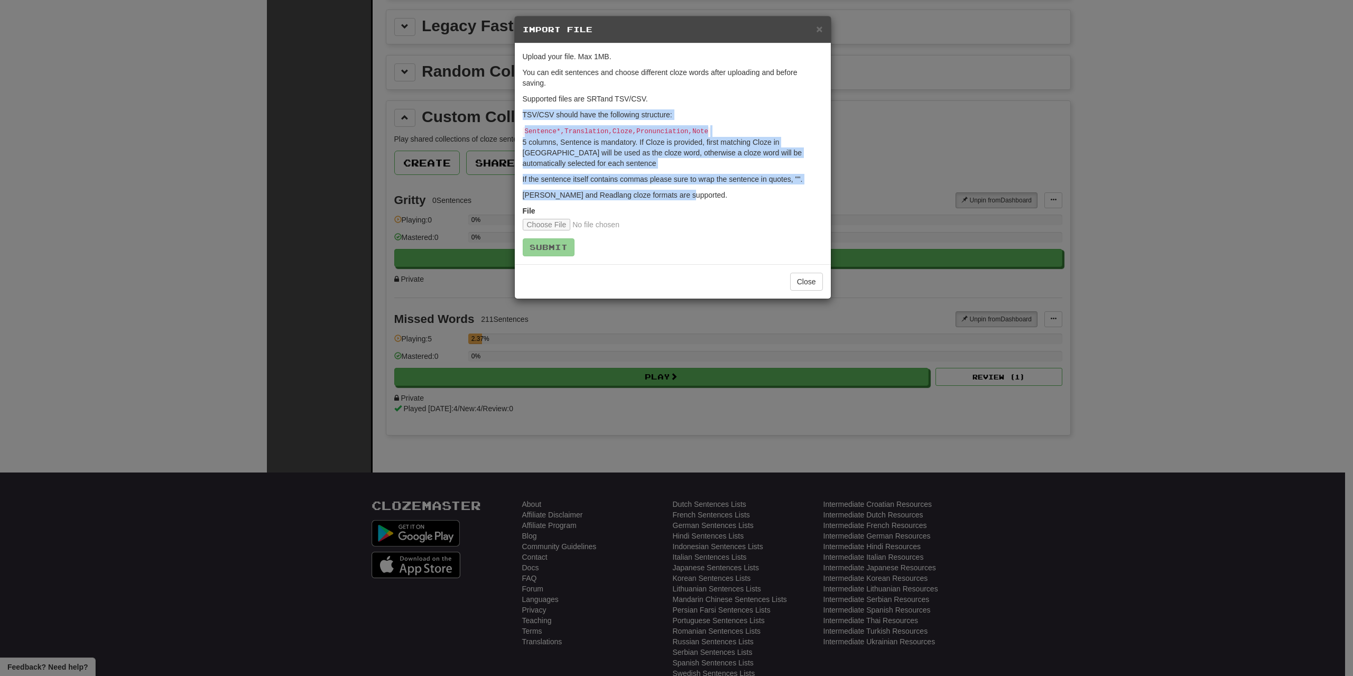
drag, startPoint x: 692, startPoint y: 191, endPoint x: 516, endPoint y: 118, distance: 190.4
click at [516, 118] on div "Upload your file. Max 1MB. You can edit sentences and choose different cloze wo…" at bounding box center [673, 153] width 316 height 221
copy form "TSV/CSV should have the following structure: Sentence*,Translation,Cloze,Pronun…"
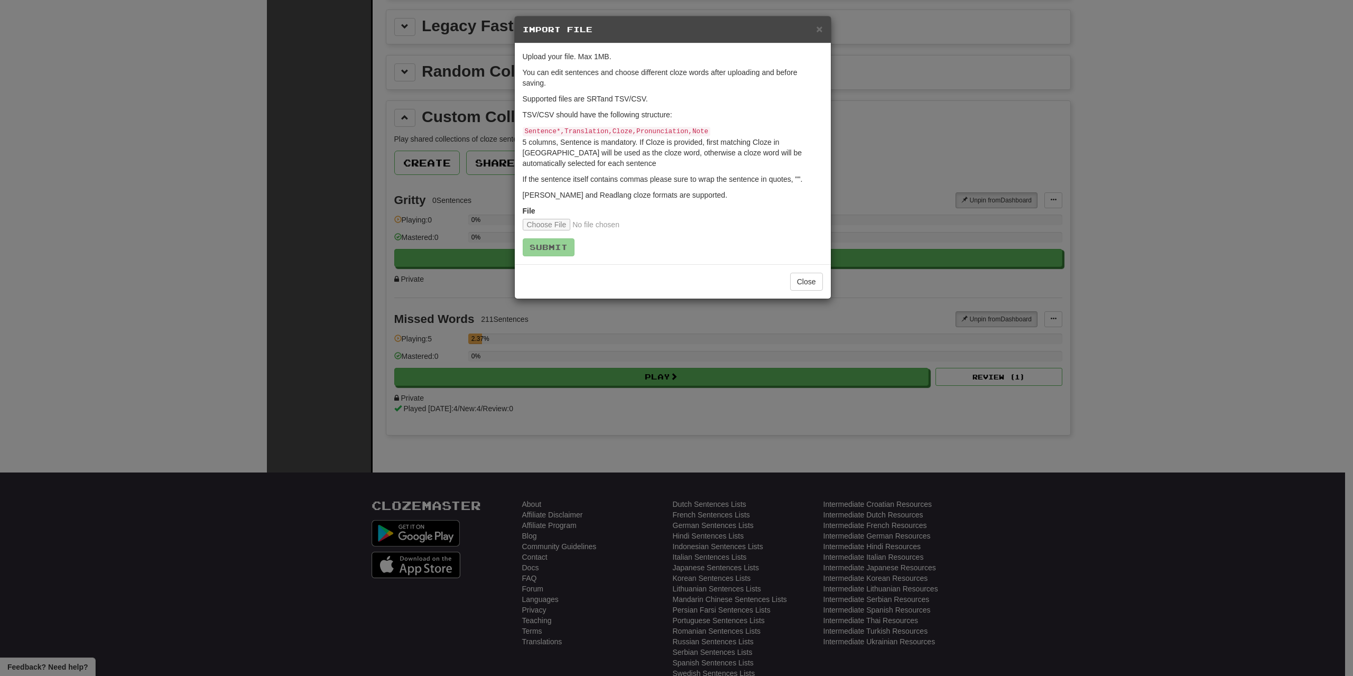
click at [556, 84] on p "You can edit sentences and choose different cloze words after uploading and bef…" at bounding box center [673, 77] width 300 height 21
click at [824, 27] on div "× Import File" at bounding box center [673, 29] width 316 height 27
click at [817, 22] on div "× Import File" at bounding box center [673, 29] width 316 height 27
click at [822, 31] on span "×" at bounding box center [819, 29] width 6 height 12
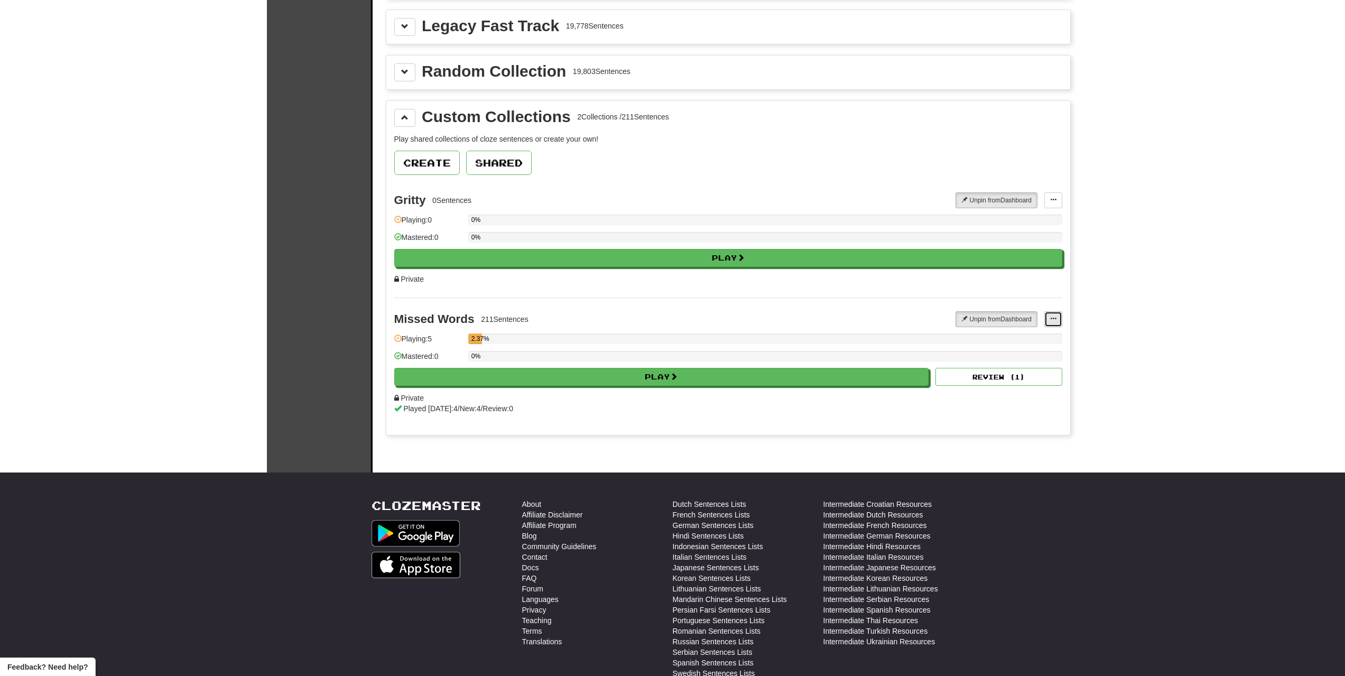
click at [1049, 325] on button at bounding box center [1054, 319] width 18 height 16
click at [1041, 349] on span "Manage Sentences" at bounding box center [1020, 352] width 64 height 8
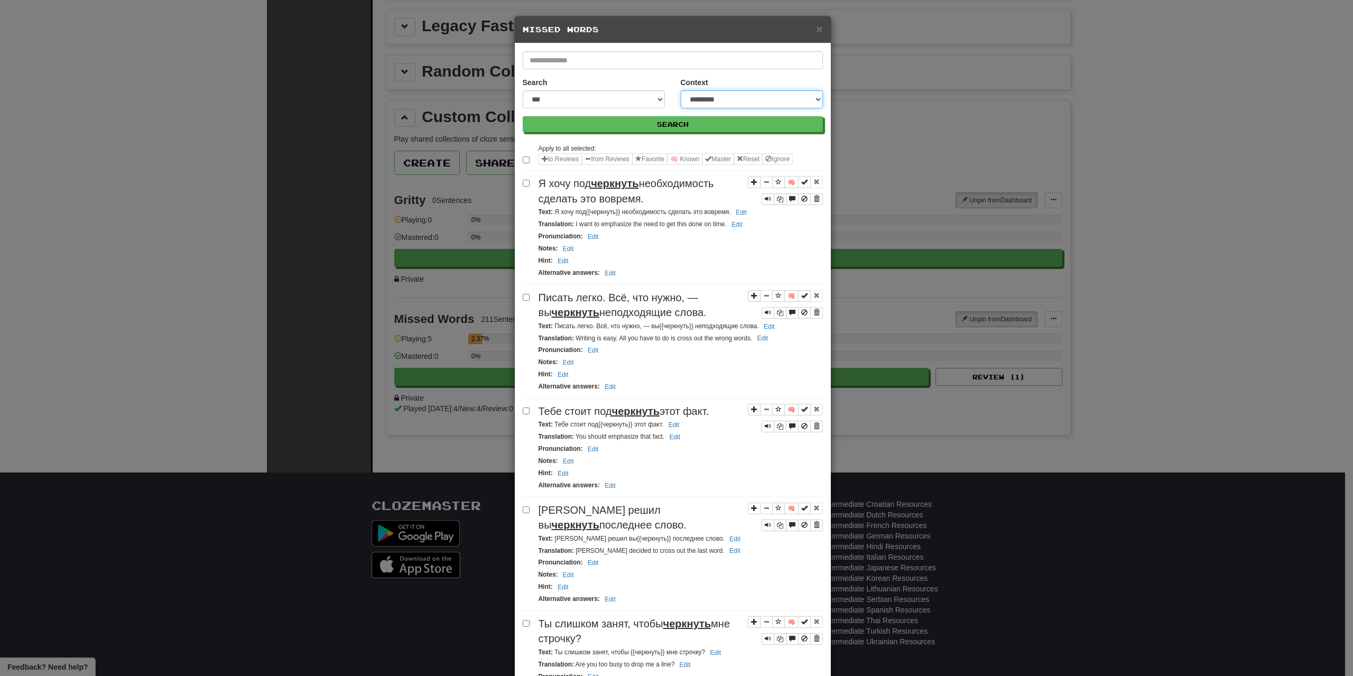
click at [735, 107] on select "**********" at bounding box center [752, 99] width 142 height 18
click at [733, 99] on select "**********" at bounding box center [752, 99] width 142 height 18
click at [732, 101] on select "**********" at bounding box center [752, 99] width 142 height 18
click at [536, 97] on select "**********" at bounding box center [594, 99] width 142 height 18
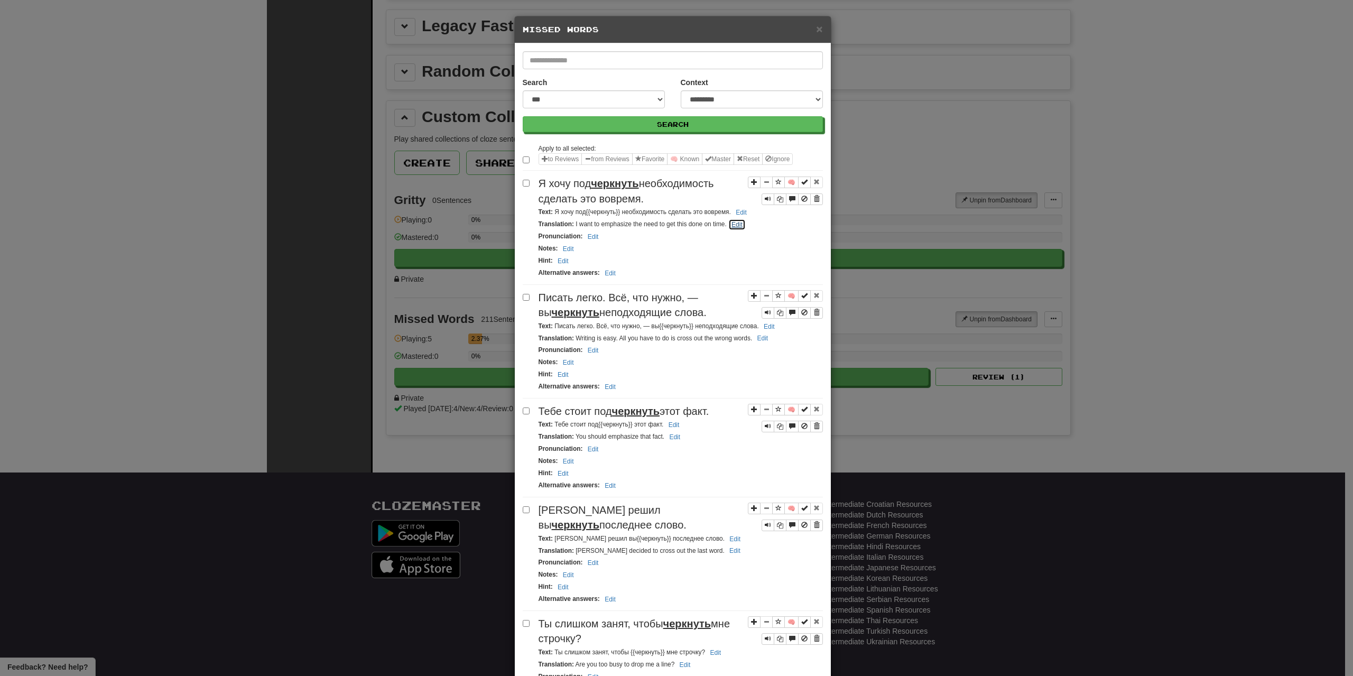
click at [734, 219] on button "Edit" at bounding box center [737, 225] width 17 height 12
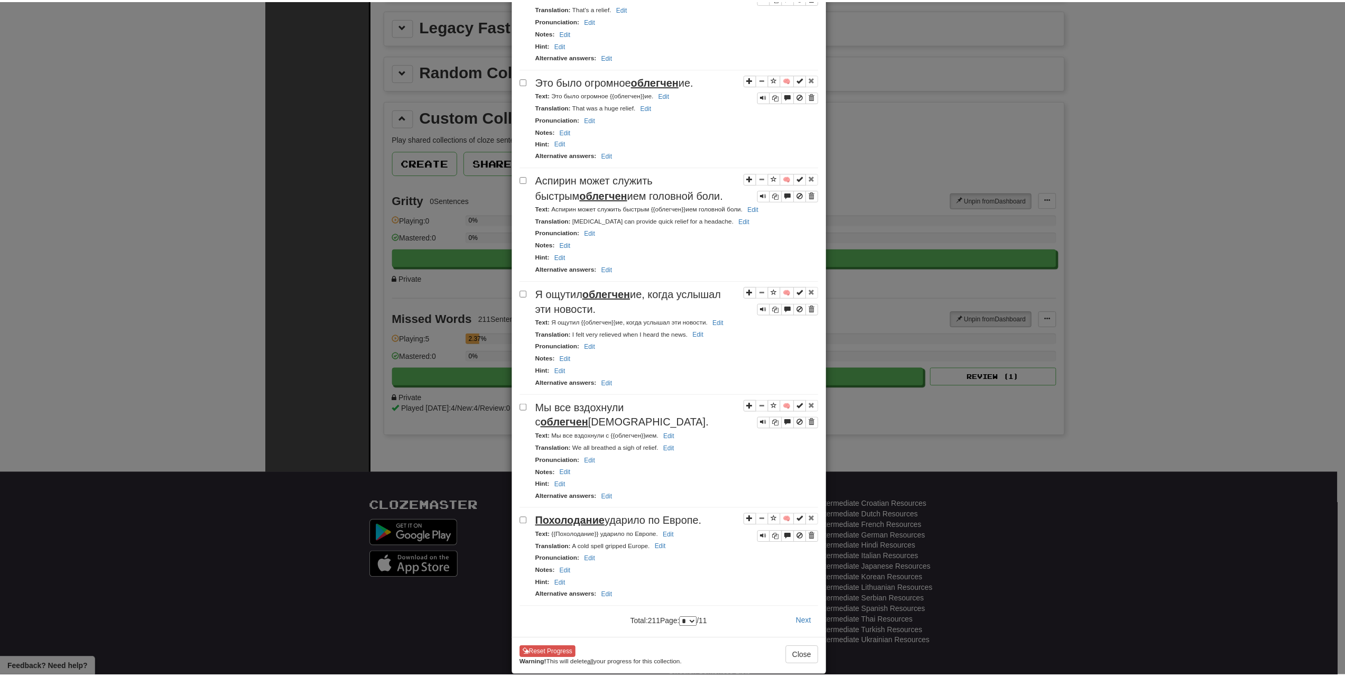
scroll to position [1892, 0]
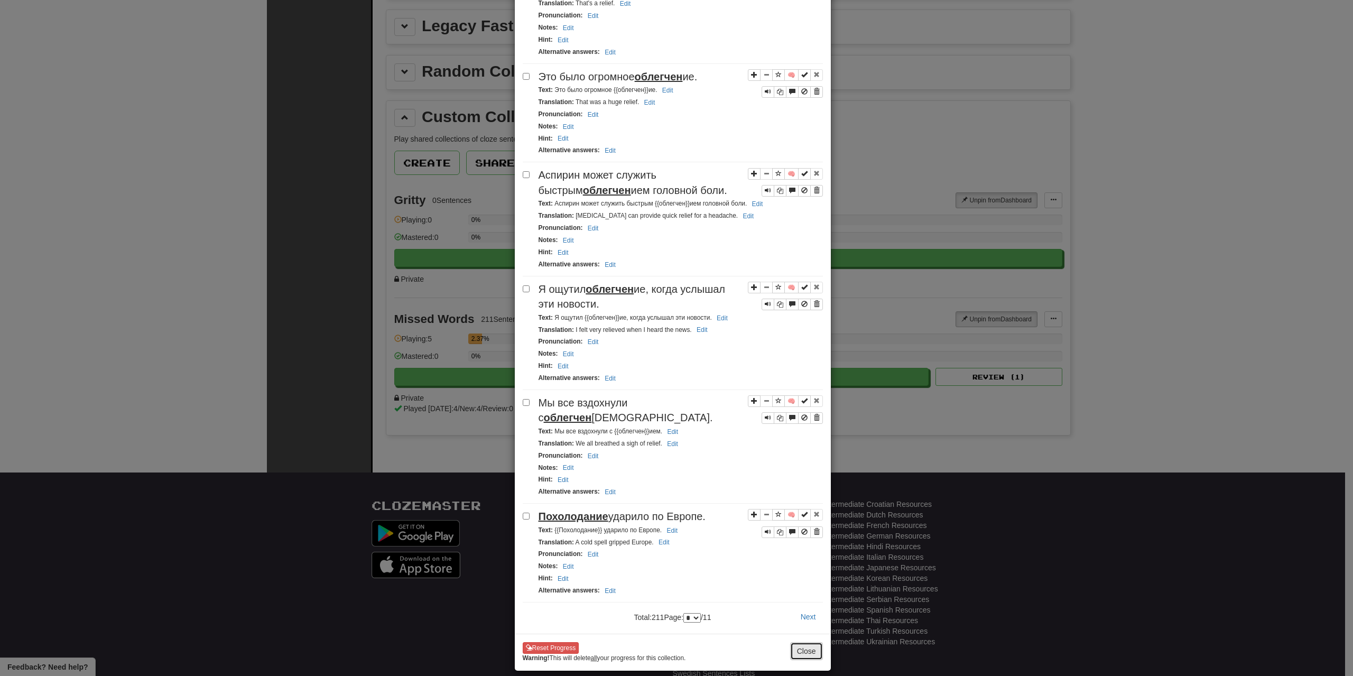
click at [814, 645] on button "Close" at bounding box center [806, 651] width 33 height 18
